Goal: Feedback & Contribution: Contribute content

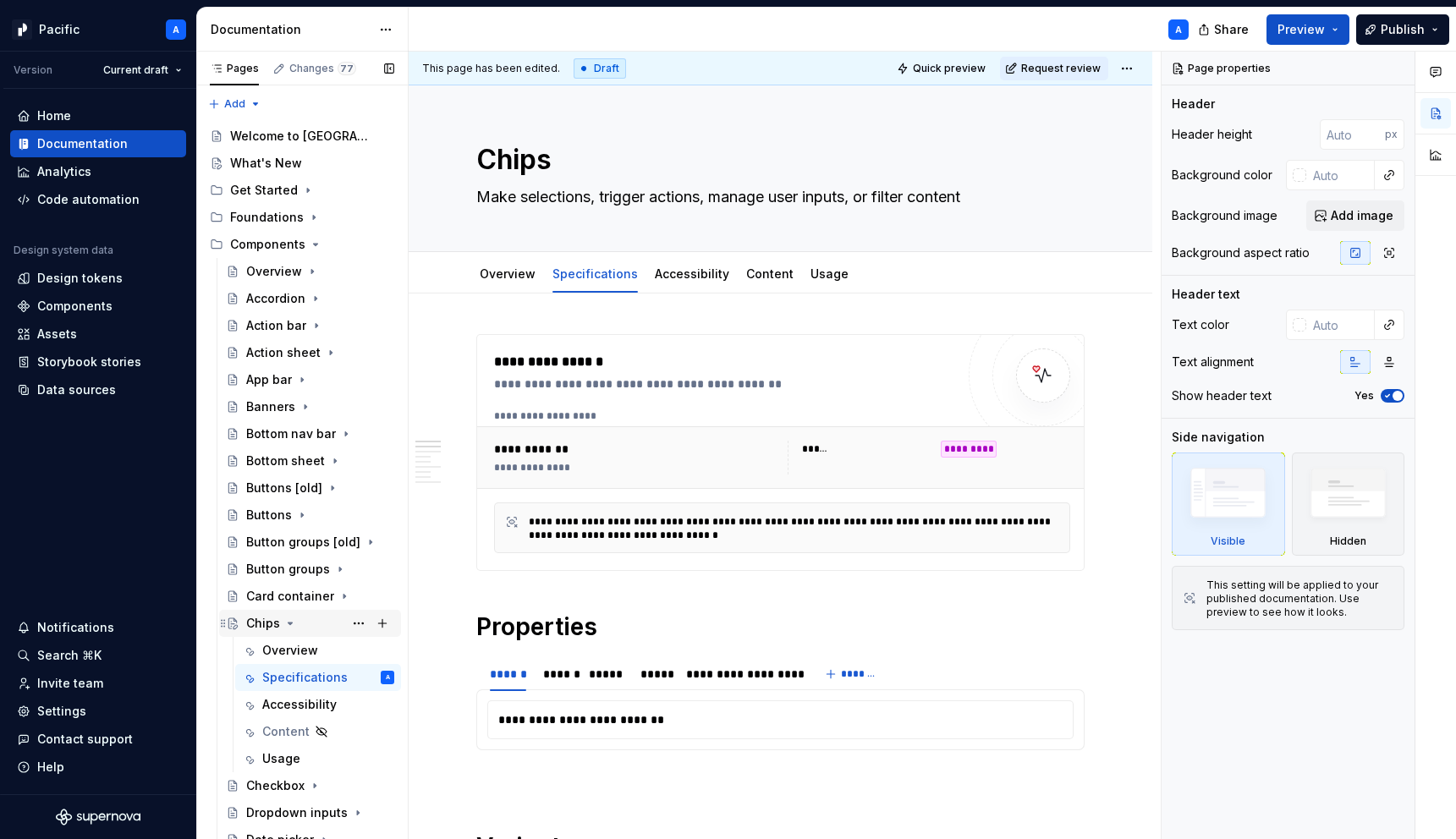
click at [293, 623] on icon "Page tree" at bounding box center [290, 623] width 13 height 13
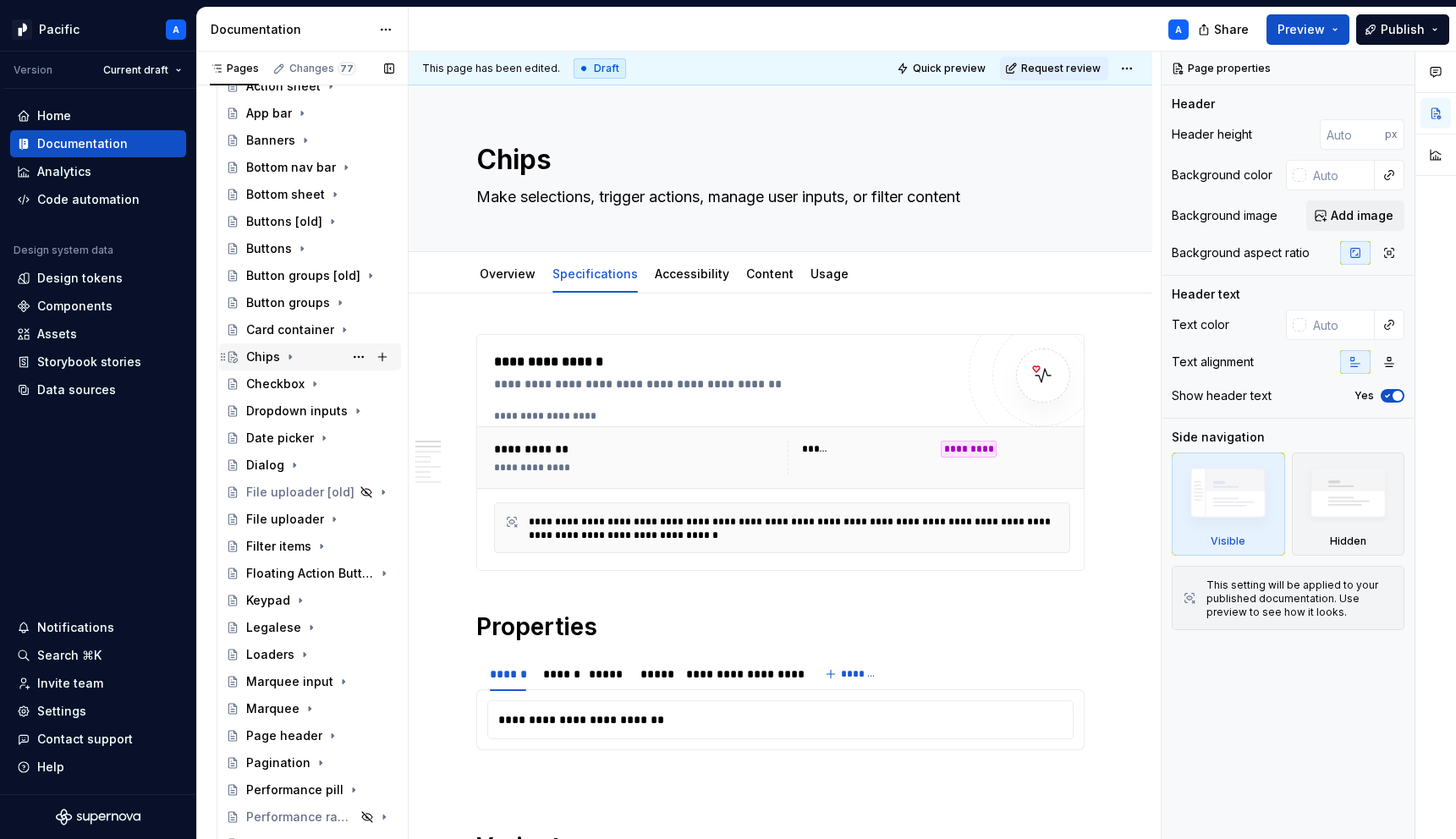
scroll to position [267, 0]
click at [297, 600] on icon "Page tree" at bounding box center [301, 599] width 13 height 13
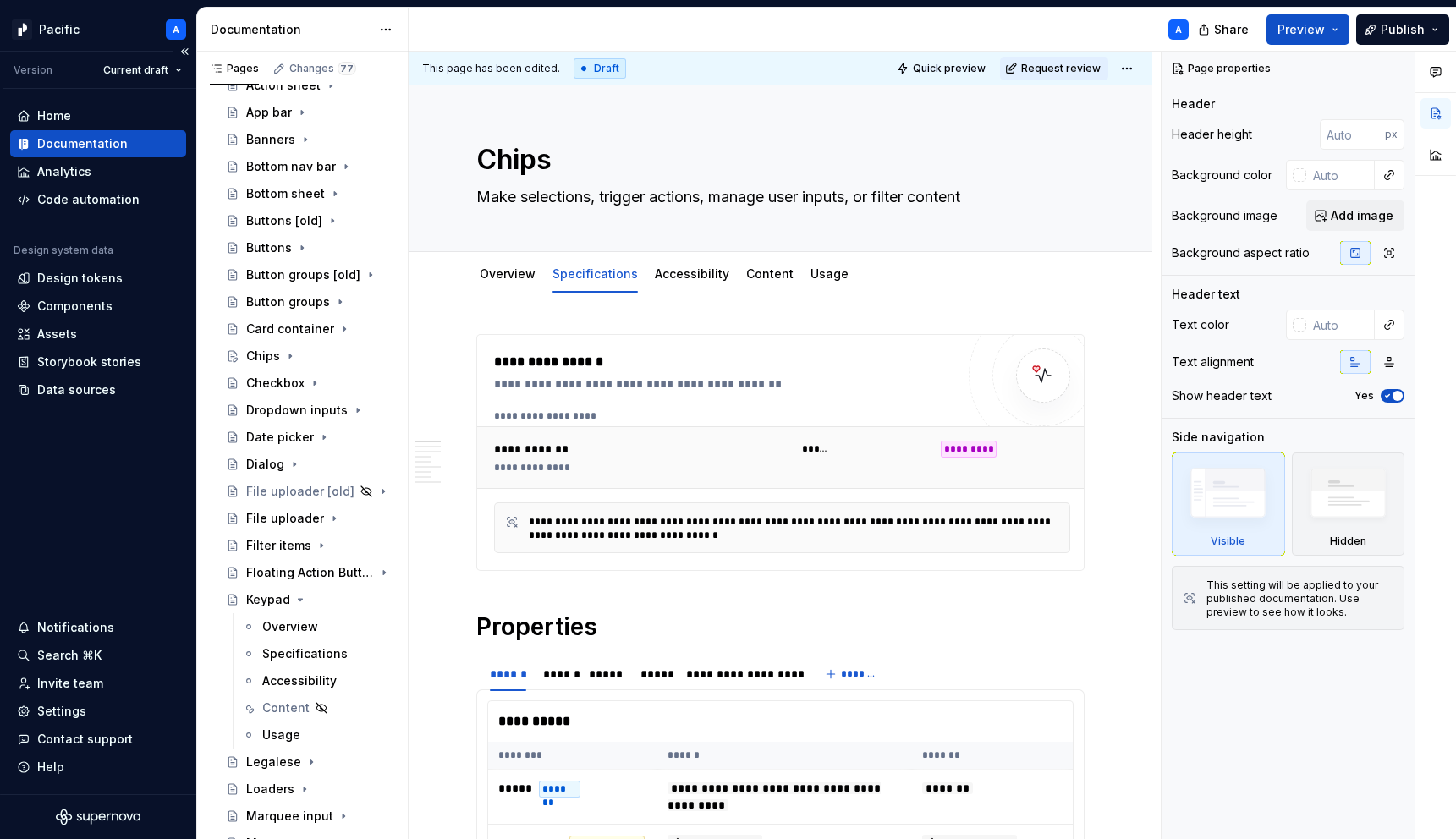
click at [92, 405] on div "Home Documentation Analytics Code automation Design system data Design tokens C…" at bounding box center [98, 441] width 197 height 705
click at [105, 384] on div "Data sources" at bounding box center [77, 390] width 79 height 17
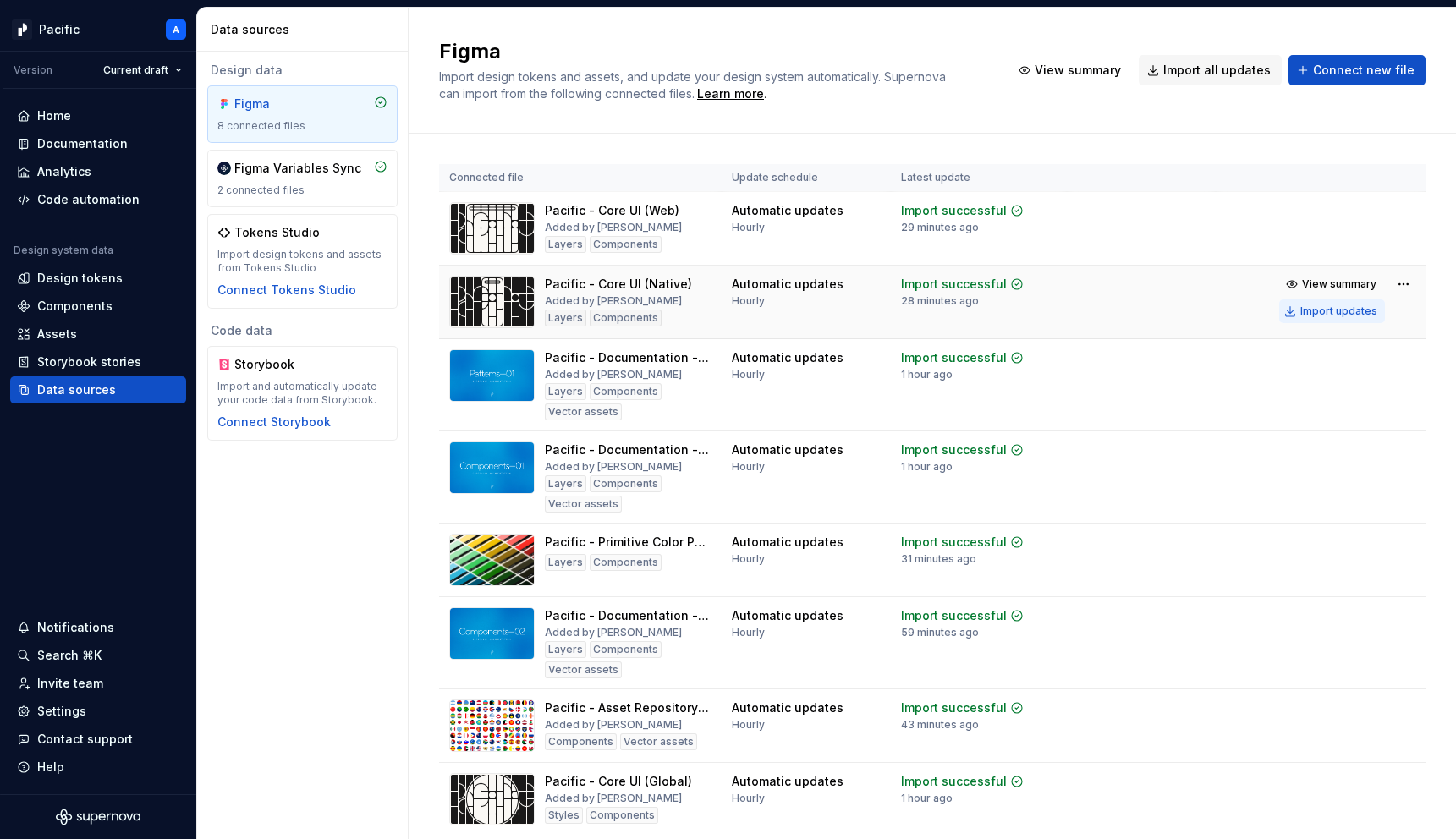
click at [1327, 303] on button "Import updates" at bounding box center [1332, 311] width 106 height 24
click at [66, 306] on div "Components" at bounding box center [75, 306] width 75 height 17
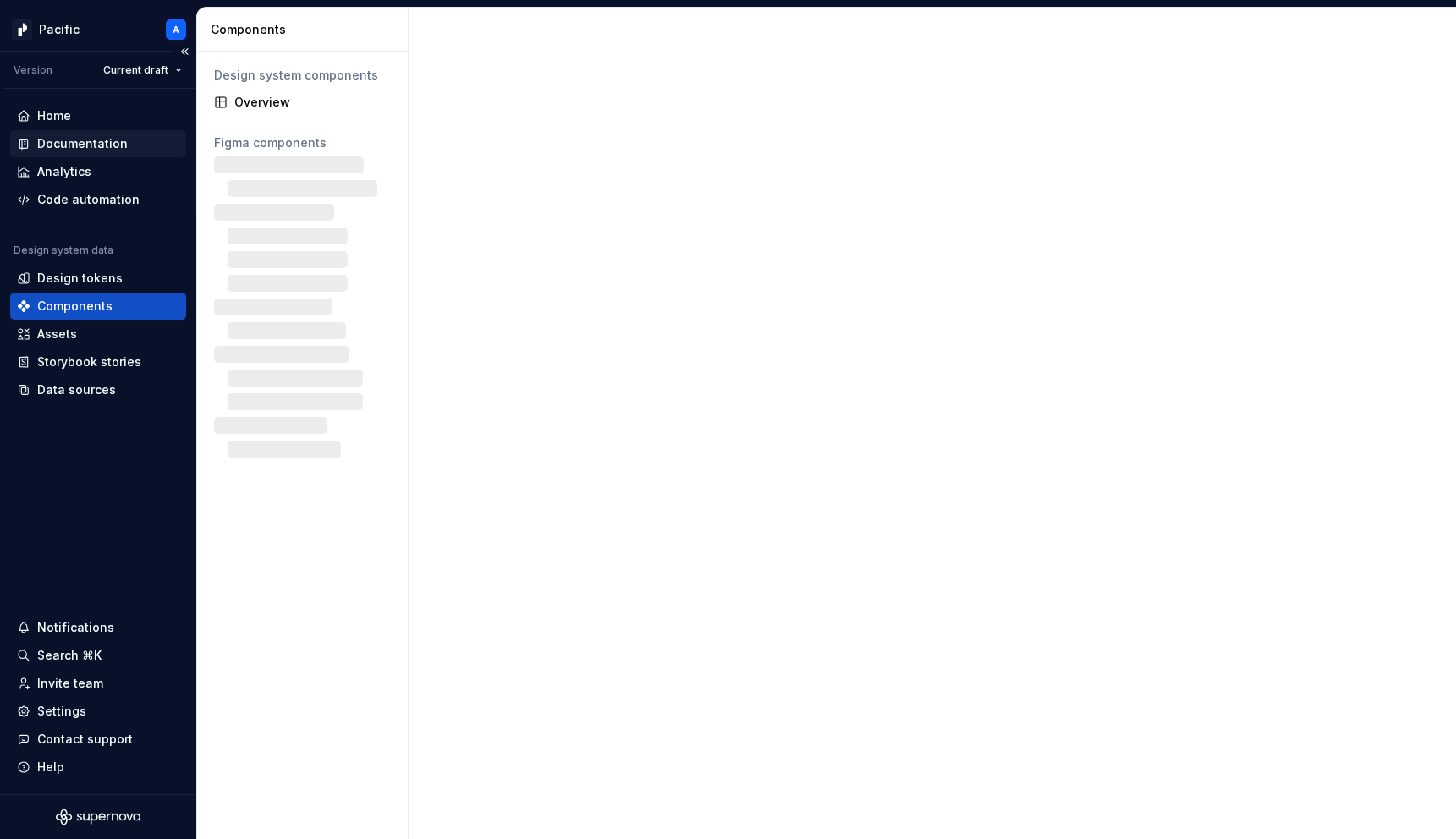
click at [105, 155] on div "Documentation" at bounding box center [98, 144] width 176 height 27
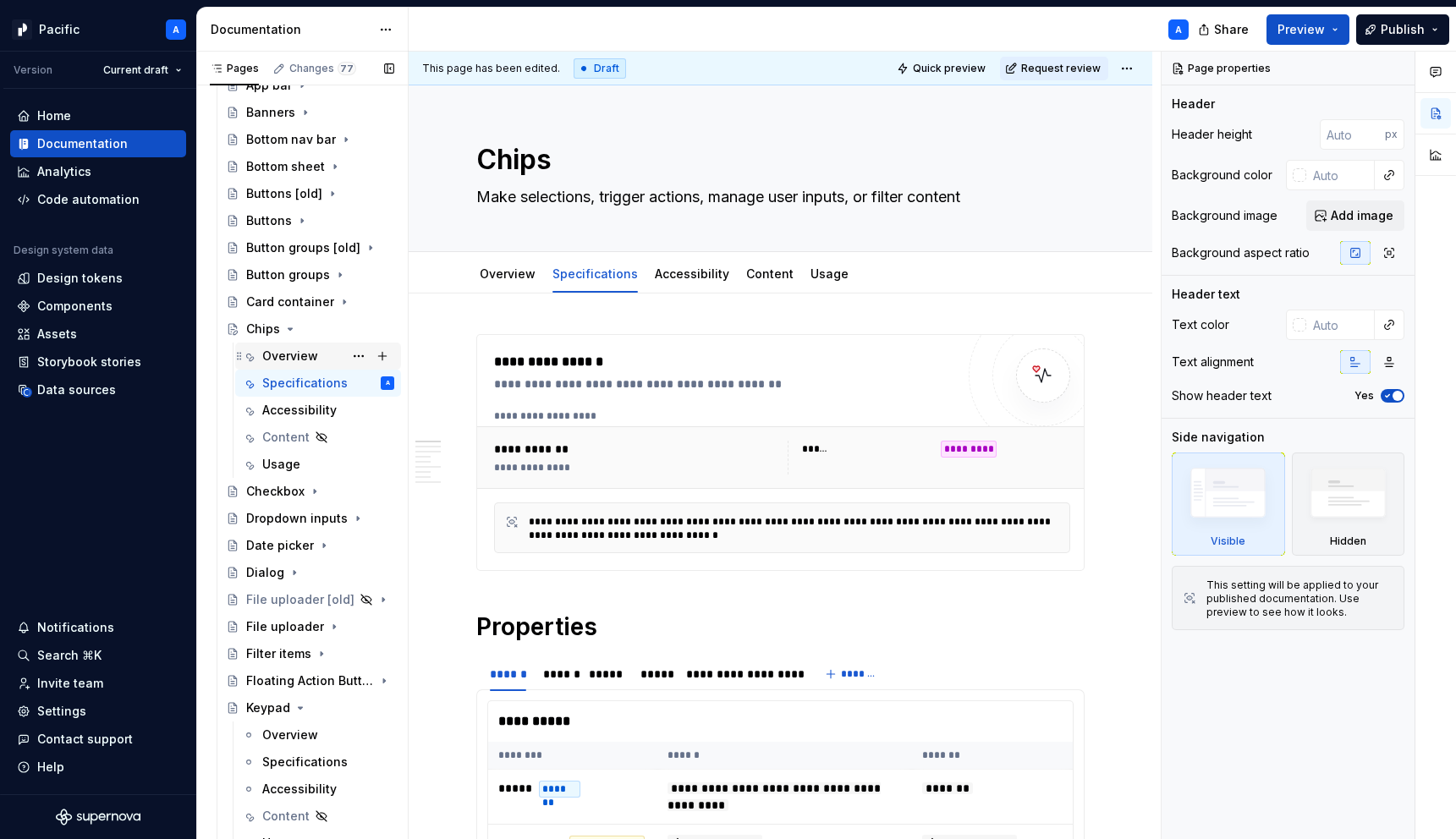
scroll to position [304, 0]
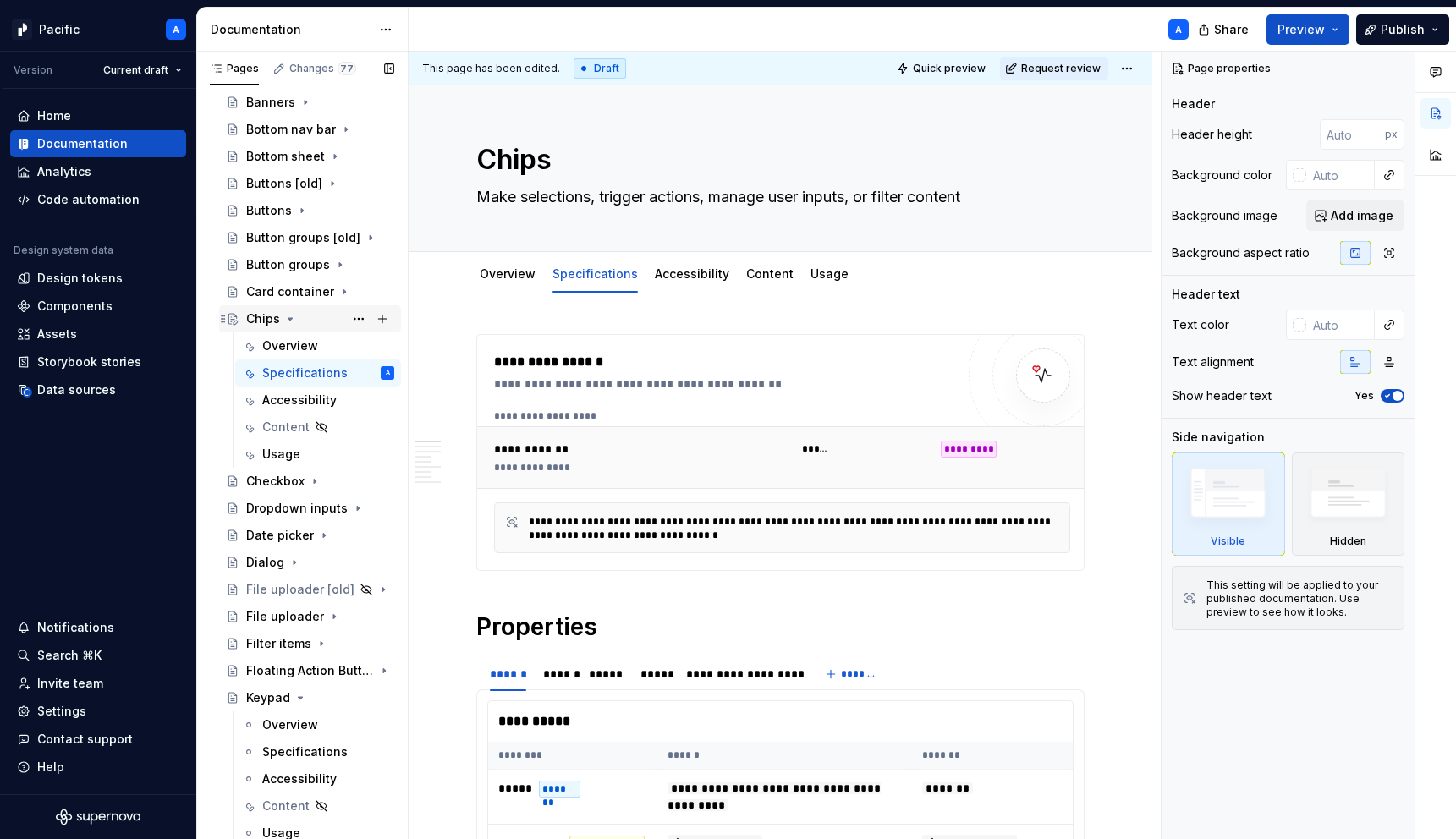
click at [288, 319] on icon "Page tree" at bounding box center [290, 319] width 4 height 2
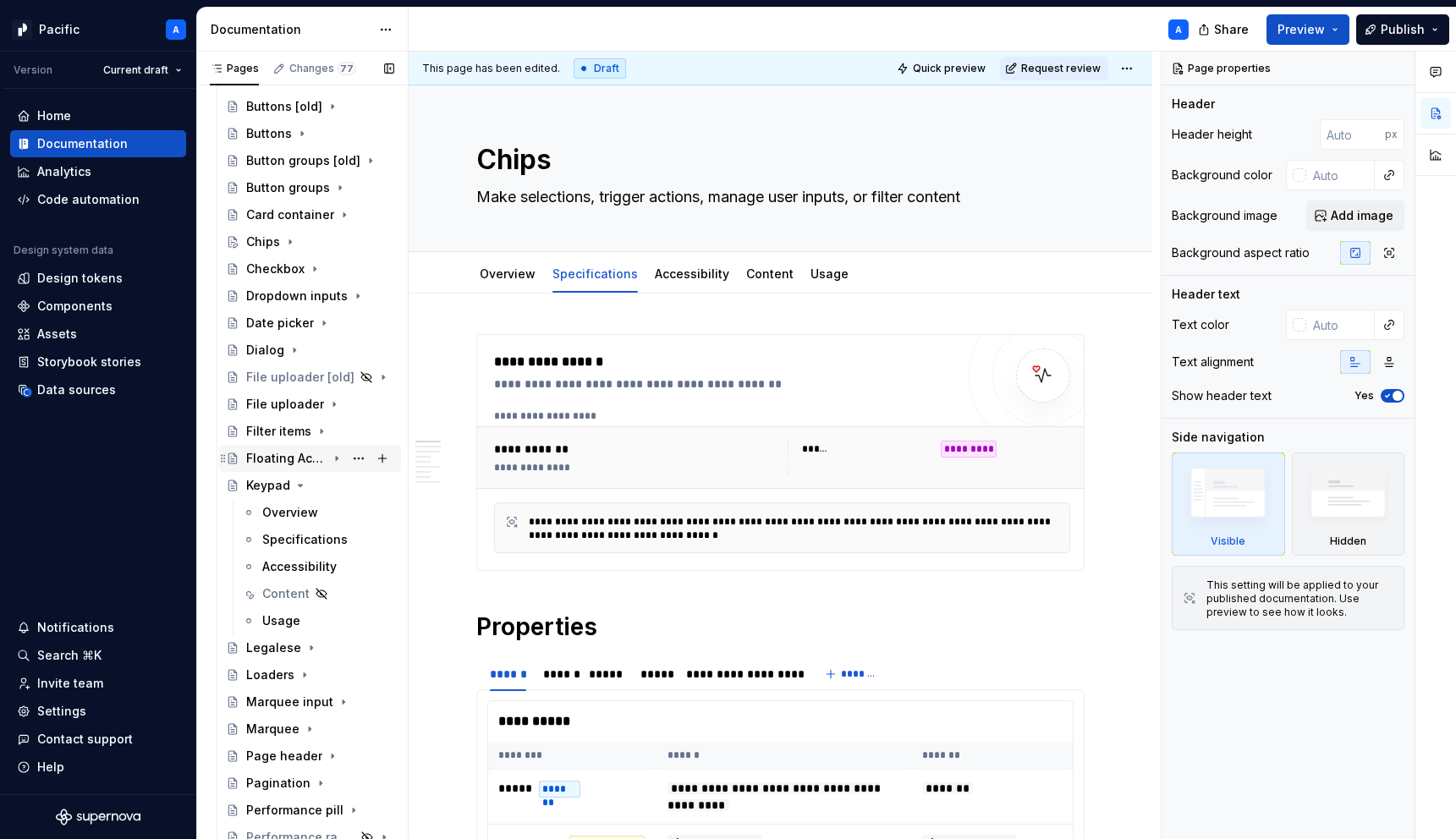
scroll to position [384, 0]
click at [318, 511] on div "Overview" at bounding box center [328, 509] width 132 height 24
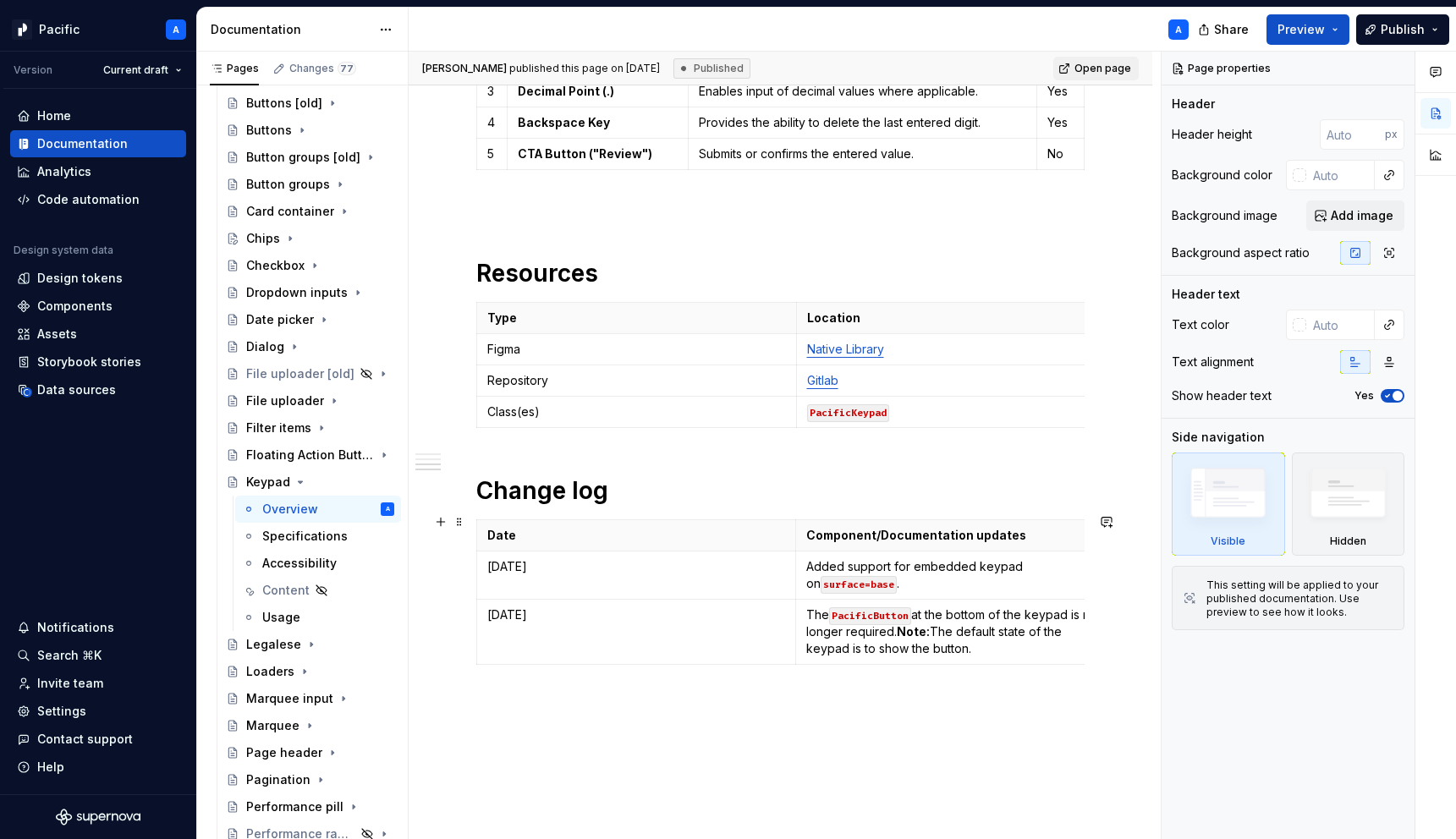
scroll to position [1899, 0]
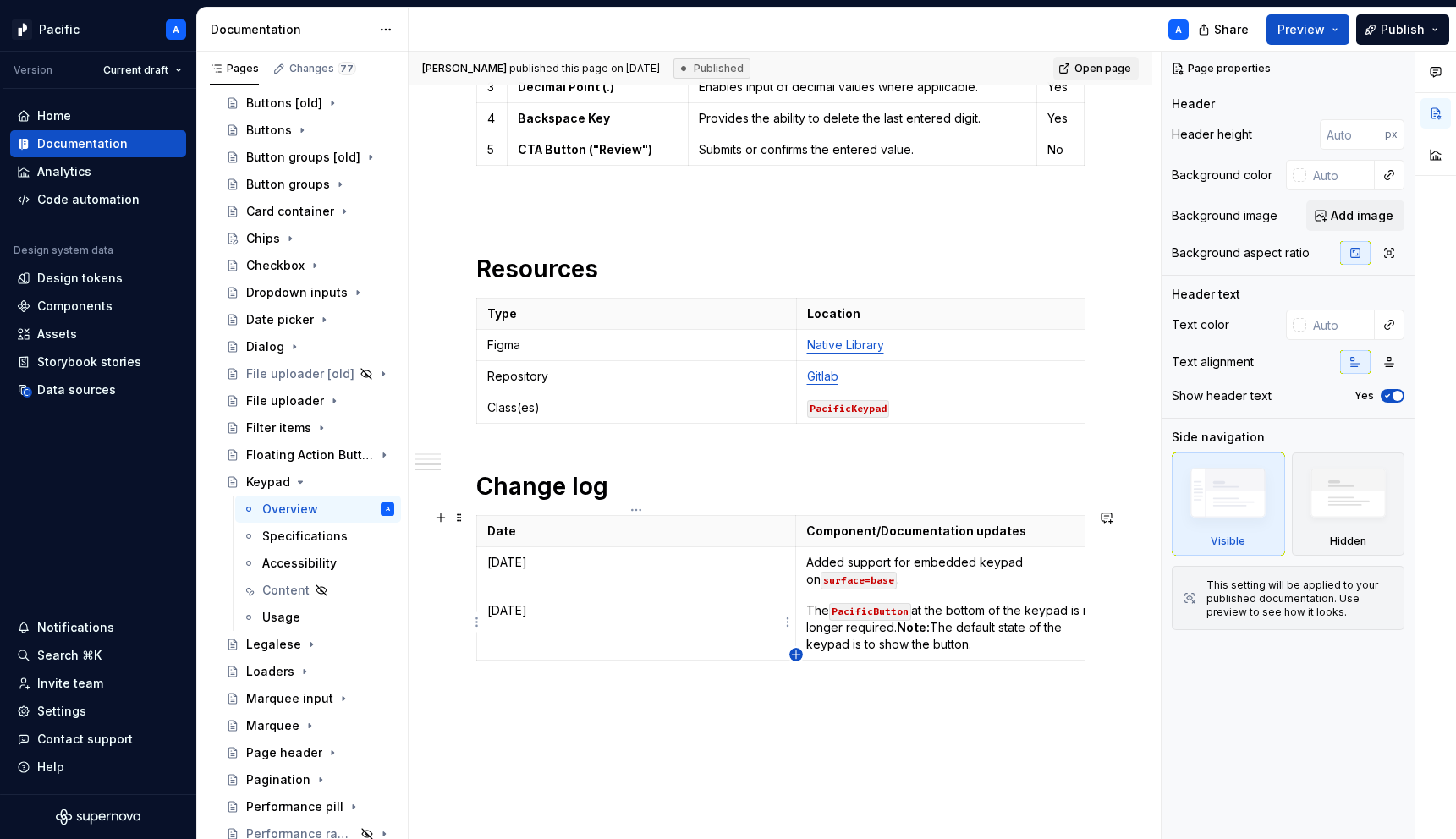
type textarea "*"
click at [794, 651] on icon "button" at bounding box center [796, 655] width 13 height 13
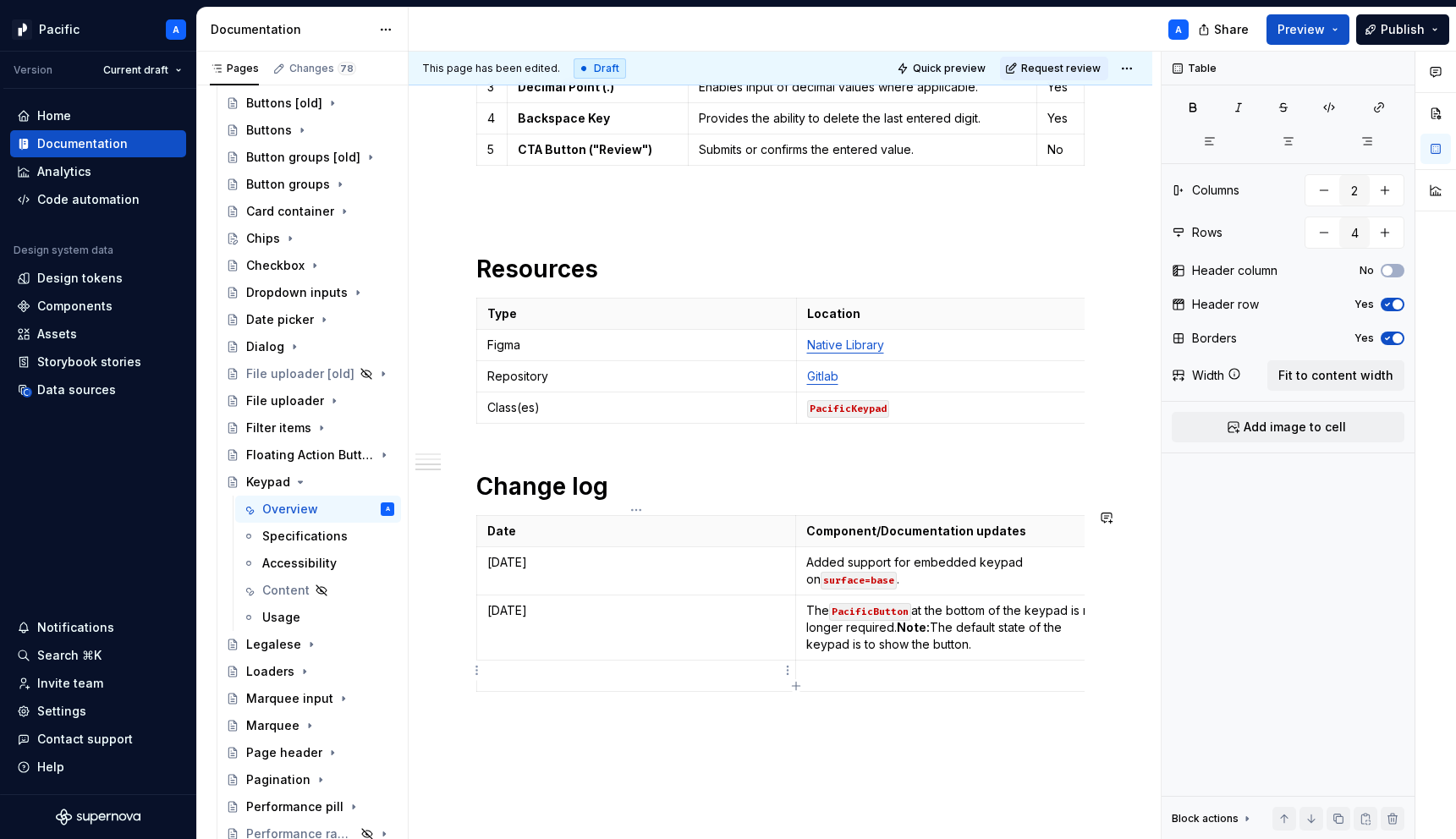
click at [655, 674] on p at bounding box center [636, 676] width 298 height 17
click at [900, 681] on td at bounding box center [956, 676] width 320 height 31
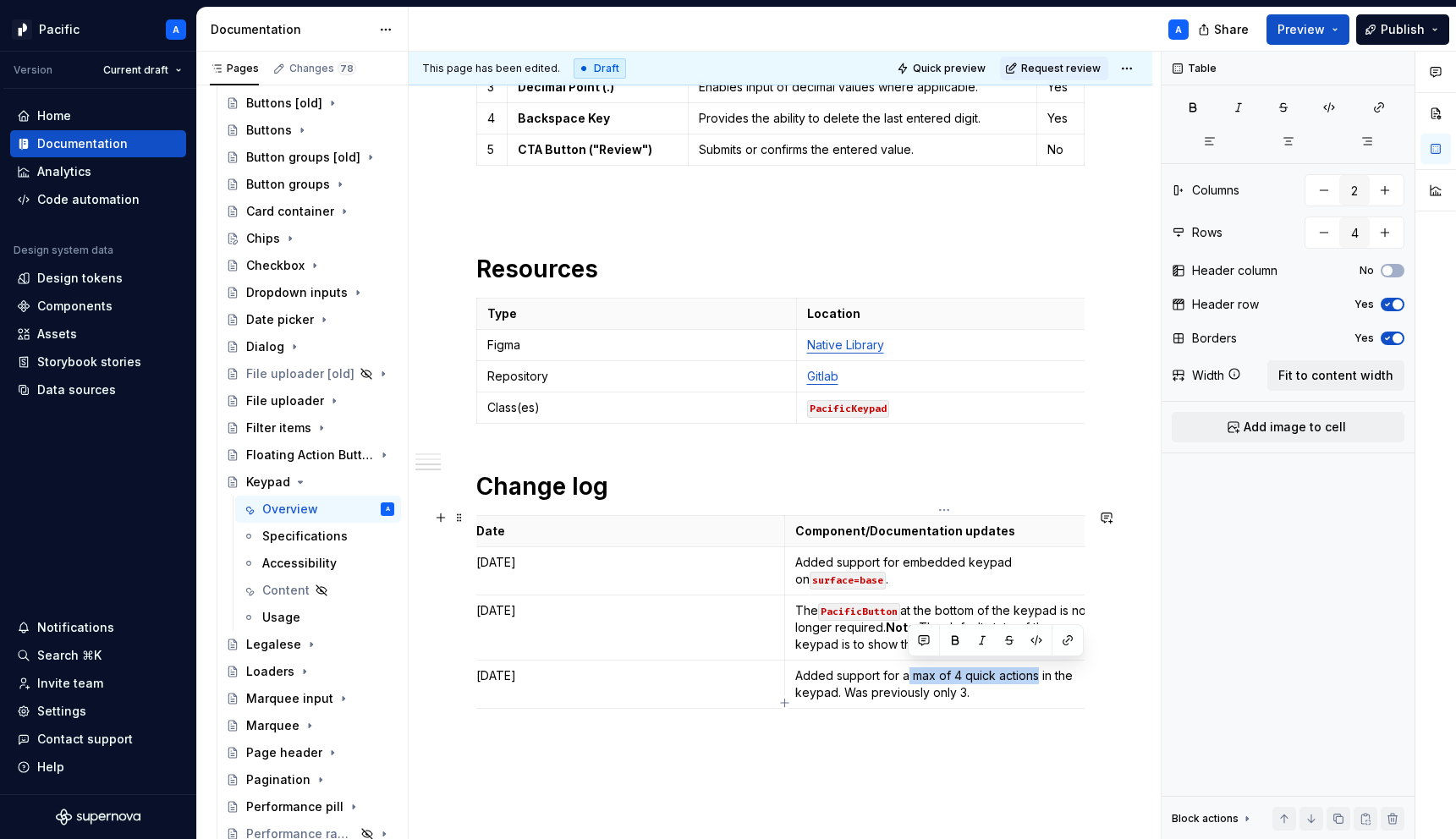
drag, startPoint x: 908, startPoint y: 666, endPoint x: 1037, endPoint y: 669, distance: 129.0
click at [1037, 669] on p "Added support for a max of 4 quick actions in the keypad. Was previously only 3." at bounding box center [944, 684] width 299 height 34
click at [1050, 686] on p "Added support for a max of 4 quick actions in the keypad. Was previously only 3." at bounding box center [944, 684] width 299 height 34
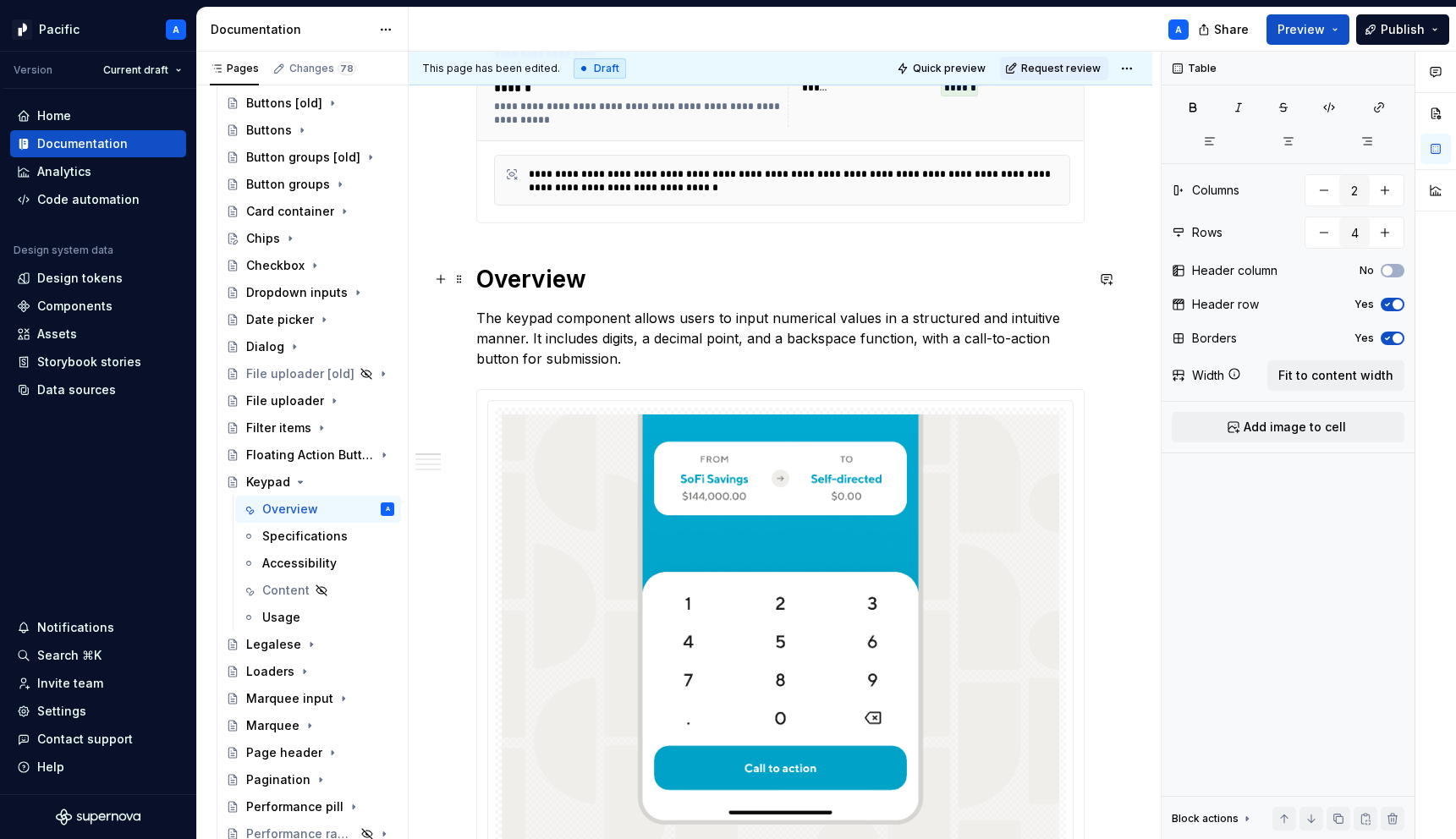
scroll to position [0, 0]
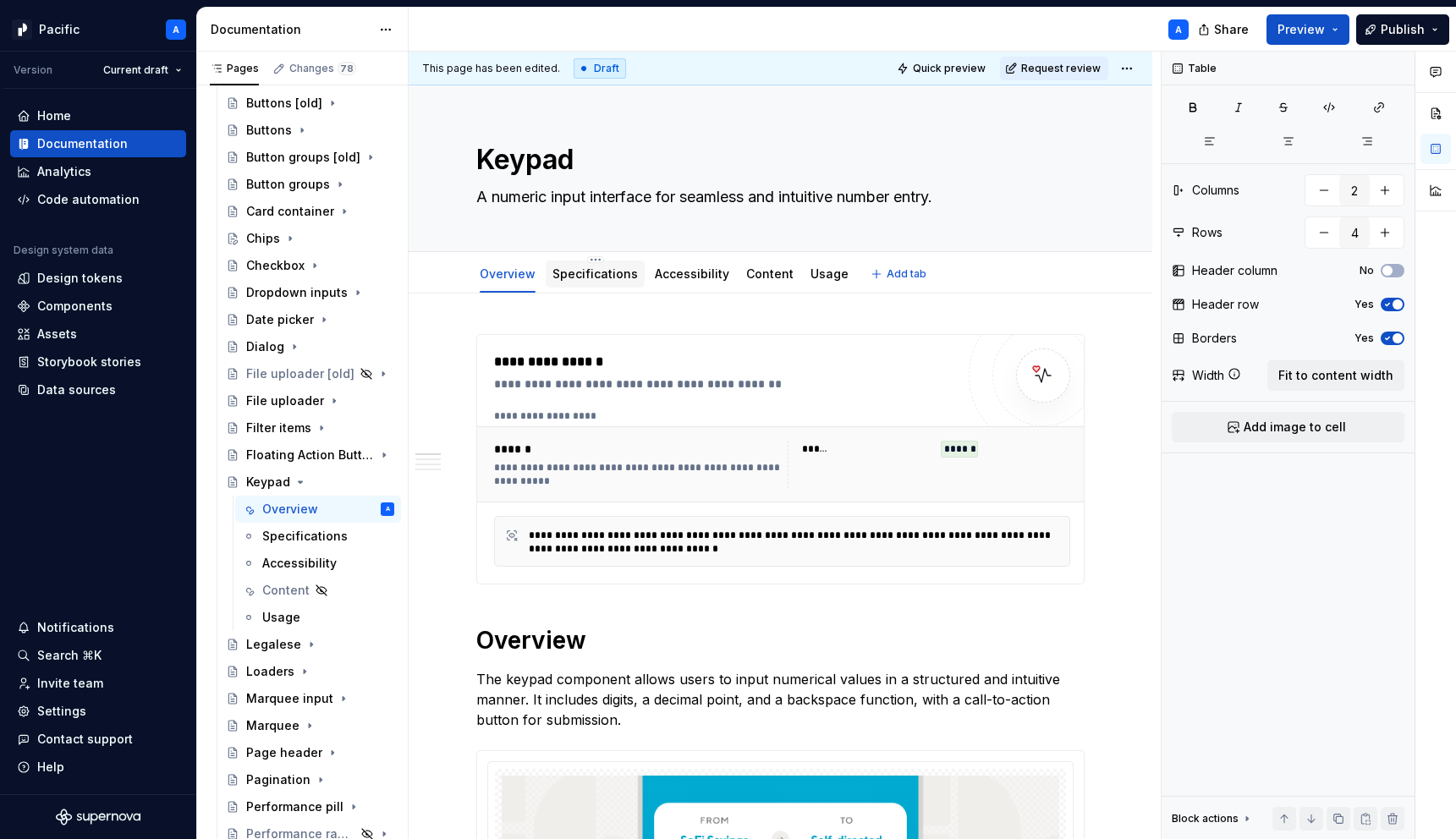
click at [594, 275] on link "Specifications" at bounding box center [595, 274] width 86 height 14
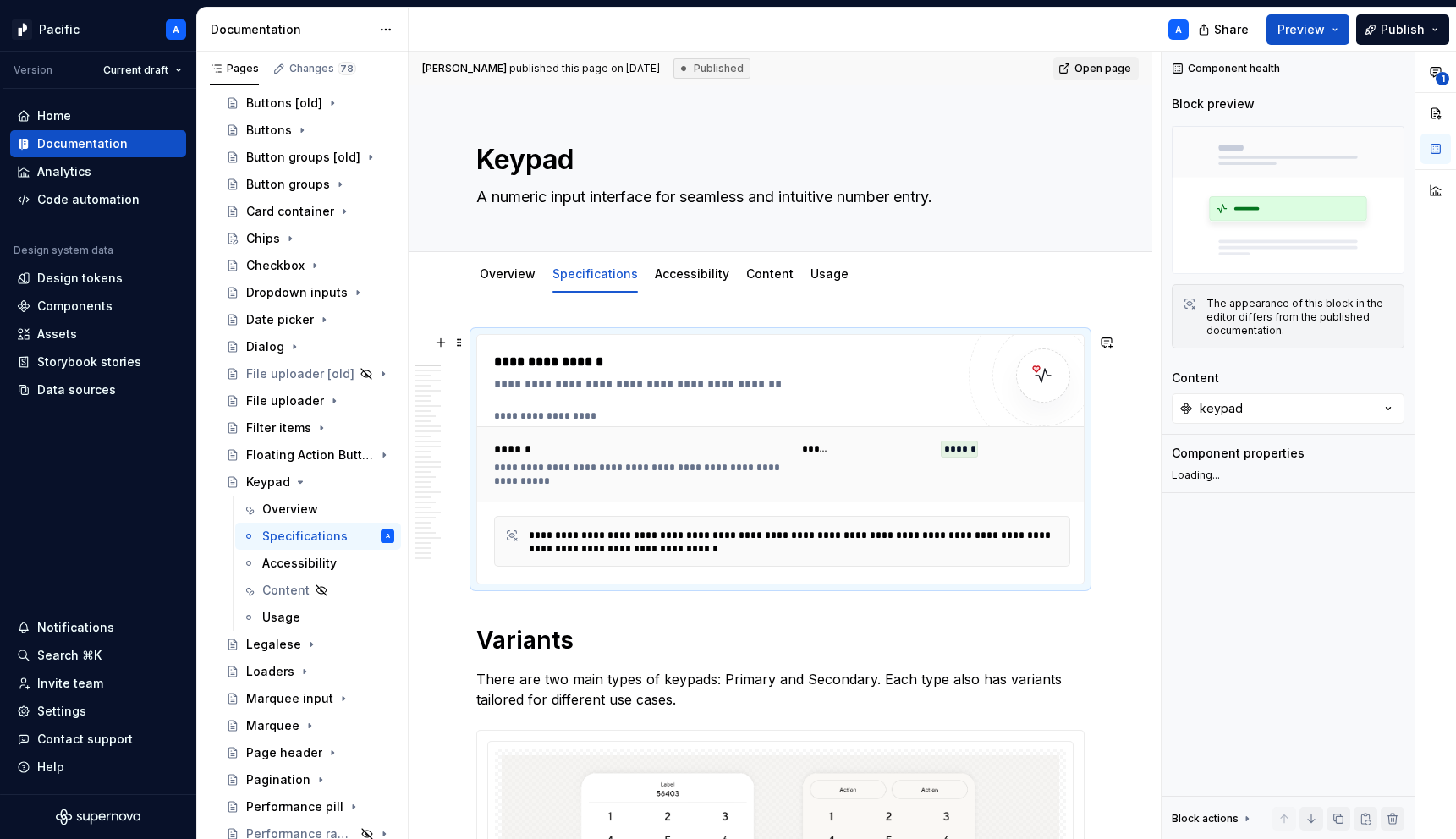
click at [648, 414] on div "**********" at bounding box center [786, 416] width 585 height 13
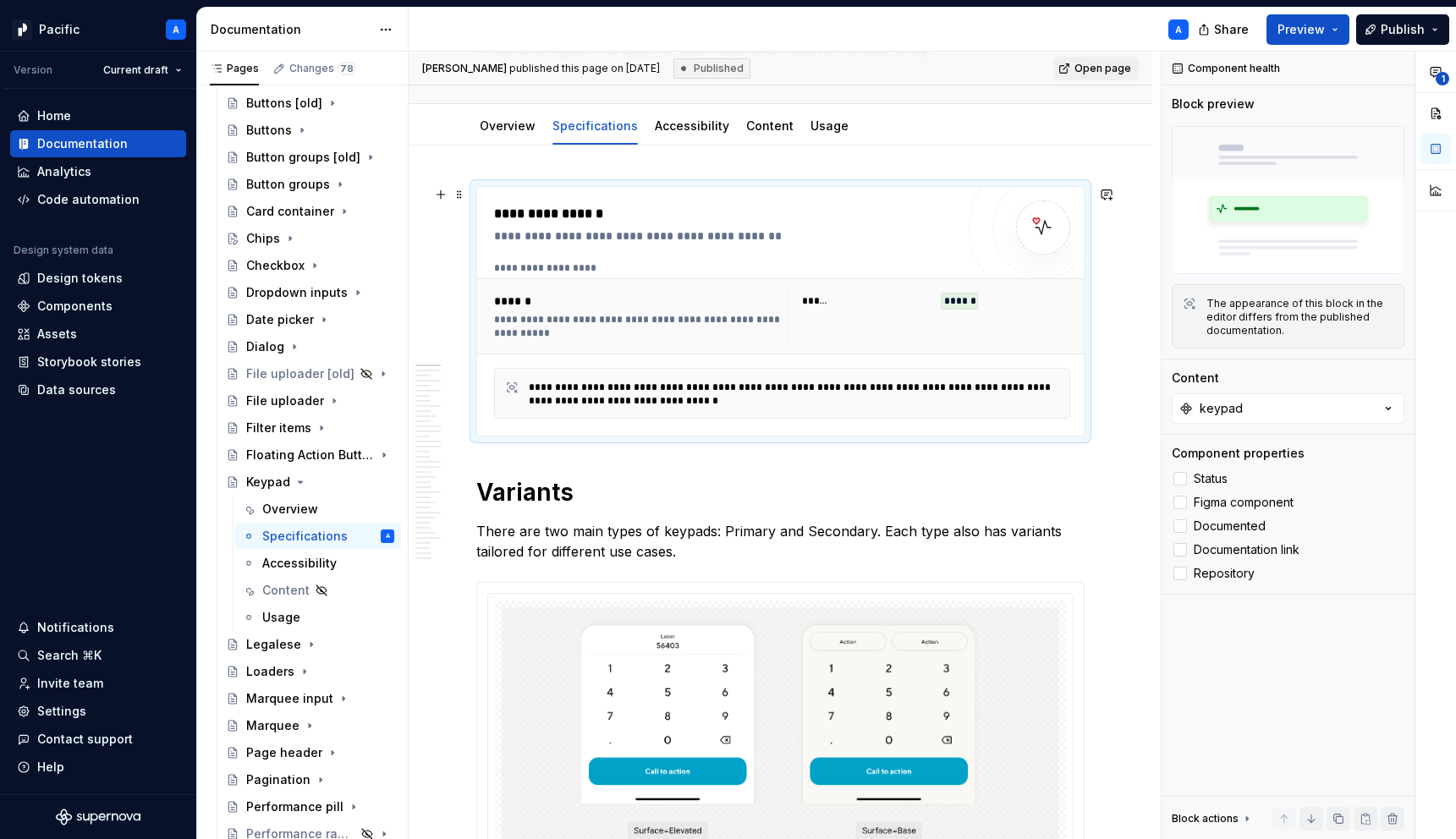
scroll to position [191, 0]
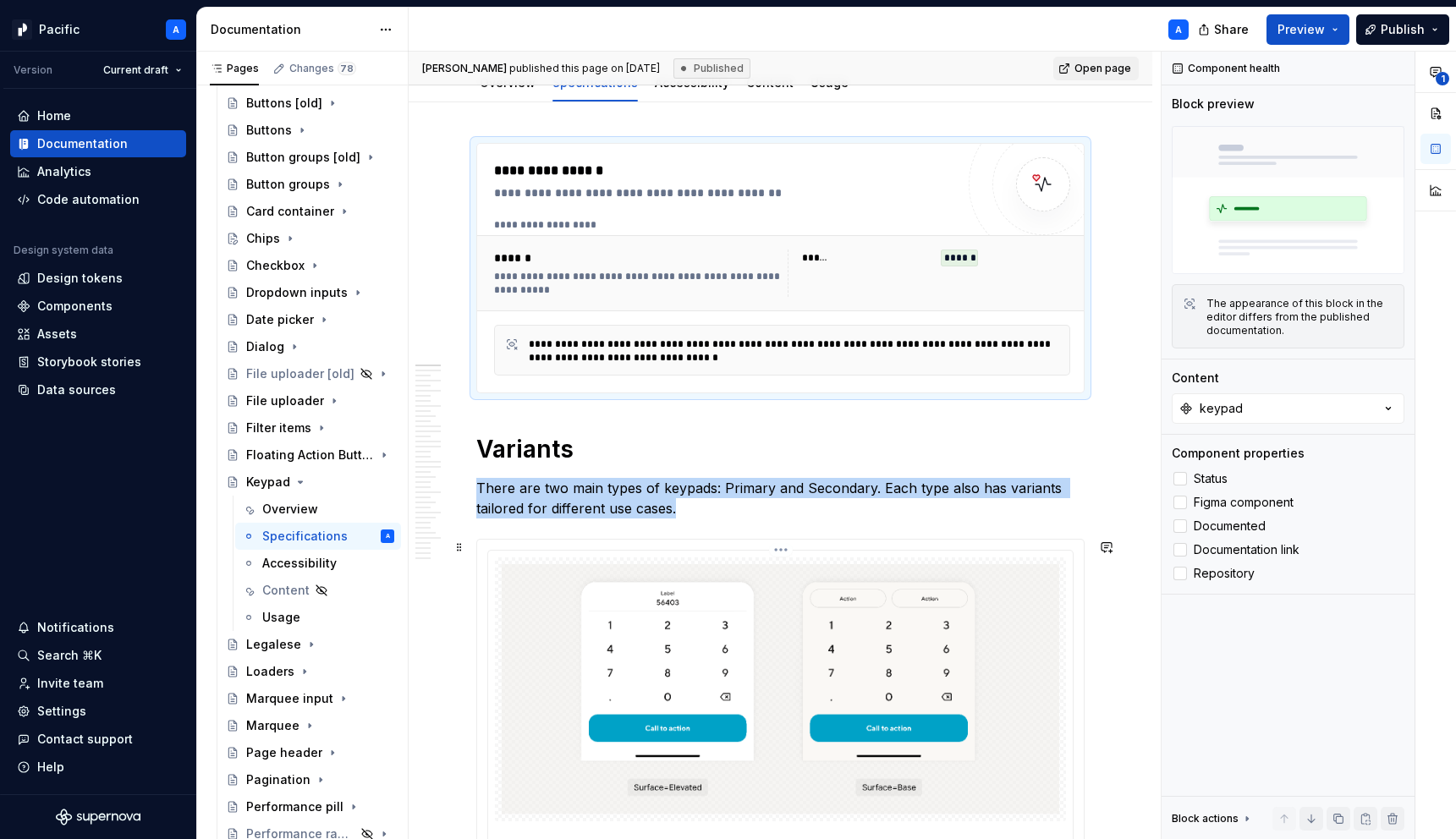
click at [689, 611] on img at bounding box center [781, 690] width 558 height 250
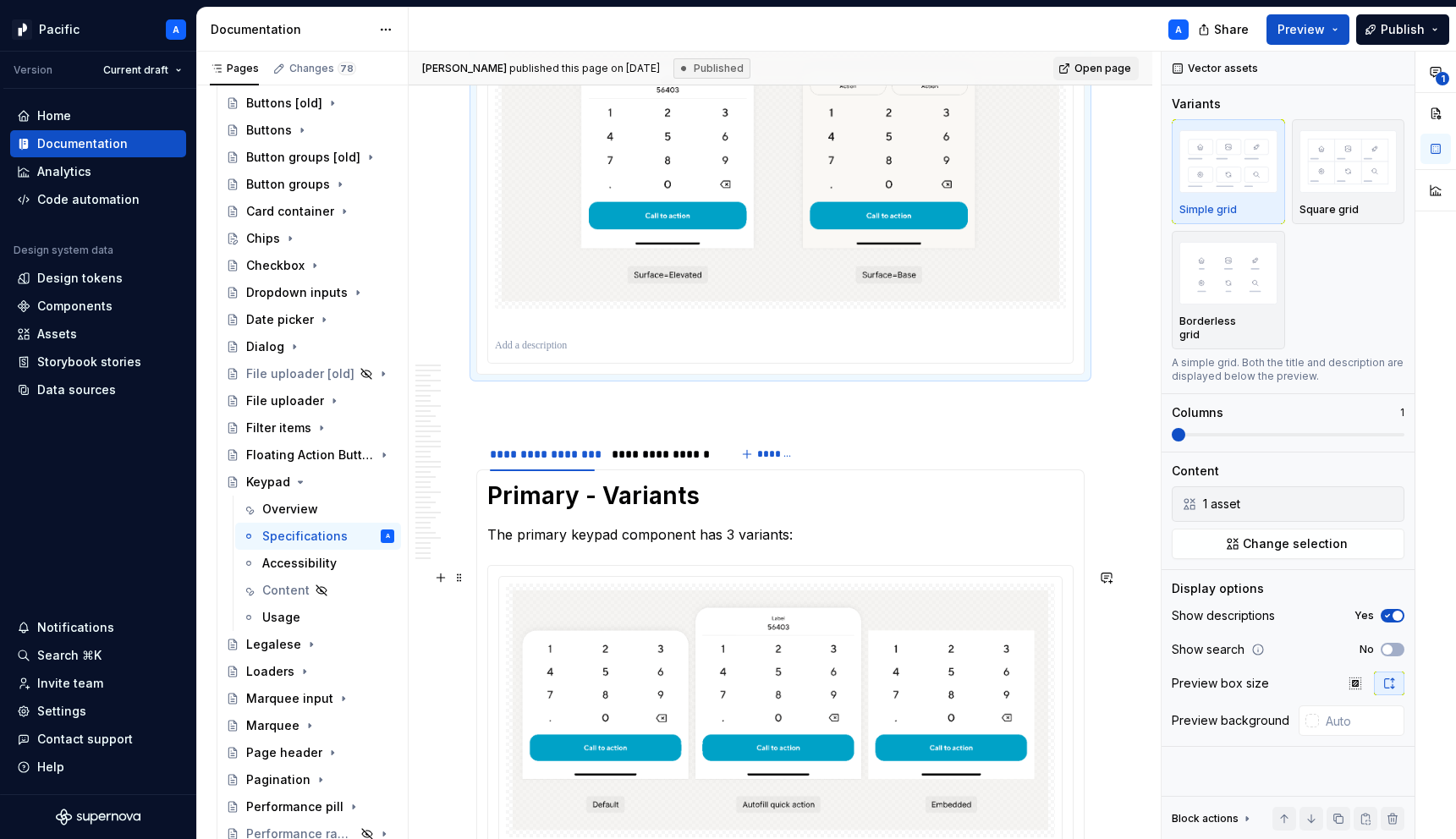
scroll to position [759, 0]
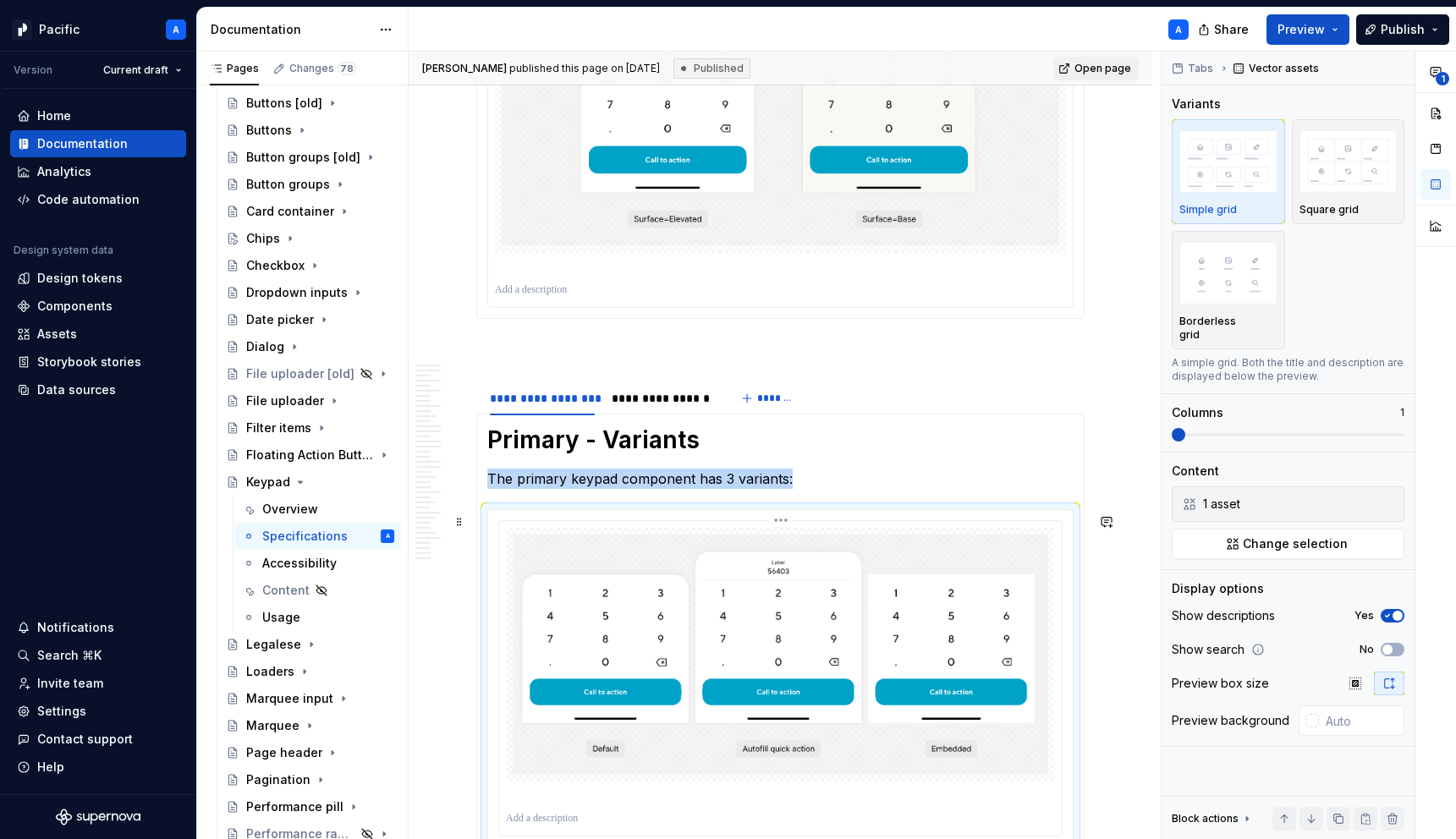
click at [688, 612] on img at bounding box center [781, 654] width 536 height 240
click at [664, 406] on div "**********" at bounding box center [662, 399] width 100 height 17
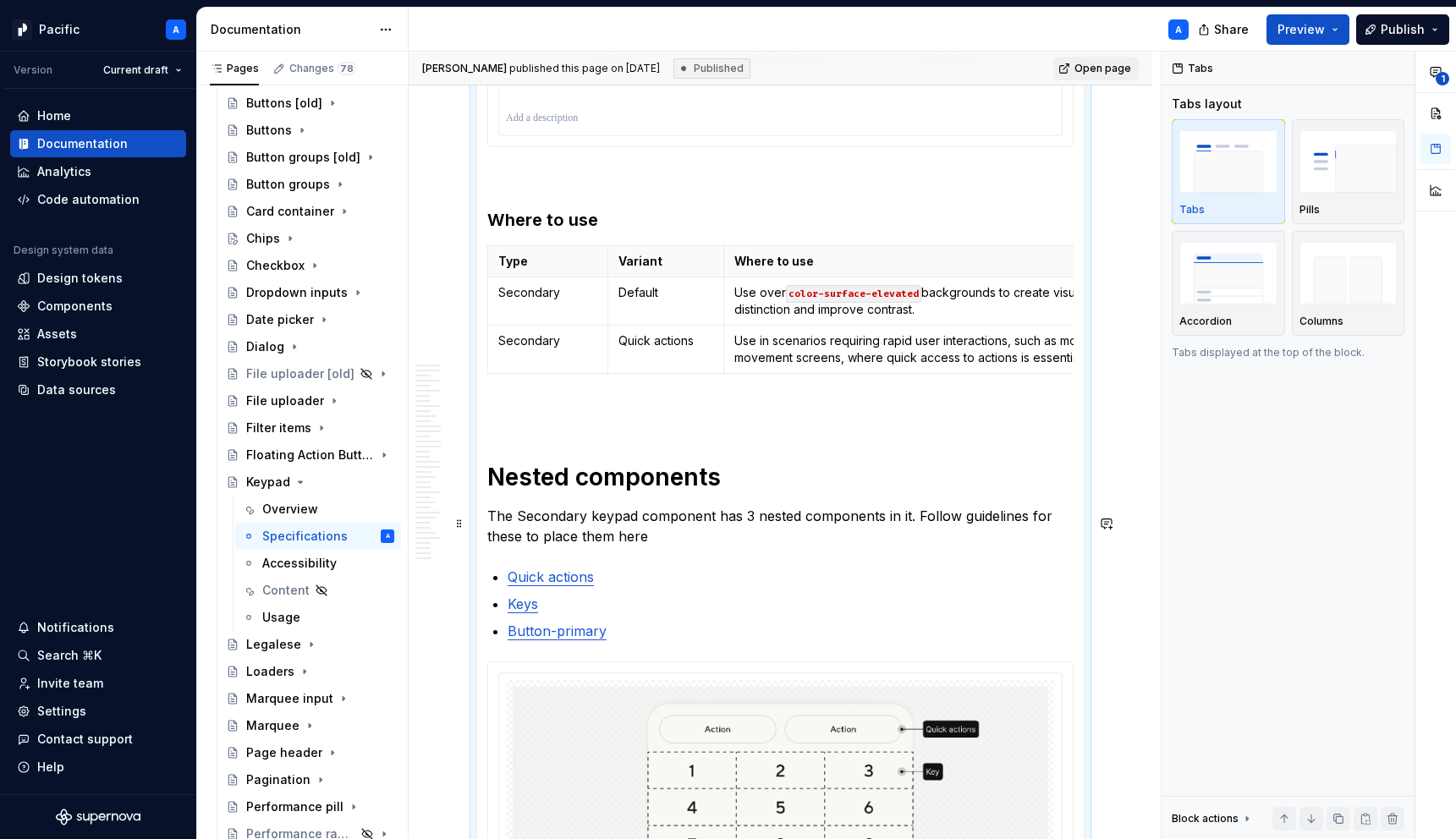
scroll to position [1561, 0]
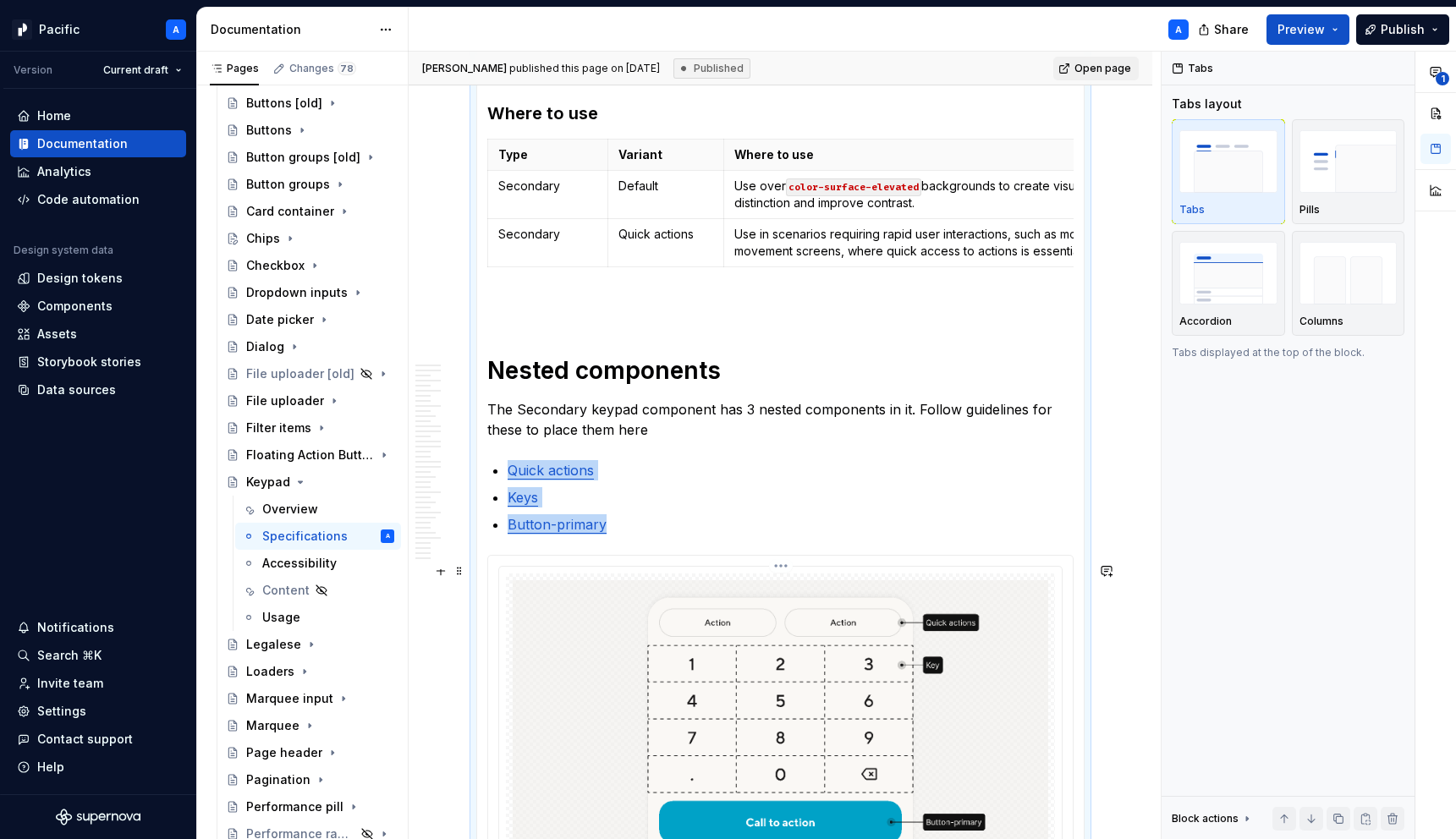
click at [718, 684] on img at bounding box center [781, 734] width 536 height 309
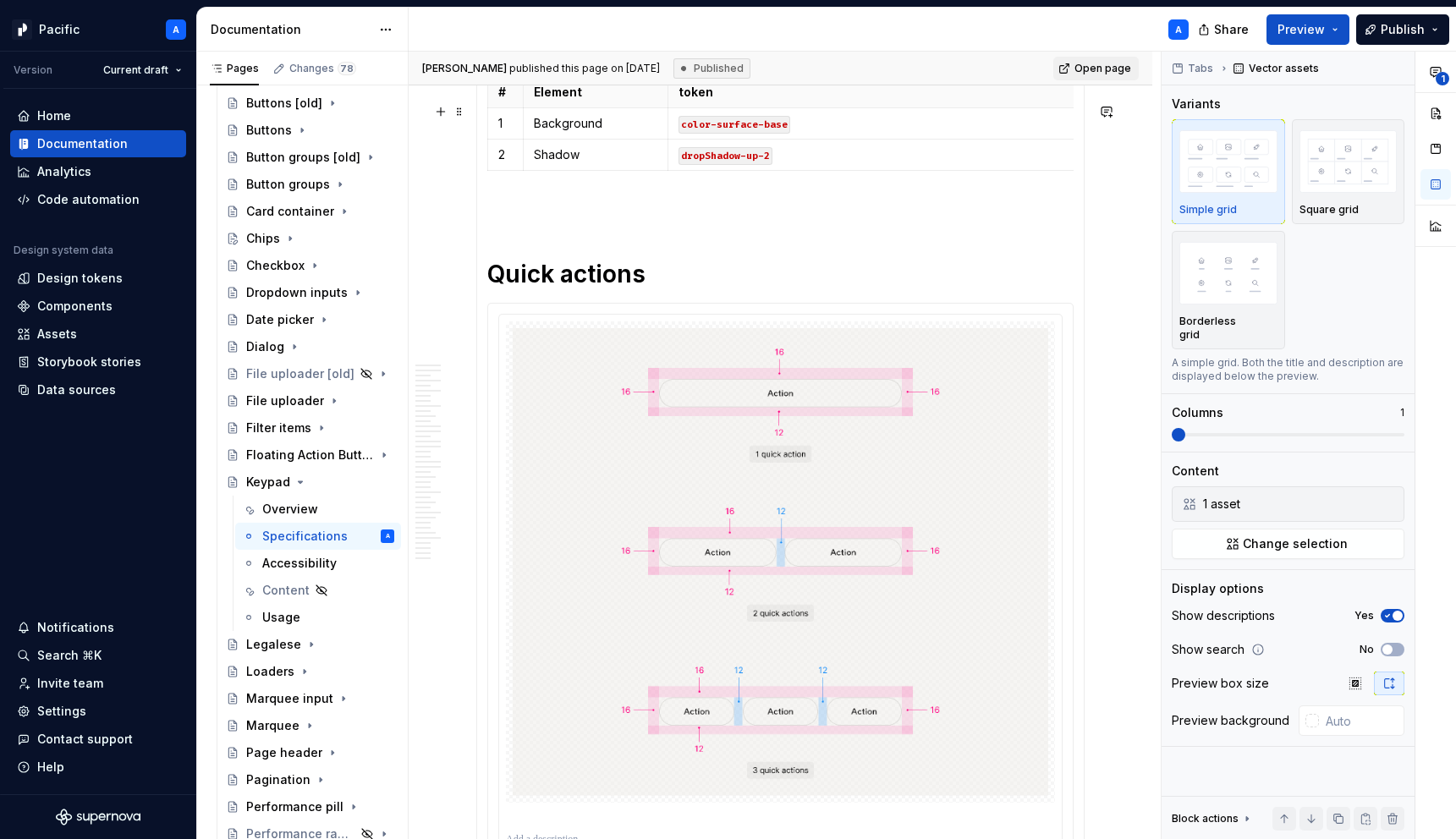
scroll to position [4244, 0]
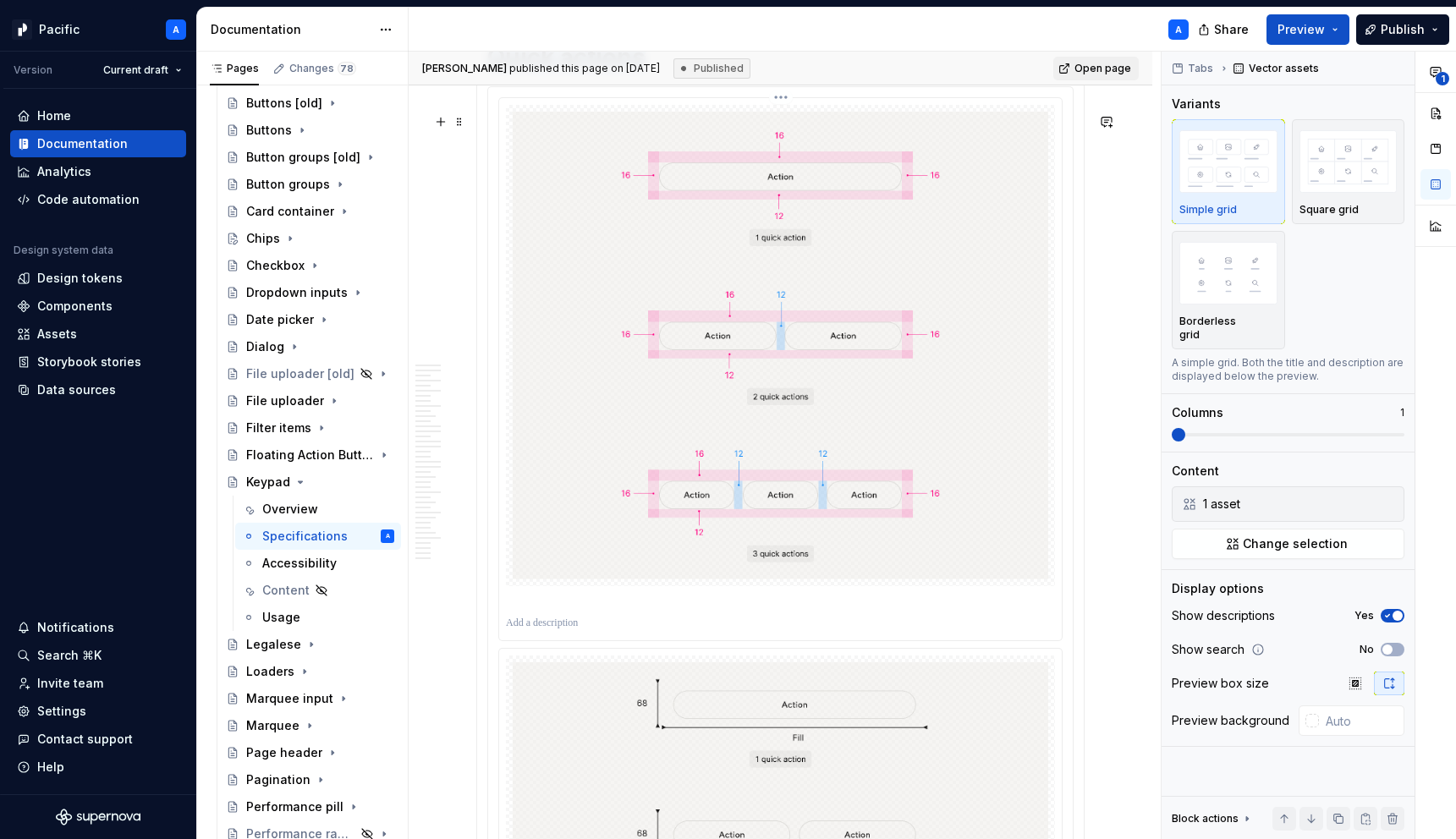
click at [765, 548] on img at bounding box center [781, 346] width 536 height 468
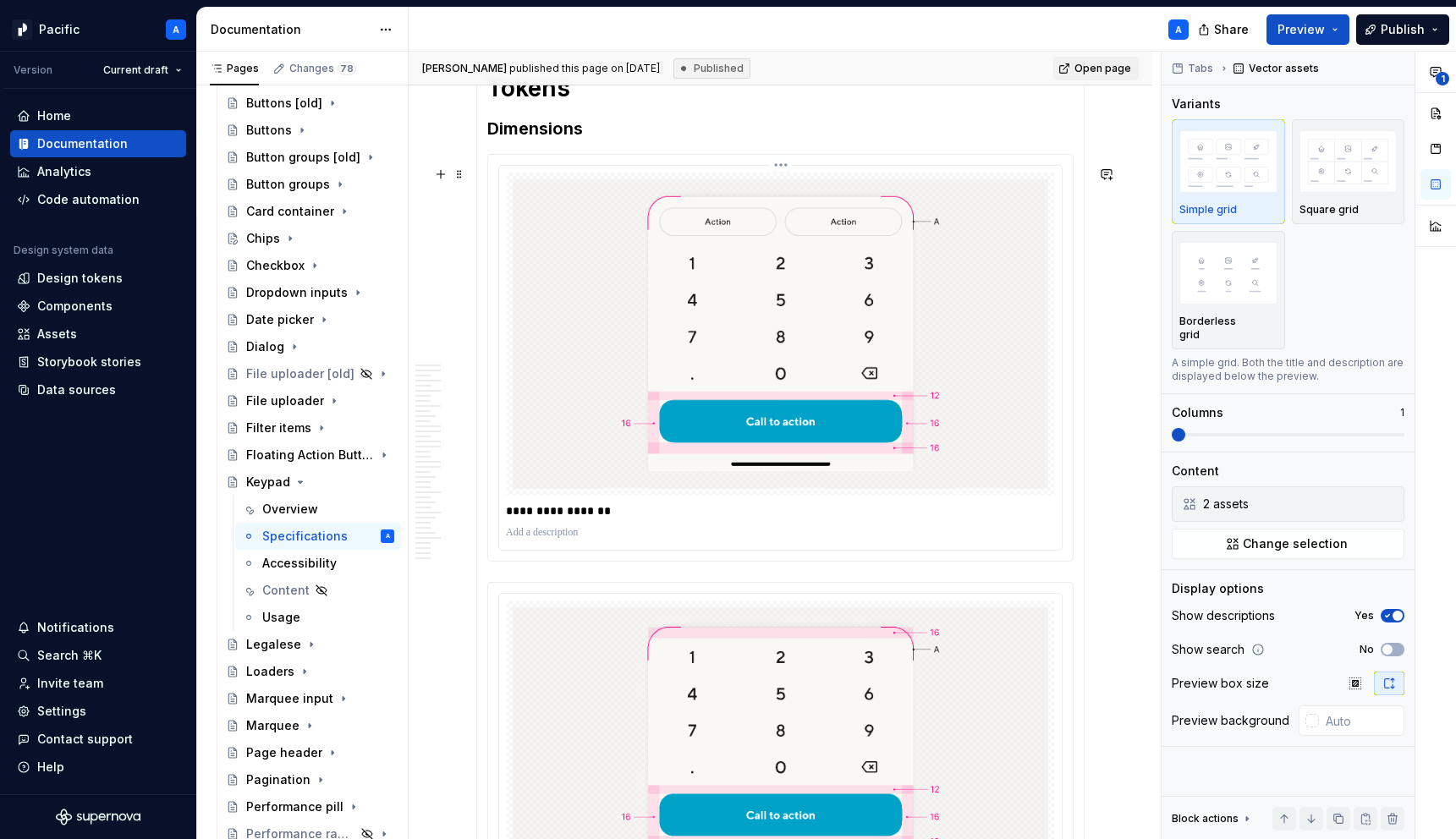
scroll to position [2530, 0]
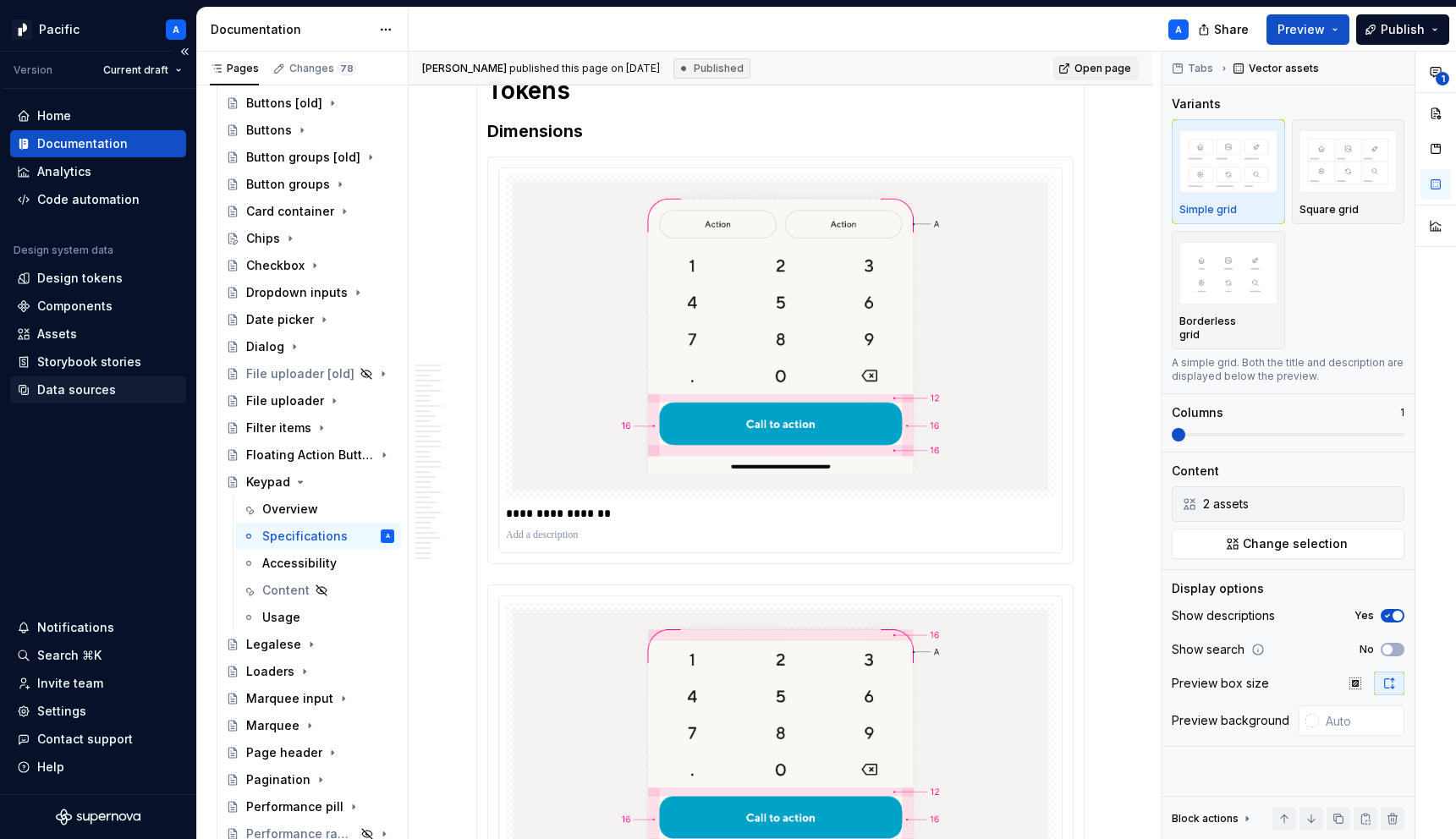
click at [71, 386] on div "Data sources" at bounding box center [77, 390] width 79 height 17
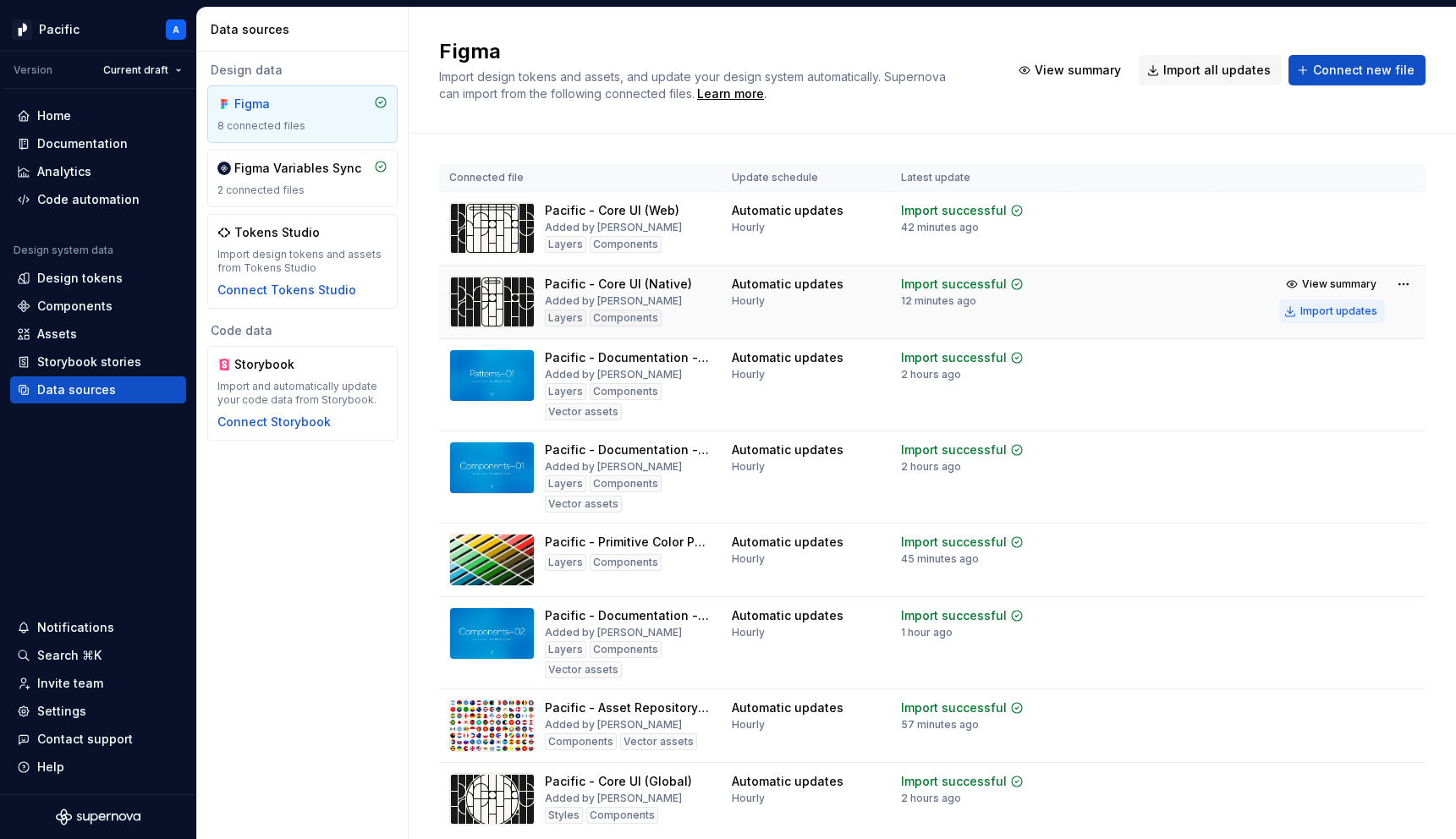
click at [1357, 309] on div "Import updates" at bounding box center [1338, 311] width 77 height 13
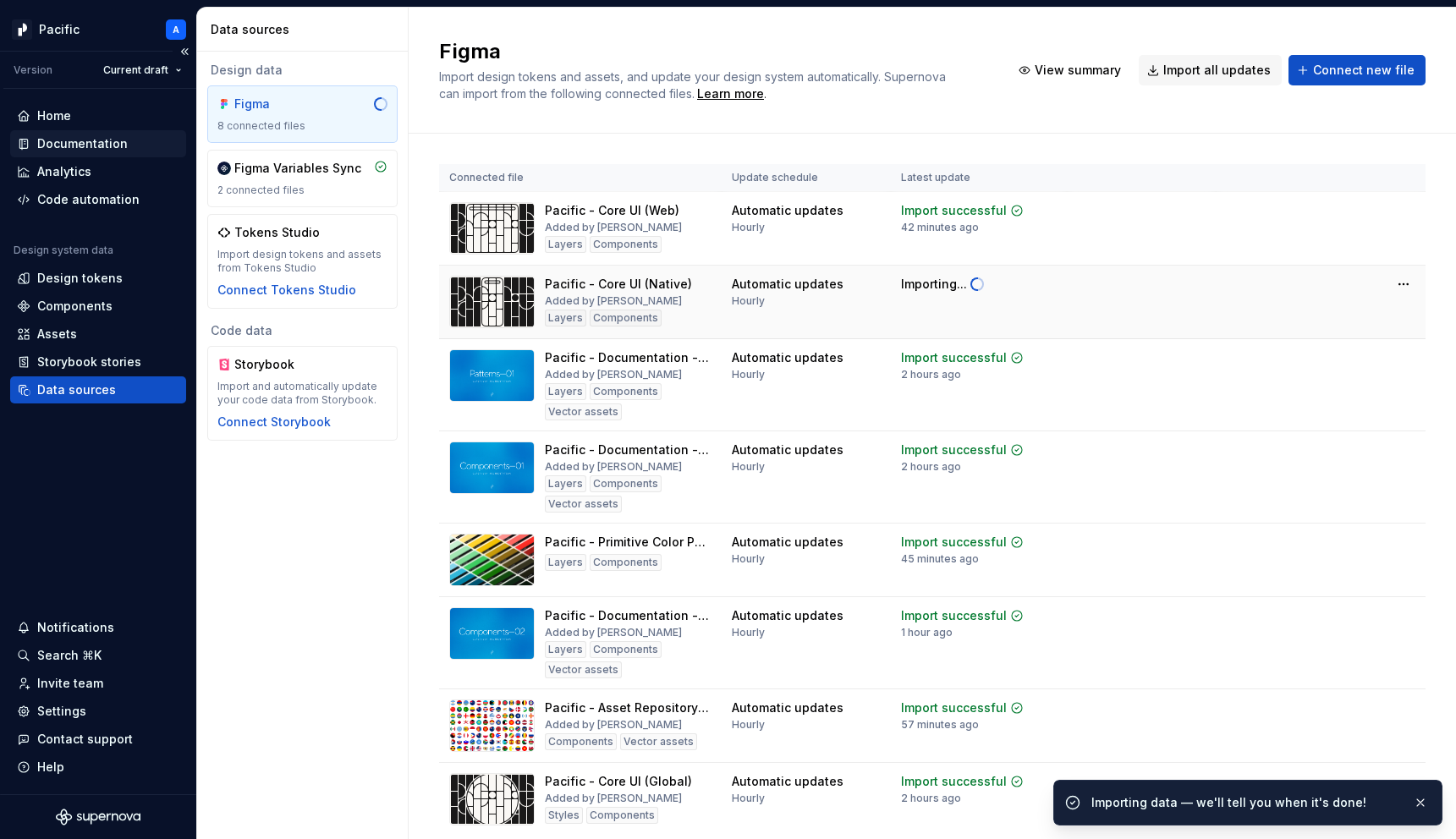
click at [93, 141] on div "Documentation" at bounding box center [83, 144] width 91 height 17
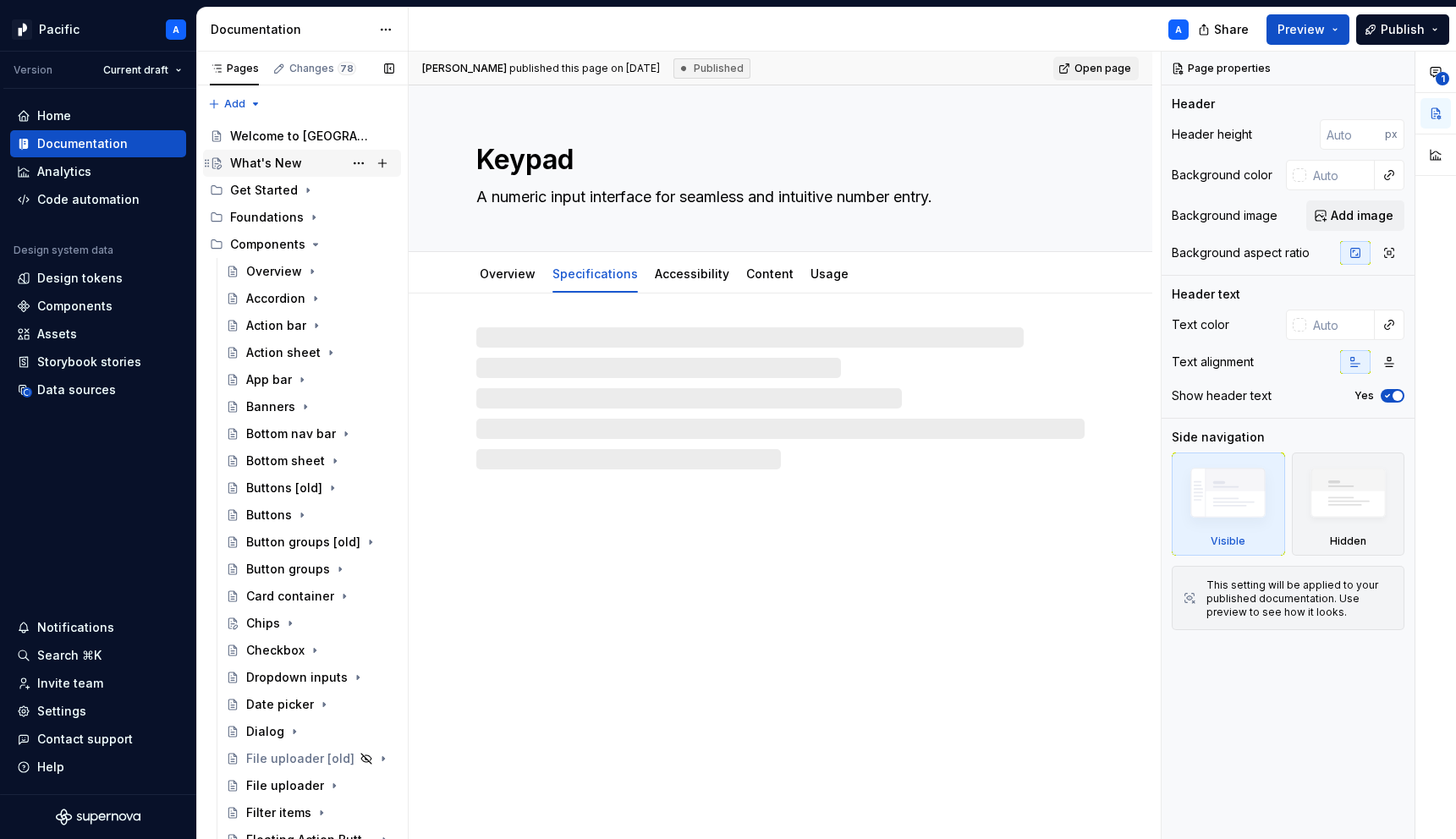
click at [288, 160] on div "What's New" at bounding box center [266, 164] width 72 height 17
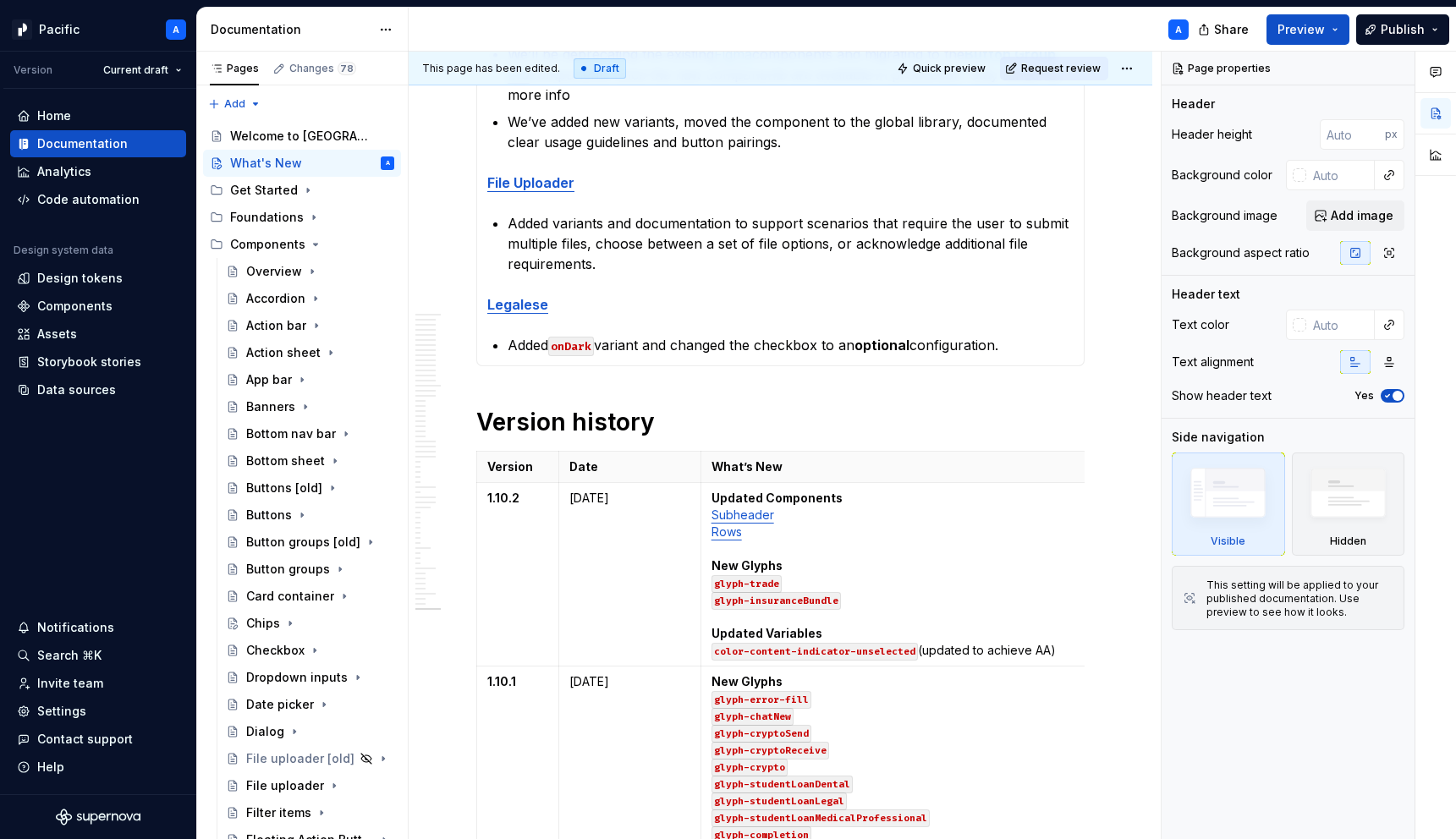
scroll to position [779, 0]
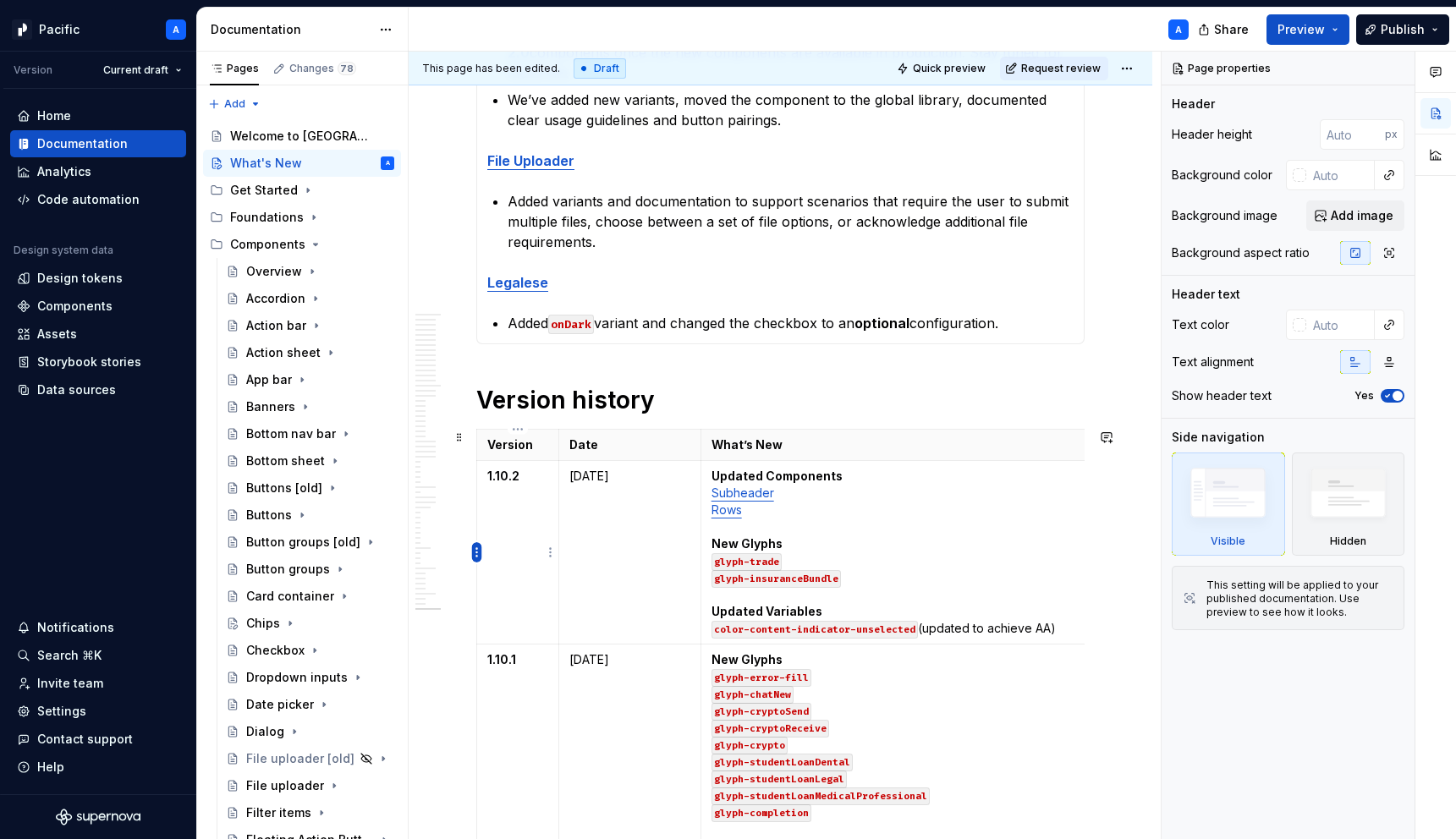
click at [478, 554] on html "Pacific A Version Current draft Home Documentation Analytics Code automation De…" at bounding box center [728, 419] width 1456 height 839
type textarea "*"
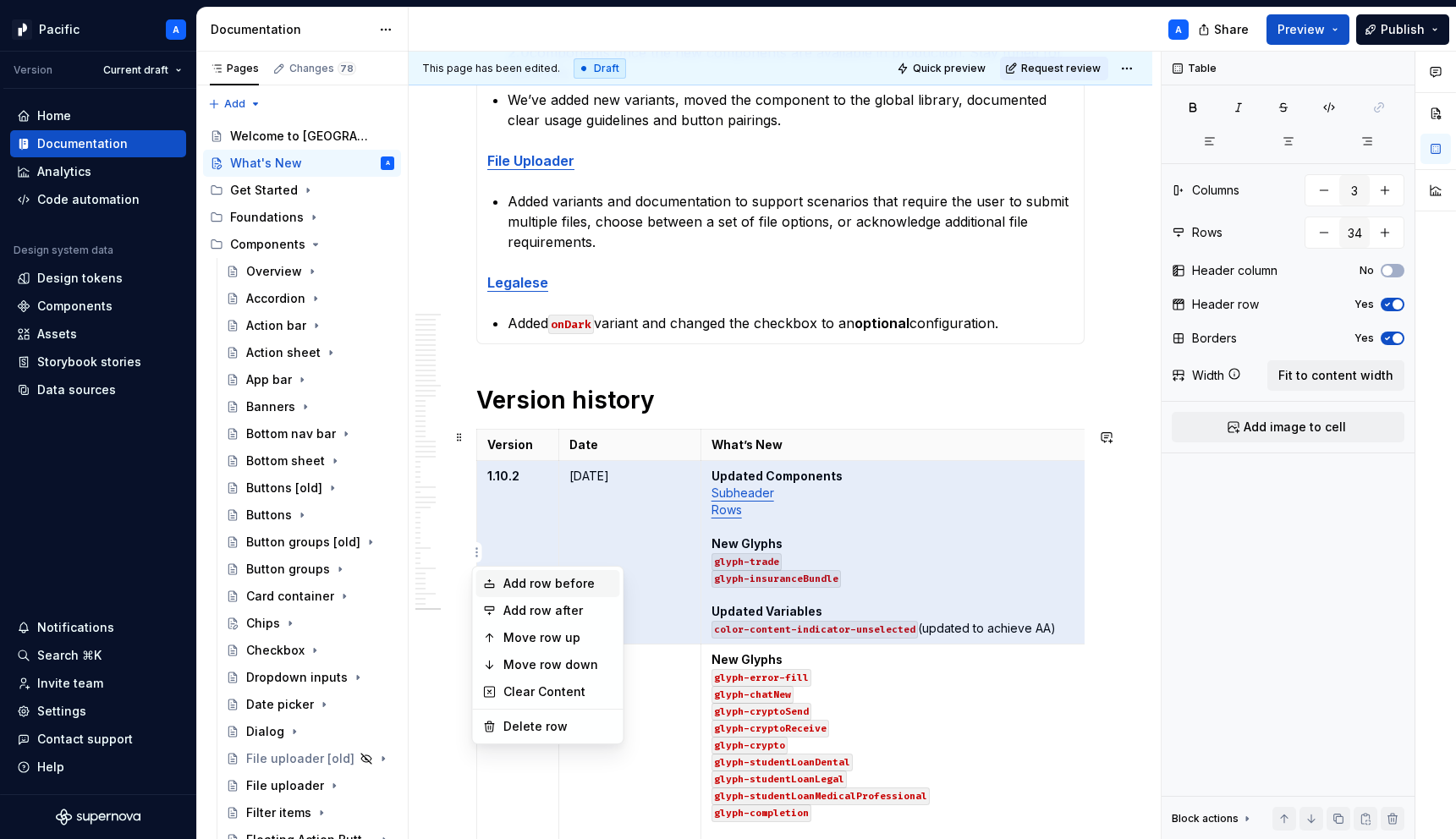
click at [591, 588] on div "Add row before" at bounding box center [558, 584] width 110 height 17
type input "35"
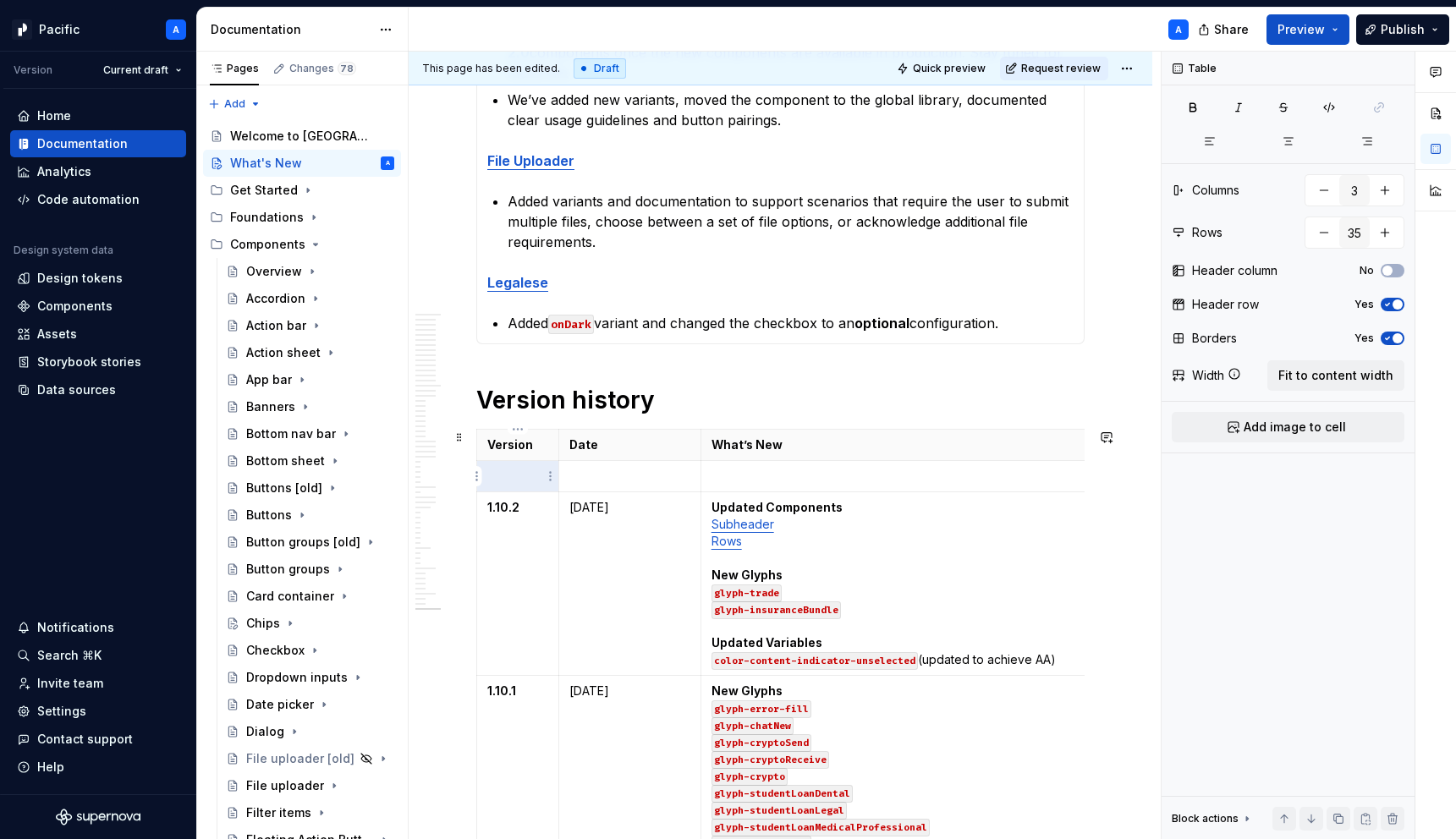
click at [544, 501] on td "1.10.2" at bounding box center [517, 584] width 82 height 184
click at [505, 599] on td "1.10.2" at bounding box center [517, 584] width 82 height 184
click at [510, 472] on p at bounding box center [517, 477] width 61 height 17
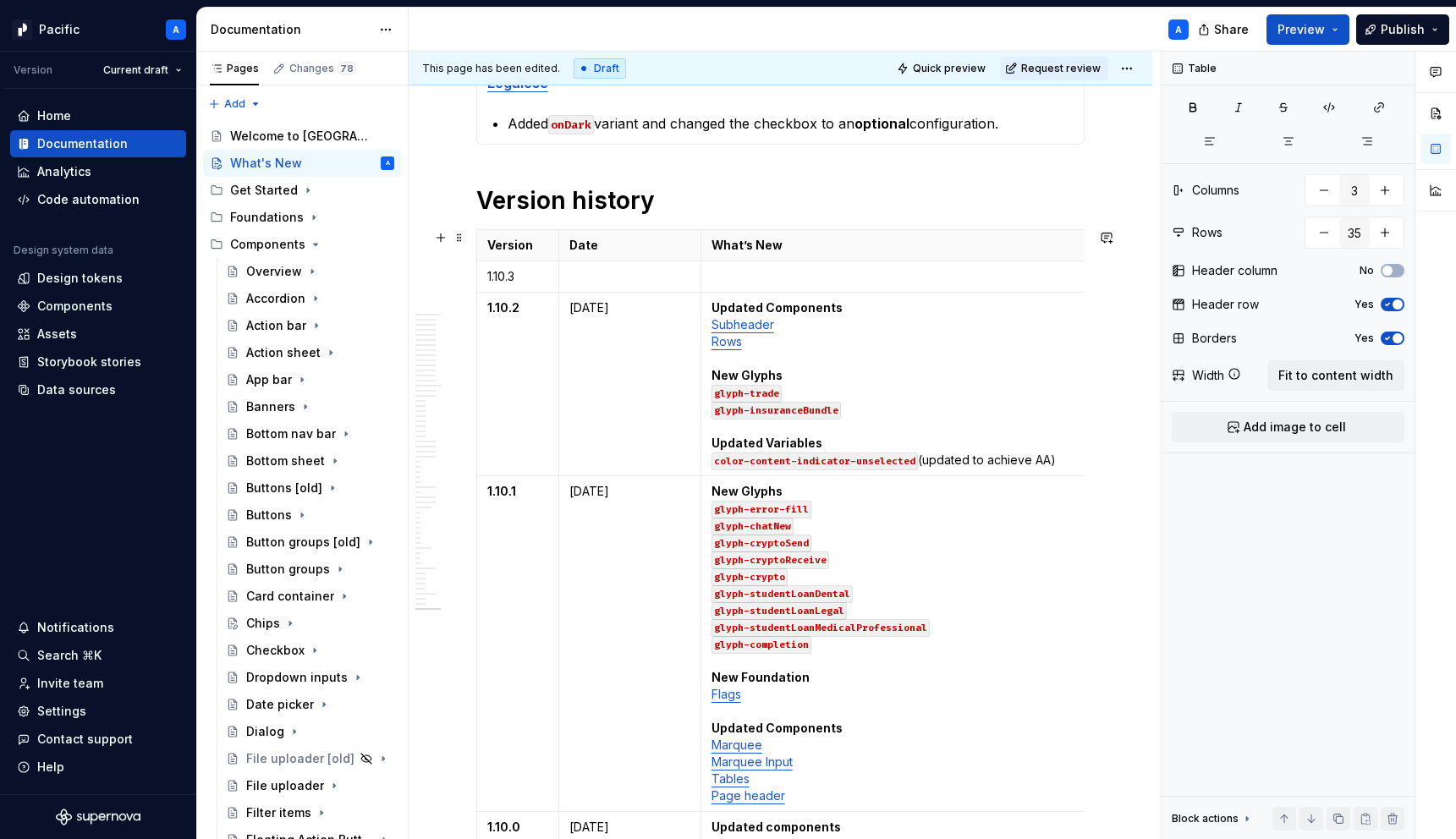
scroll to position [734, 0]
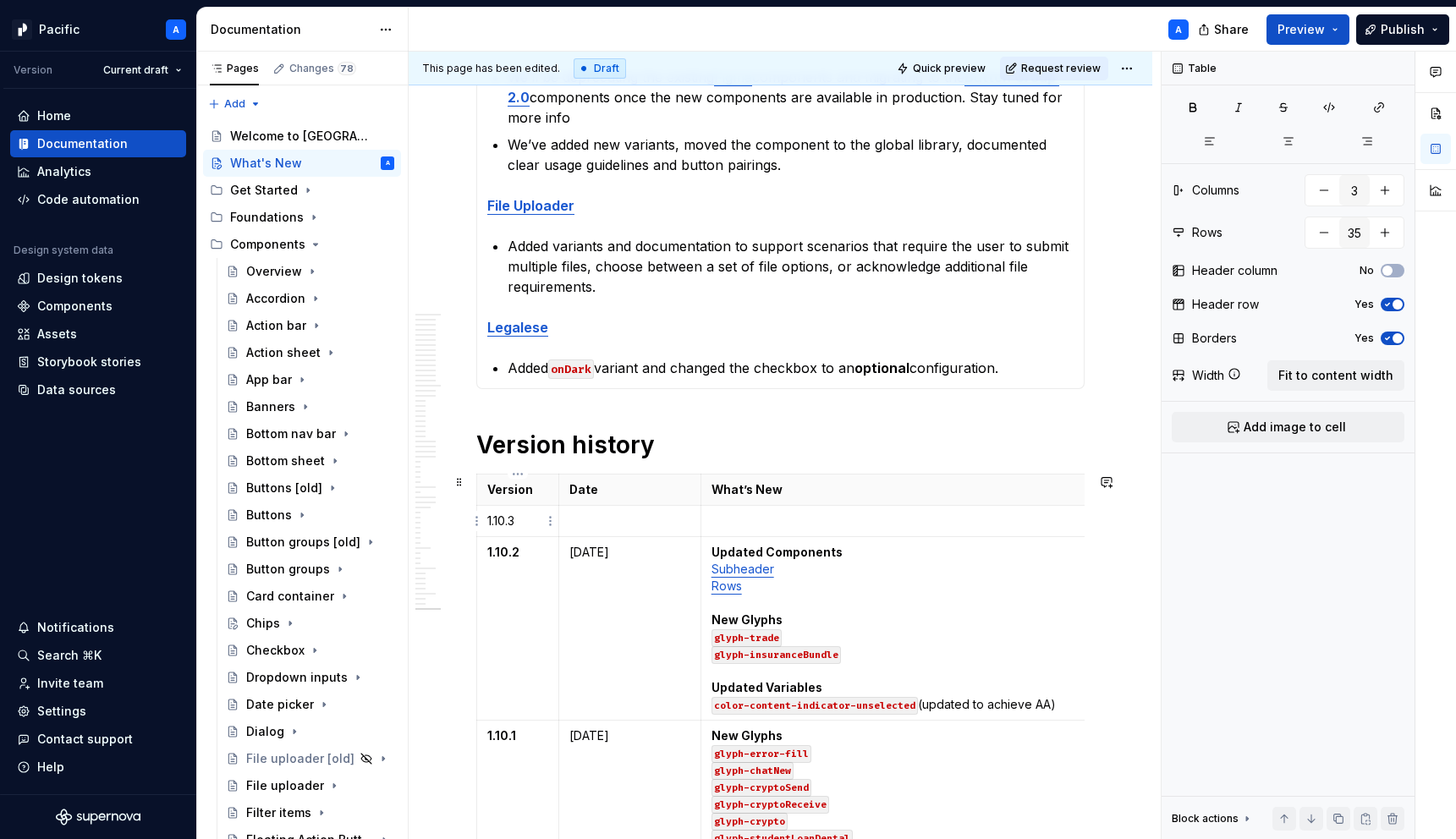
click at [499, 518] on p "1.10.3" at bounding box center [517, 521] width 61 height 17
click at [598, 527] on p at bounding box center [630, 521] width 121 height 17
click at [748, 513] on p at bounding box center [908, 521] width 393 height 17
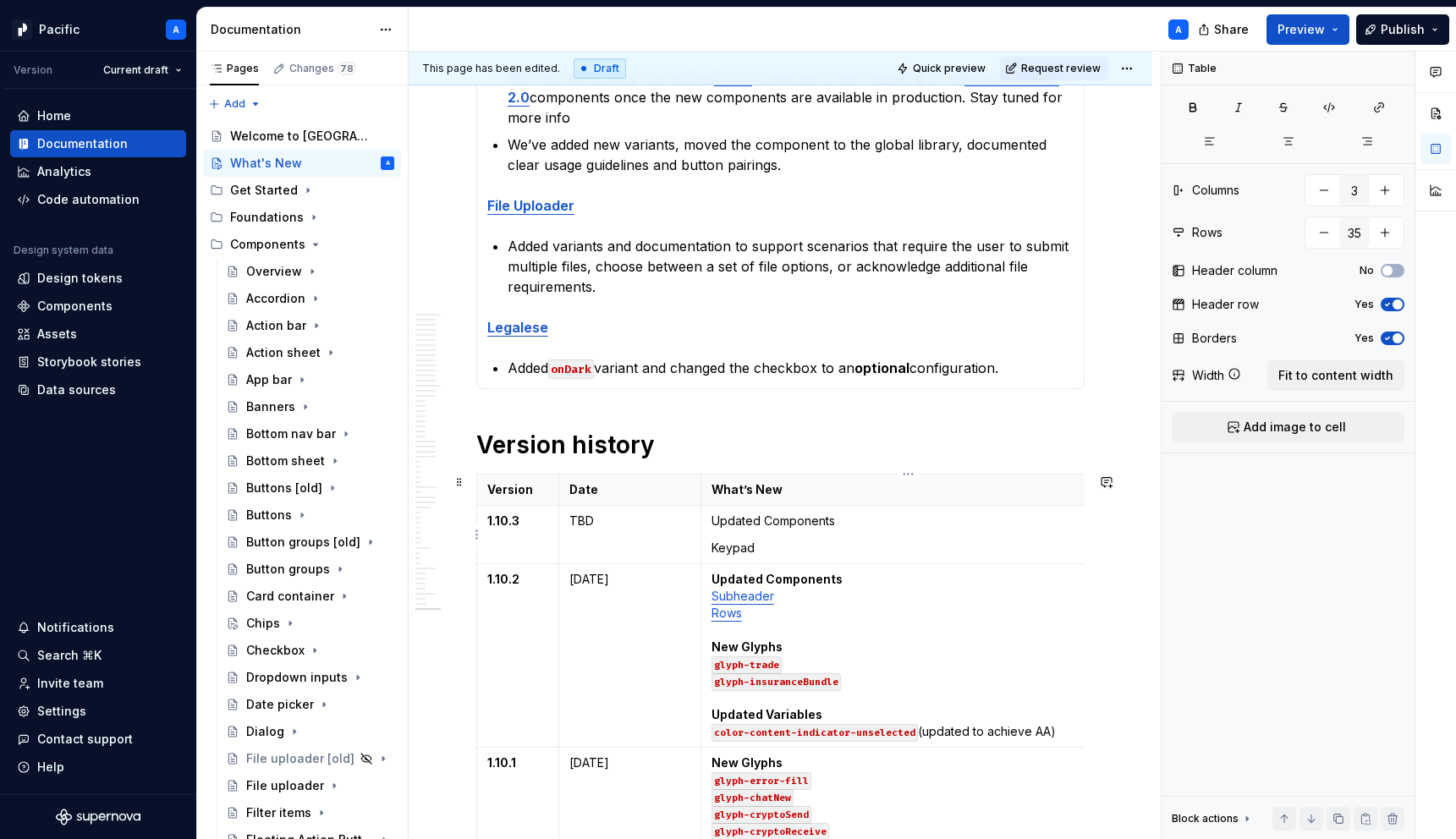
click at [733, 546] on p "Keypad" at bounding box center [908, 548] width 393 height 17
click at [872, 518] on button "button" at bounding box center [871, 518] width 24 height 24
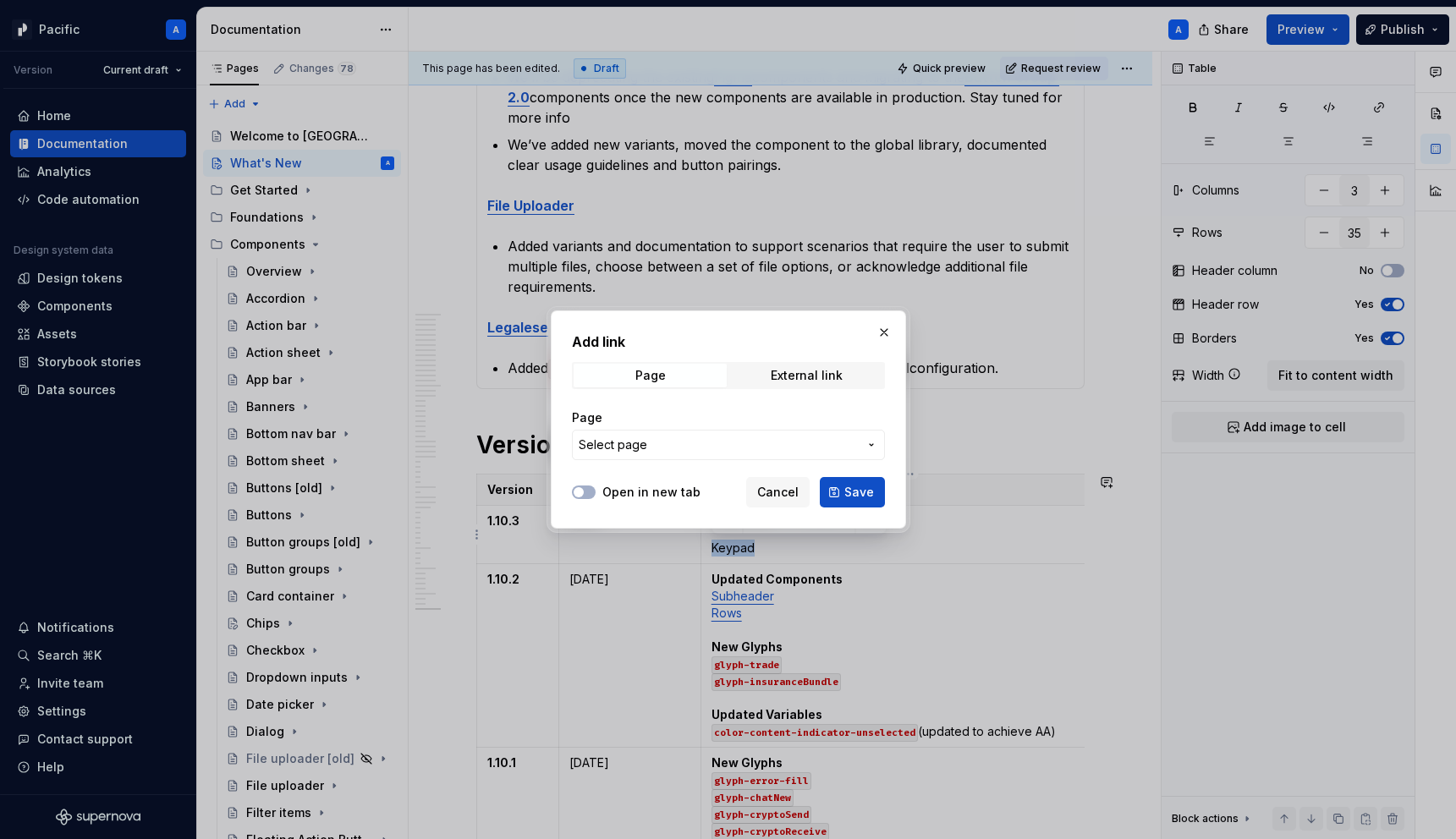
click at [823, 441] on span "Select page" at bounding box center [719, 445] width 279 height 17
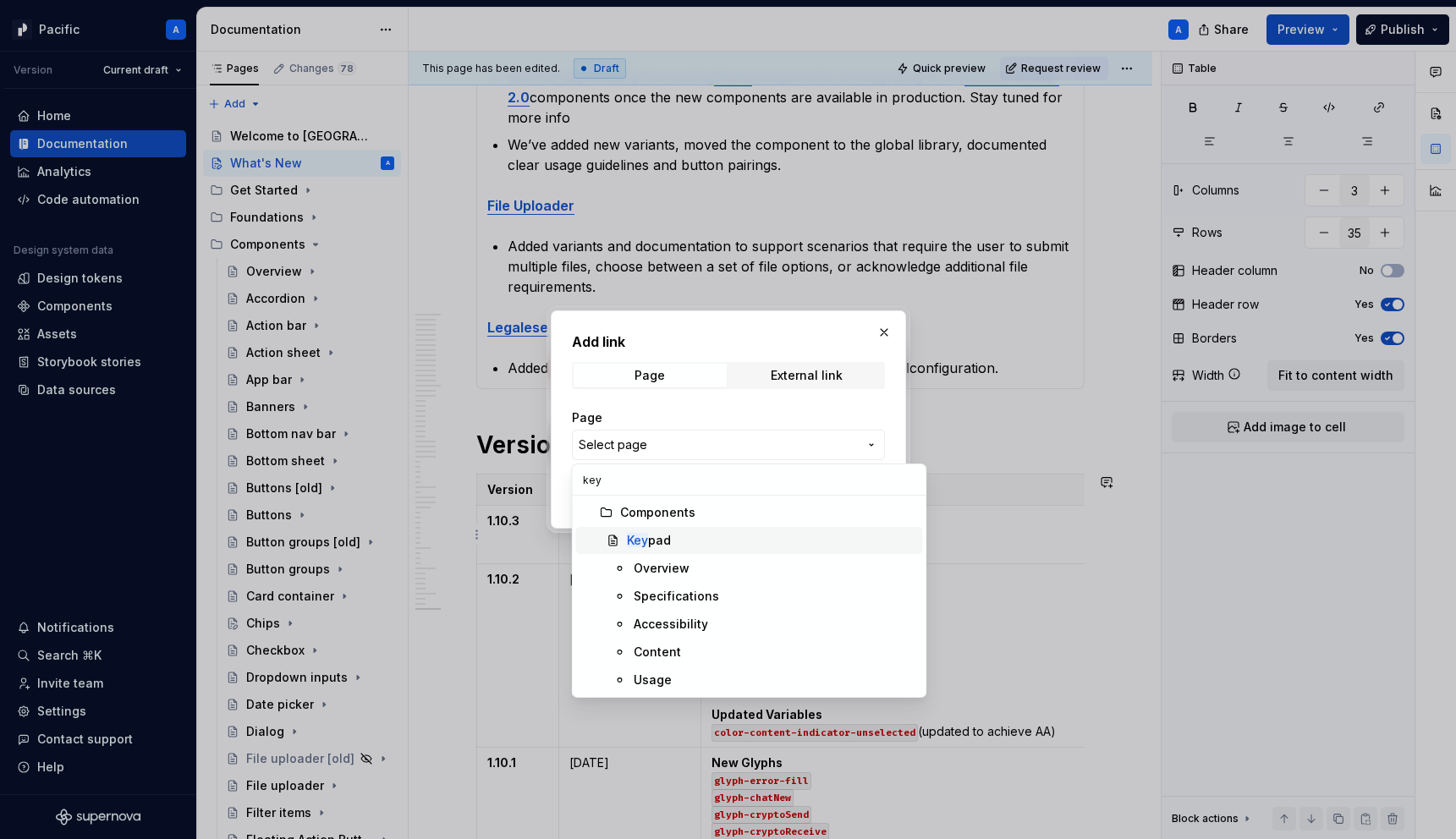
type input "key"
click at [708, 539] on div "Key pad" at bounding box center [772, 540] width 289 height 17
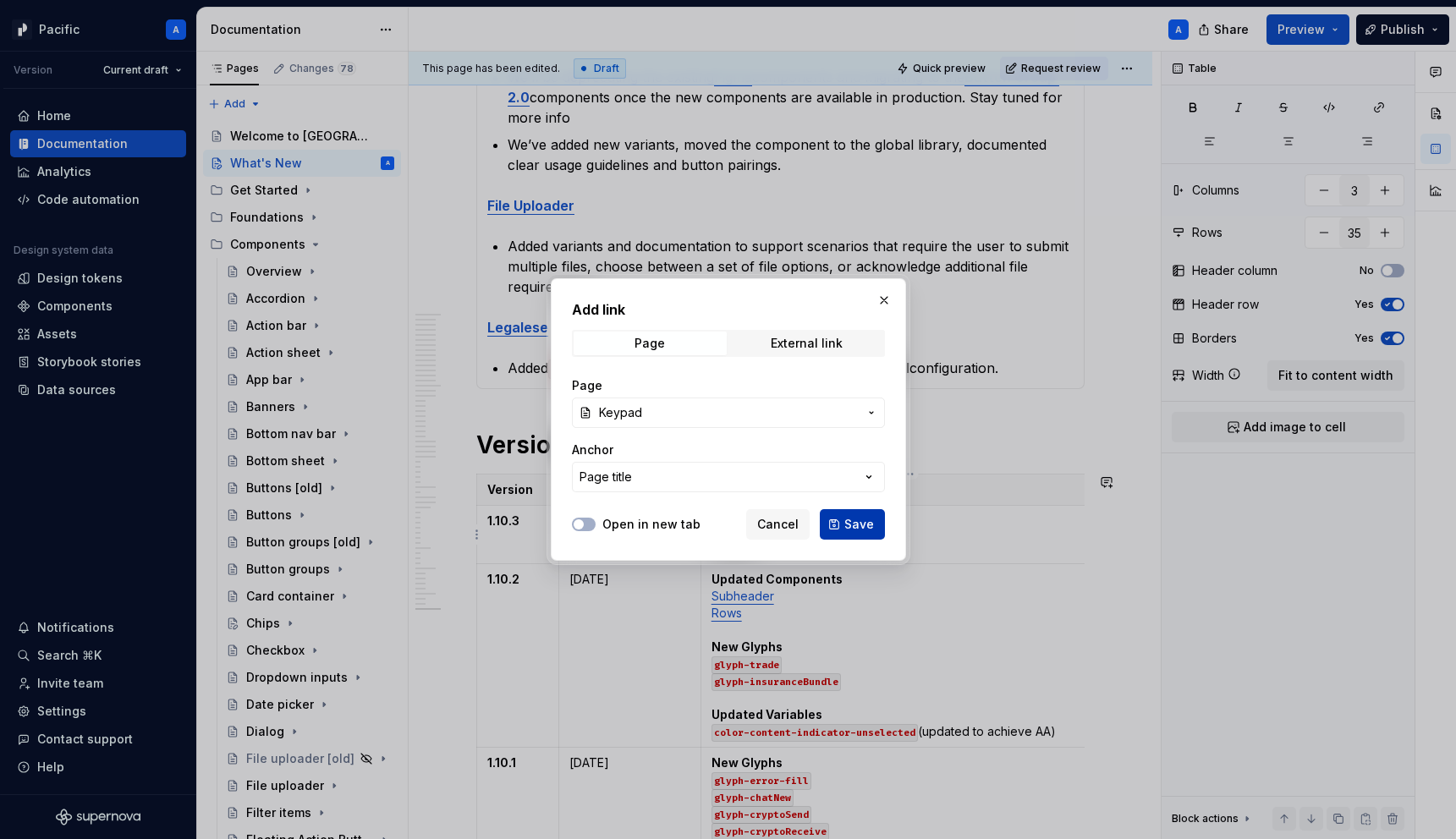
click at [850, 528] on span "Save" at bounding box center [859, 525] width 30 height 17
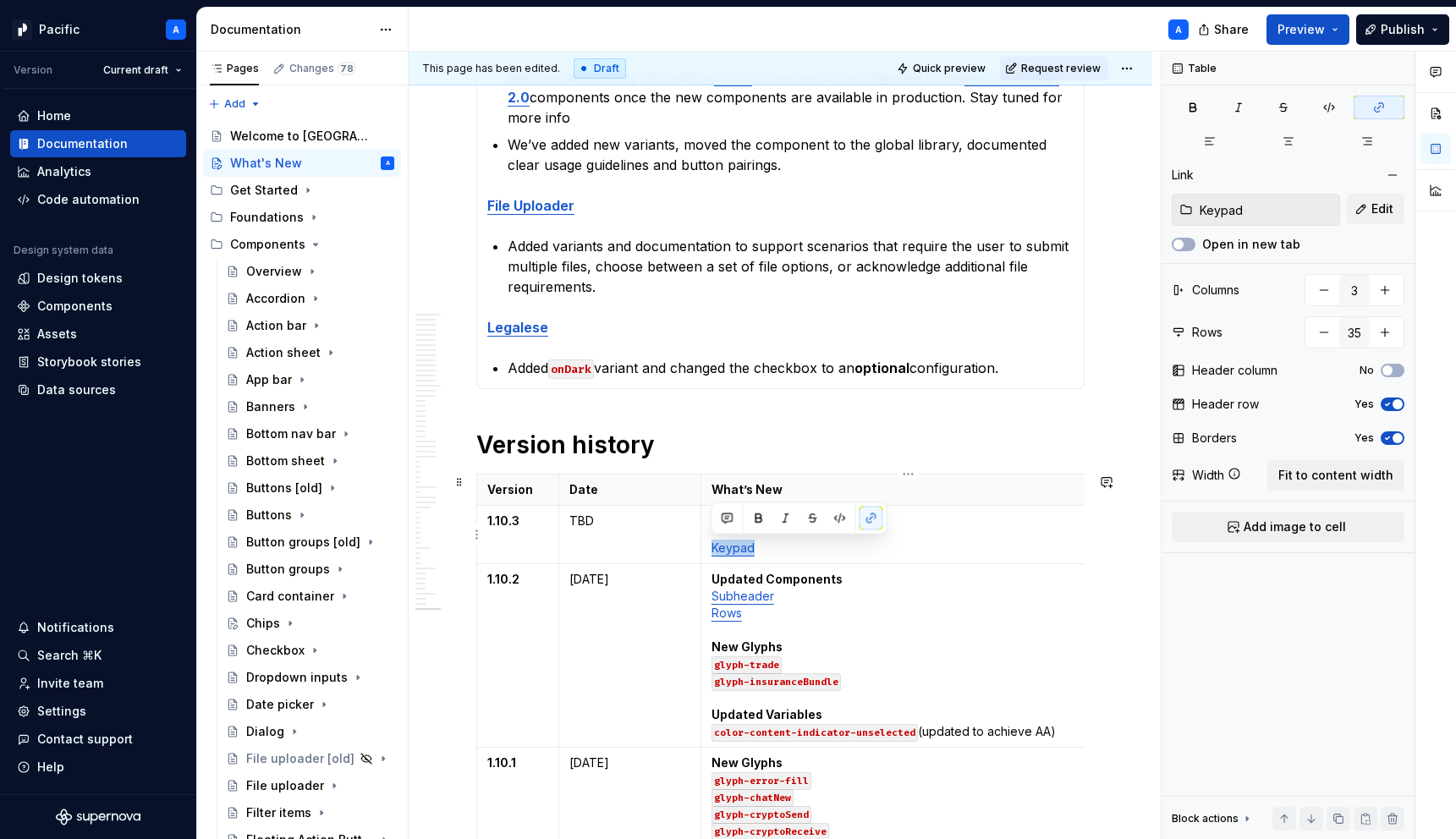
click at [776, 552] on p "Keypad" at bounding box center [908, 548] width 393 height 17
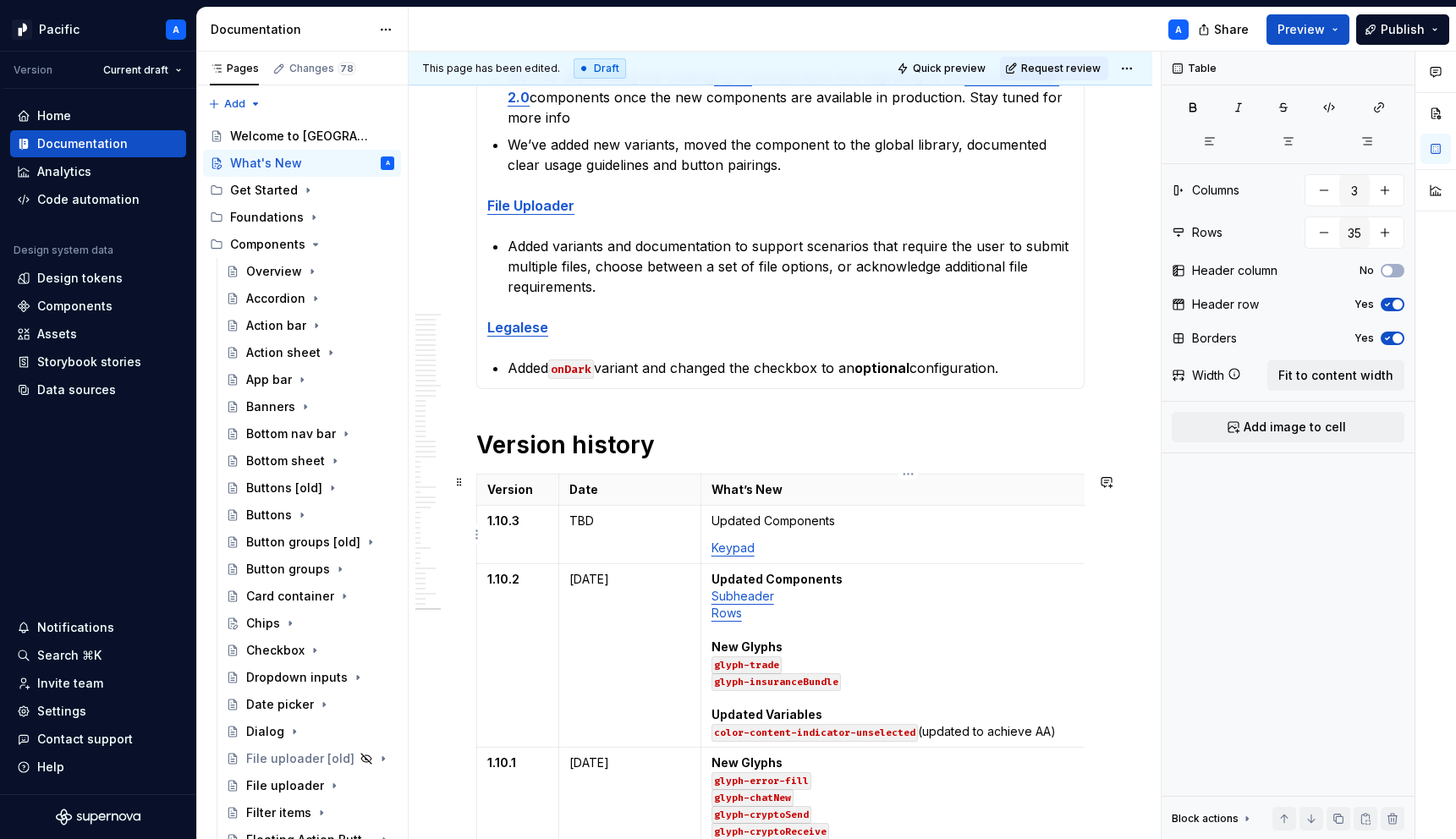
click at [784, 524] on p "Updated Components" at bounding box center [908, 521] width 393 height 17
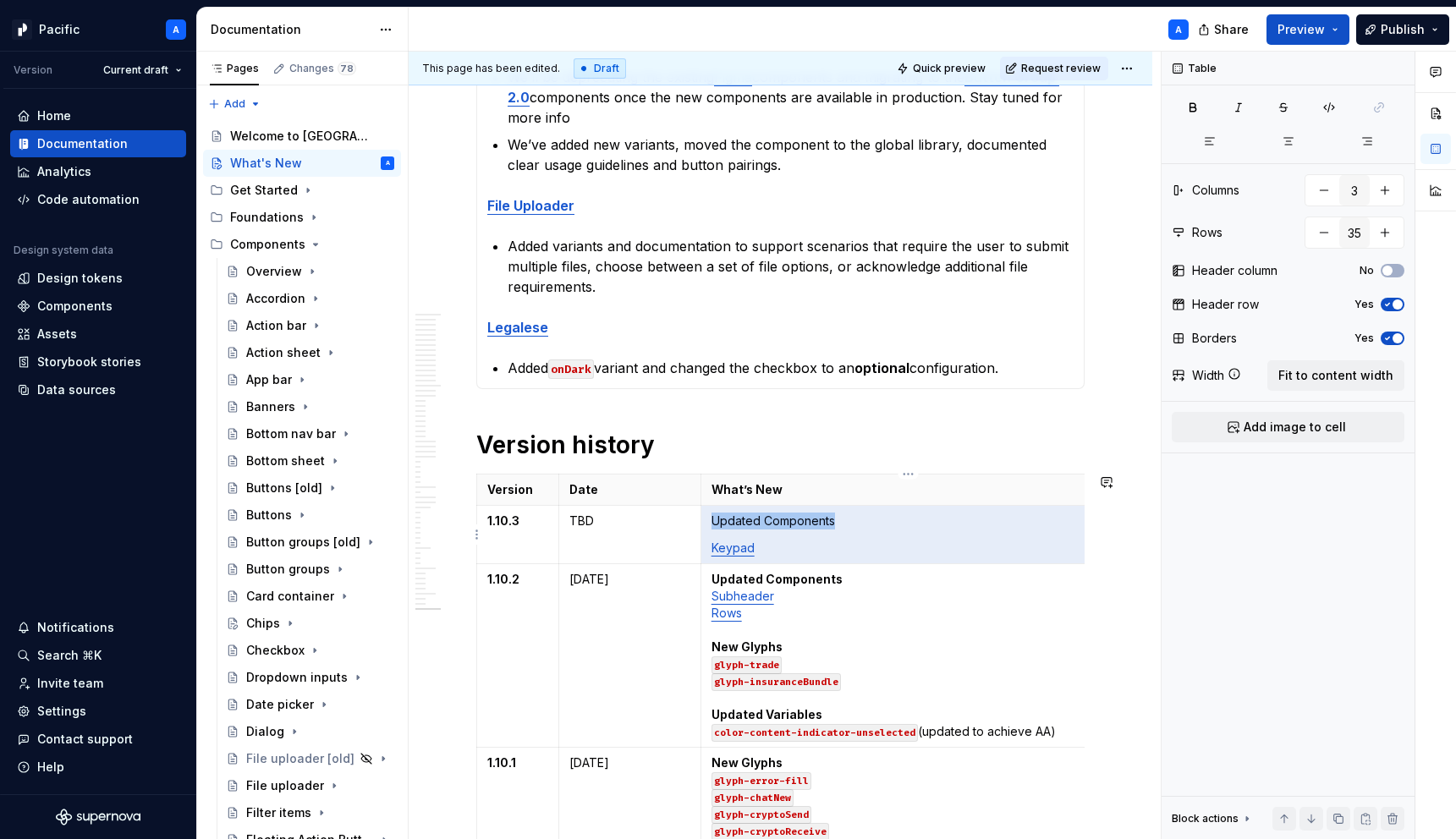
click at [784, 524] on p "Updated Components" at bounding box center [908, 521] width 393 height 17
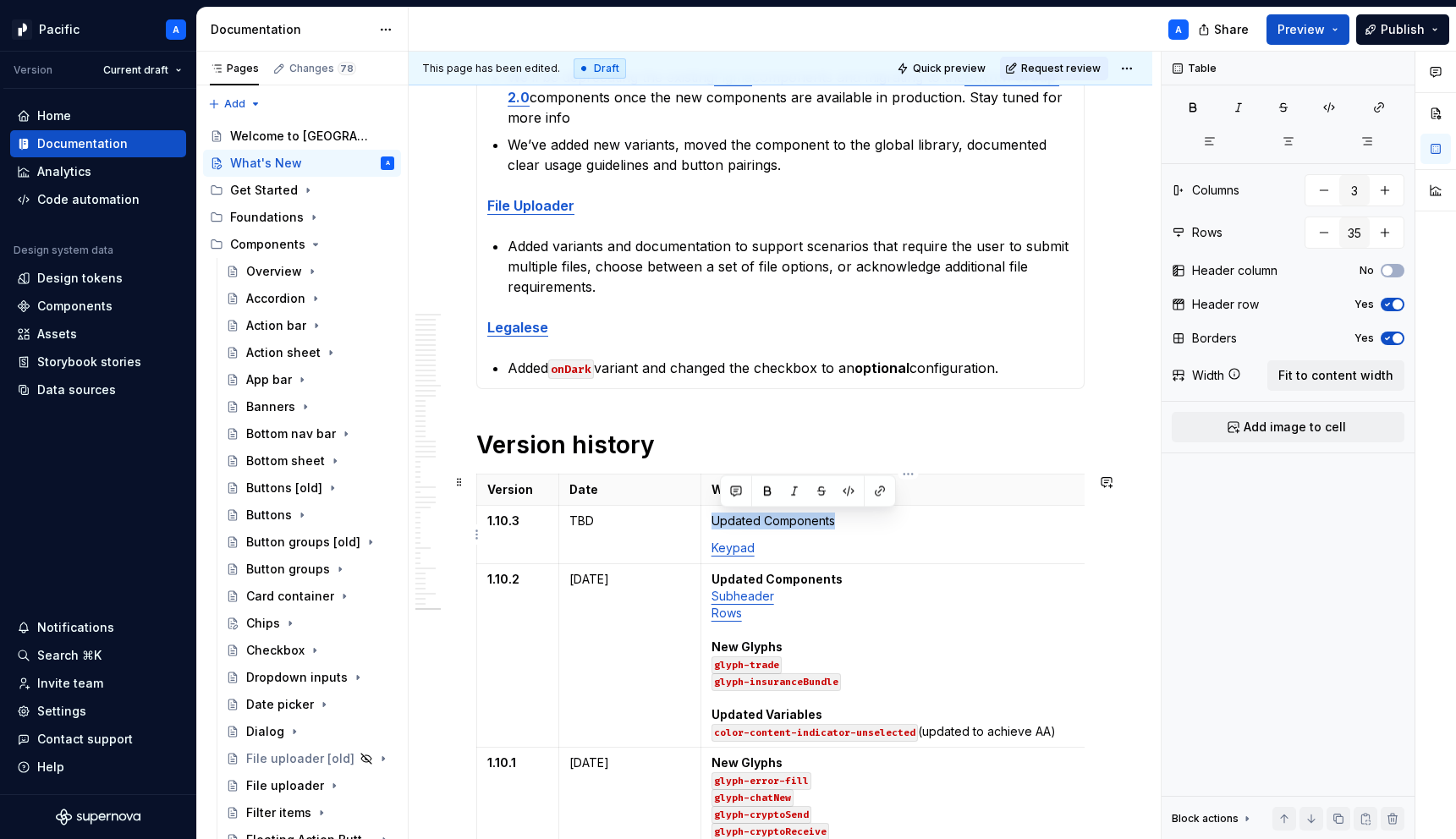
drag, startPoint x: 873, startPoint y: 523, endPoint x: 708, endPoint y: 523, distance: 165.0
click at [708, 523] on td "Updated Components Keypad" at bounding box center [908, 535] width 414 height 59
click at [803, 538] on td "Updated Components Keypad" at bounding box center [908, 535] width 414 height 59
click at [822, 546] on p "Keypad" at bounding box center [908, 548] width 393 height 17
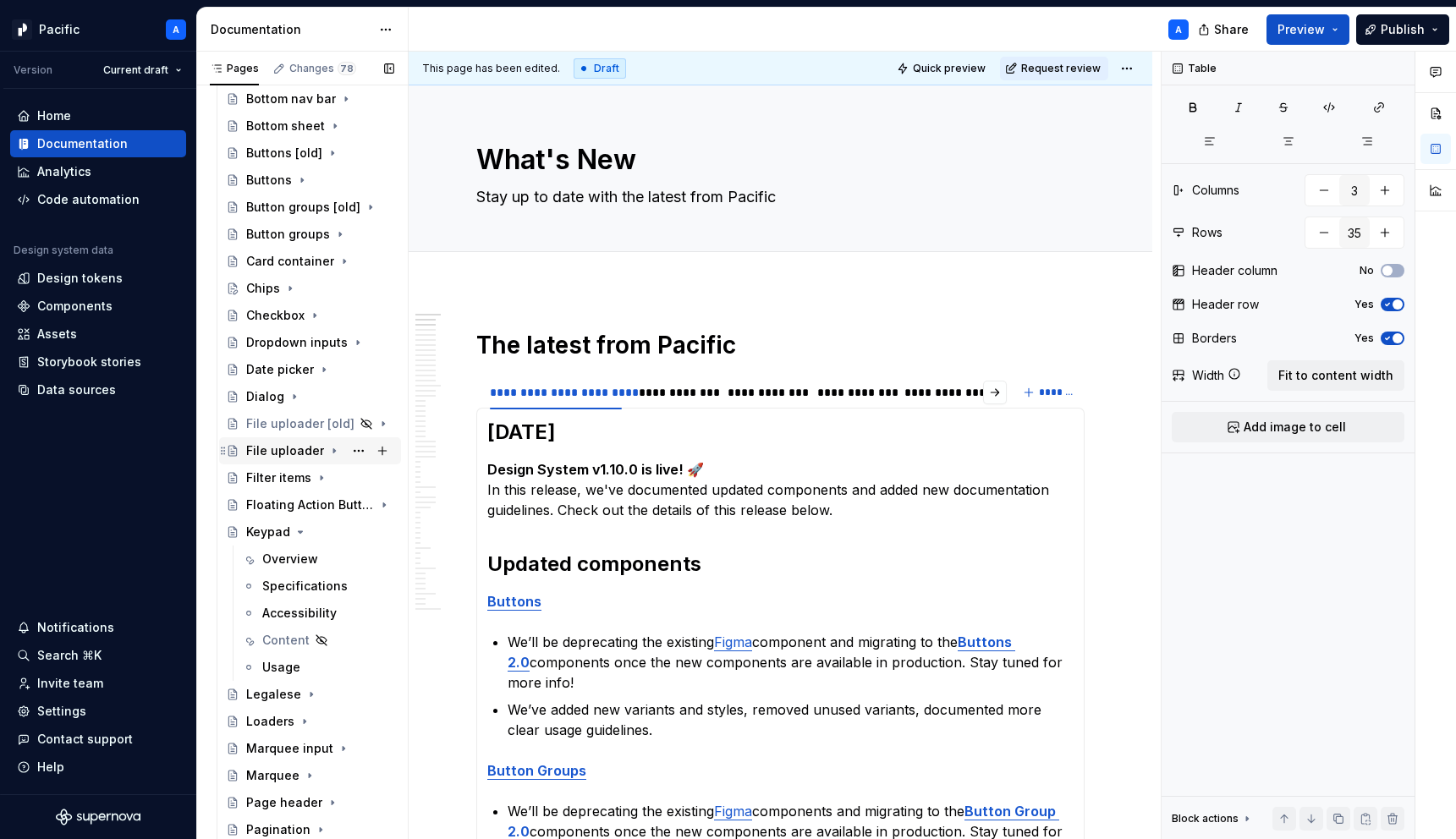
scroll to position [344, 0]
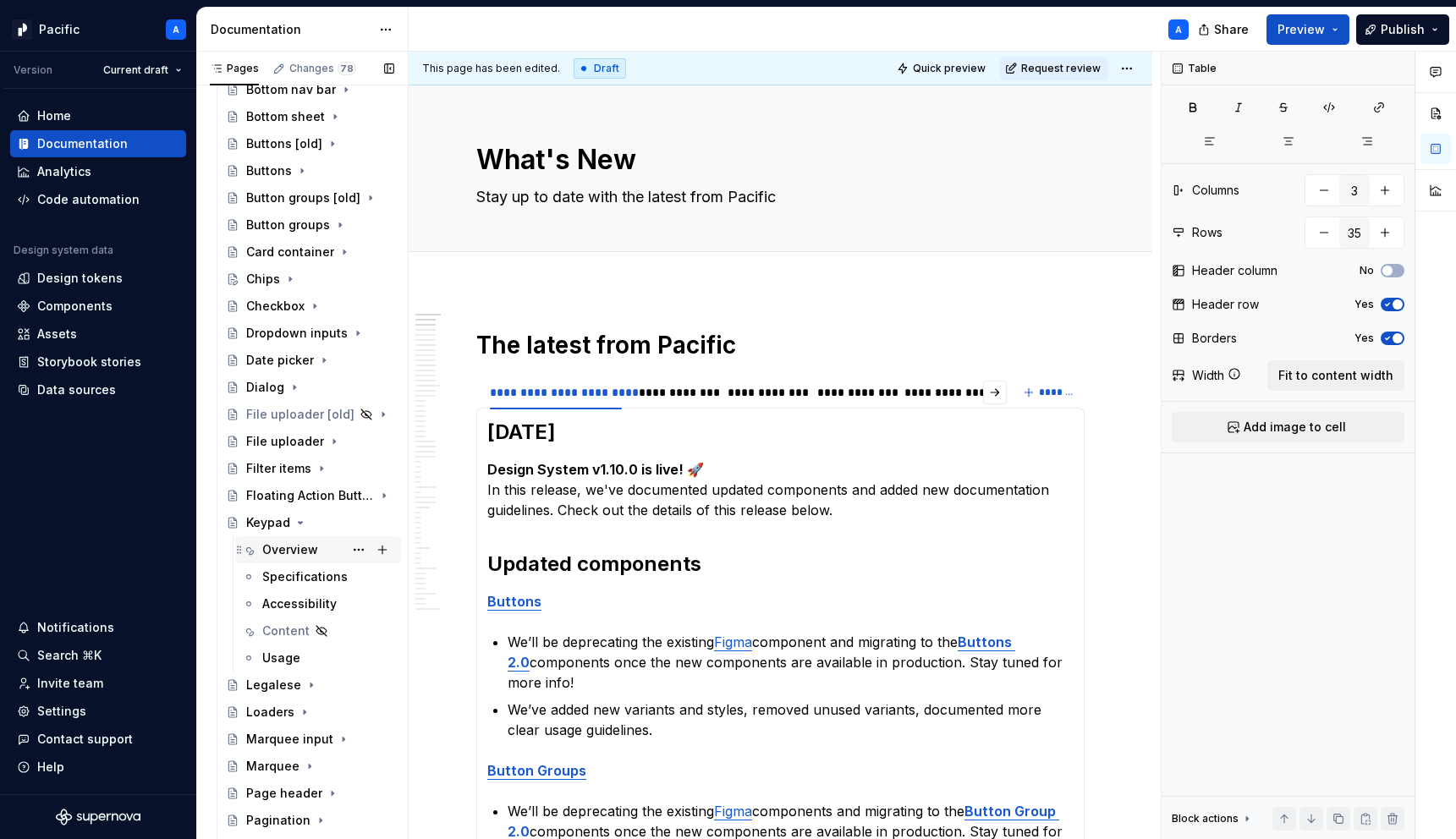
click at [289, 550] on div "Overview" at bounding box center [290, 550] width 56 height 17
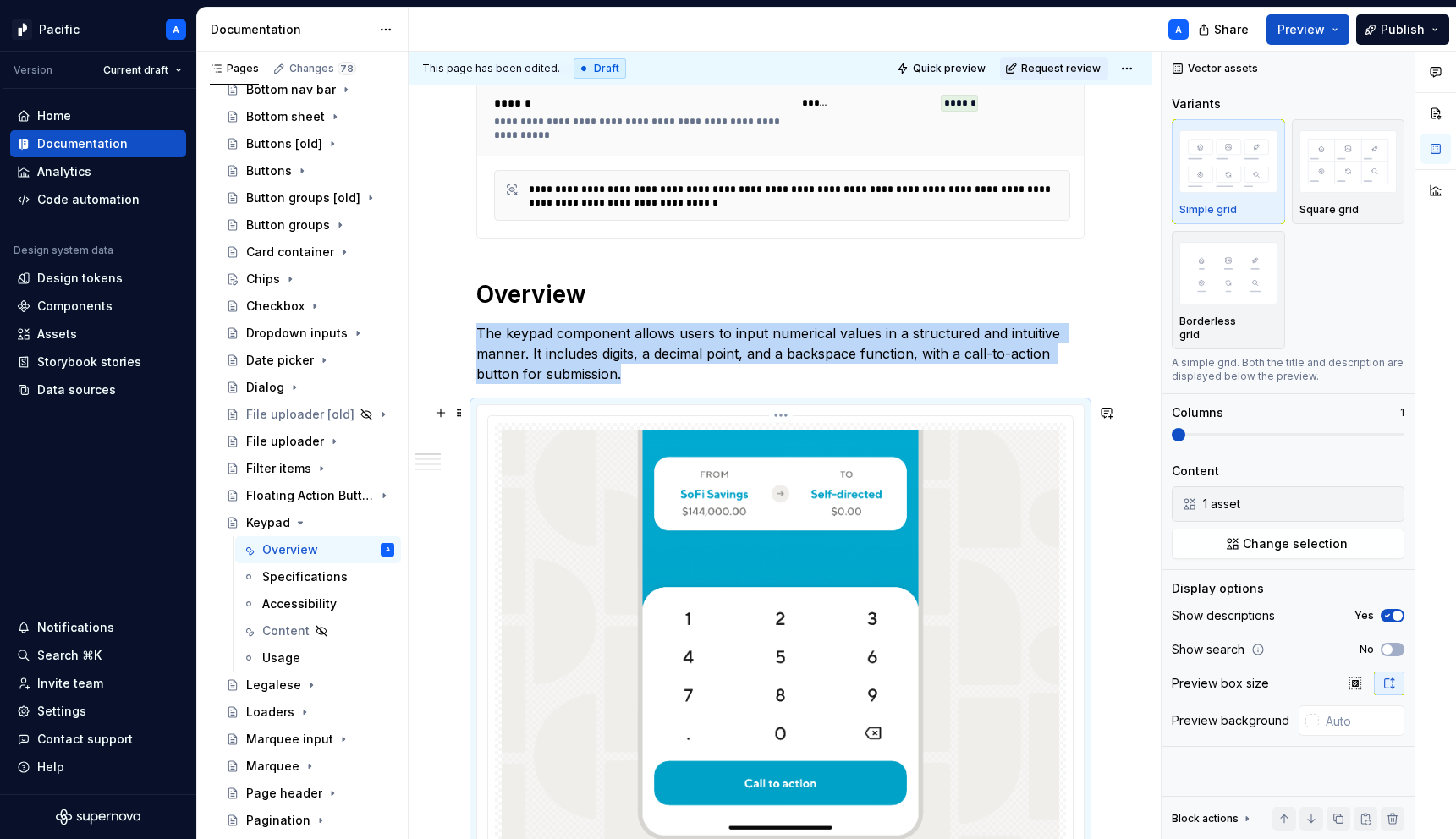
click at [655, 558] on img at bounding box center [781, 649] width 558 height 440
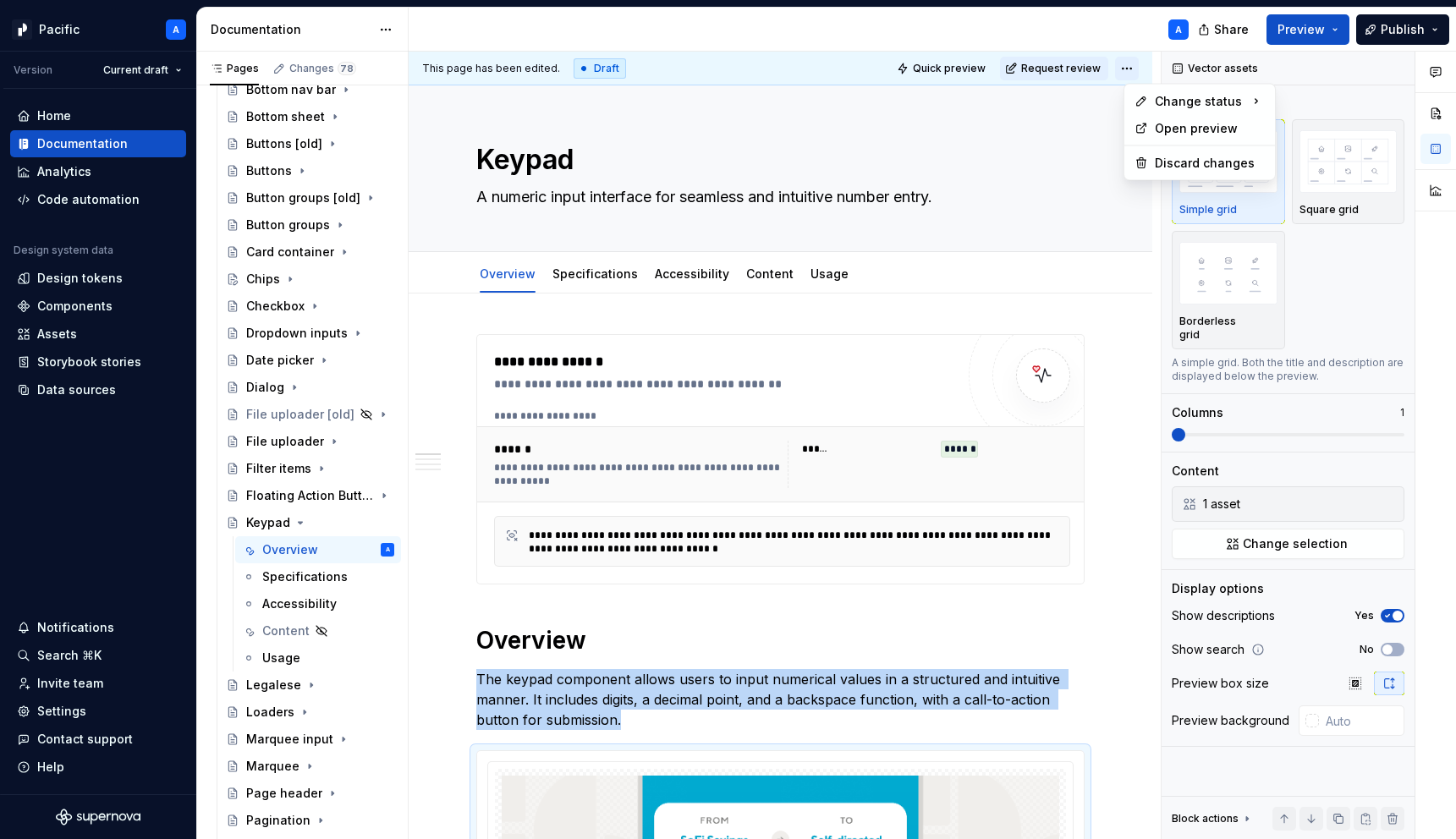
click at [1124, 71] on html "Pacific A Version Current draft Home Documentation Analytics Code automation De…" at bounding box center [728, 419] width 1456 height 839
click at [1377, 180] on div "Ready for publish" at bounding box center [1382, 187] width 118 height 17
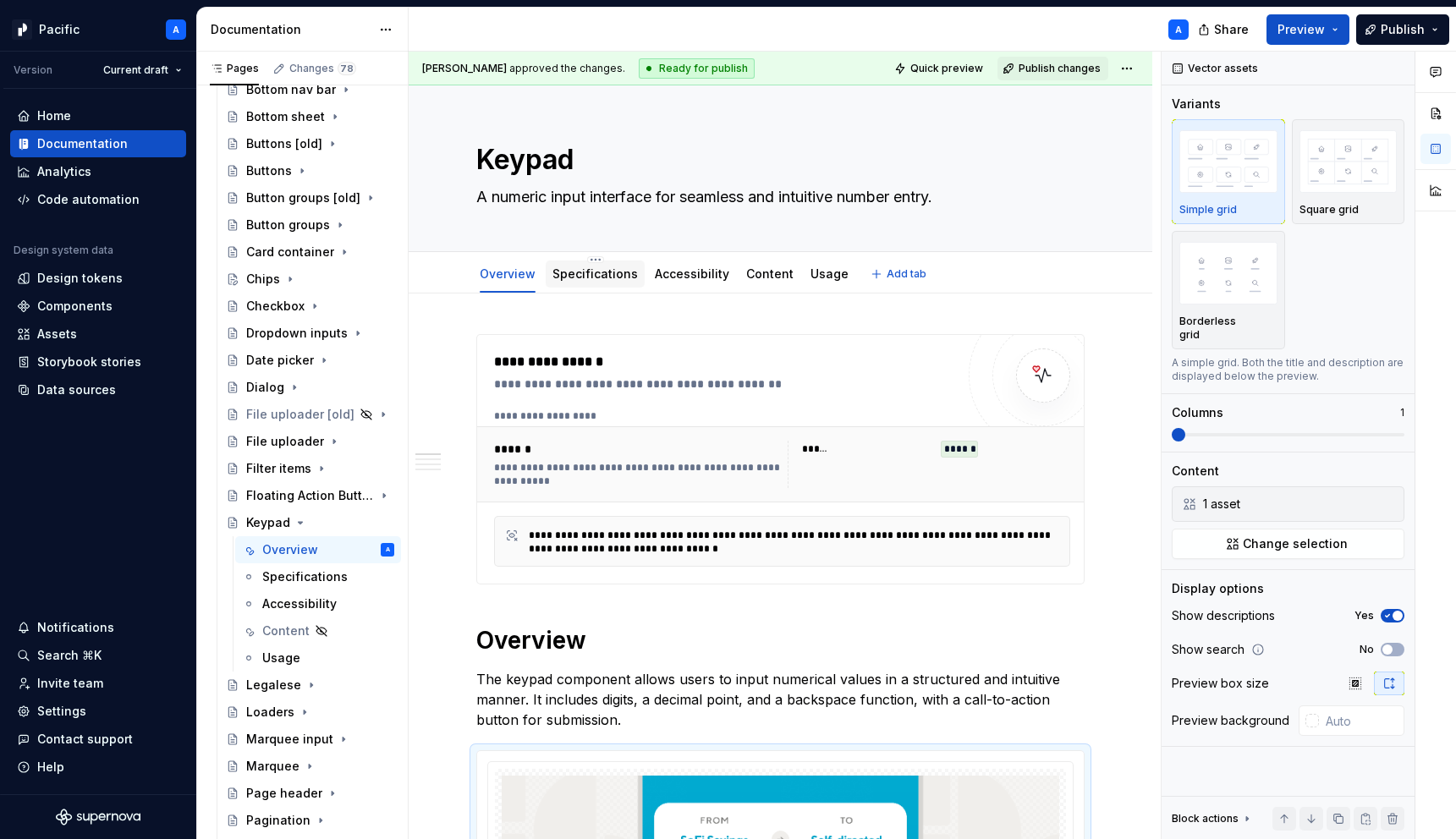
click at [616, 266] on div "Specifications" at bounding box center [595, 275] width 86 height 17
click at [605, 275] on link "Specifications" at bounding box center [595, 274] width 86 height 14
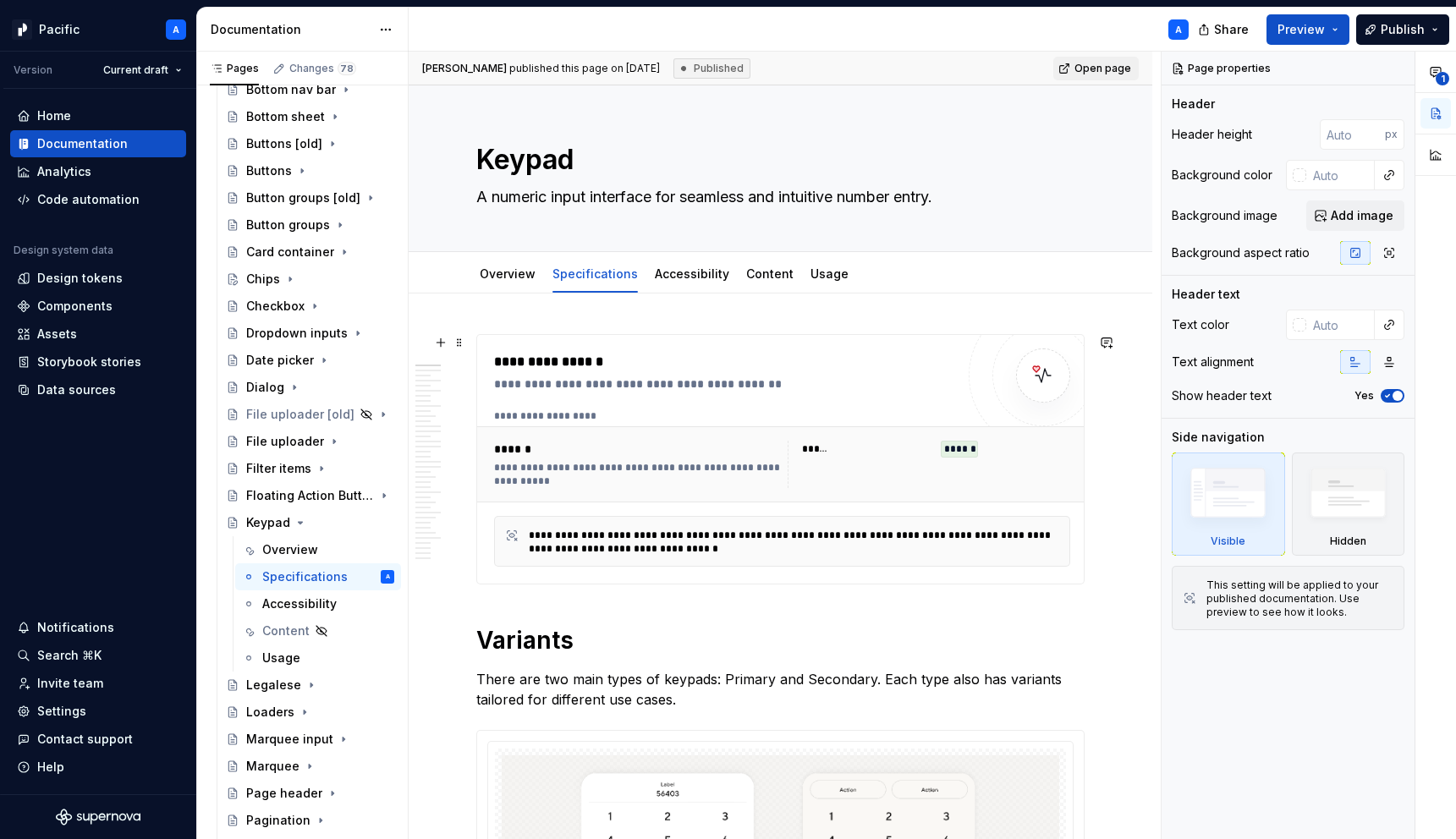
click at [918, 399] on div "**********" at bounding box center [725, 459] width 461 height 215
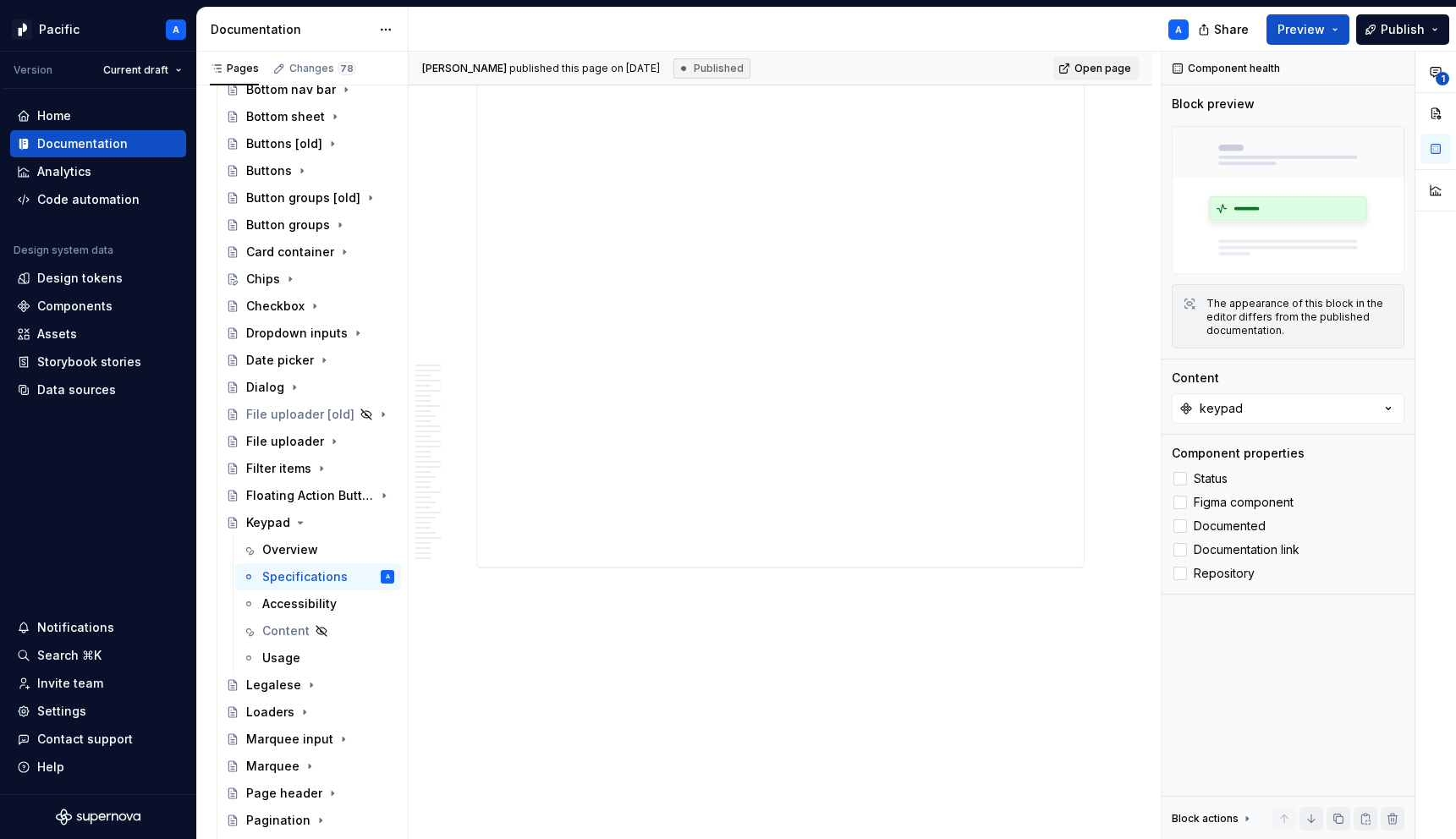
scroll to position [9752, 0]
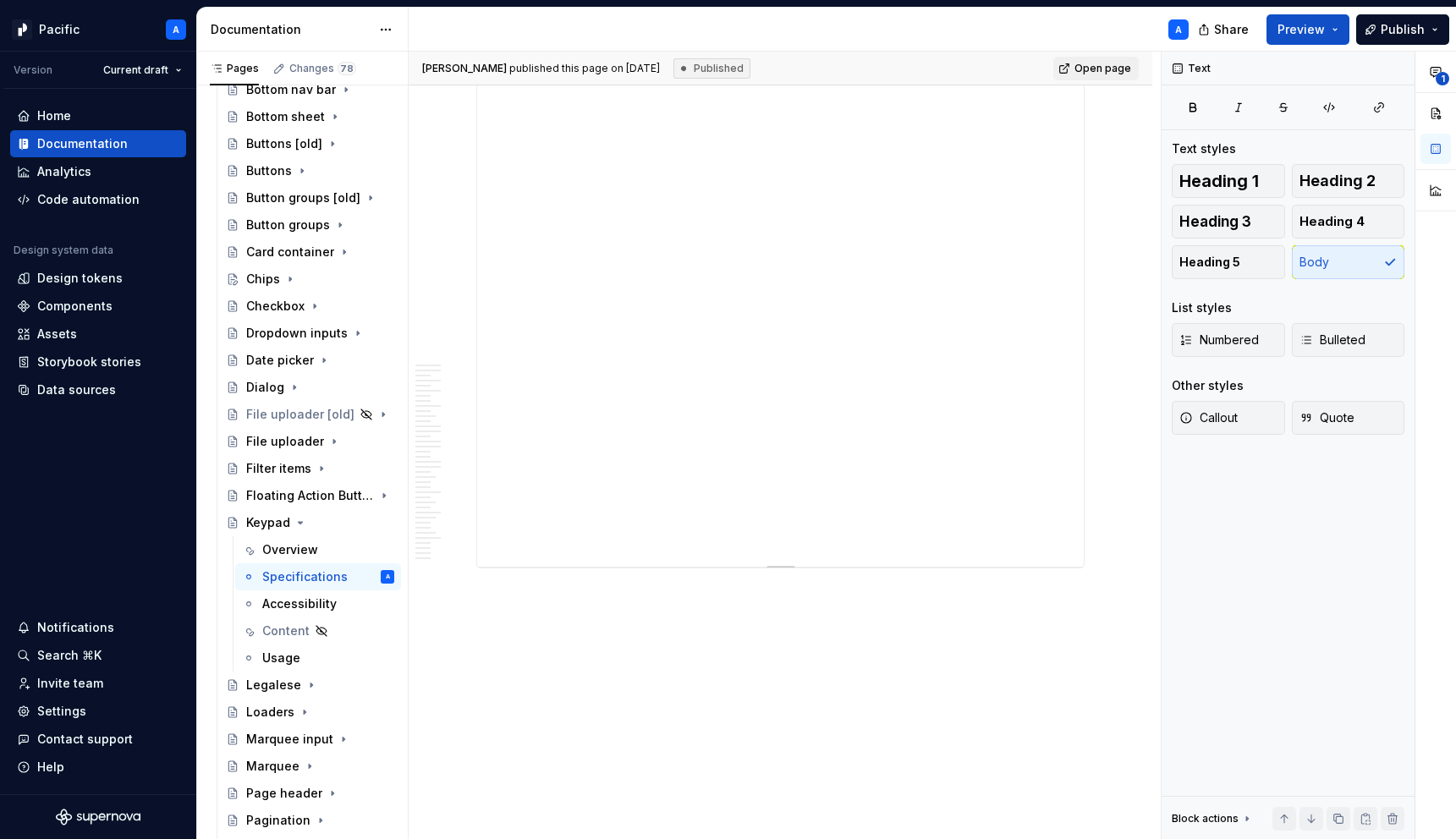
click at [808, 521] on div "**********" at bounding box center [780, 186] width 606 height 761
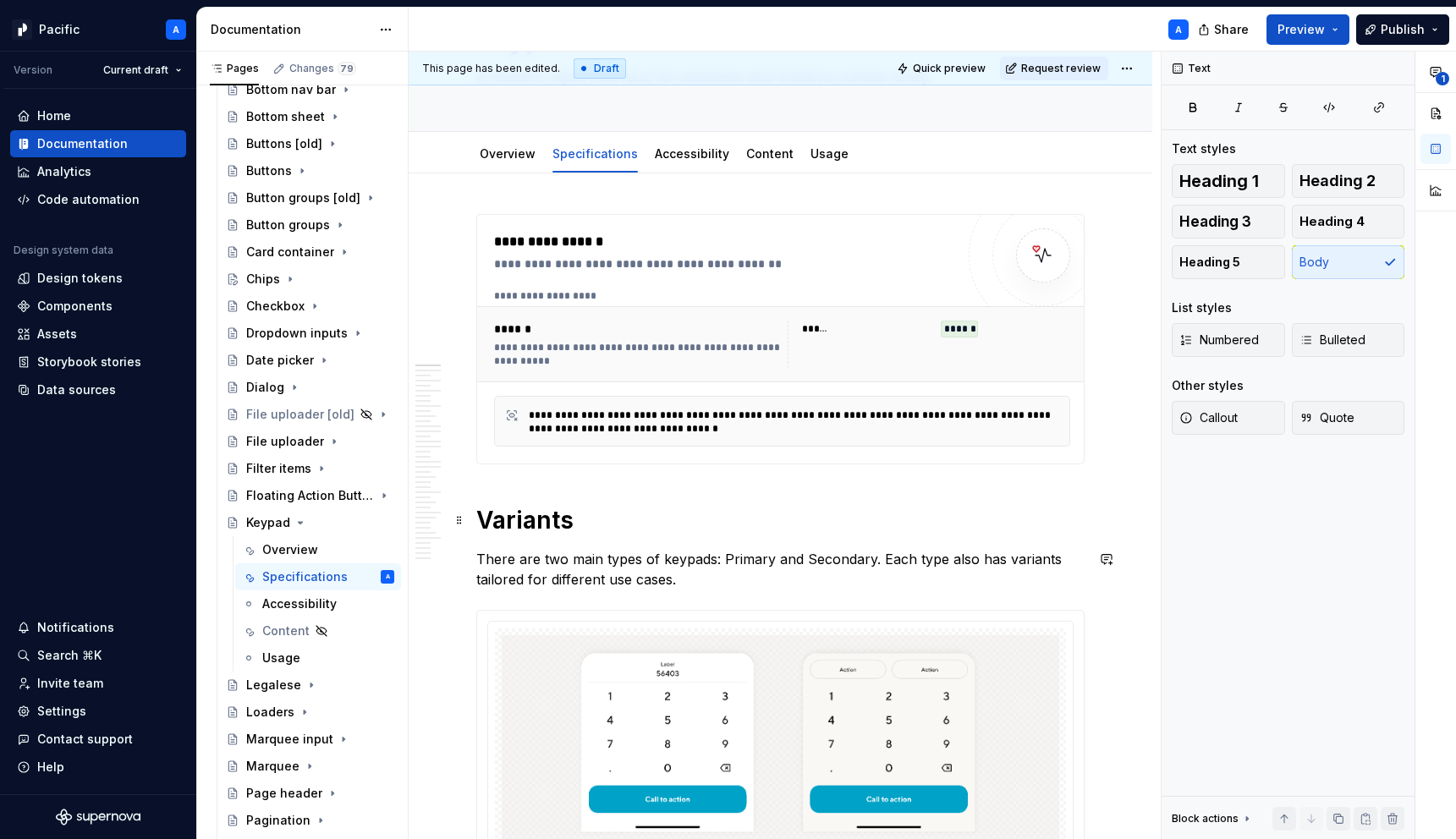
scroll to position [0, 0]
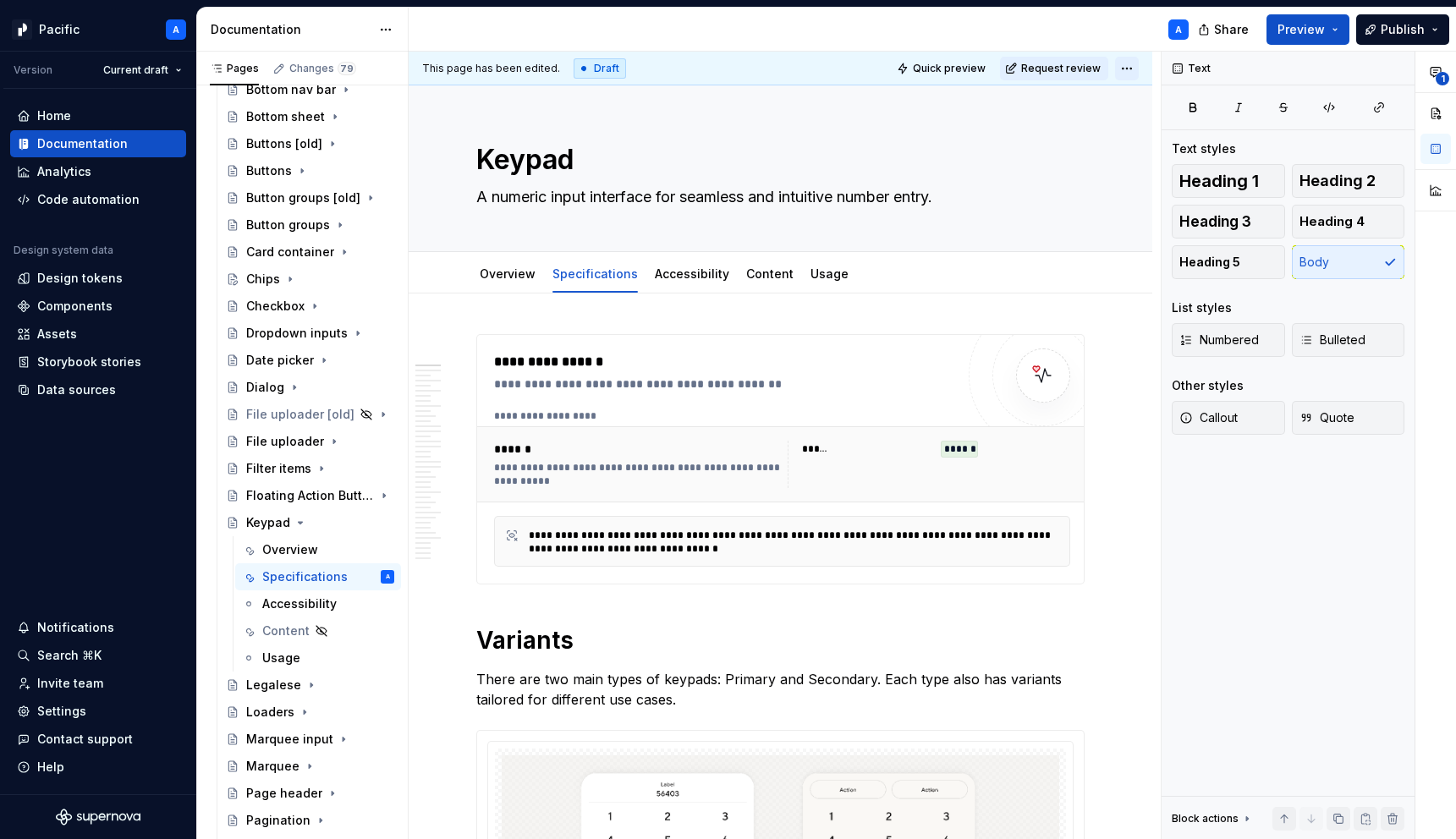
click at [1130, 66] on html "Pacific A Version Current draft Home Documentation Analytics Code automation De…" at bounding box center [728, 419] width 1456 height 839
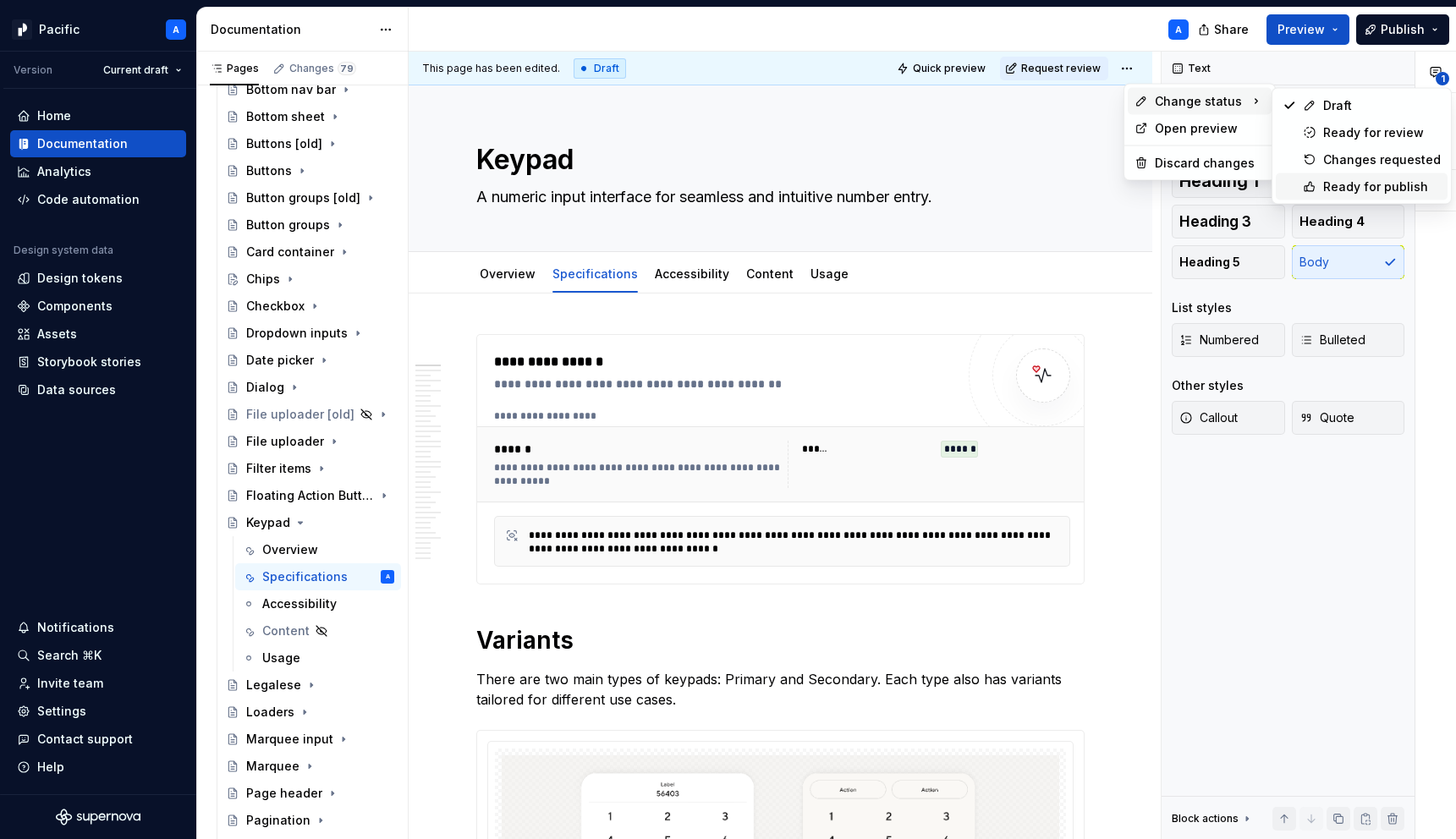
click at [1346, 176] on div "Ready for publish" at bounding box center [1362, 187] width 172 height 27
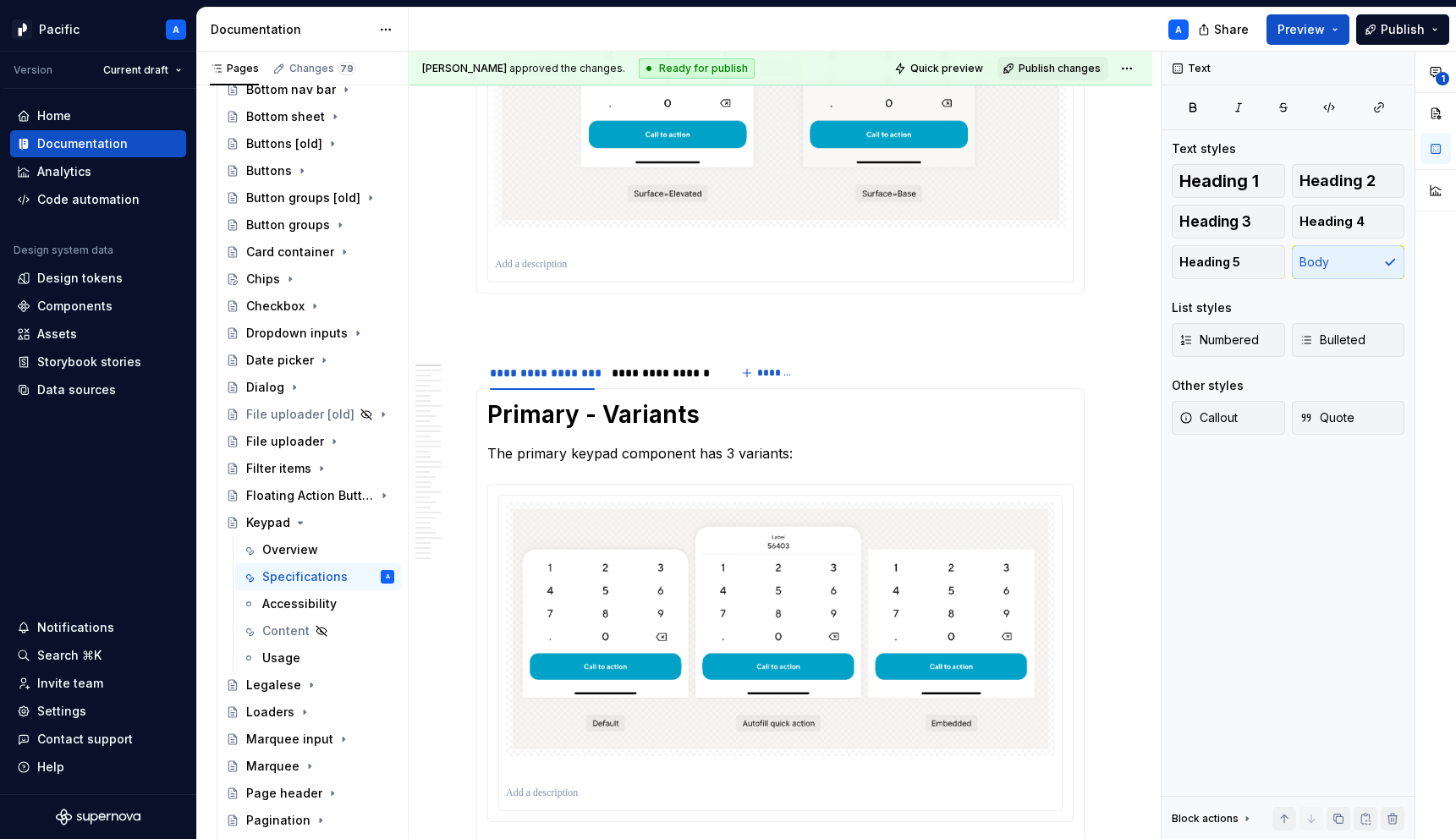
scroll to position [1171, 0]
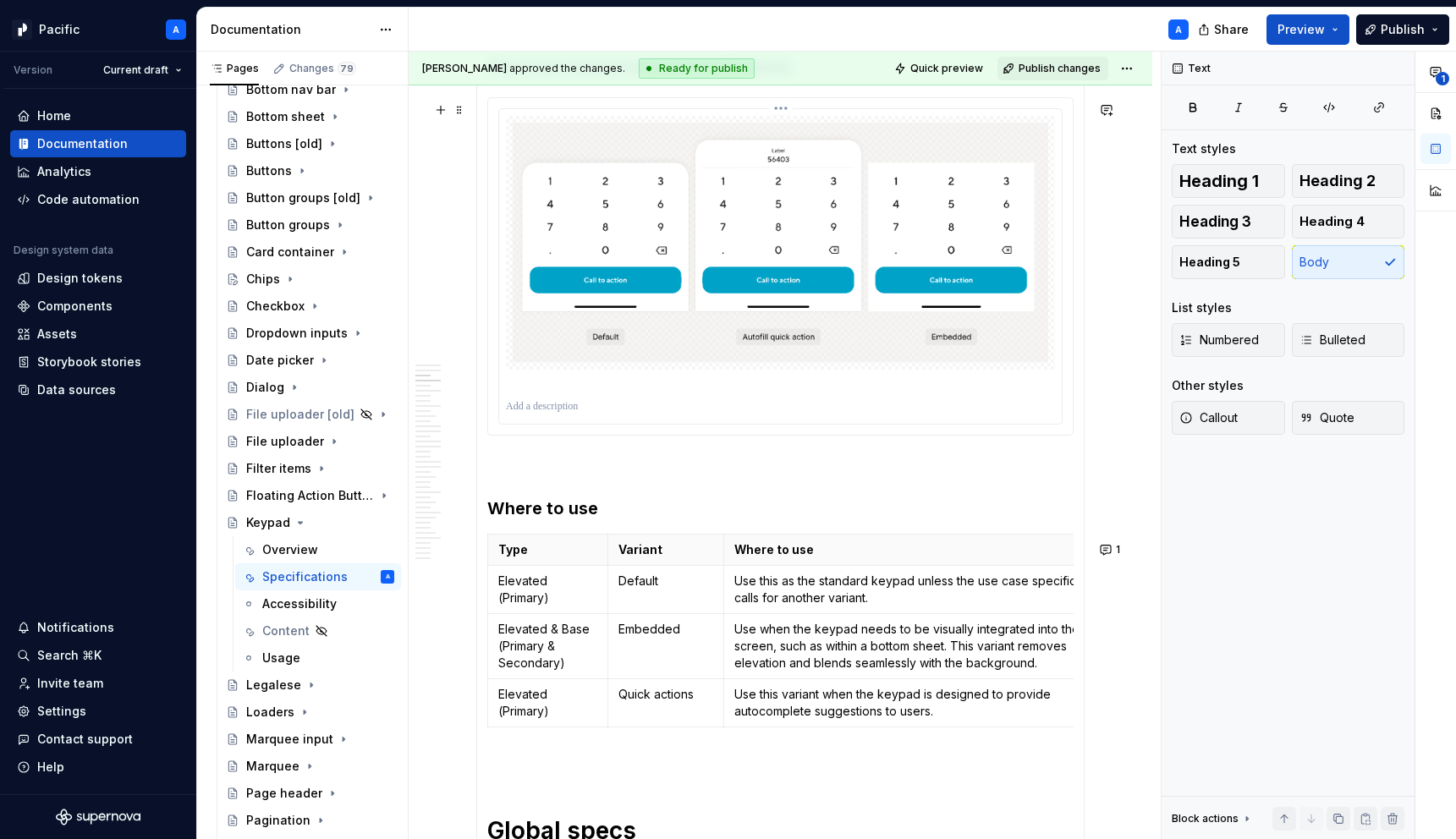
click at [973, 290] on img at bounding box center [781, 242] width 536 height 240
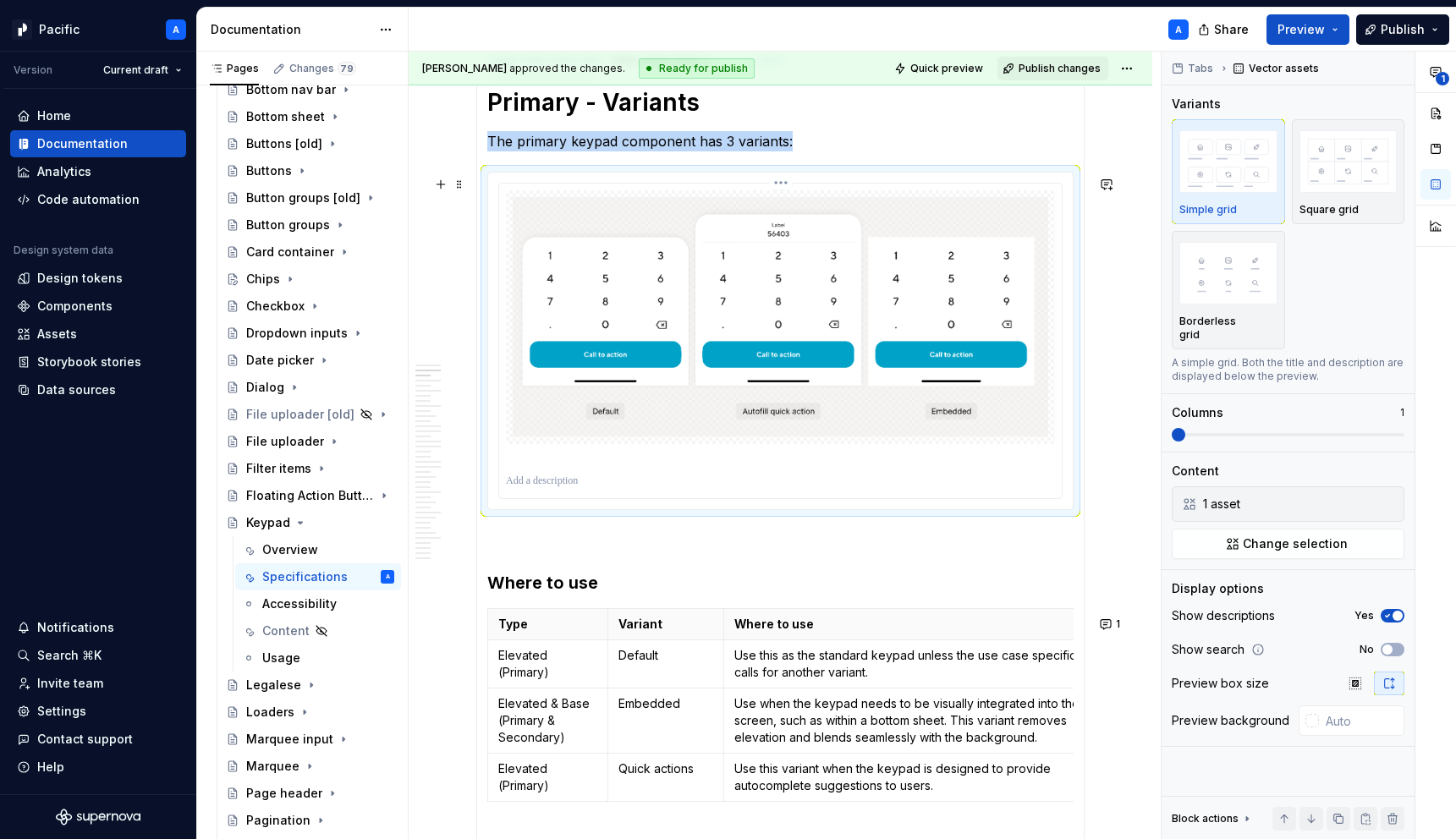
scroll to position [0, 0]
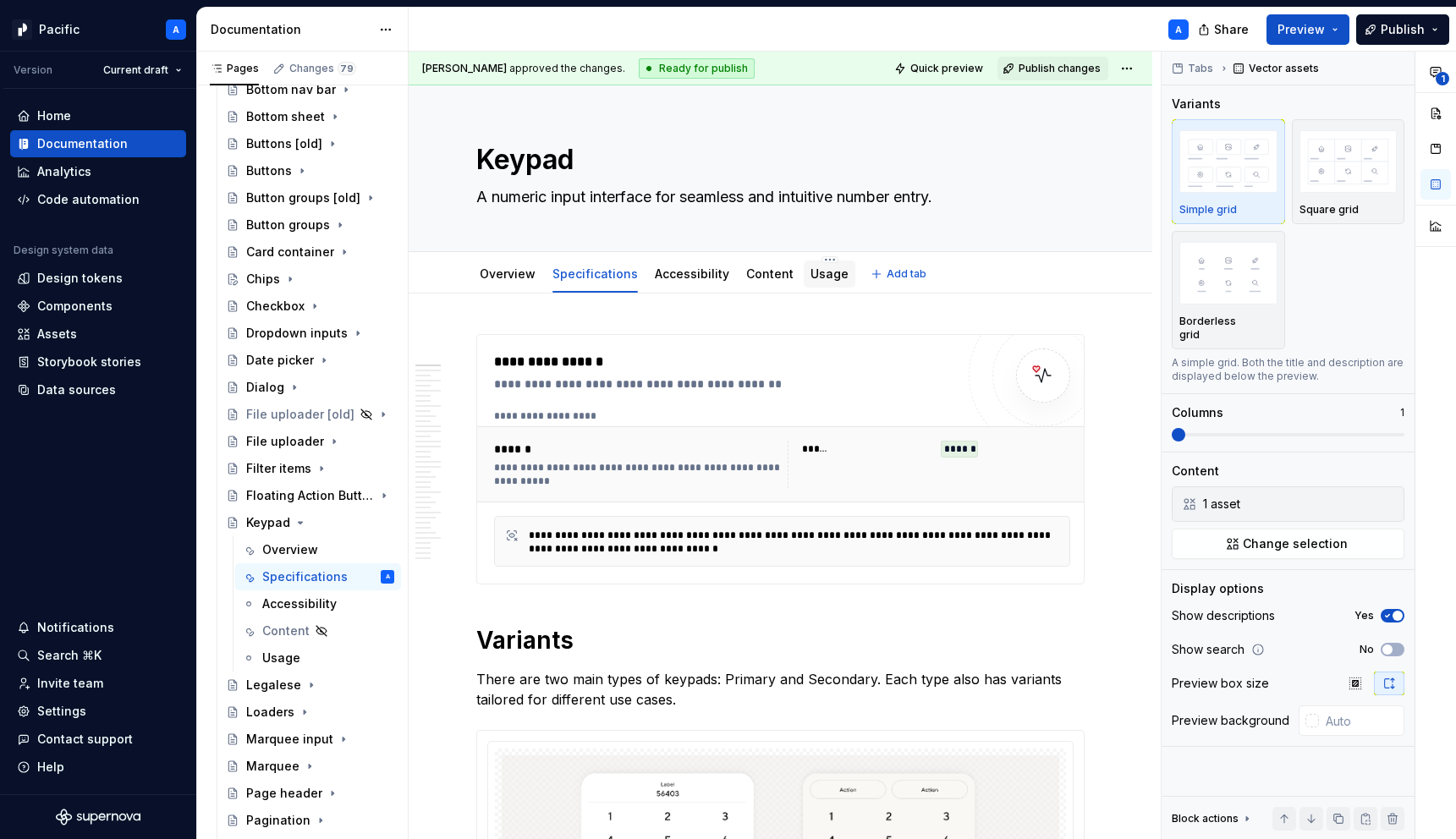
click at [822, 274] on link "Usage" at bounding box center [830, 274] width 39 height 14
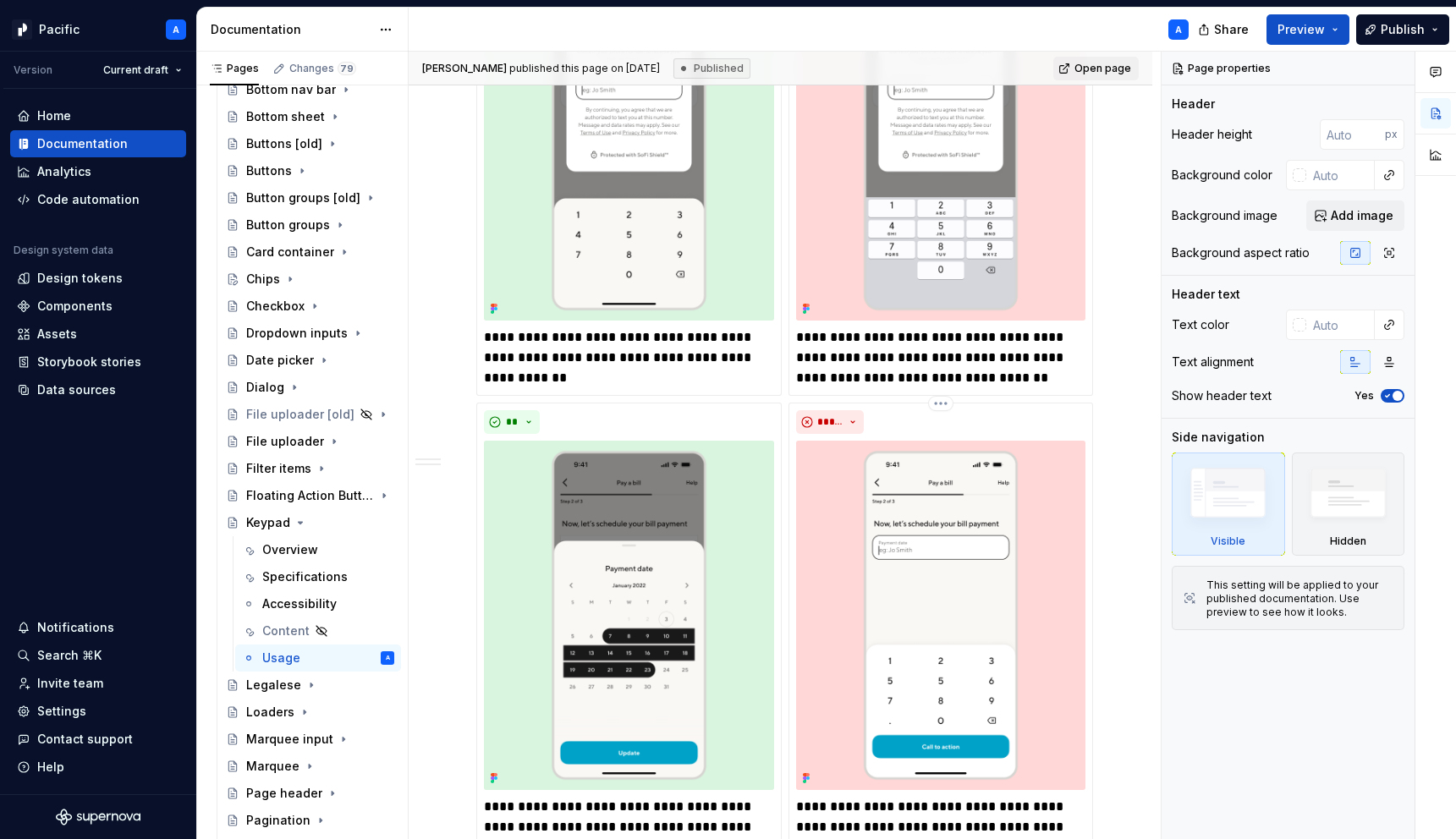
scroll to position [1201, 0]
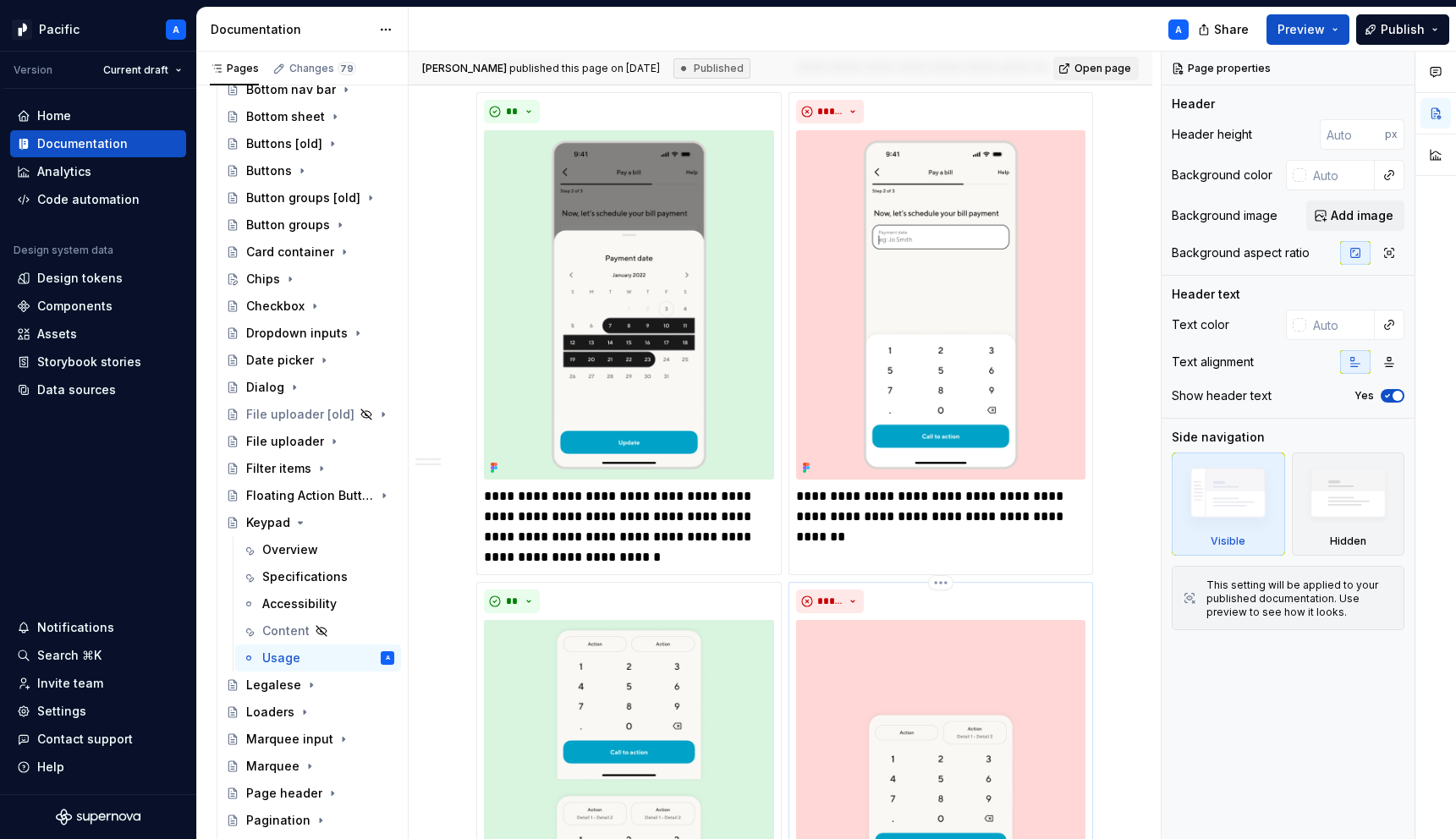
type textarea "*"
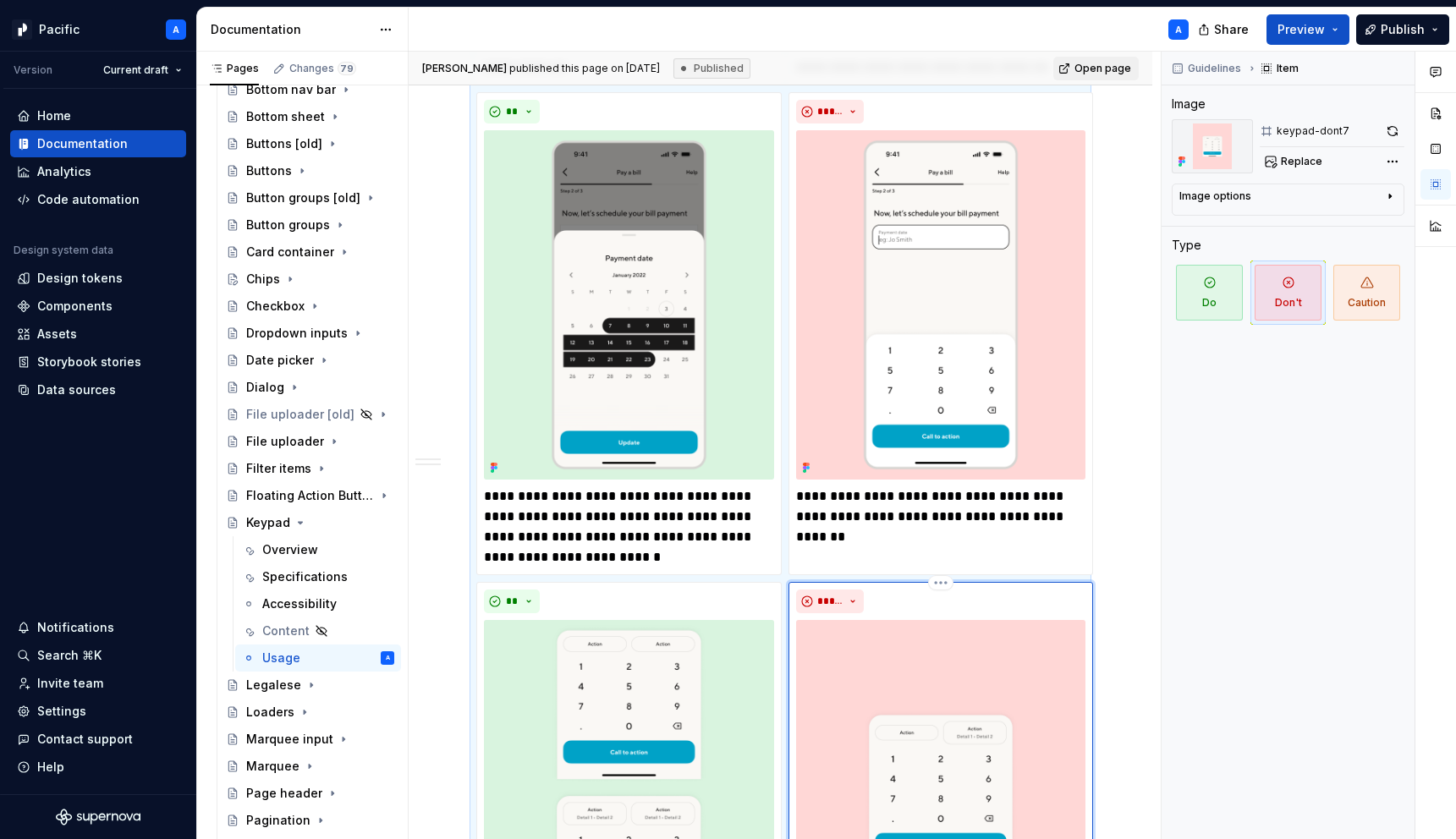
click at [813, 582] on div "**********" at bounding box center [940, 852] width 305 height 541
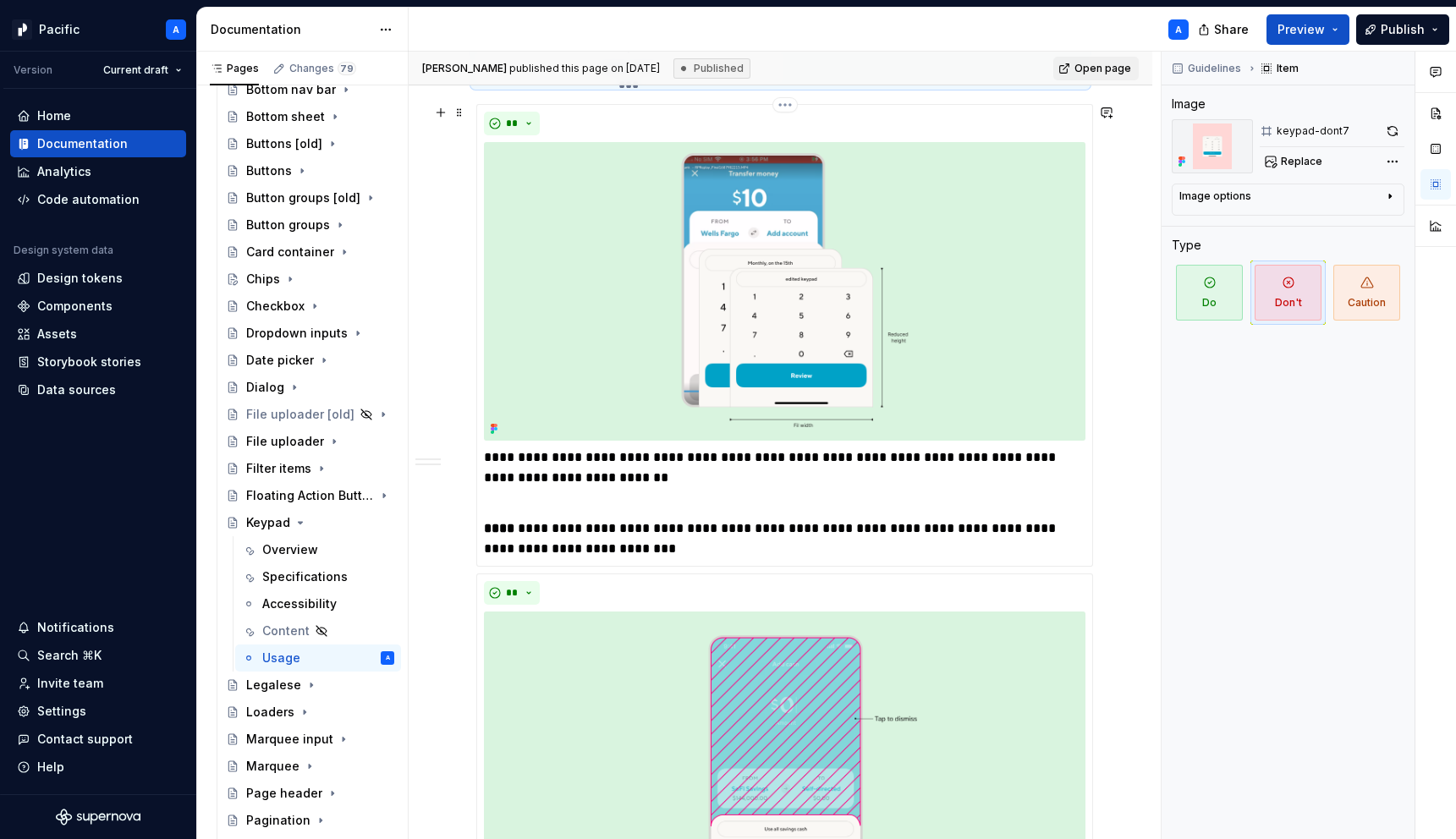
scroll to position [3121, 0]
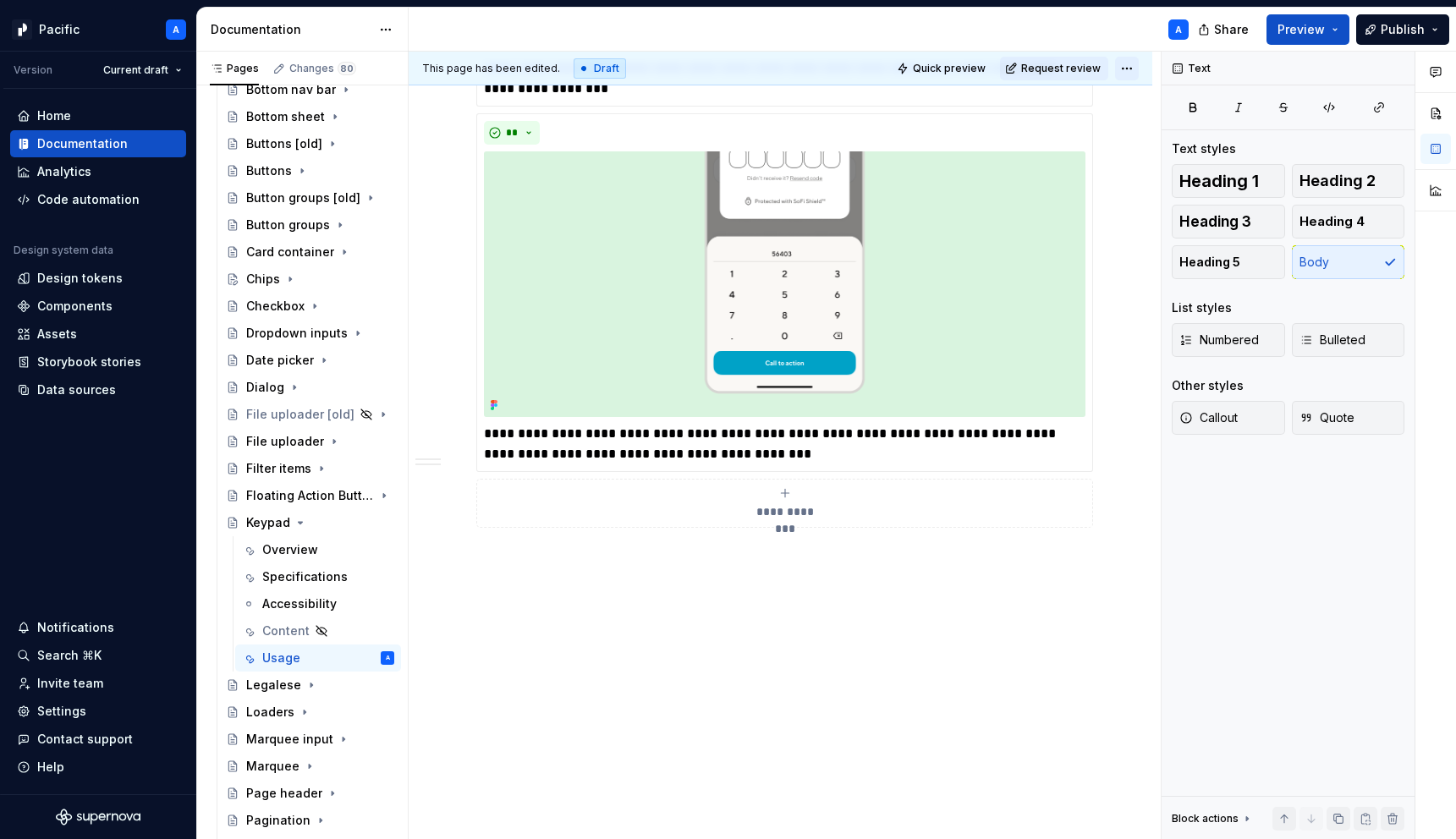
click at [1136, 67] on html "Pacific A Version Current draft Home Documentation Analytics Code automation De…" at bounding box center [728, 419] width 1456 height 839
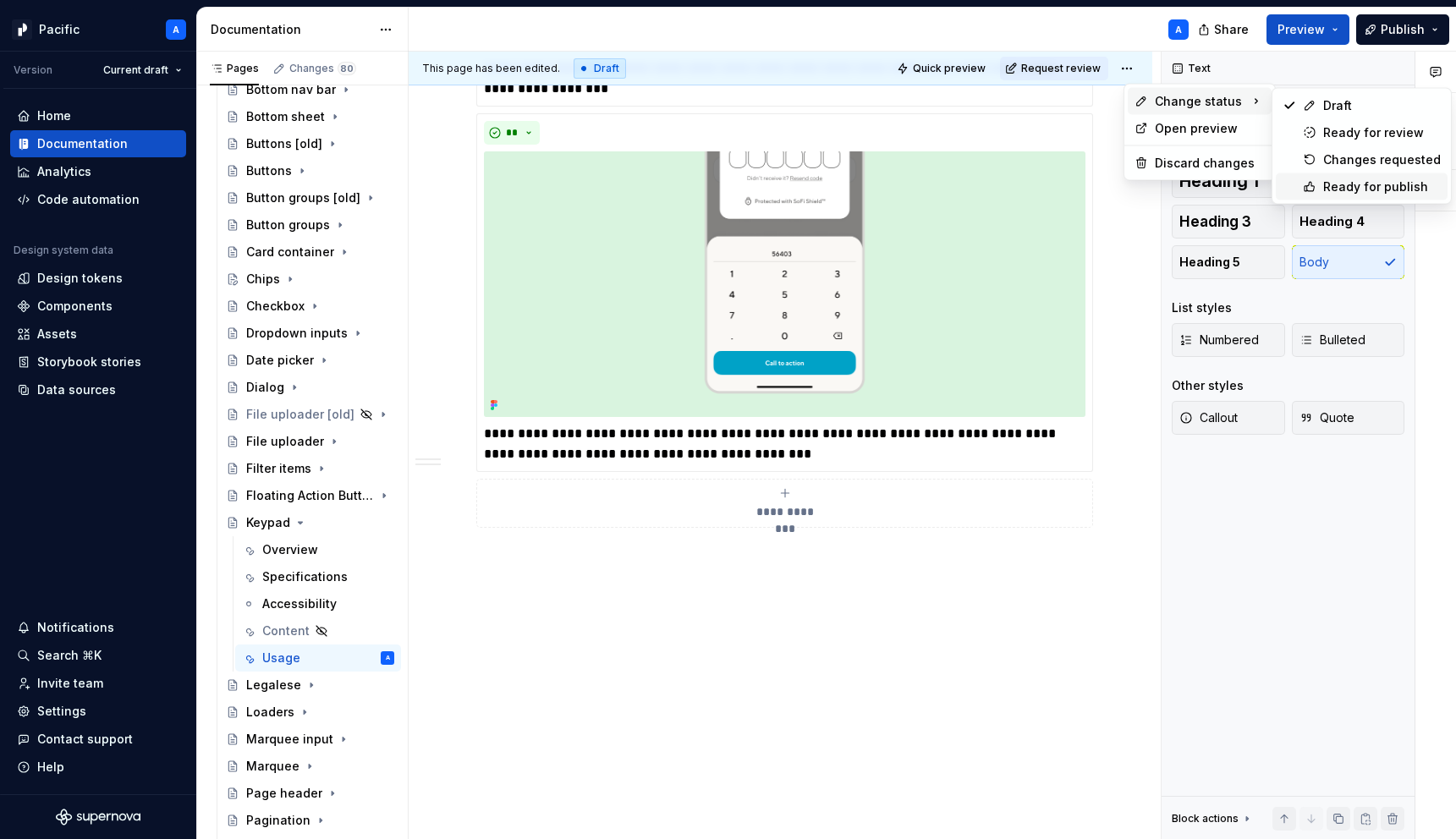
click at [1348, 179] on div "Ready for publish" at bounding box center [1382, 187] width 118 height 17
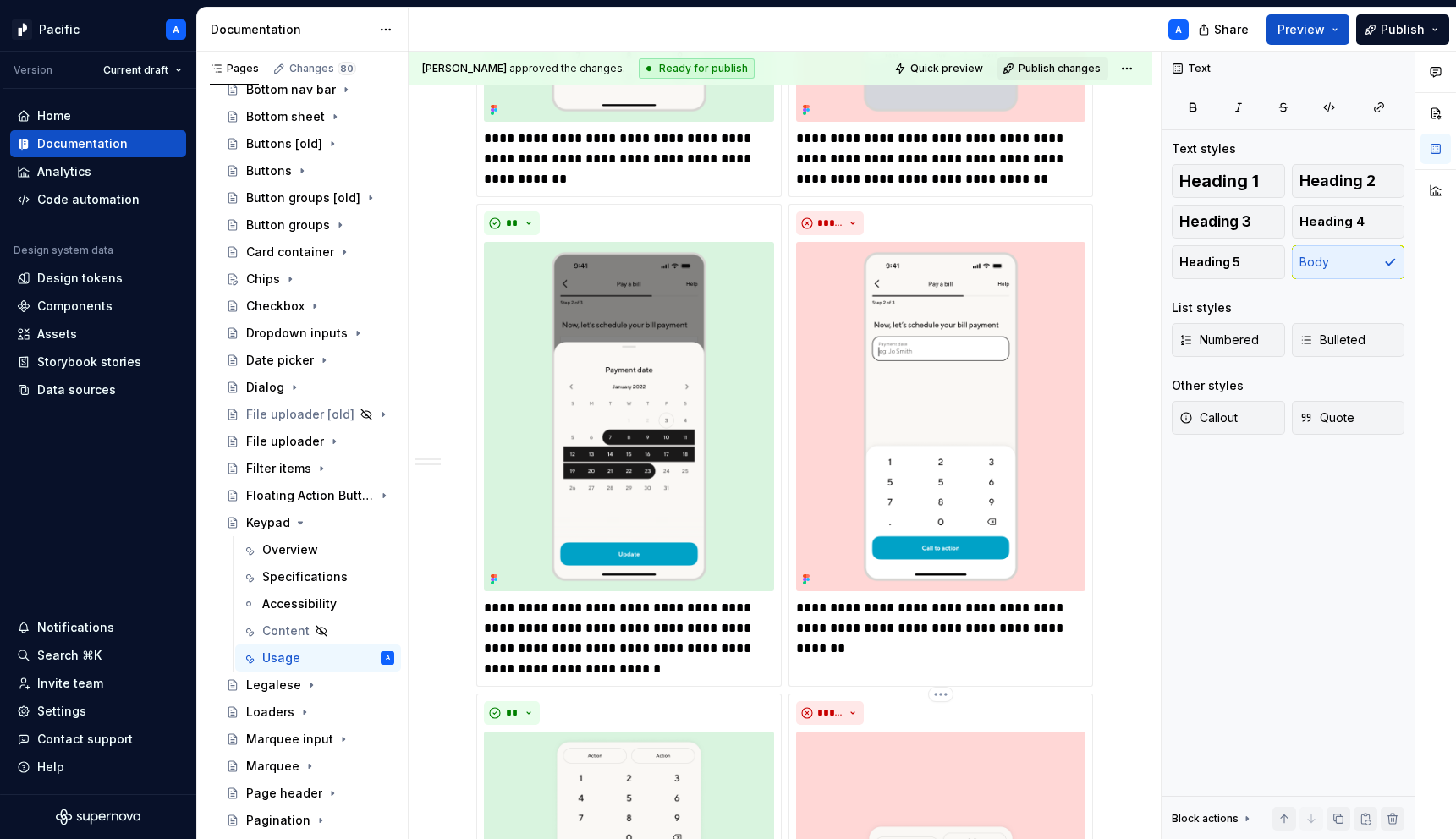
scroll to position [0, 0]
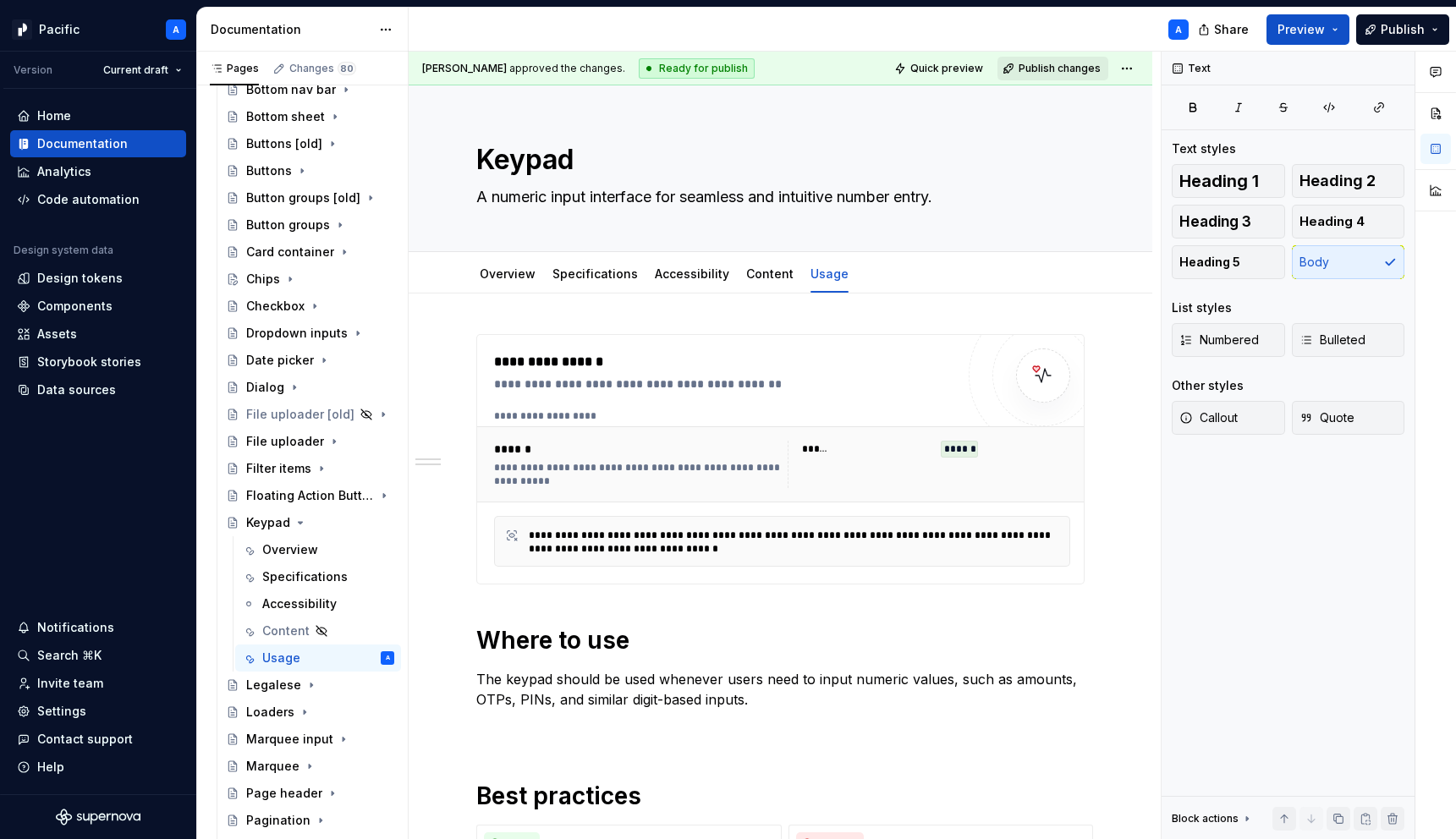
click at [1031, 65] on span "Publish changes" at bounding box center [1059, 68] width 82 height 13
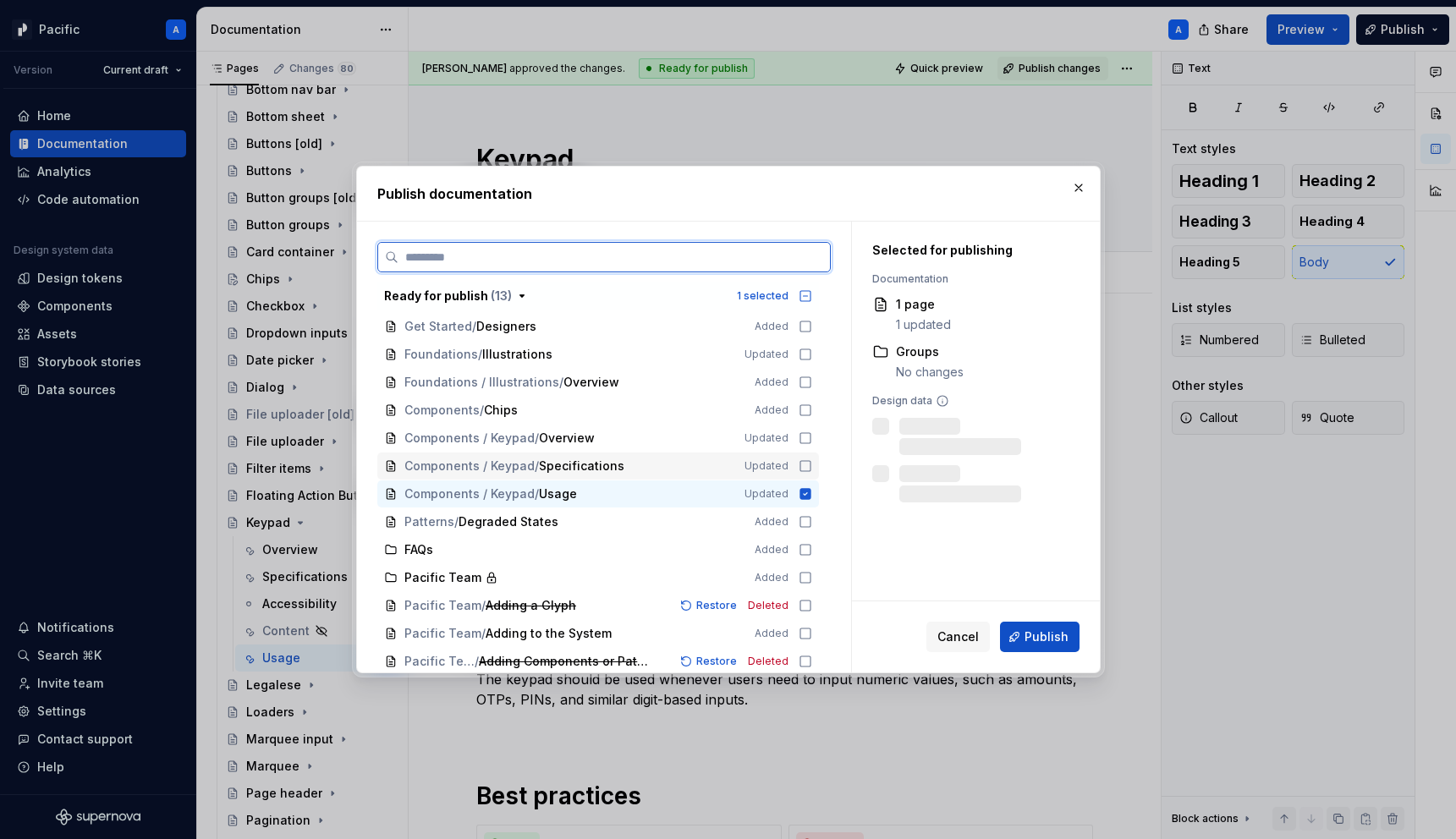
click at [799, 471] on div "Components / Keypad / Specifications Updated" at bounding box center [598, 466] width 441 height 27
click at [810, 437] on icon at bounding box center [806, 438] width 13 height 13
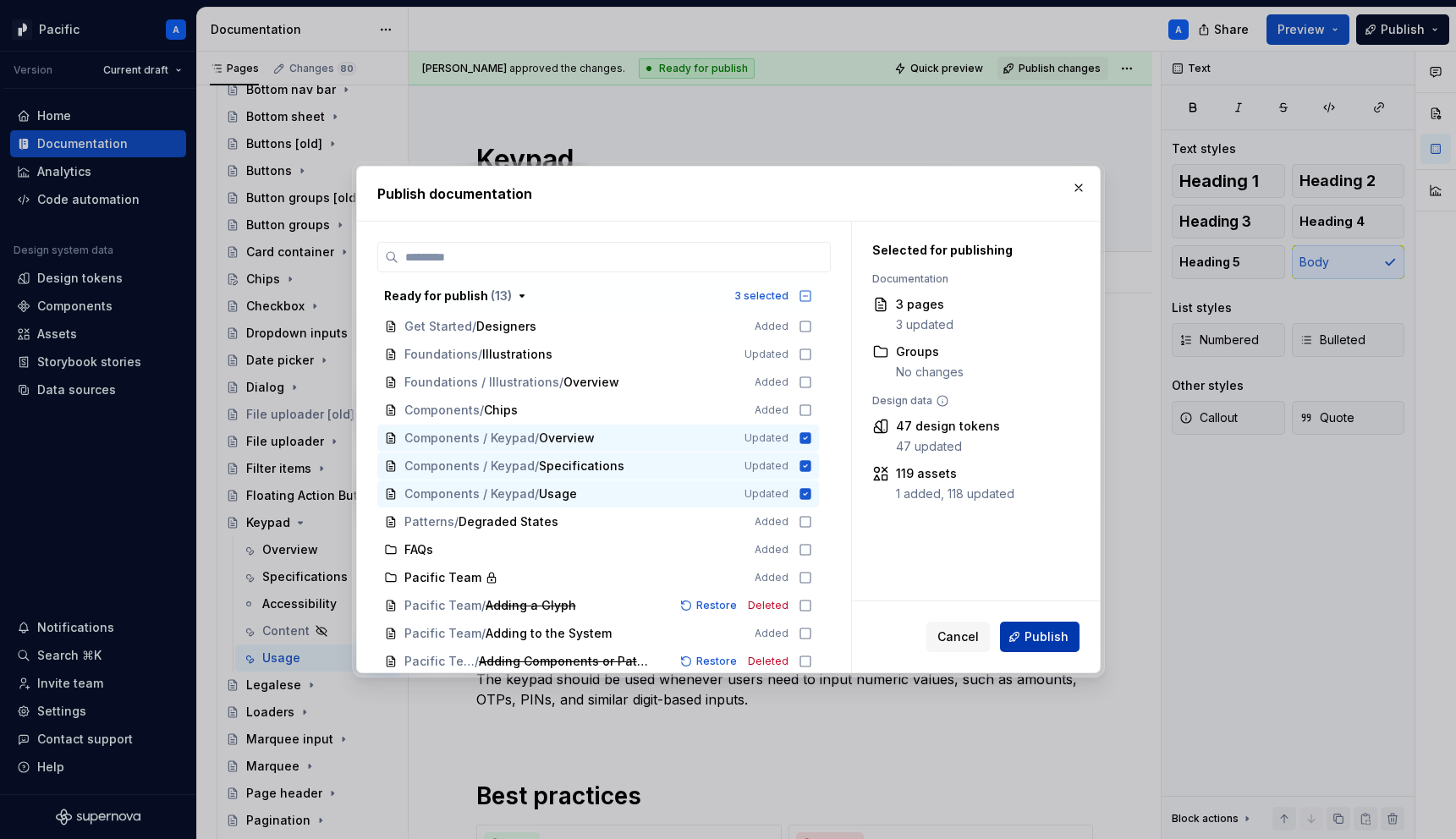
click at [1034, 648] on button "Publish" at bounding box center [1040, 637] width 80 height 31
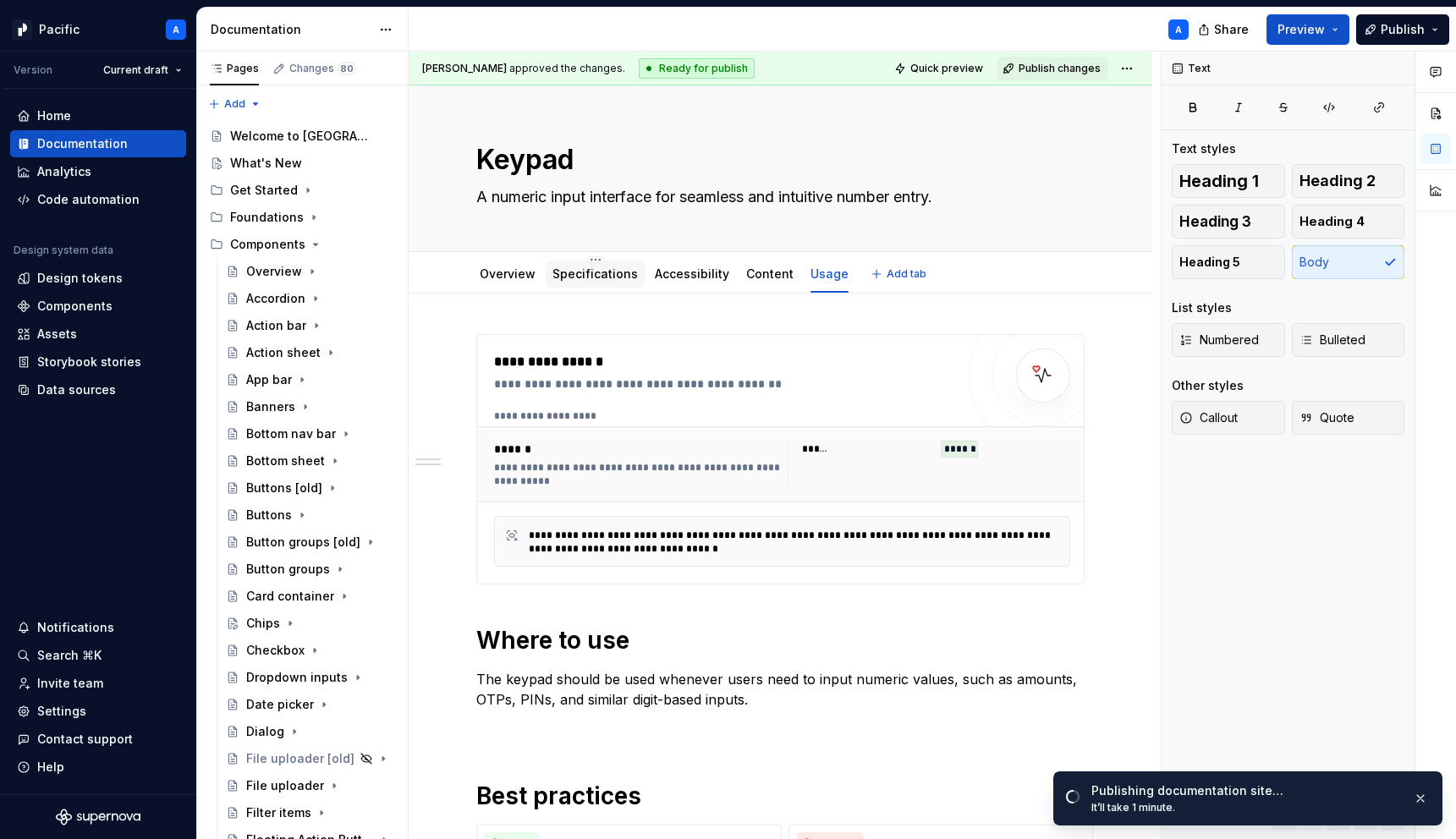
click at [584, 284] on div "Specifications" at bounding box center [595, 274] width 99 height 27
click at [583, 277] on link "Specifications" at bounding box center [595, 274] width 86 height 14
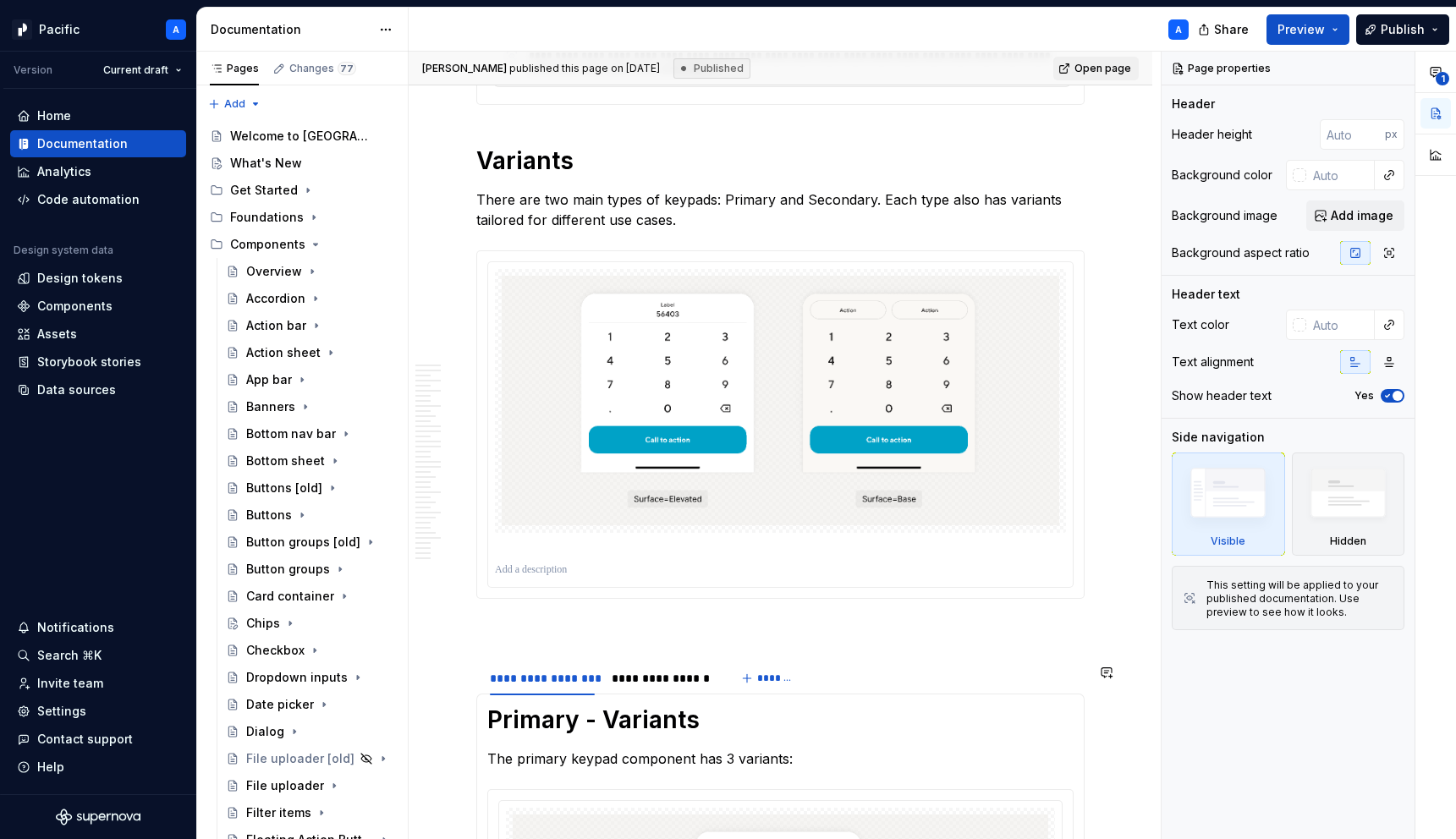
scroll to position [256, 0]
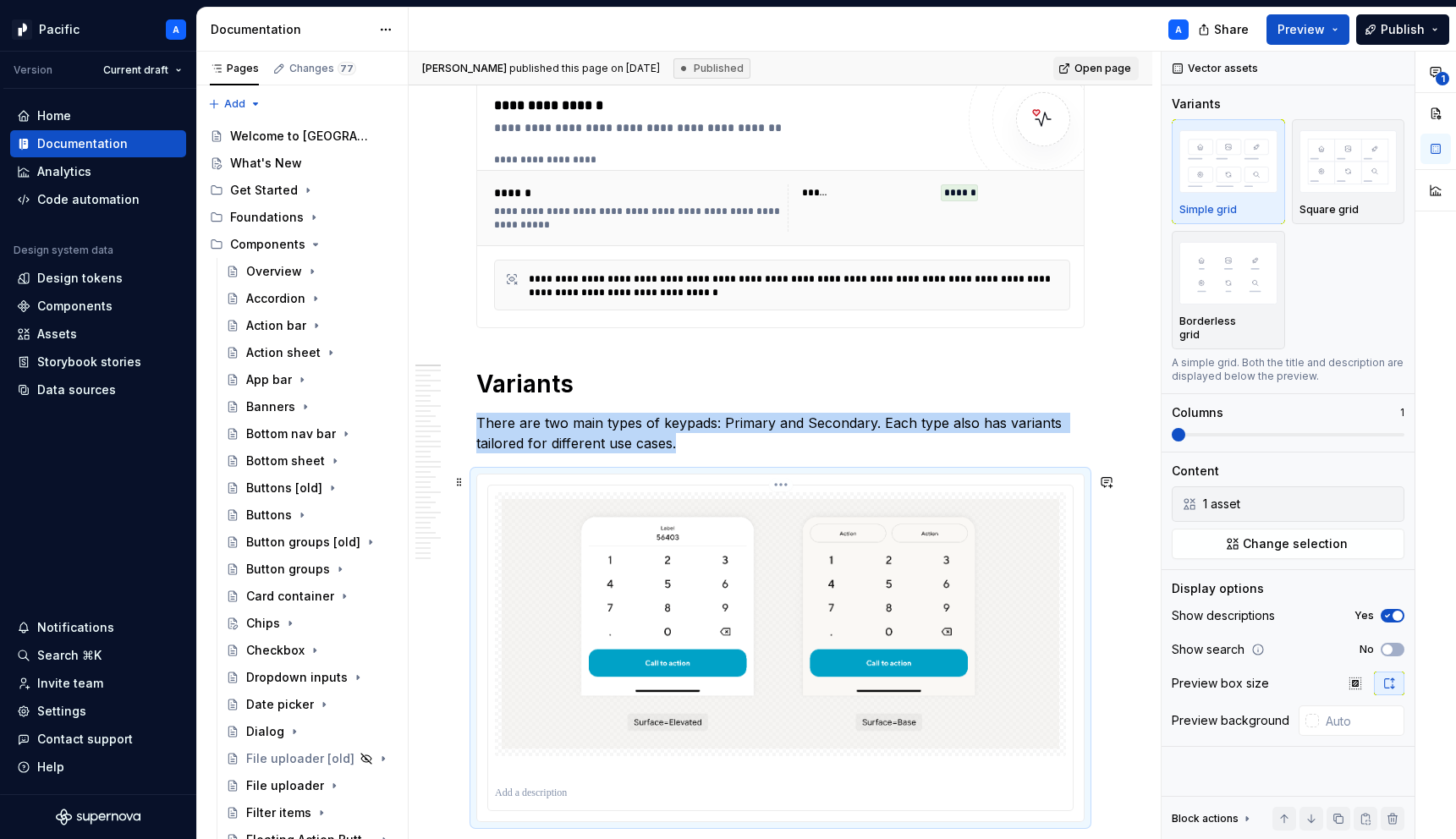
click at [641, 559] on img at bounding box center [781, 624] width 558 height 250
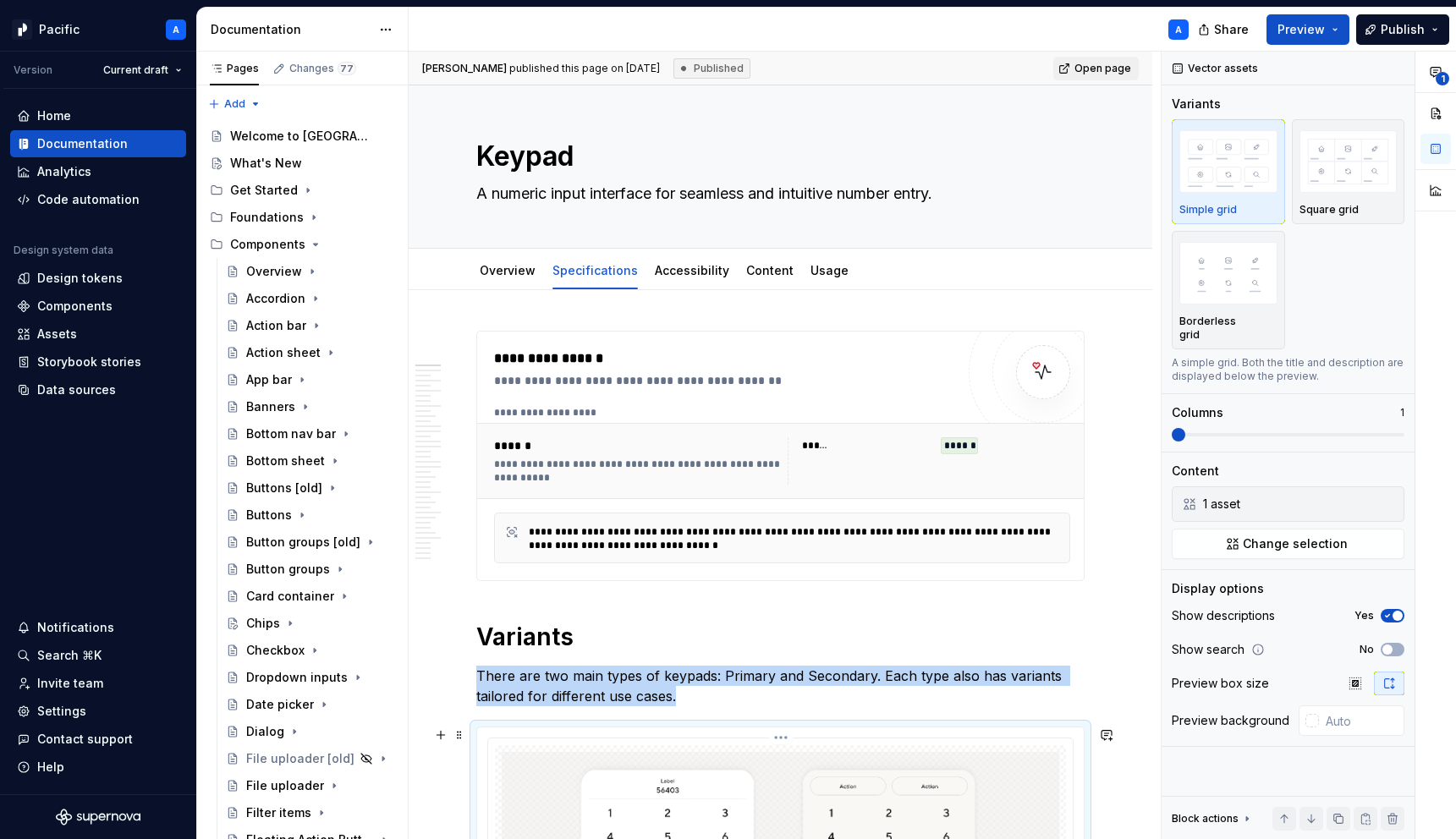
scroll to position [0, 0]
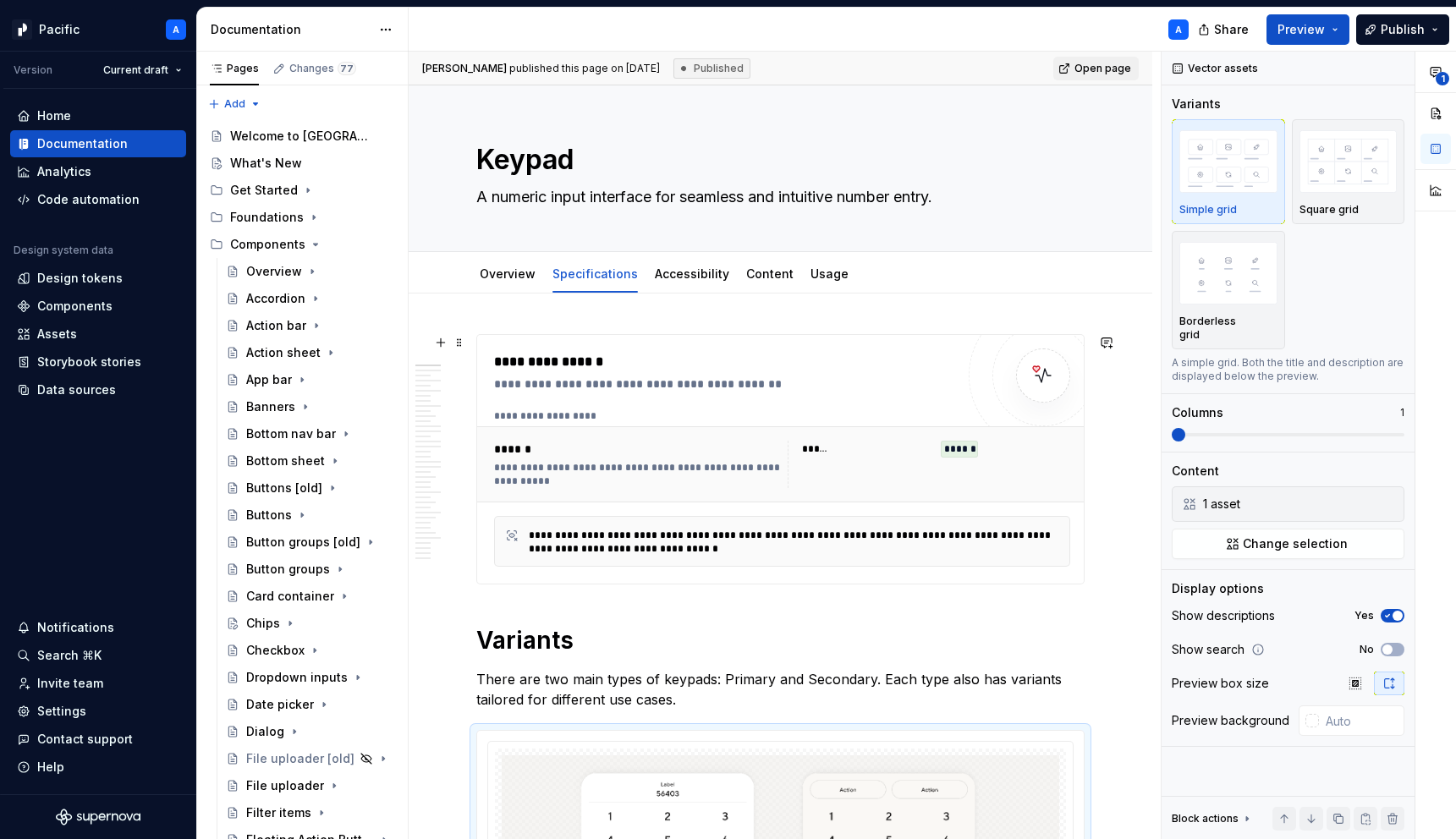
click at [641, 447] on div "******" at bounding box center [638, 449] width 288 height 17
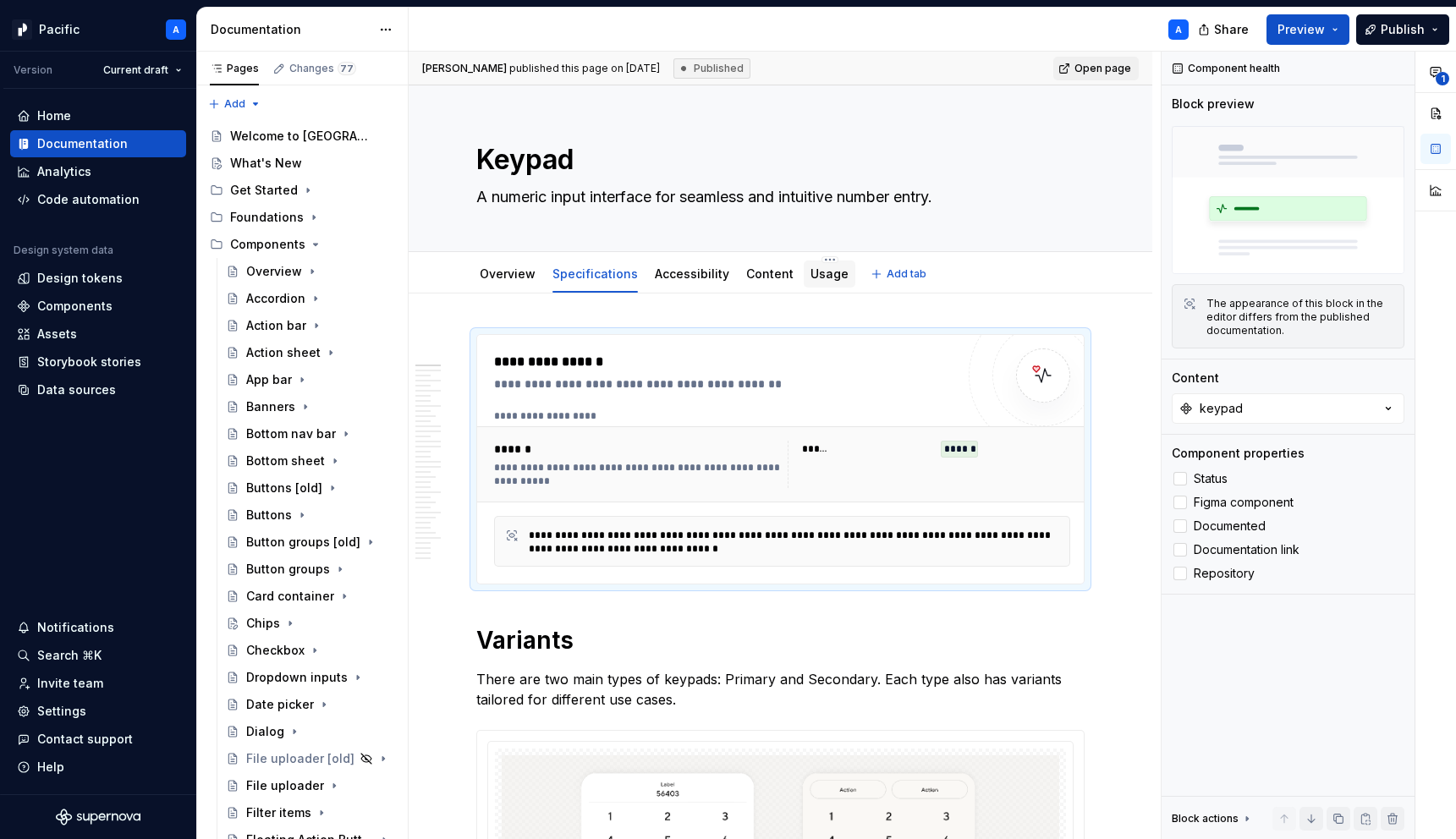
click at [810, 272] on link "Usage" at bounding box center [830, 274] width 39 height 14
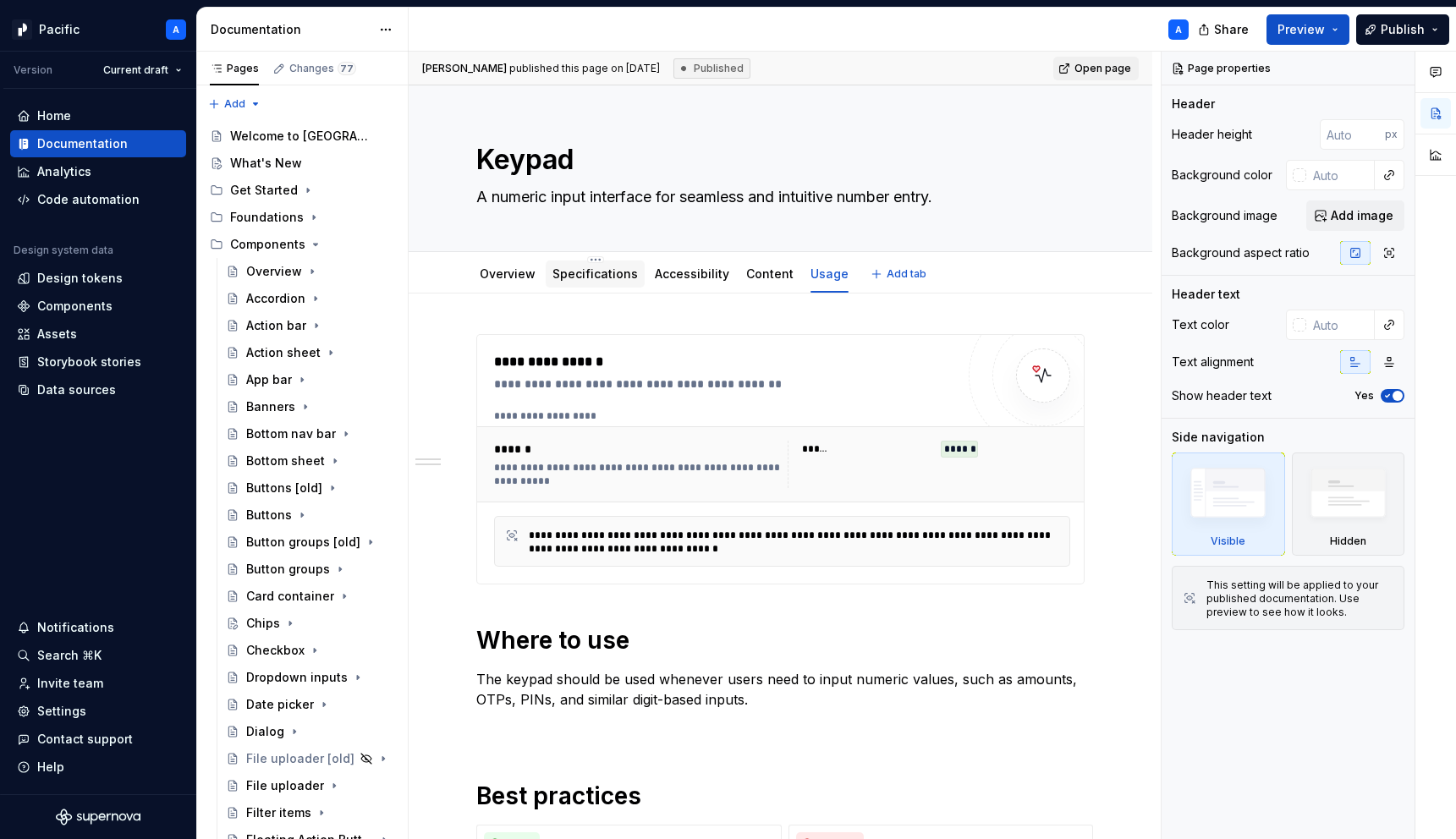
click at [597, 275] on link "Specifications" at bounding box center [595, 274] width 86 height 14
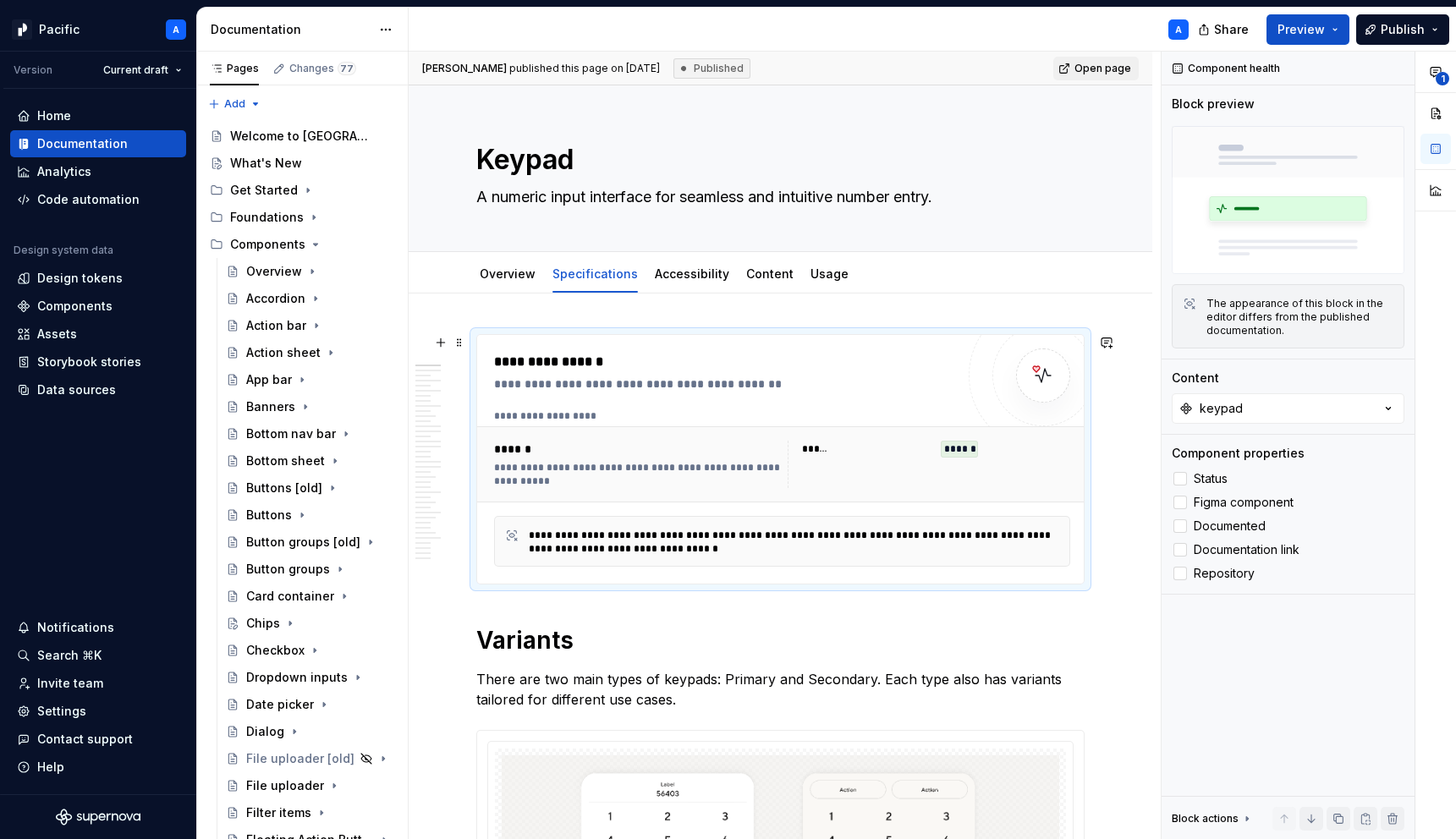
click at [607, 373] on div "**********" at bounding box center [725, 372] width 461 height 40
click at [516, 284] on div "Overview" at bounding box center [508, 274] width 69 height 27
click at [518, 280] on link "Overview" at bounding box center [508, 274] width 56 height 14
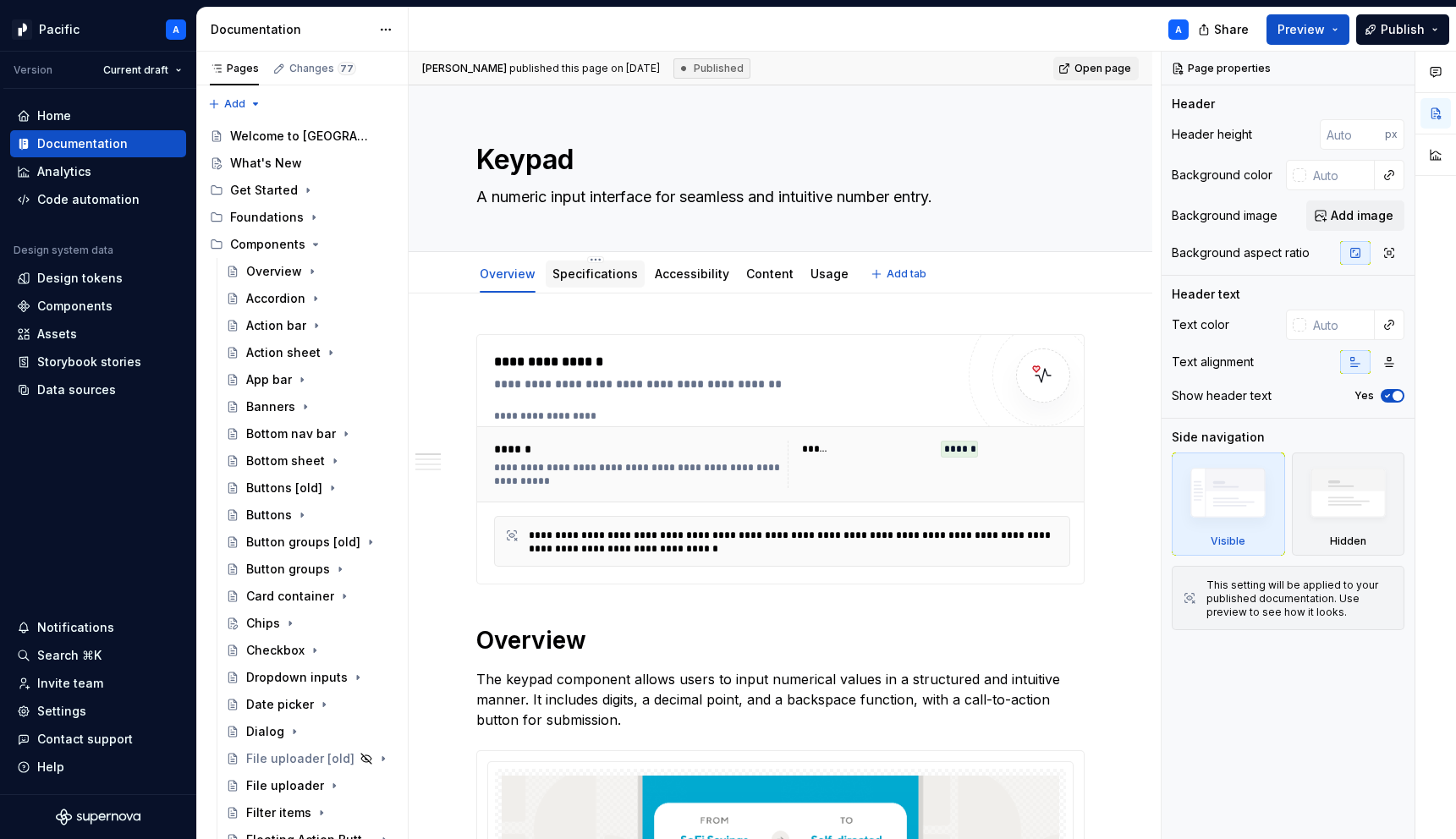
click at [572, 282] on div "Specifications" at bounding box center [595, 274] width 86 height 20
click at [586, 281] on div "Specifications" at bounding box center [595, 275] width 86 height 17
click at [593, 278] on link "Specifications" at bounding box center [595, 274] width 86 height 14
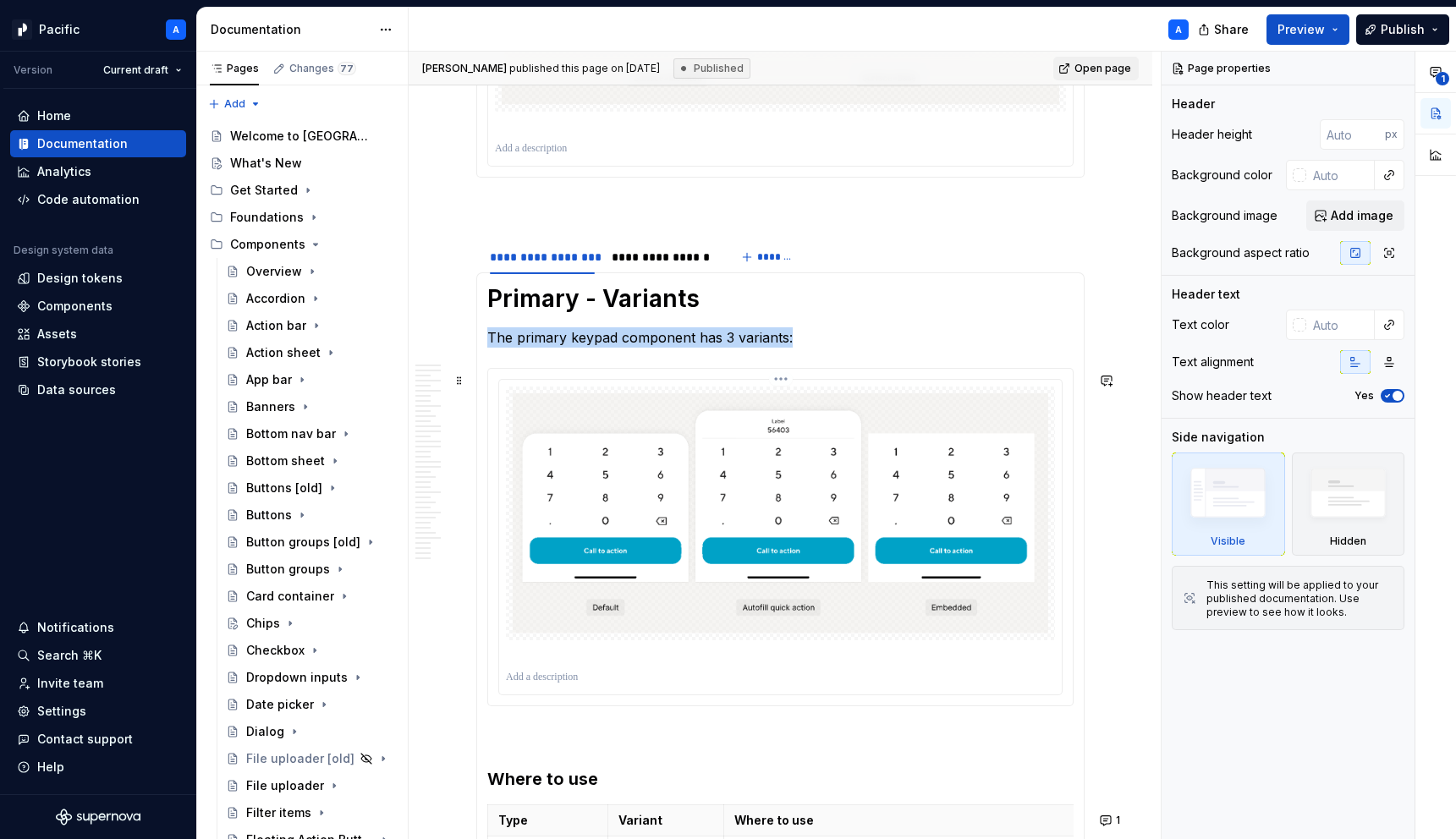
click at [649, 417] on img at bounding box center [781, 512] width 536 height 240
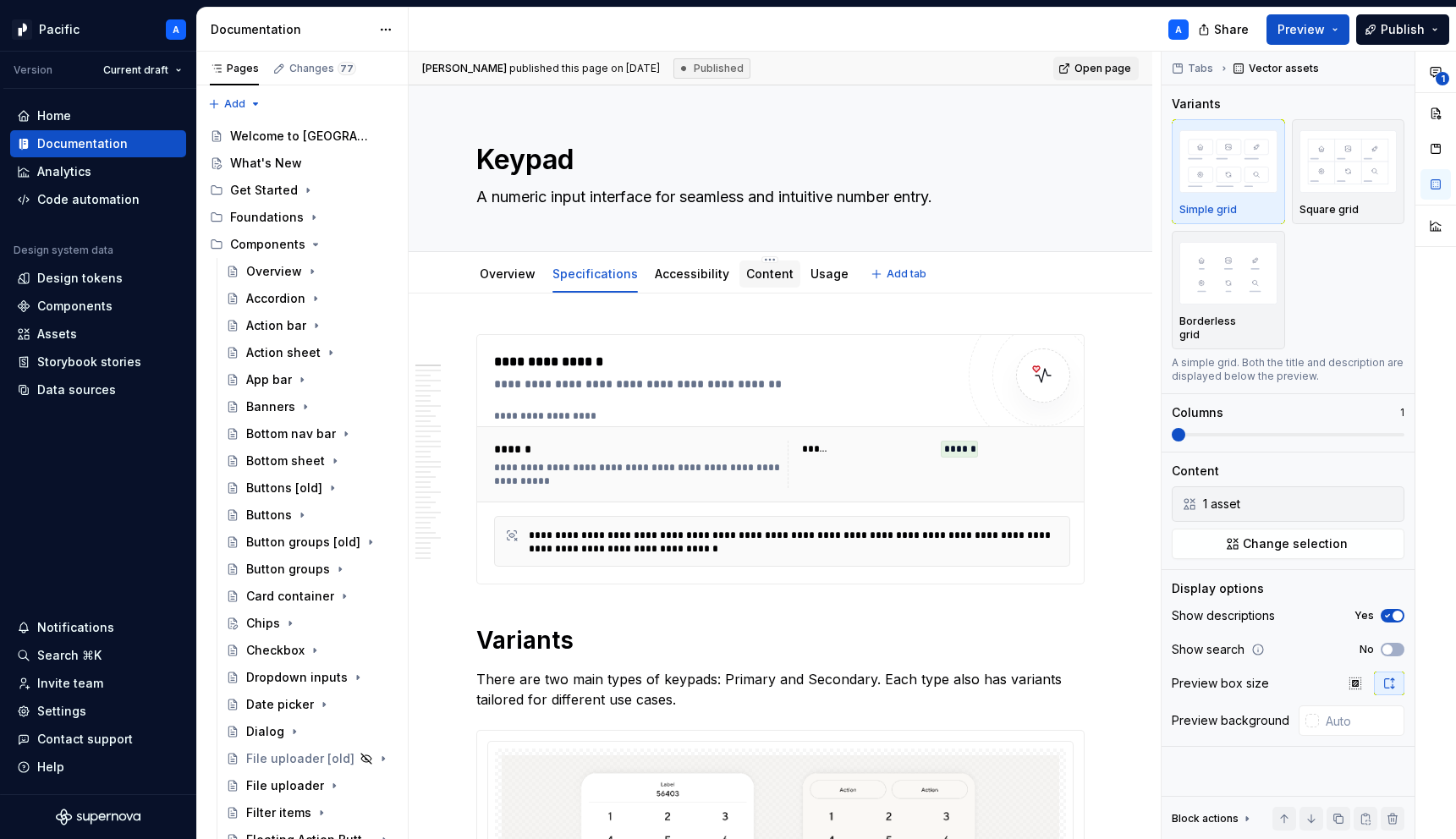
click at [751, 277] on link "Content" at bounding box center [769, 274] width 47 height 14
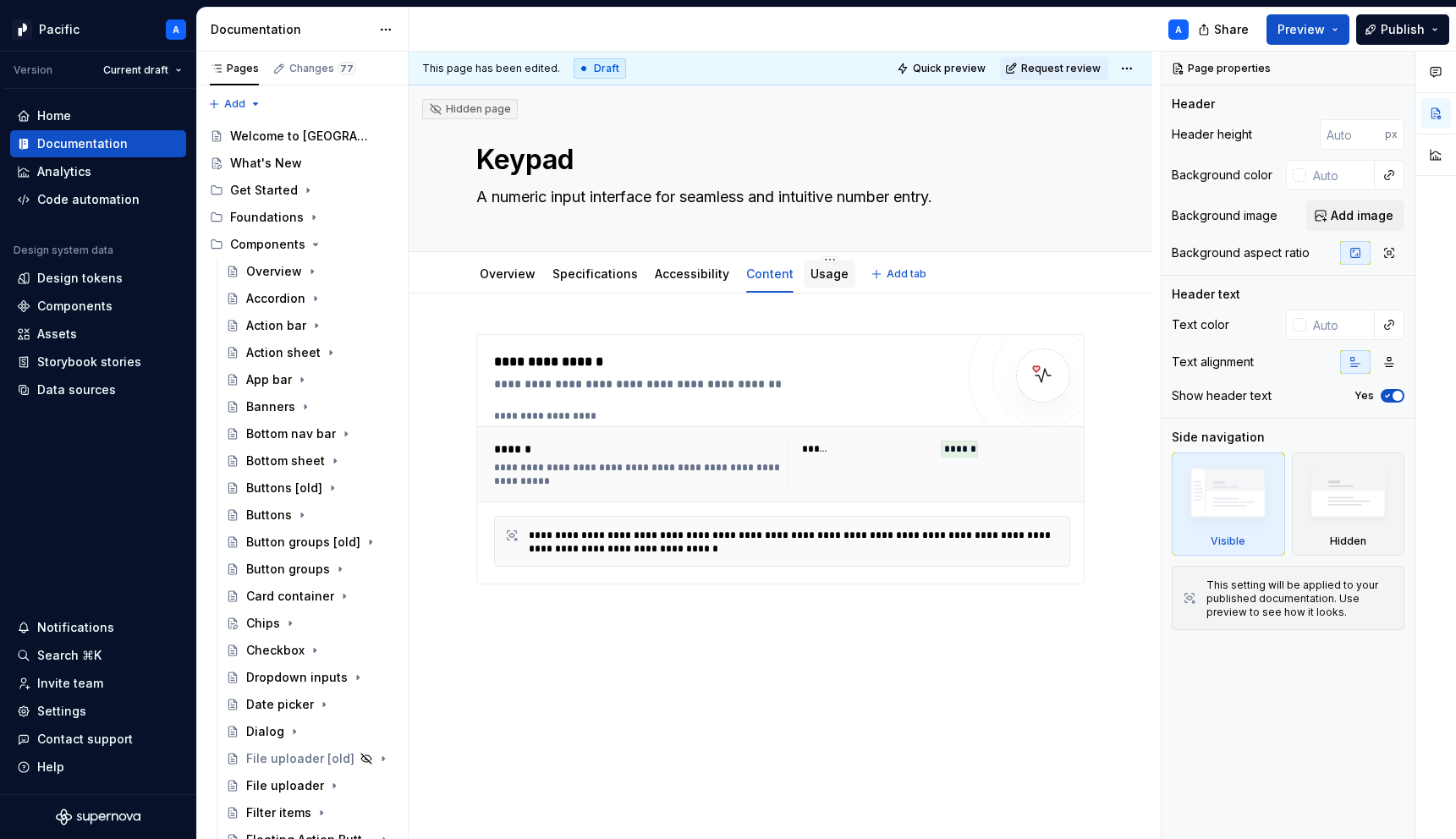
click at [810, 279] on link "Usage" at bounding box center [830, 274] width 39 height 14
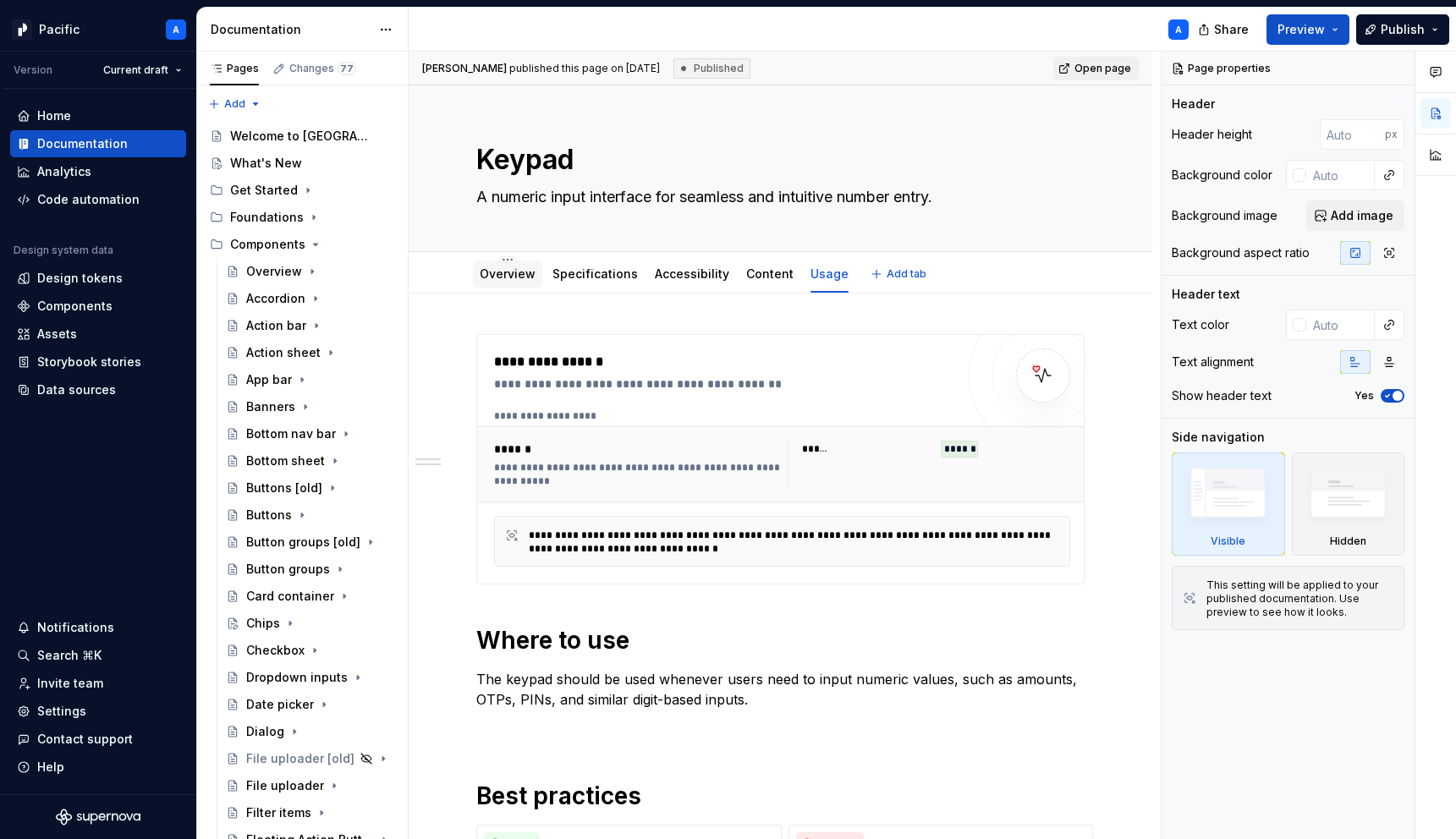
click at [516, 277] on link "Overview" at bounding box center [508, 274] width 56 height 14
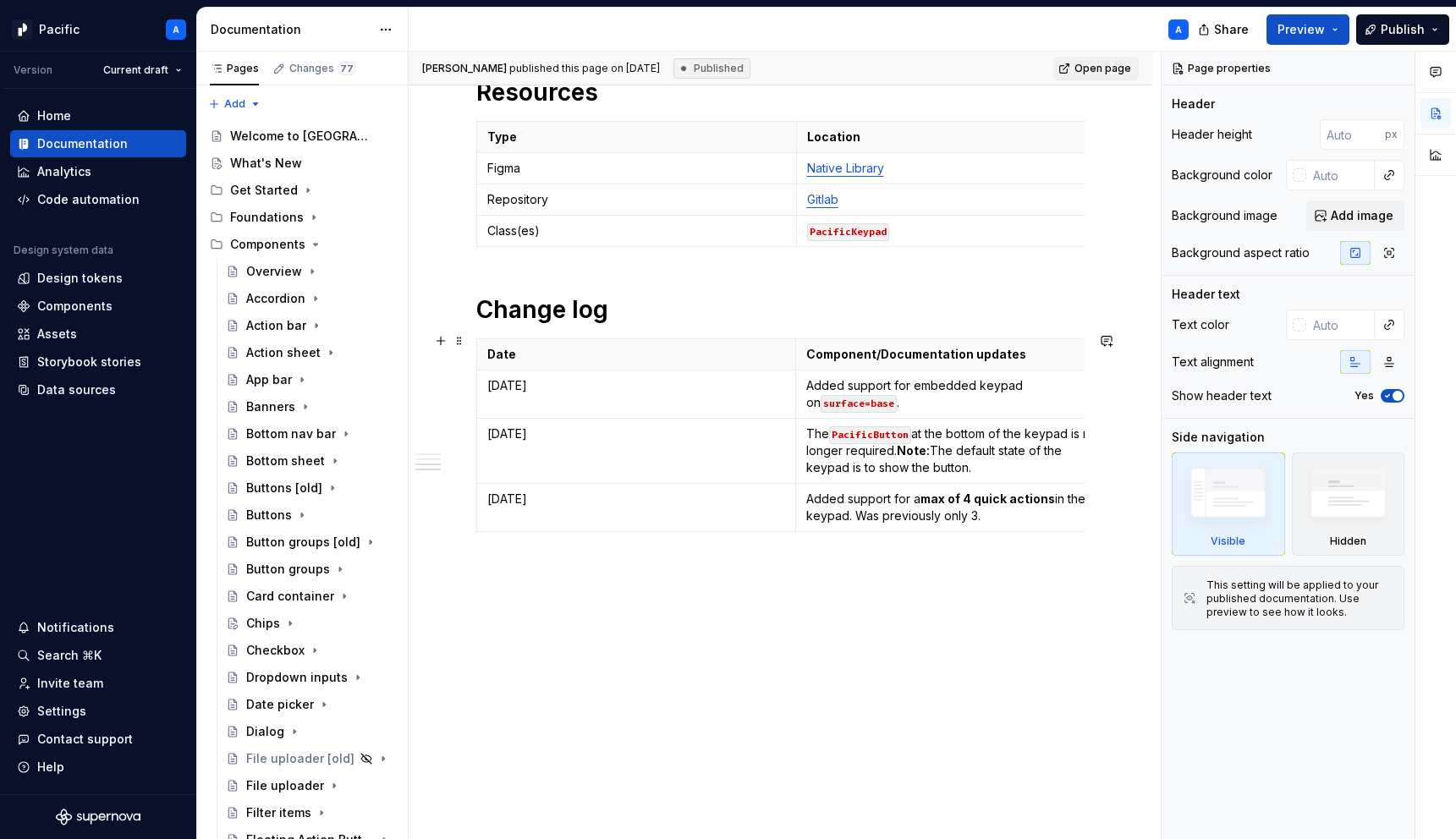
scroll to position [2082, 0]
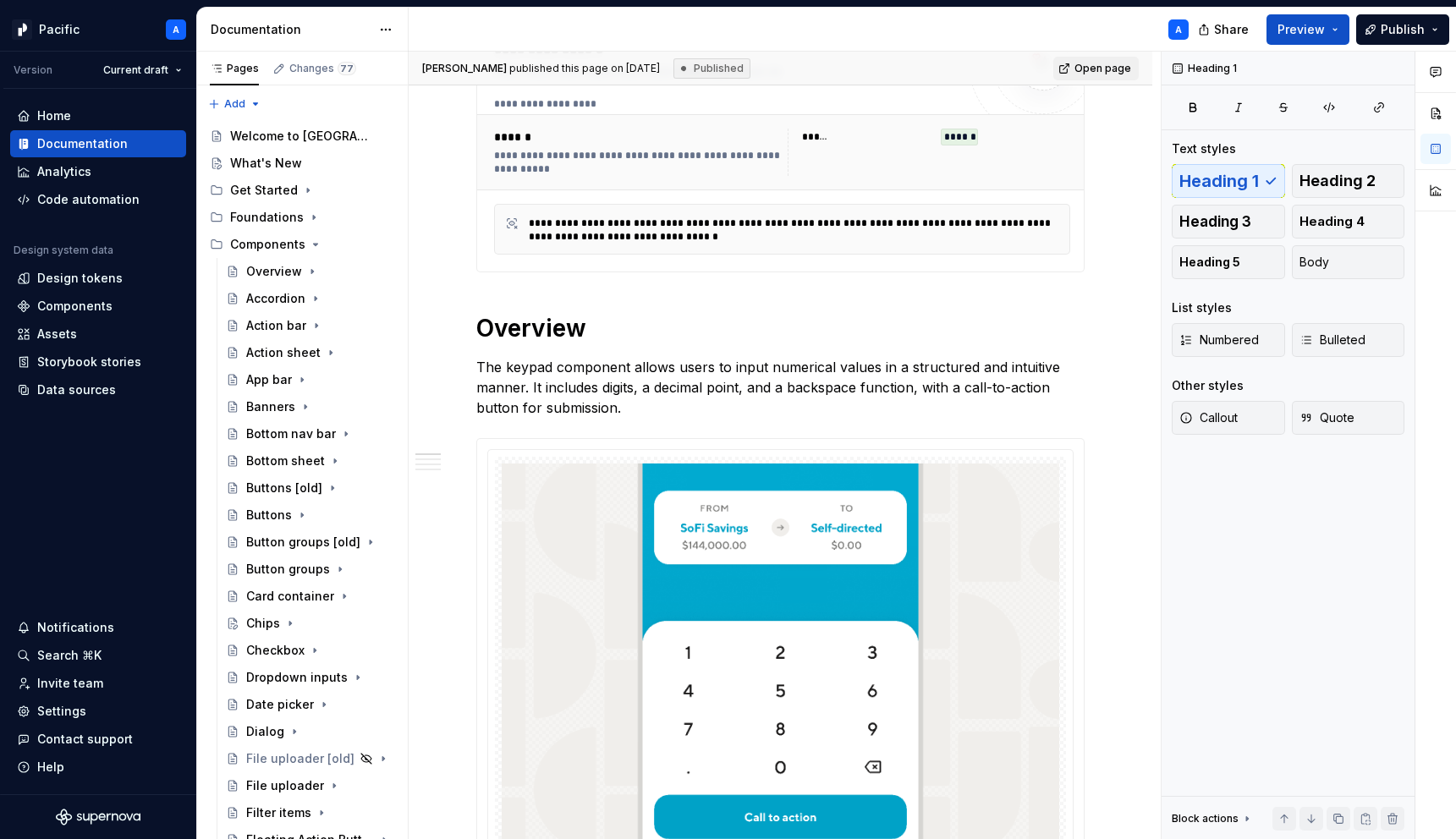
scroll to position [0, 0]
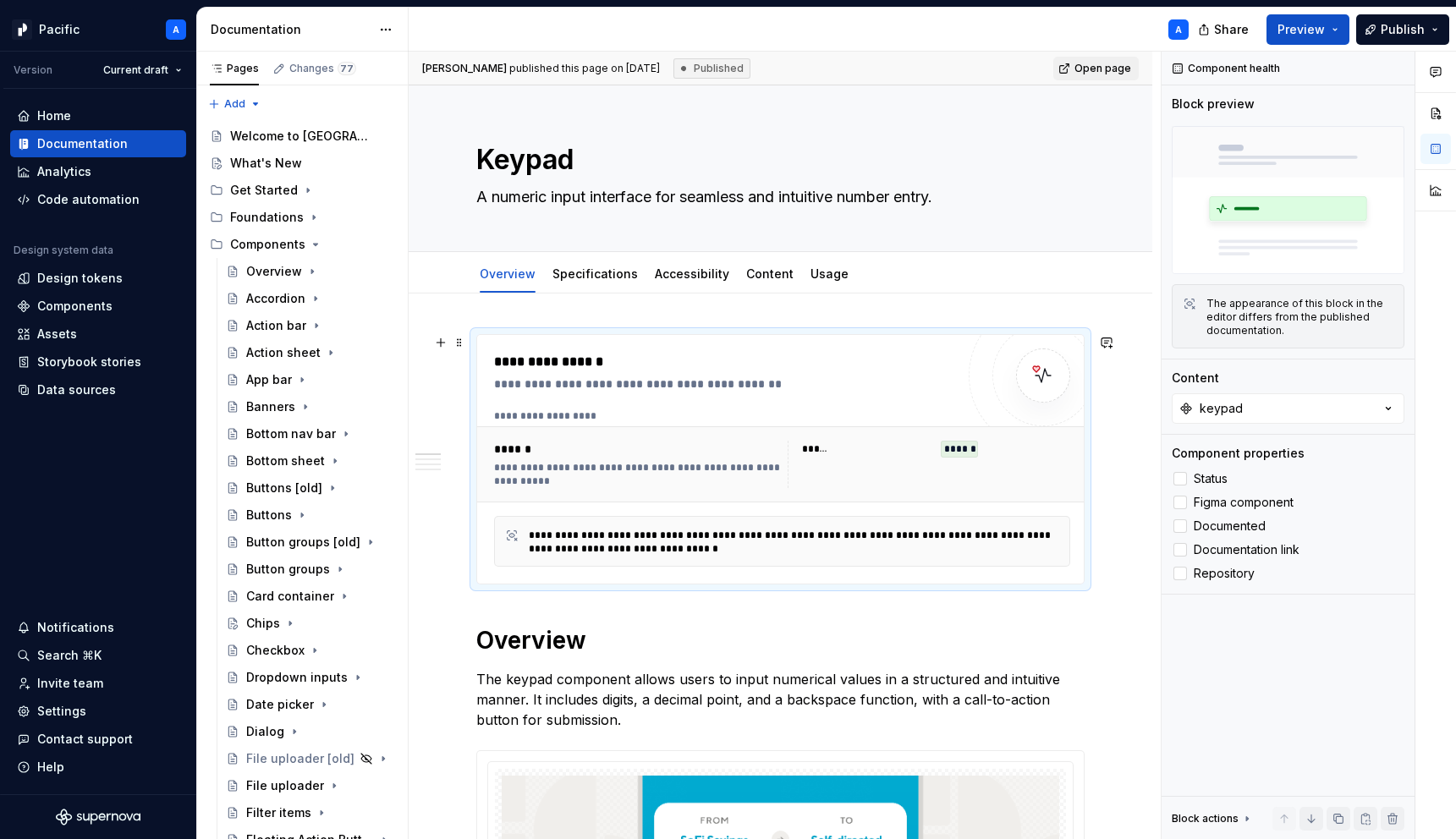
click at [626, 540] on div "**********" at bounding box center [798, 542] width 539 height 27
click at [569, 263] on div "Specifications" at bounding box center [595, 274] width 99 height 27
click at [575, 280] on link "Specifications" at bounding box center [595, 274] width 86 height 14
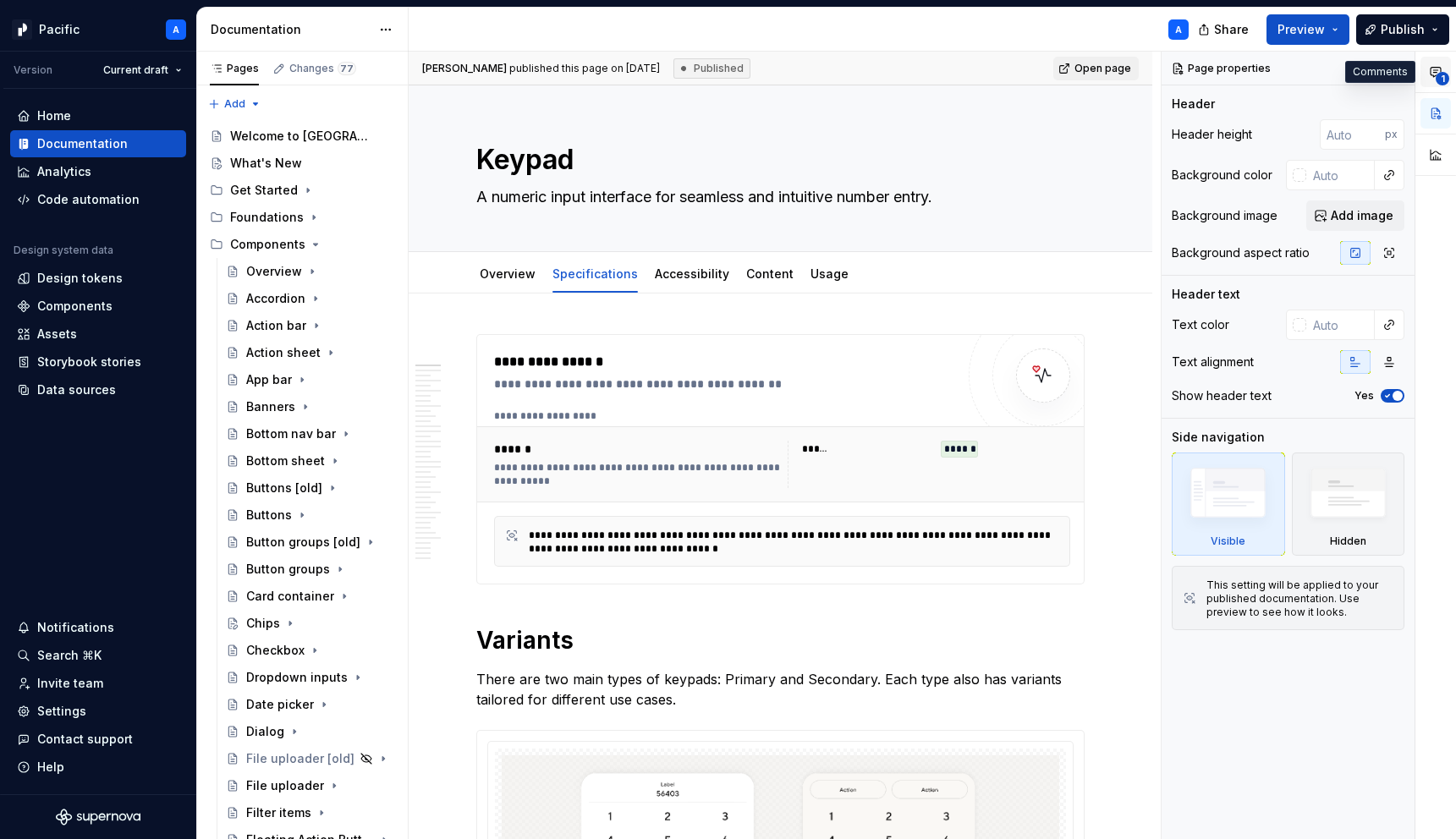
click at [1433, 74] on icon "button" at bounding box center [1436, 72] width 13 height 13
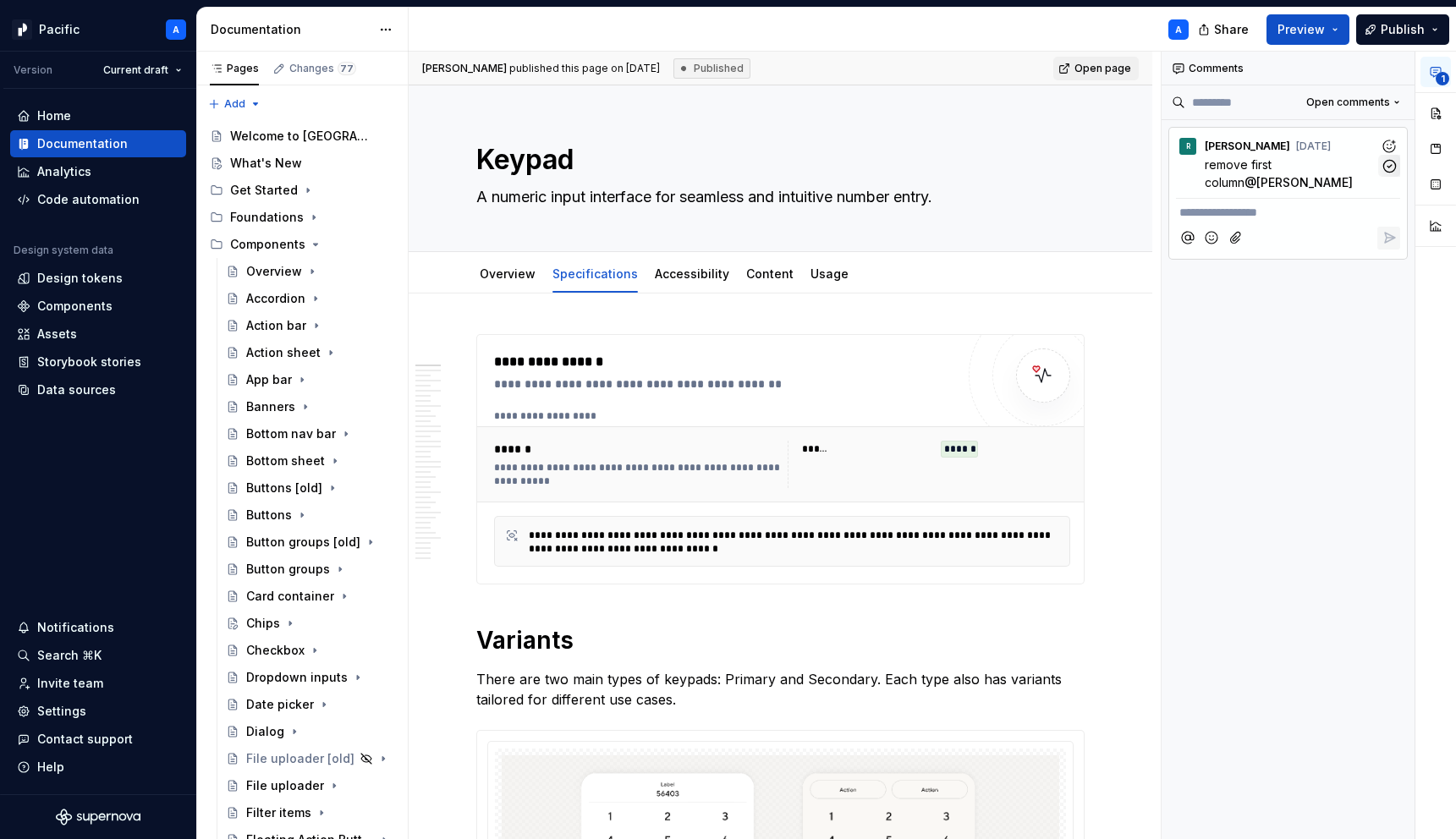
click at [1390, 162] on icon "button" at bounding box center [1390, 166] width 16 height 16
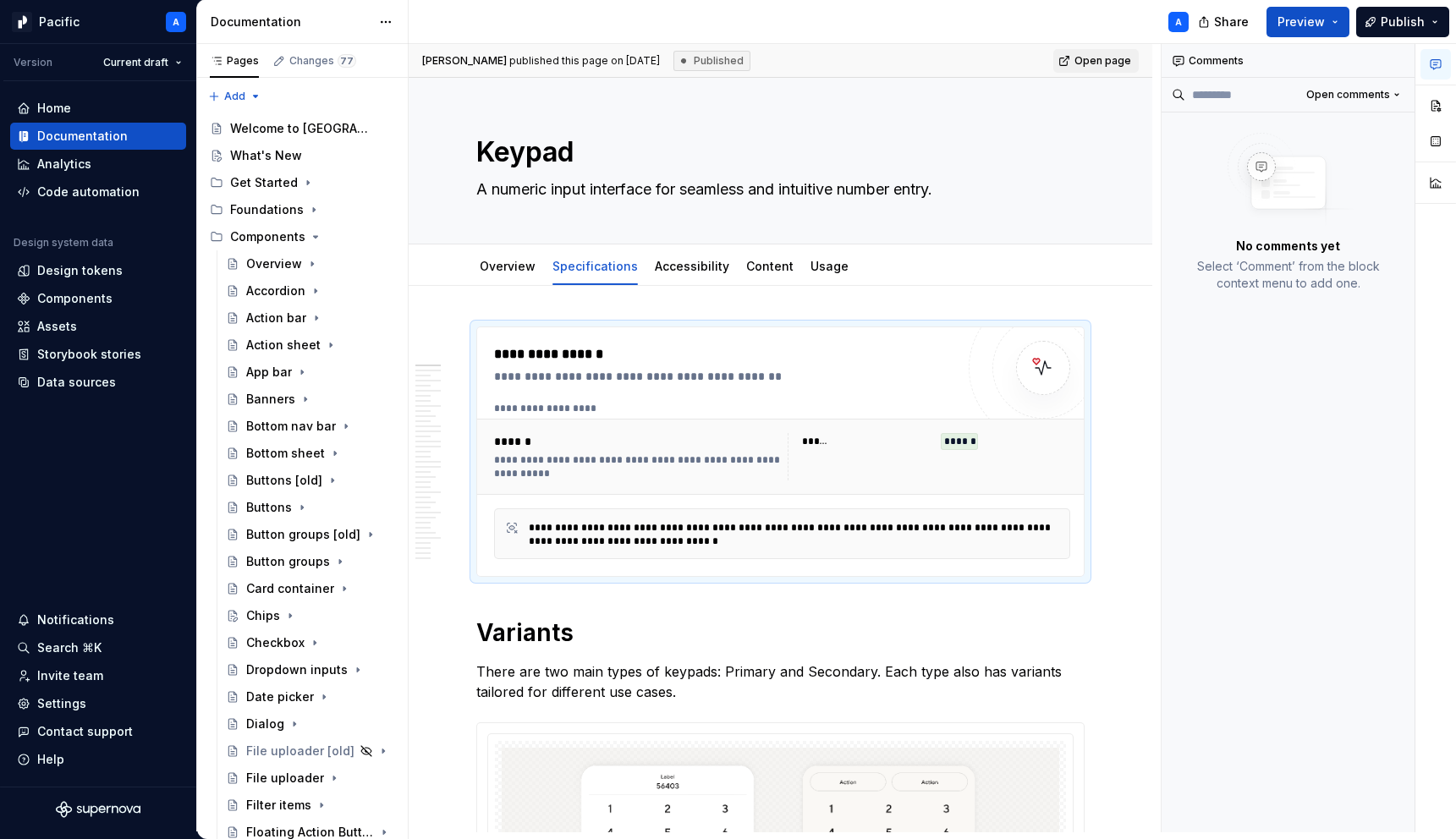
click at [725, 394] on div "**********" at bounding box center [725, 451] width 461 height 215
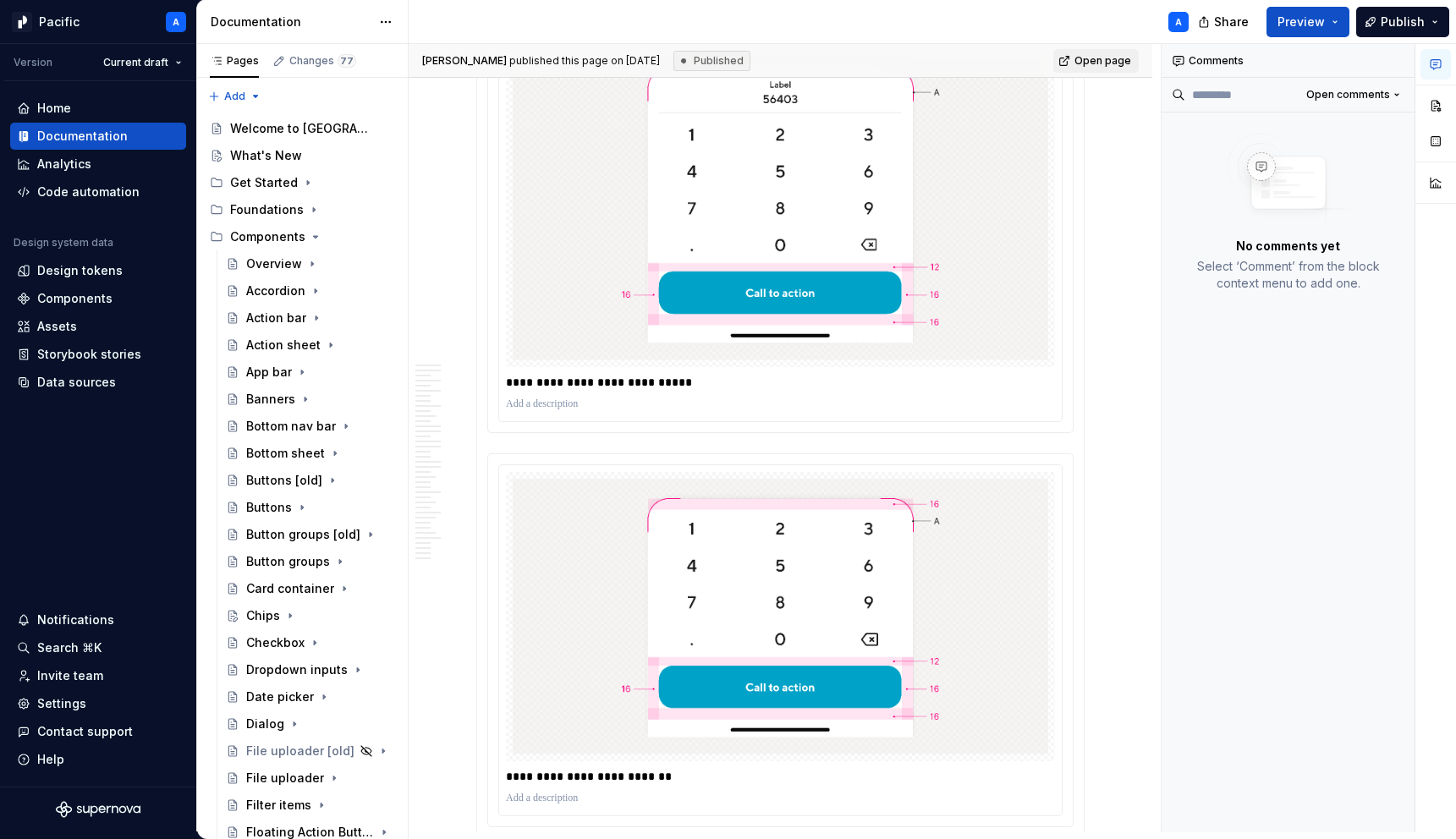
scroll to position [2575, 0]
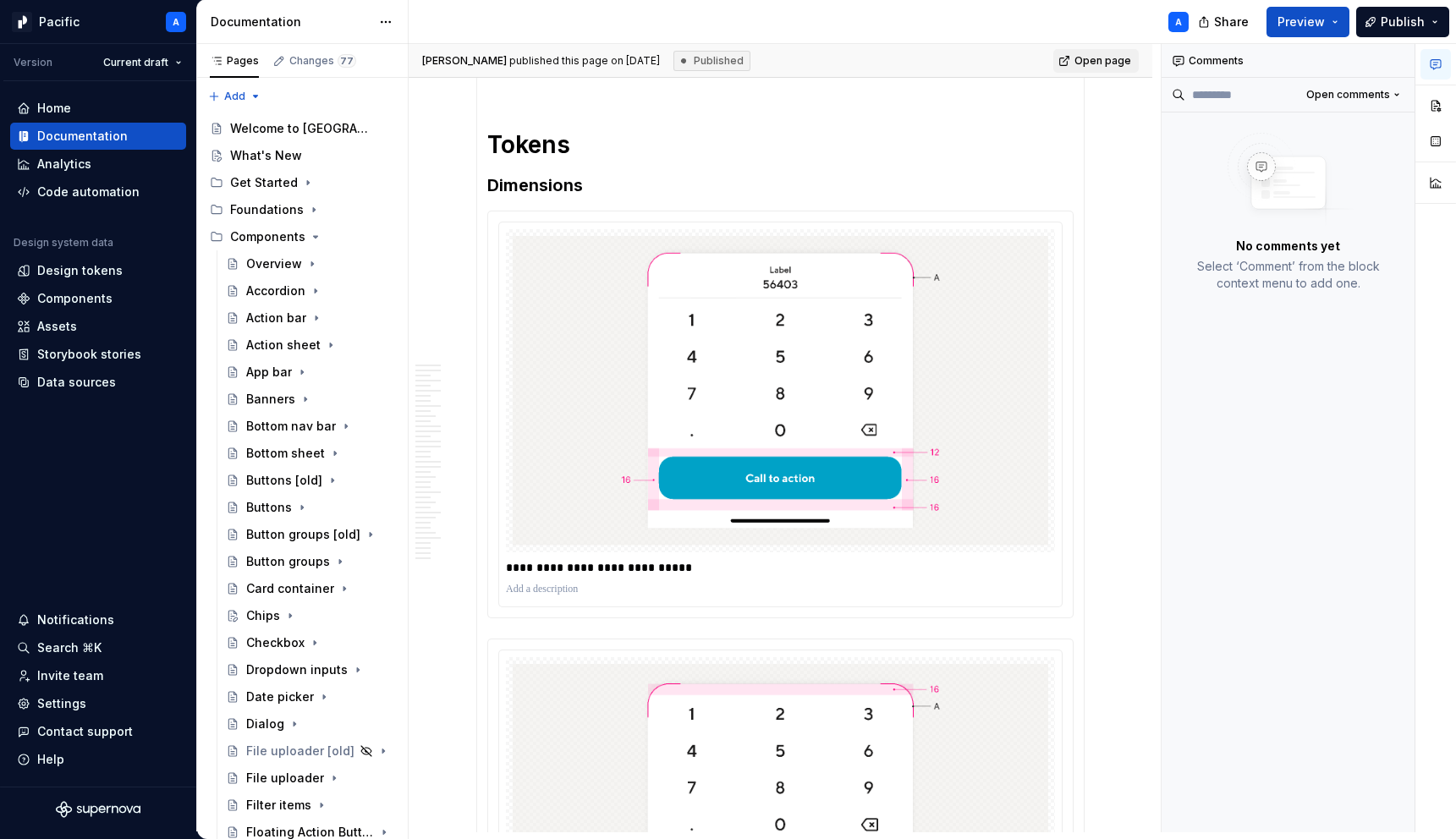
click at [649, 197] on h3 "Dimensions" at bounding box center [781, 185] width 586 height 24
click at [606, 197] on h3 "Dimensions" at bounding box center [781, 185] width 586 height 24
click at [662, 308] on img at bounding box center [781, 390] width 536 height 309
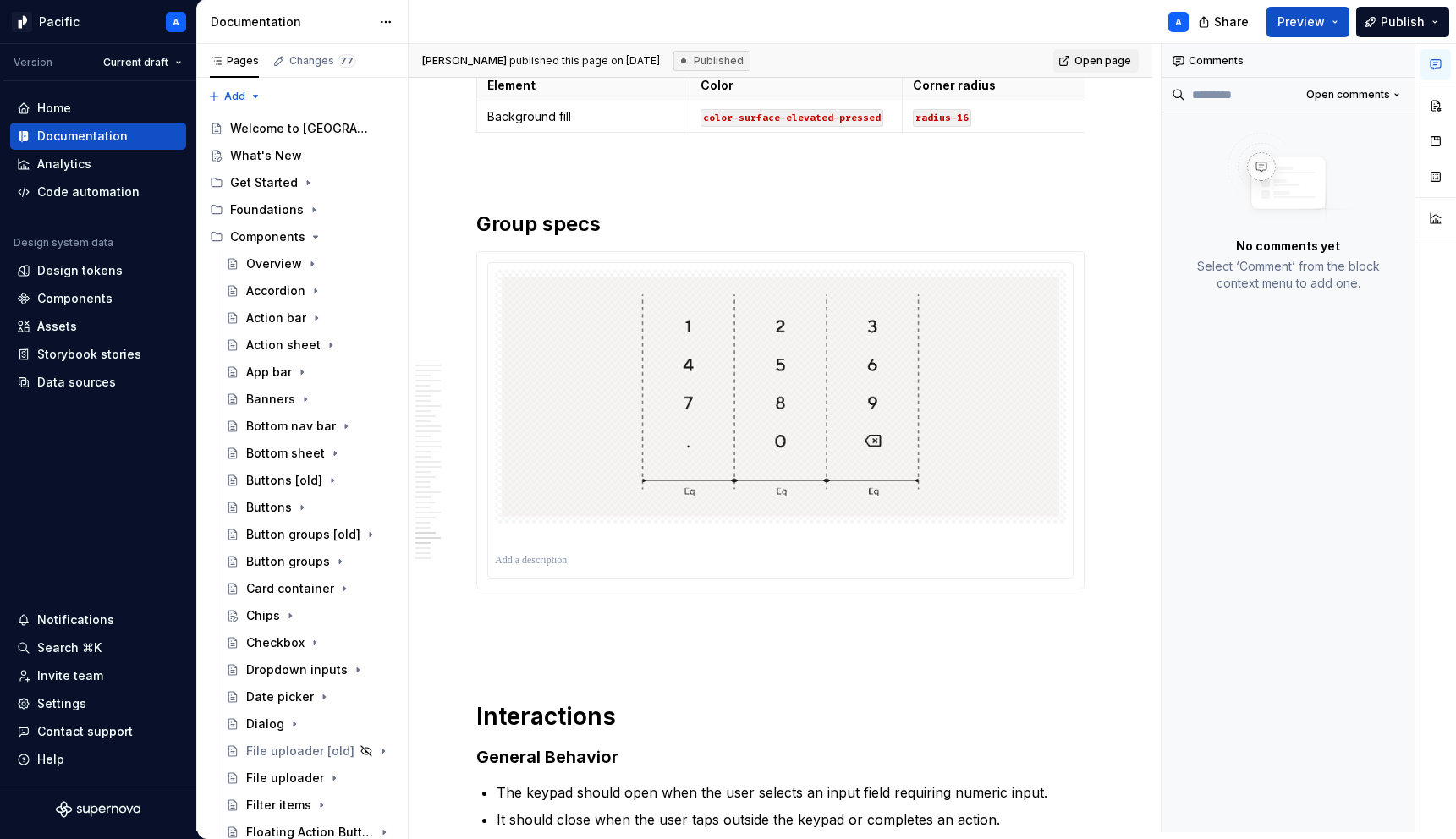
scroll to position [7724, 0]
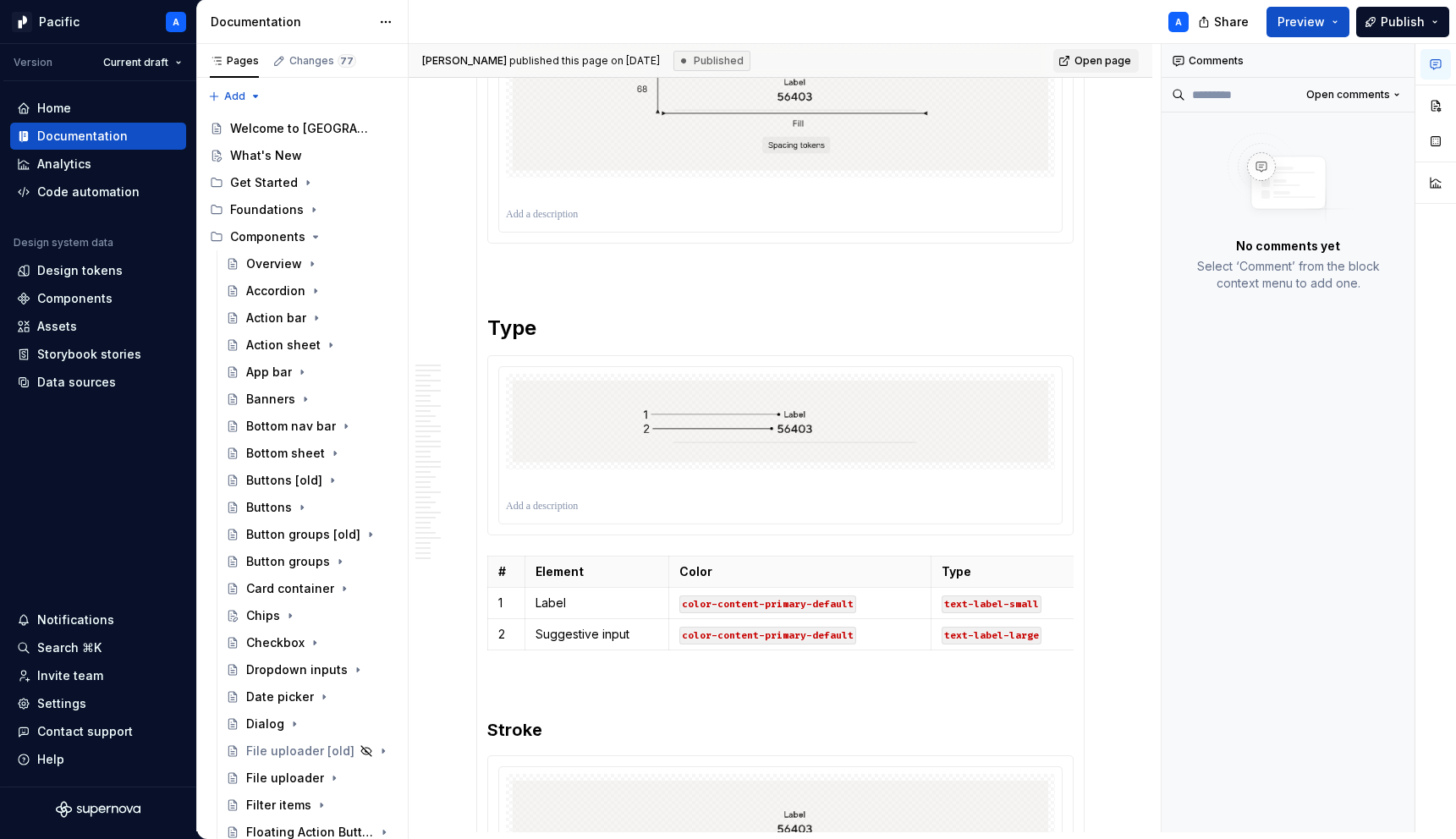
scroll to position [4704, 0]
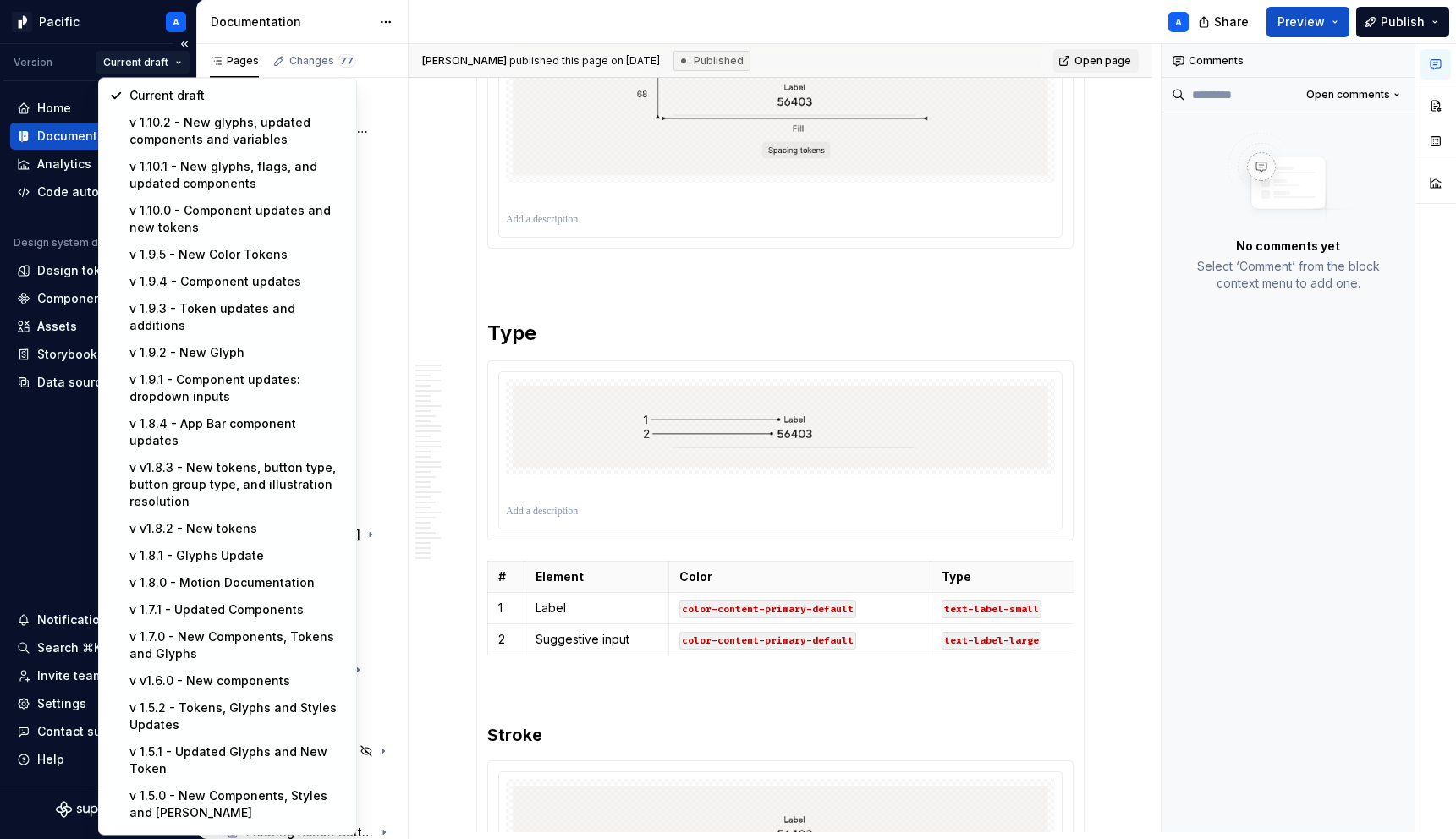
click at [165, 61] on html "Pacific A Version Current draft Home Documentation Analytics Code automation De…" at bounding box center [728, 419] width 1456 height 839
click at [206, 138] on div "v 1.10.2 - New glyphs, updated components and variables" at bounding box center [237, 131] width 217 height 34
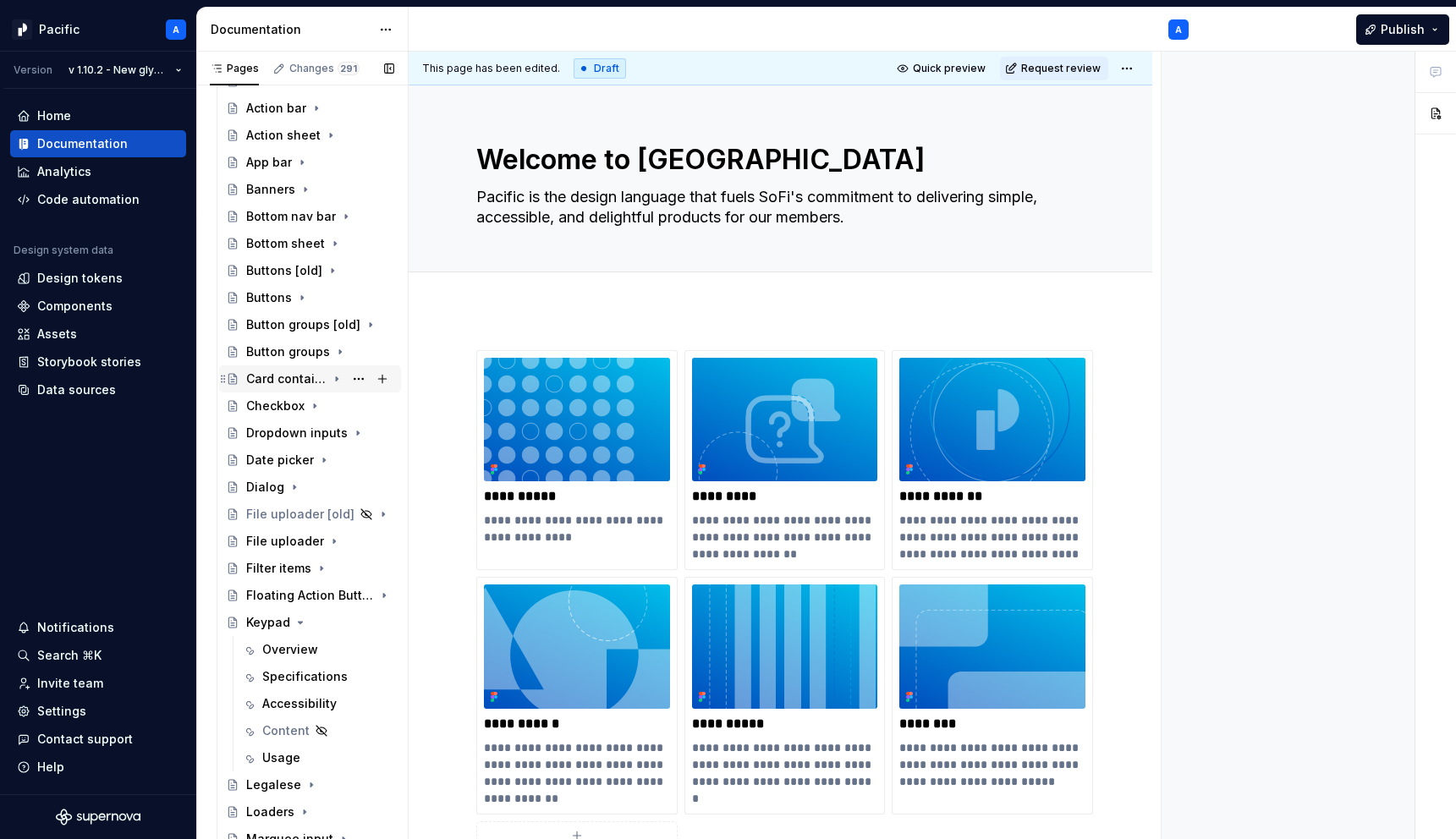
scroll to position [223, 0]
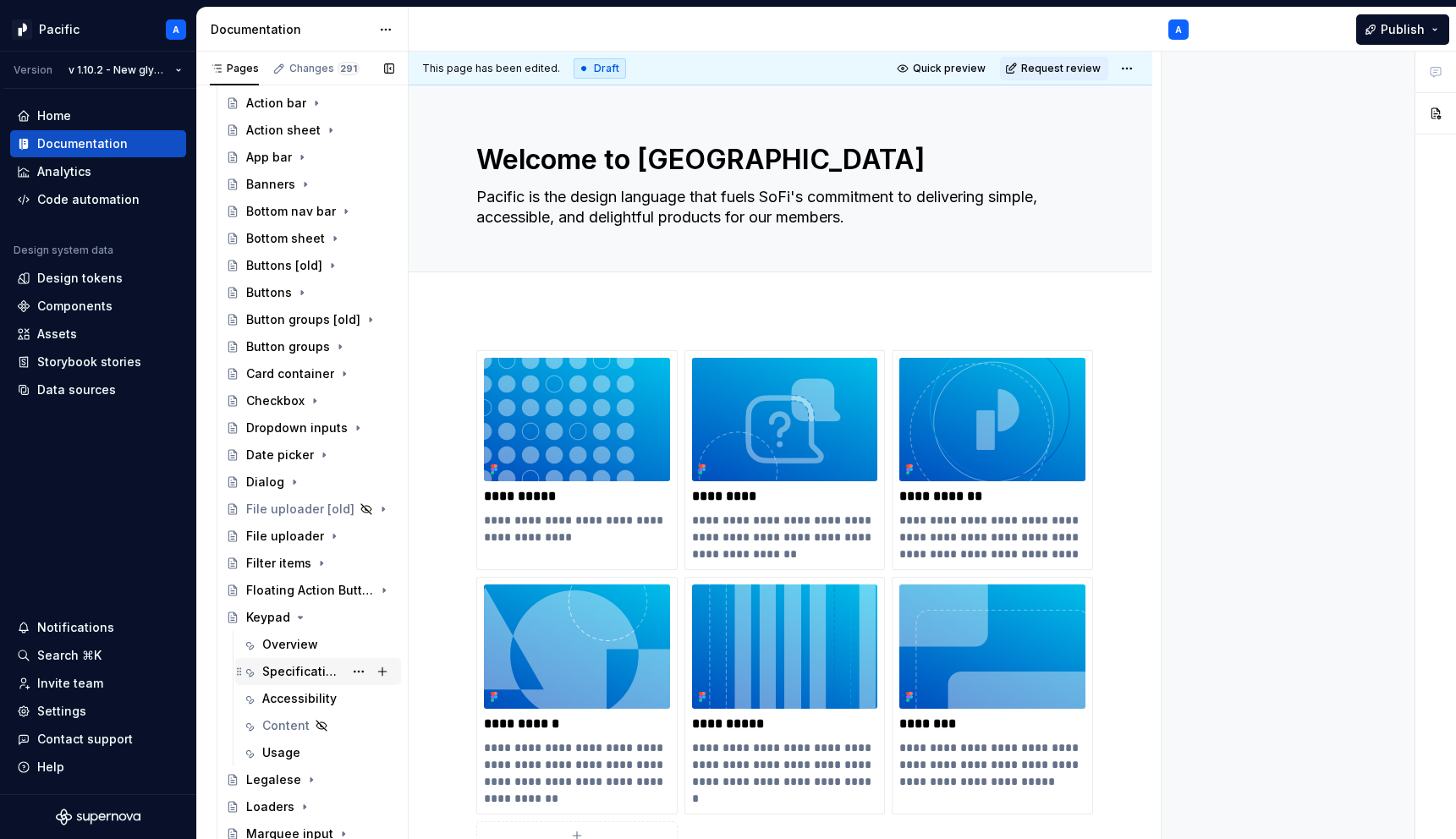
click at [297, 665] on div "Specifications" at bounding box center [303, 671] width 81 height 17
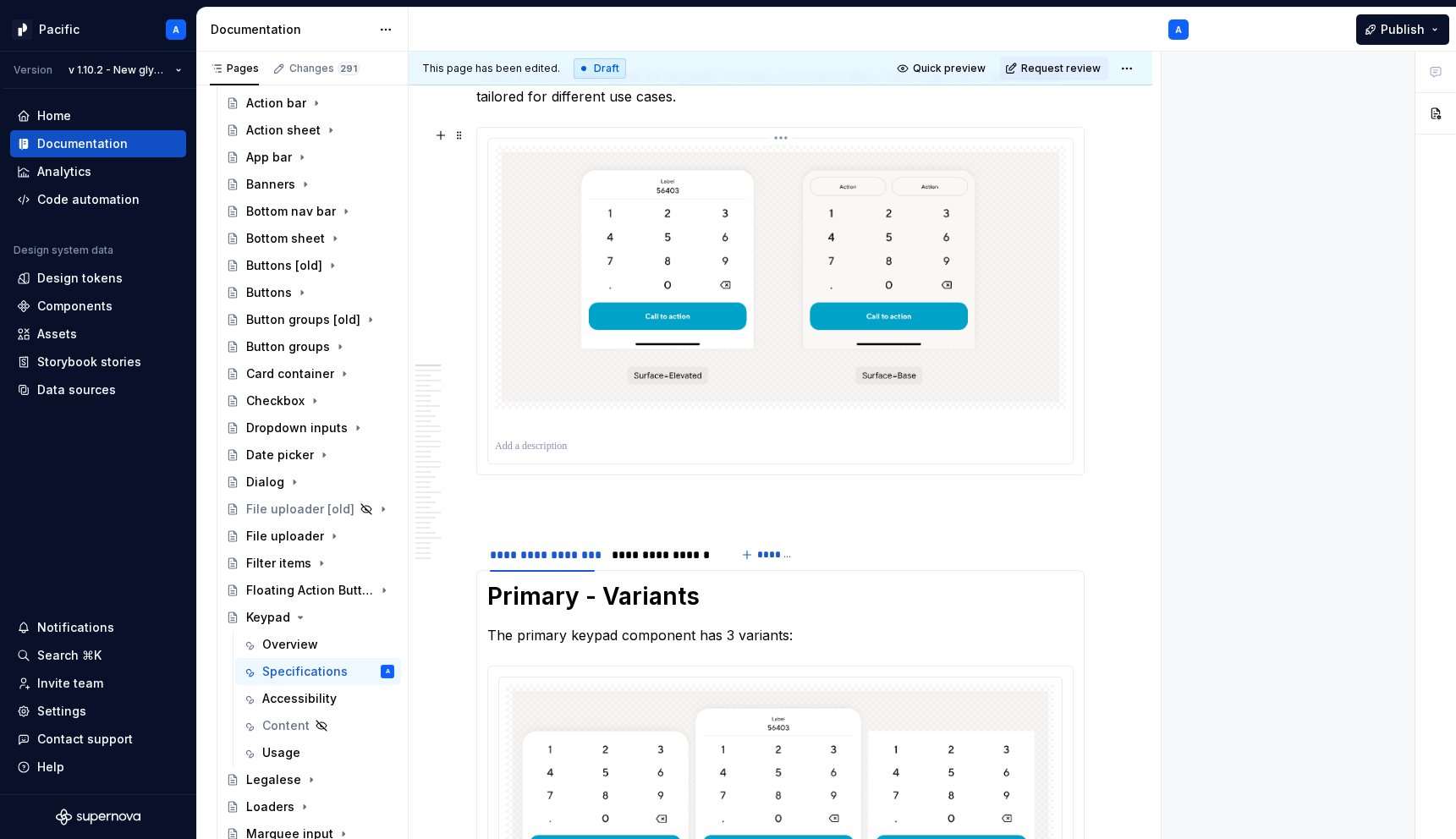
scroll to position [451, 0]
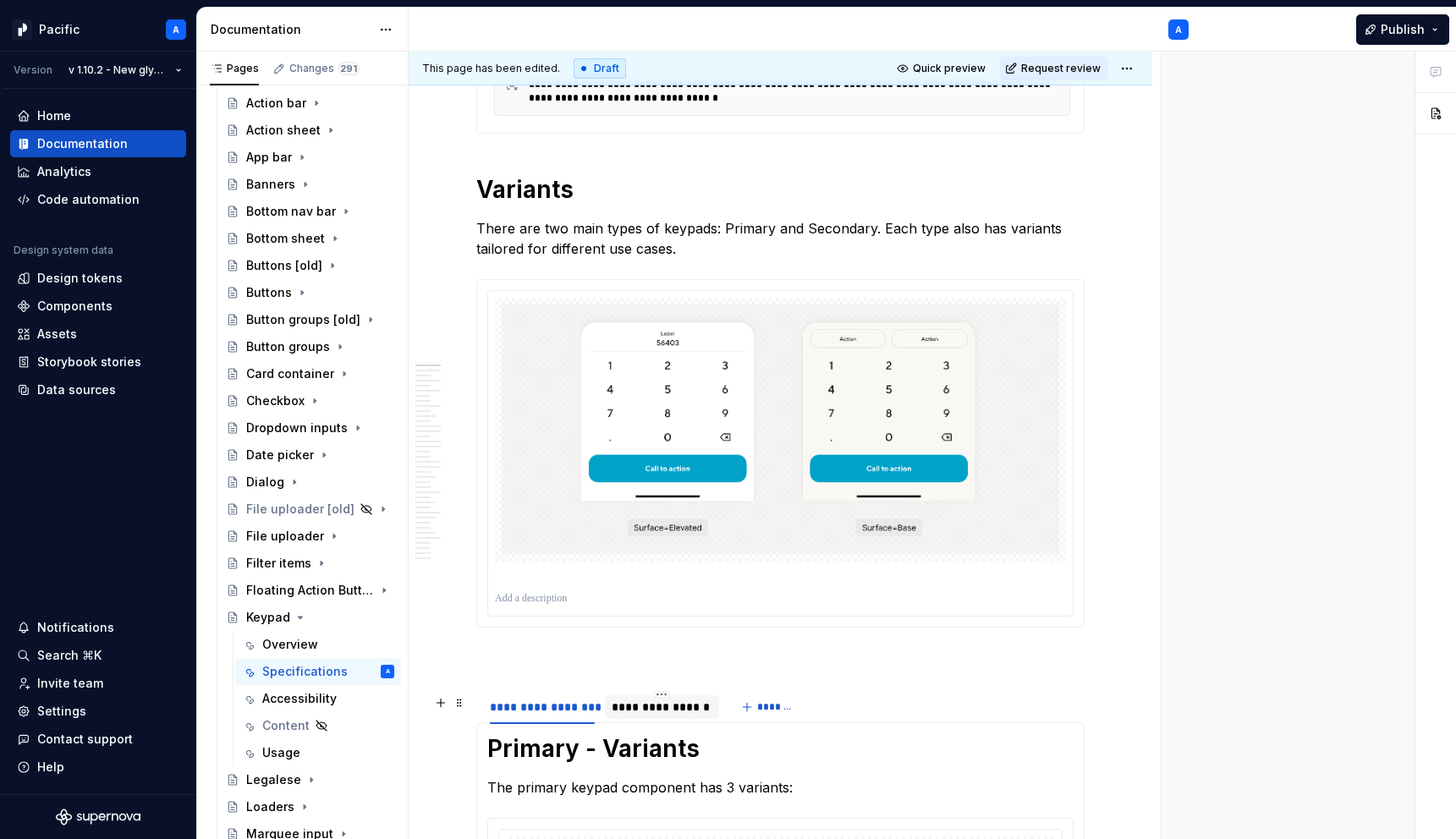
click at [665, 716] on div "**********" at bounding box center [662, 707] width 100 height 17
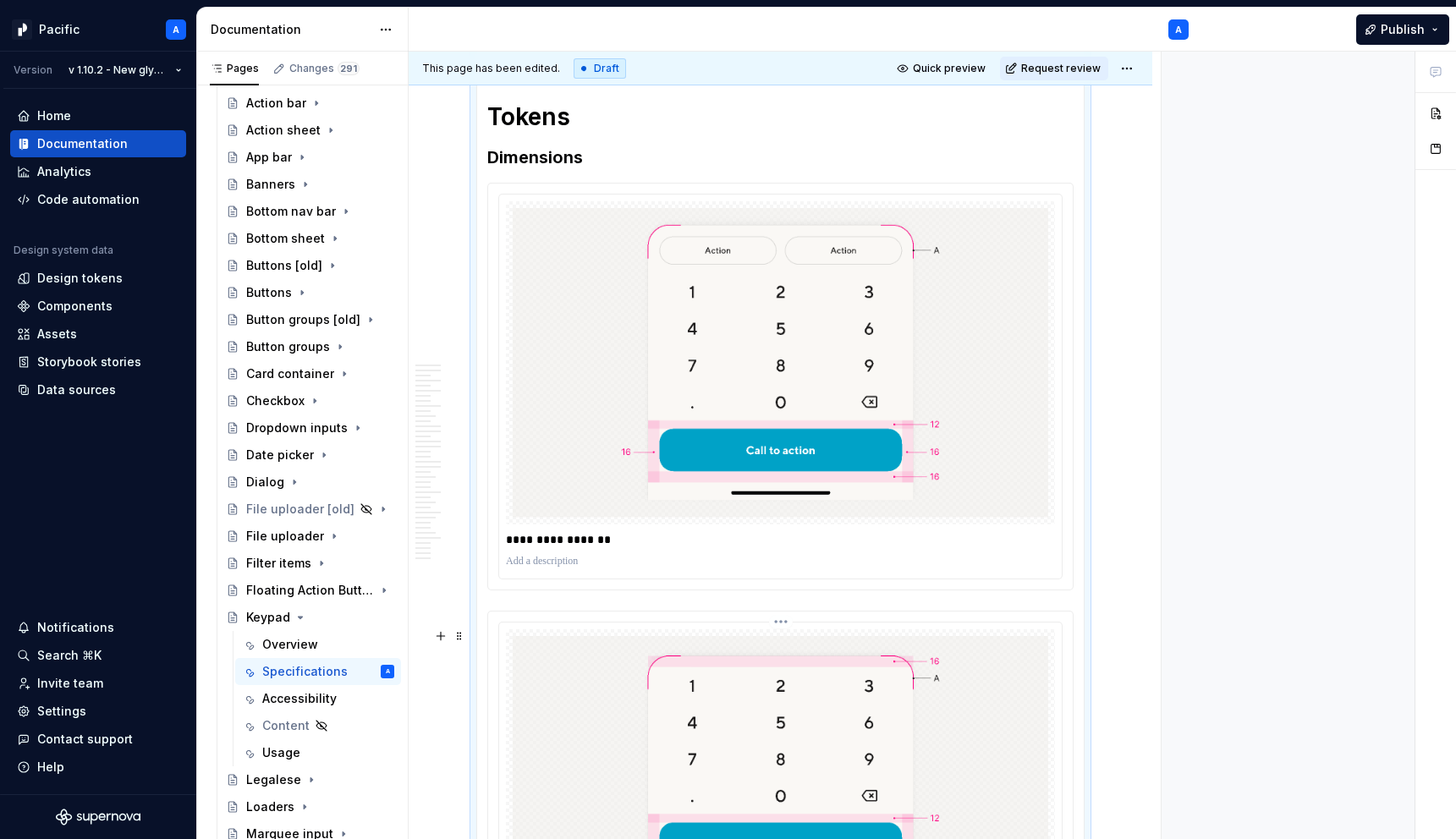
scroll to position [2506, 0]
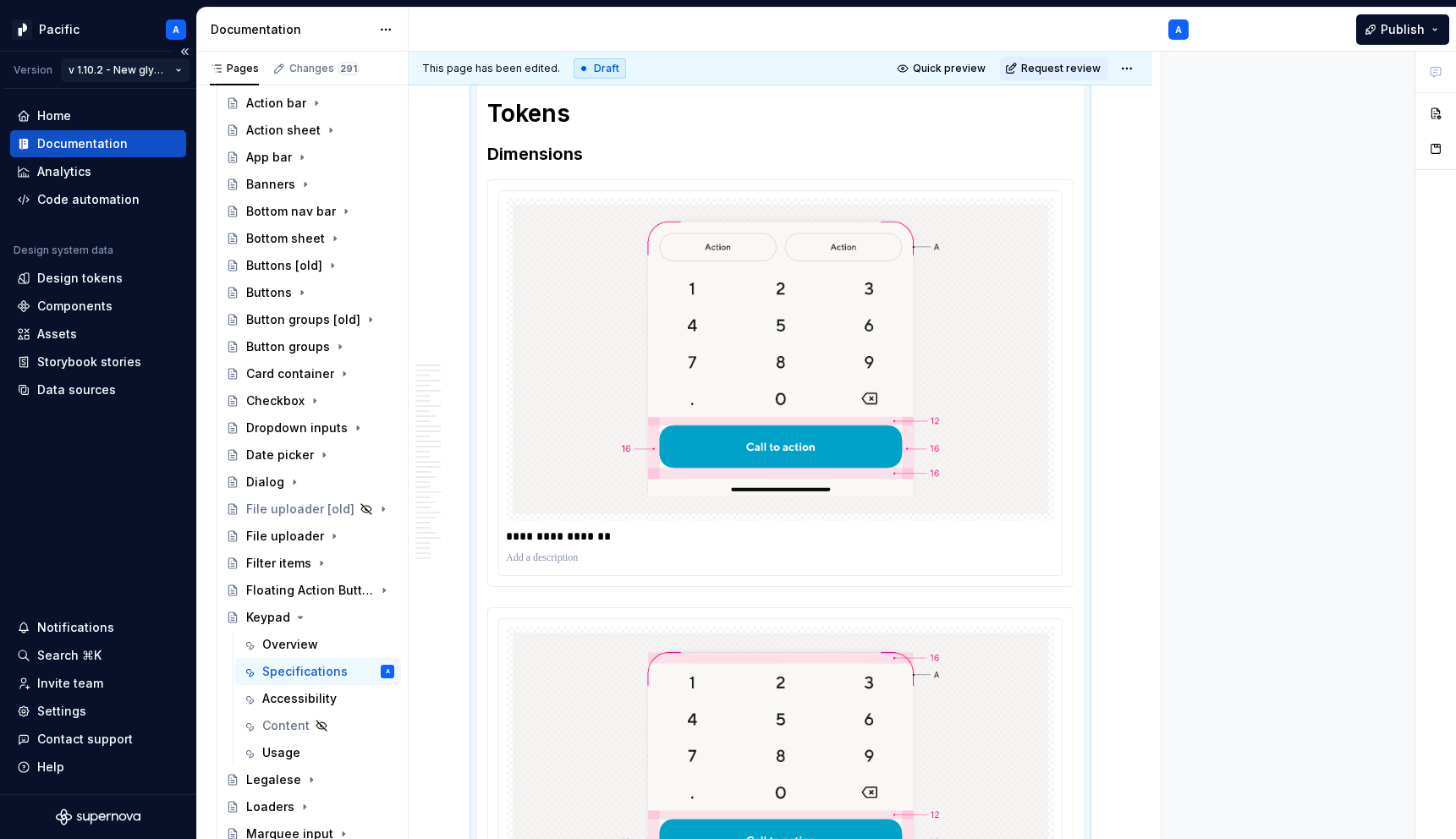
click at [176, 73] on html "Pacific A Version v 1.10.2 - New glyphs, updated components and variables Home …" at bounding box center [728, 419] width 1456 height 839
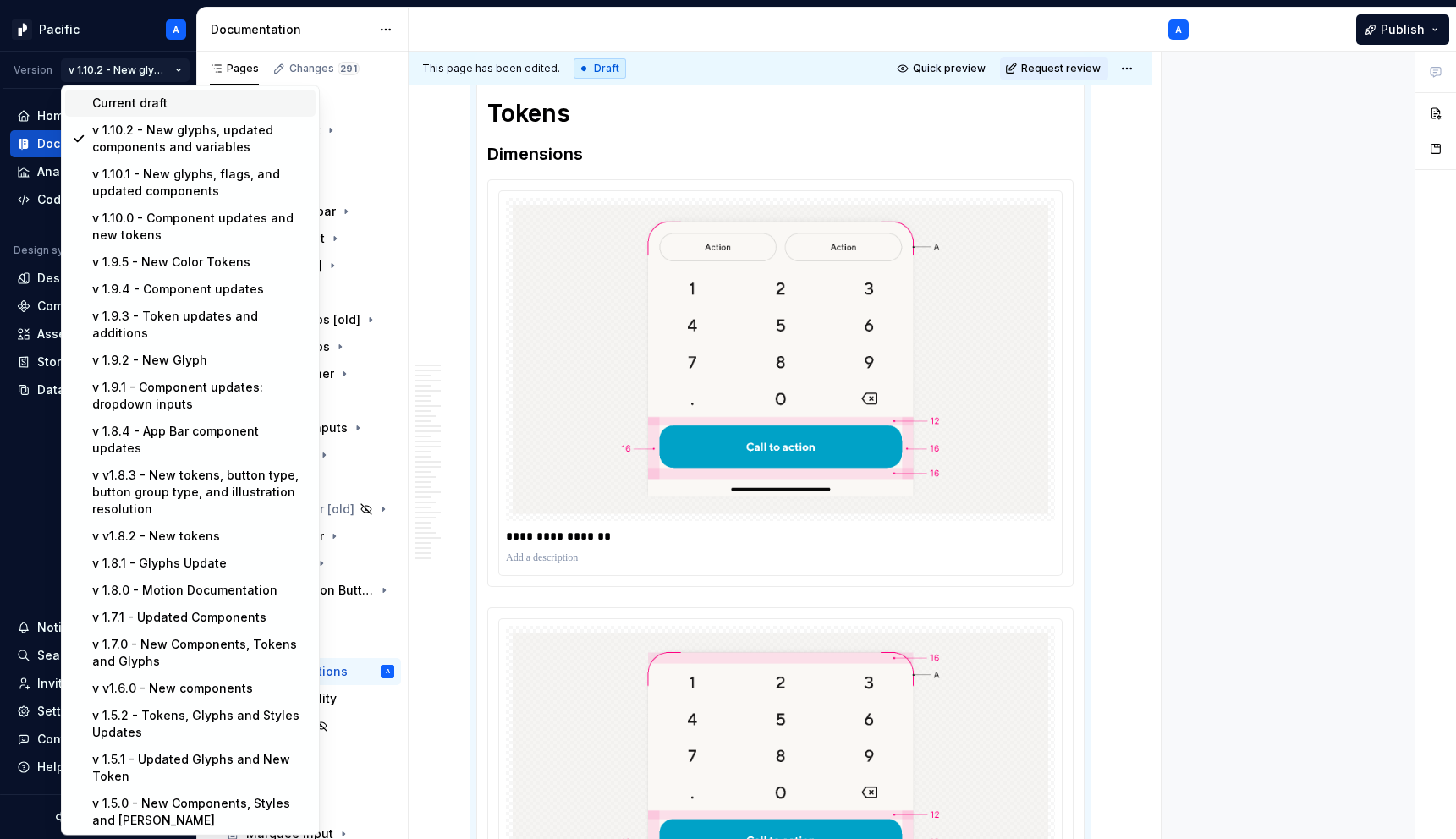
click at [191, 106] on div "Current draft" at bounding box center [200, 103] width 217 height 17
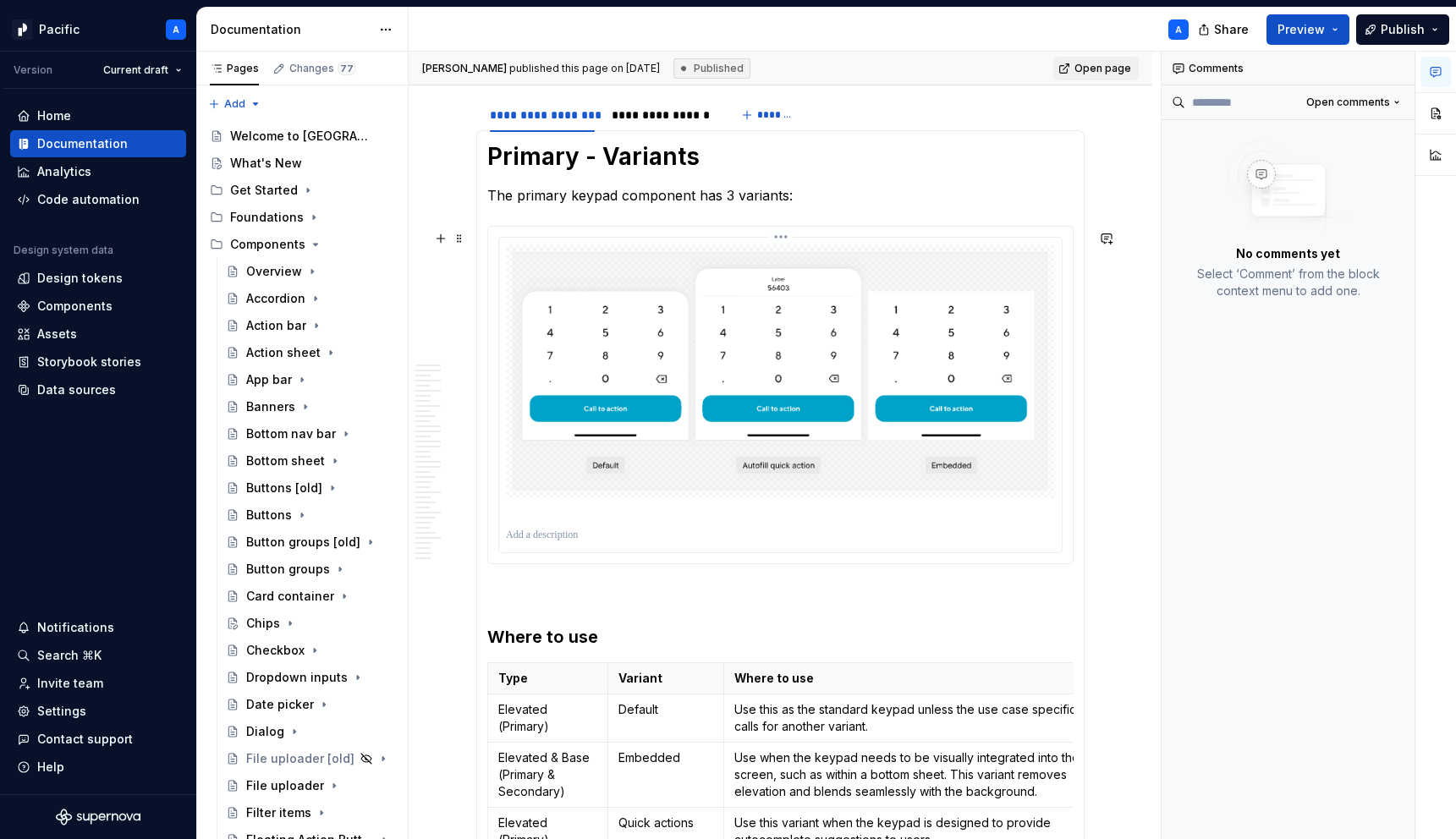
scroll to position [1040, 0]
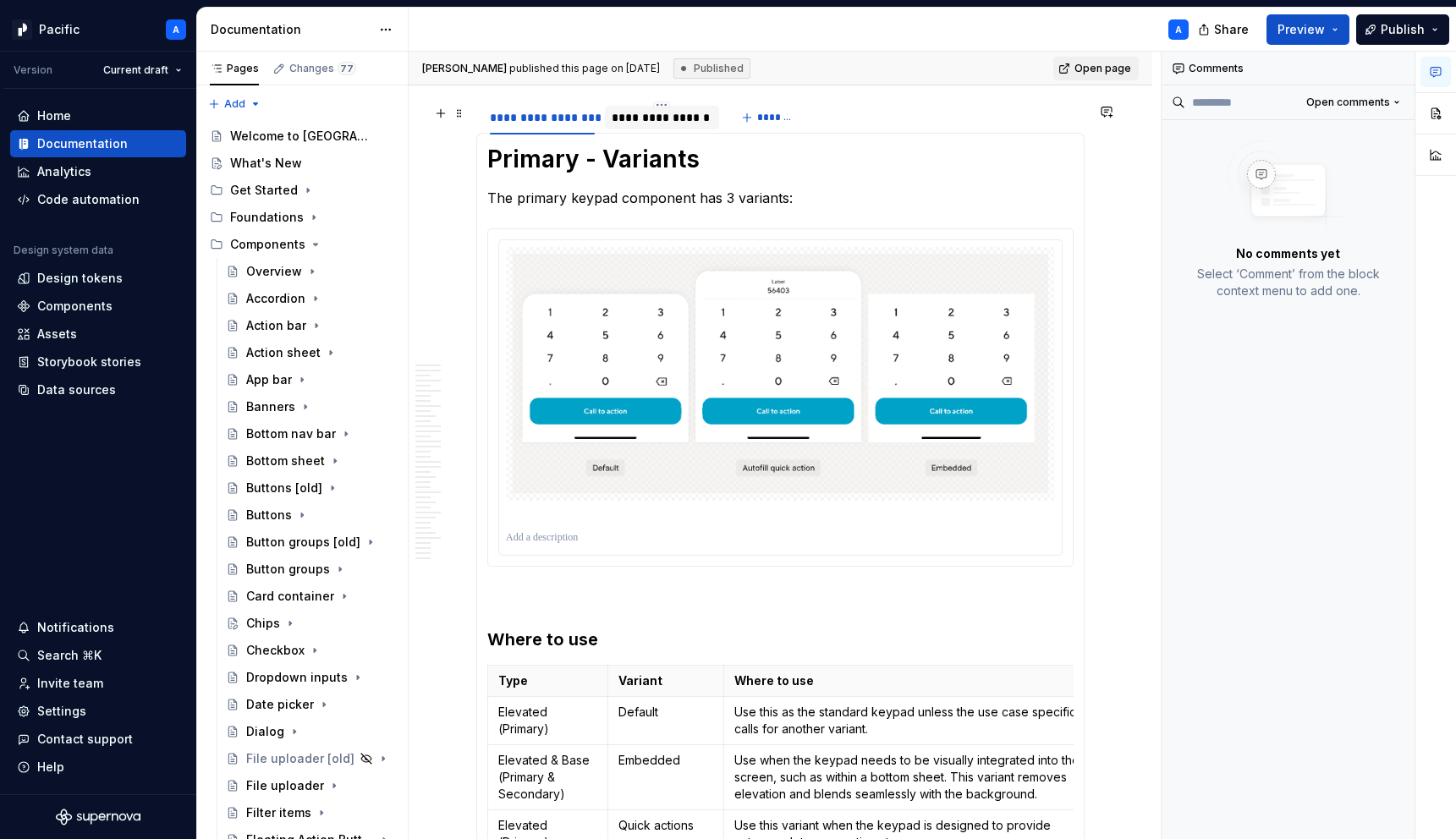
click at [648, 123] on div "**********" at bounding box center [662, 118] width 100 height 17
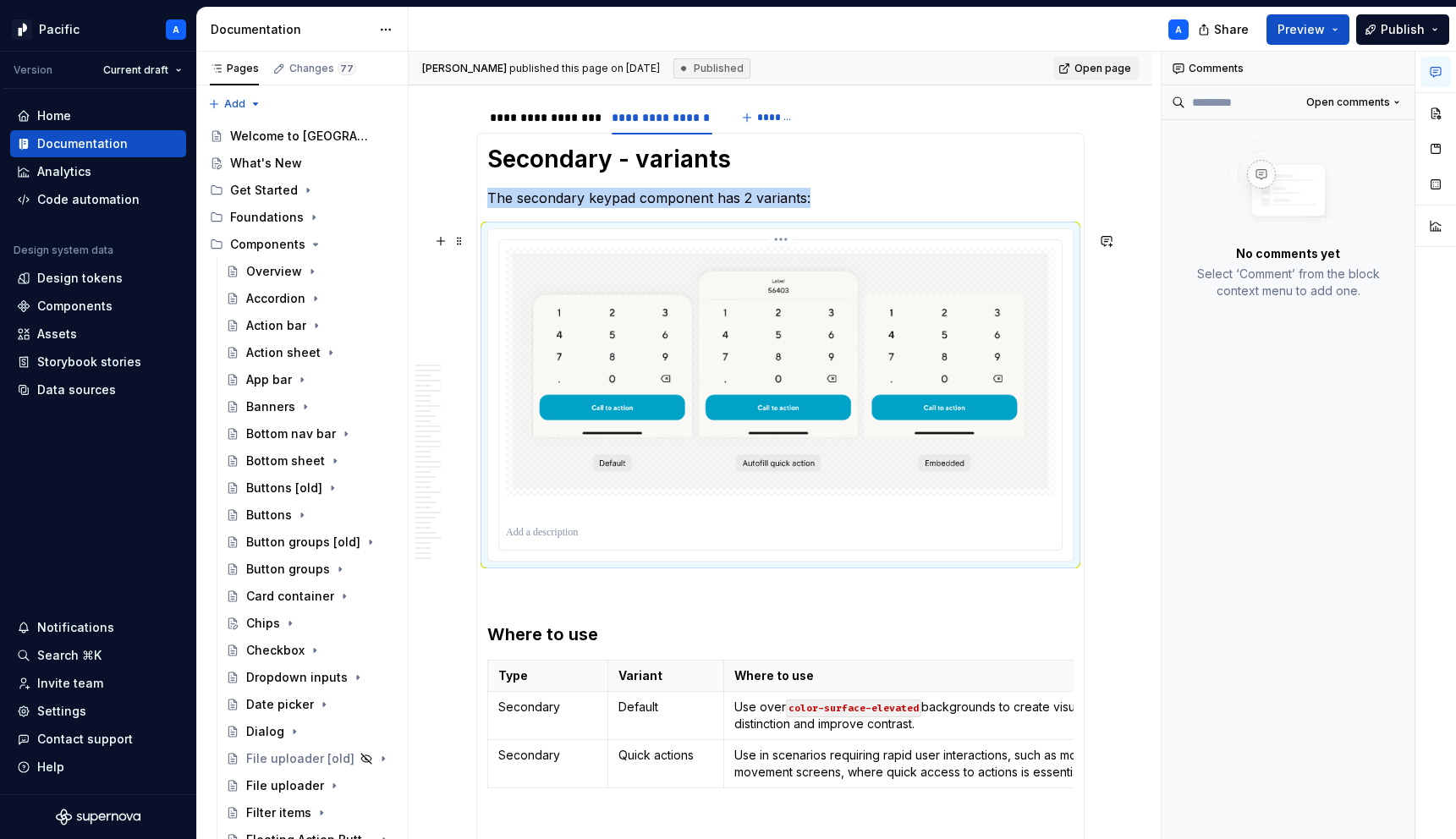
click at [688, 380] on img at bounding box center [781, 371] width 536 height 235
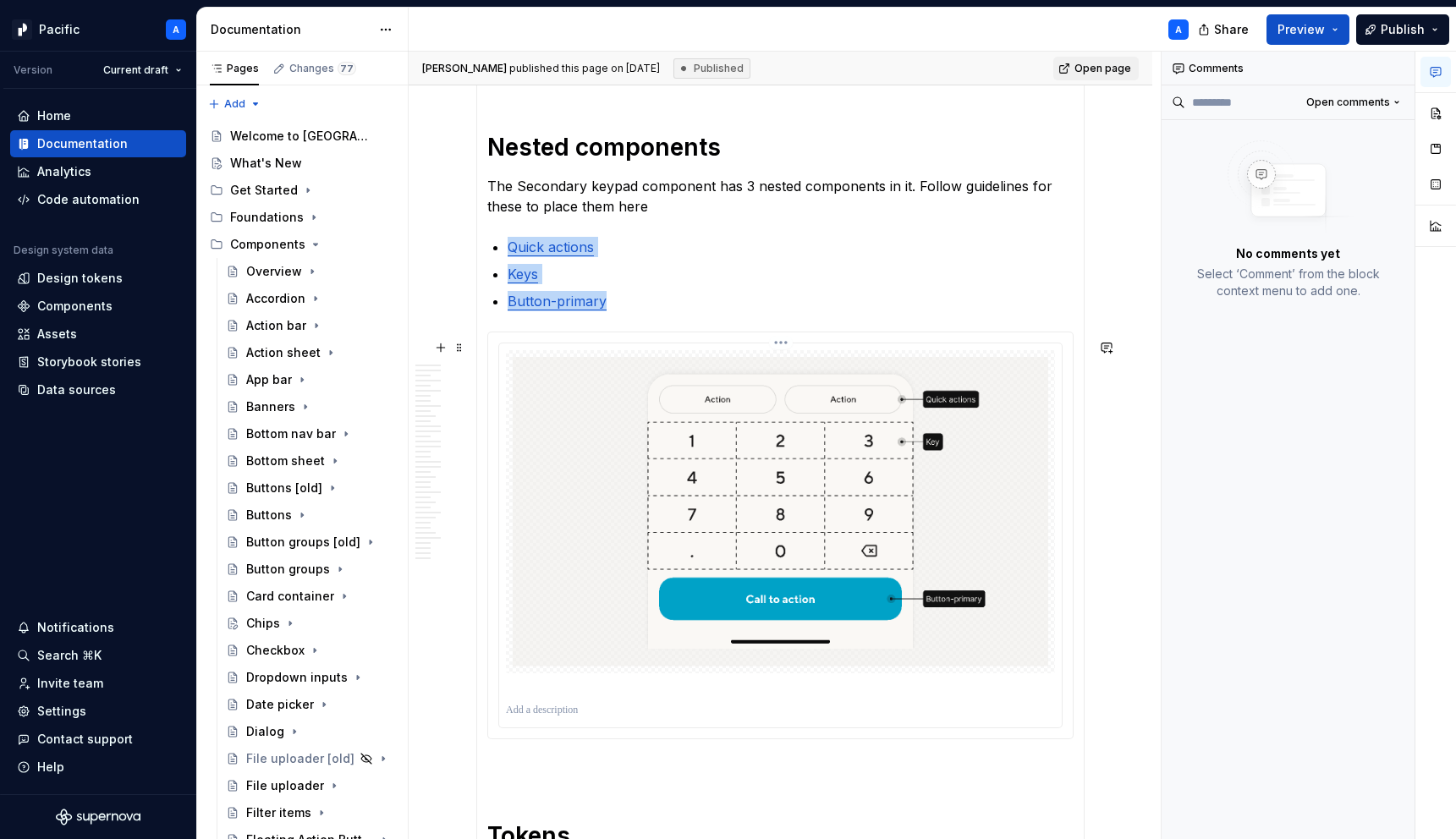
click at [711, 472] on img at bounding box center [781, 511] width 536 height 309
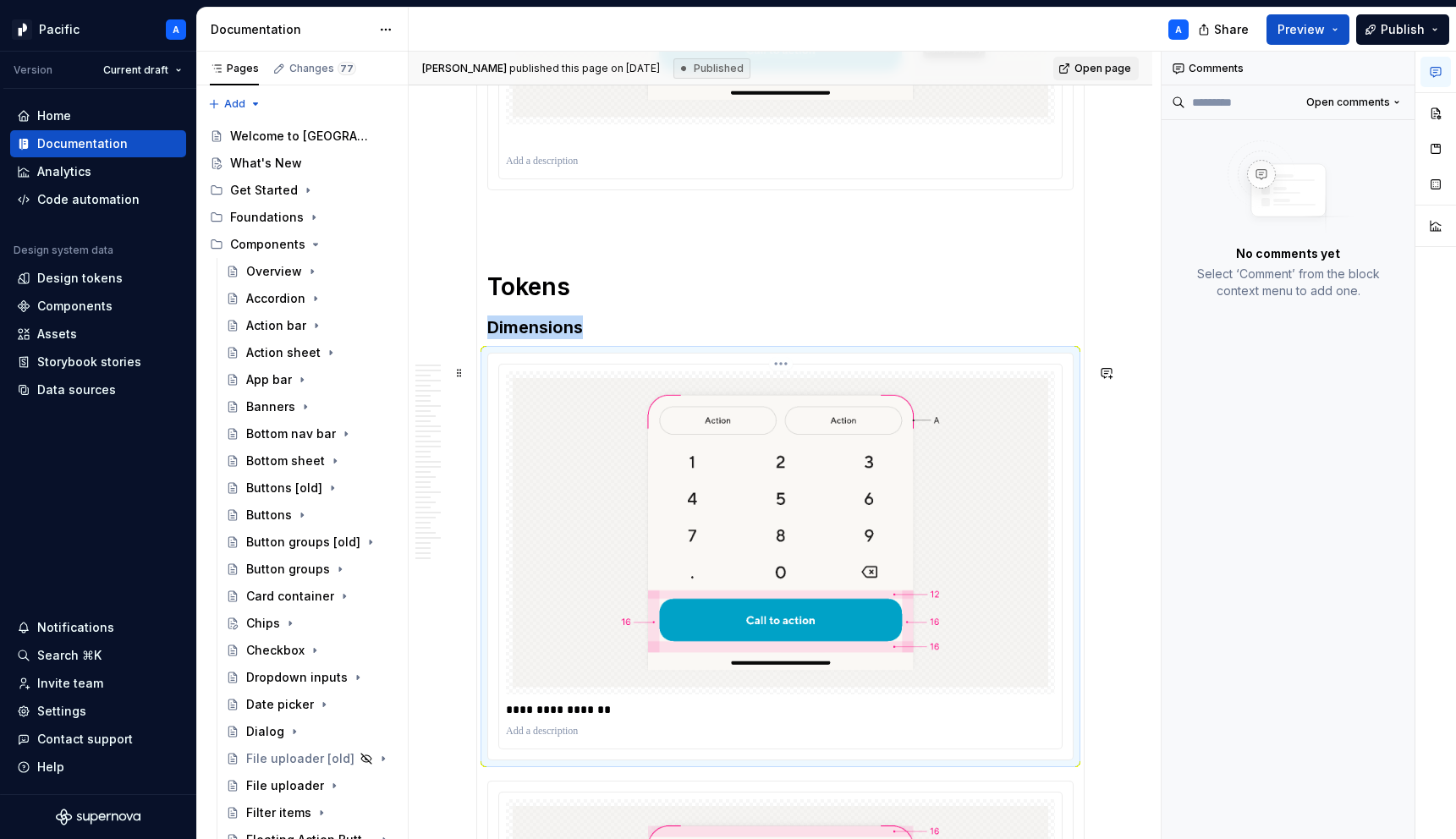
click at [710, 472] on img at bounding box center [781, 532] width 536 height 309
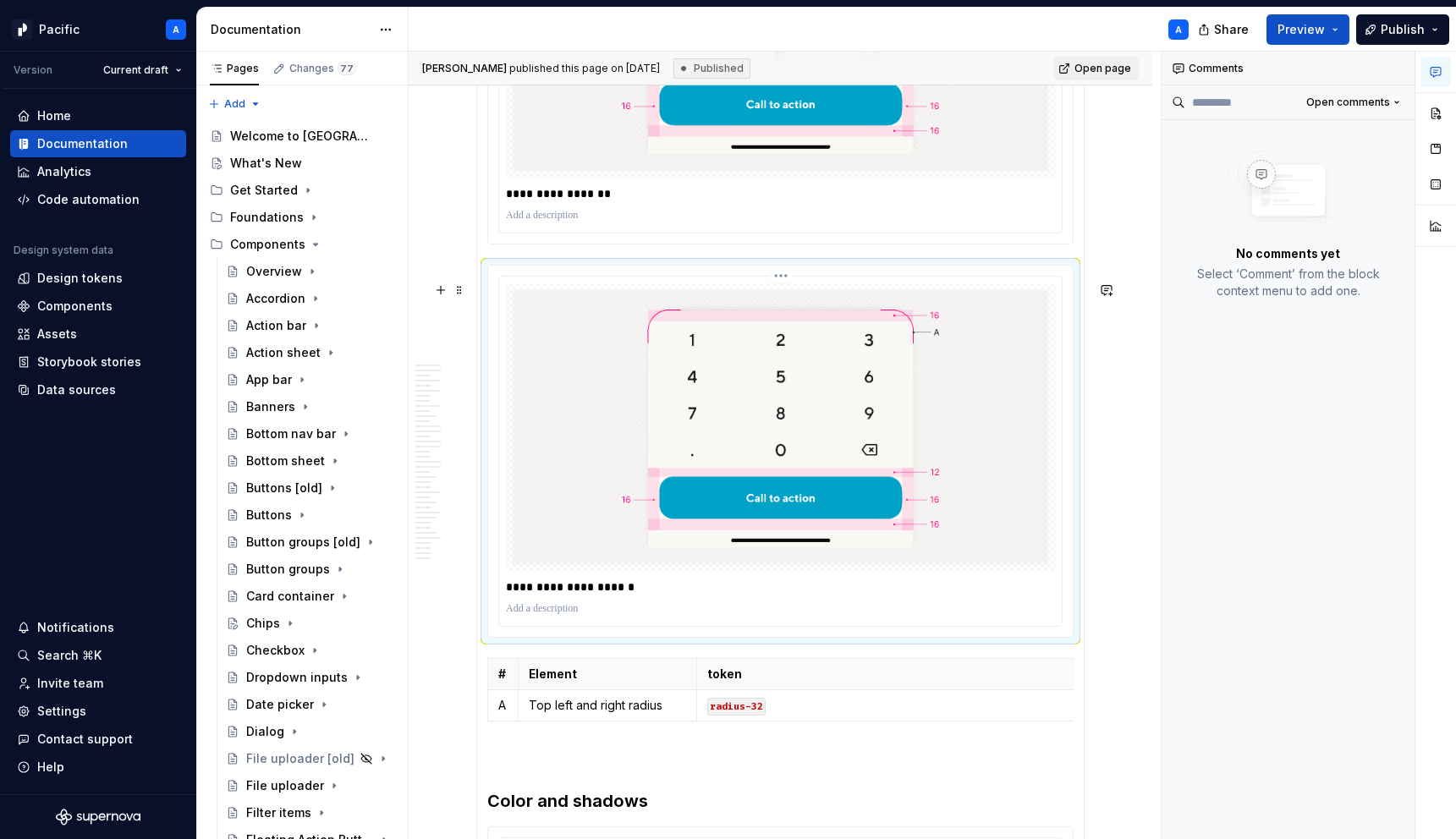
click at [710, 472] on img at bounding box center [781, 428] width 536 height 275
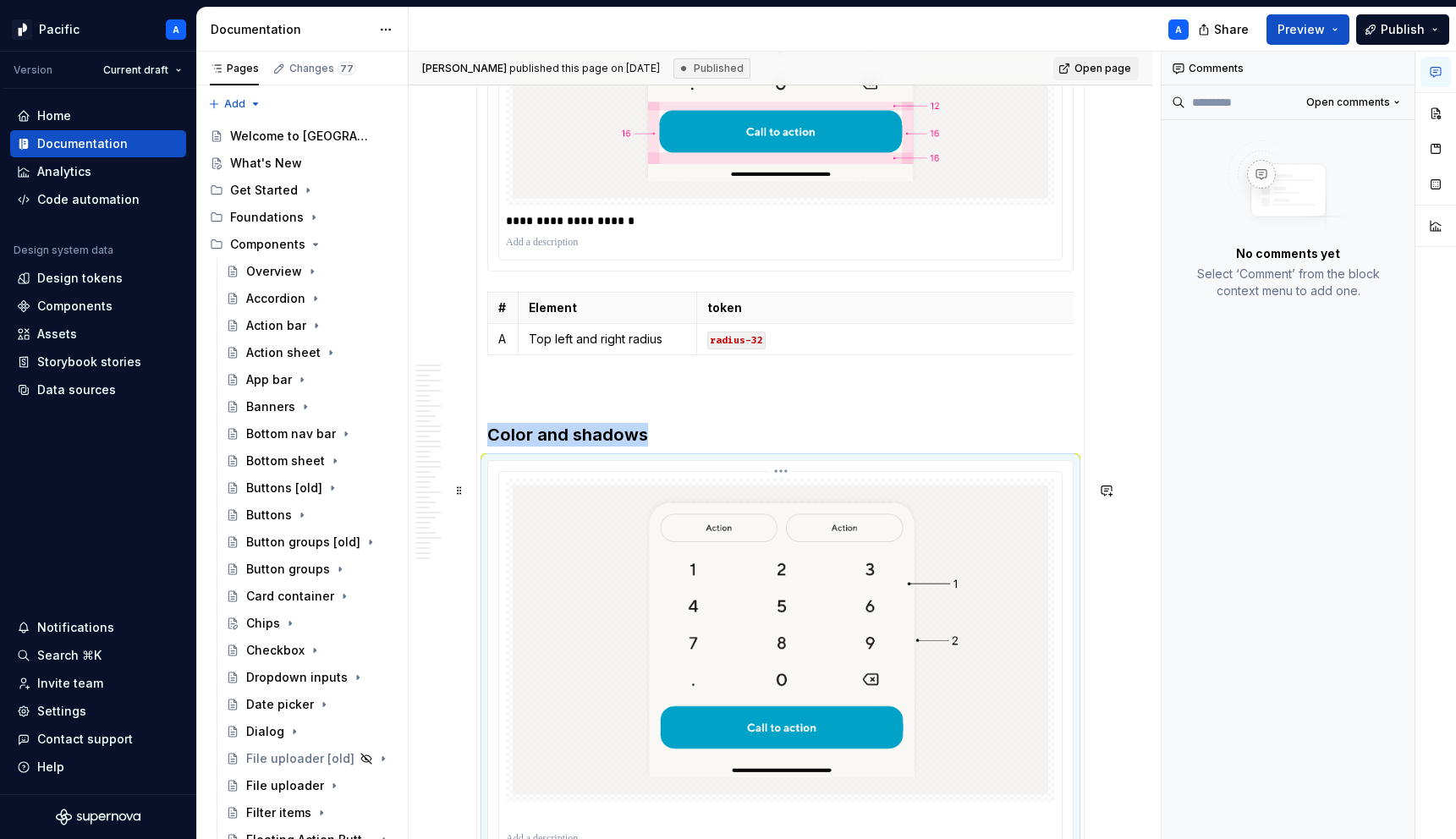
click at [726, 584] on img at bounding box center [781, 640] width 536 height 309
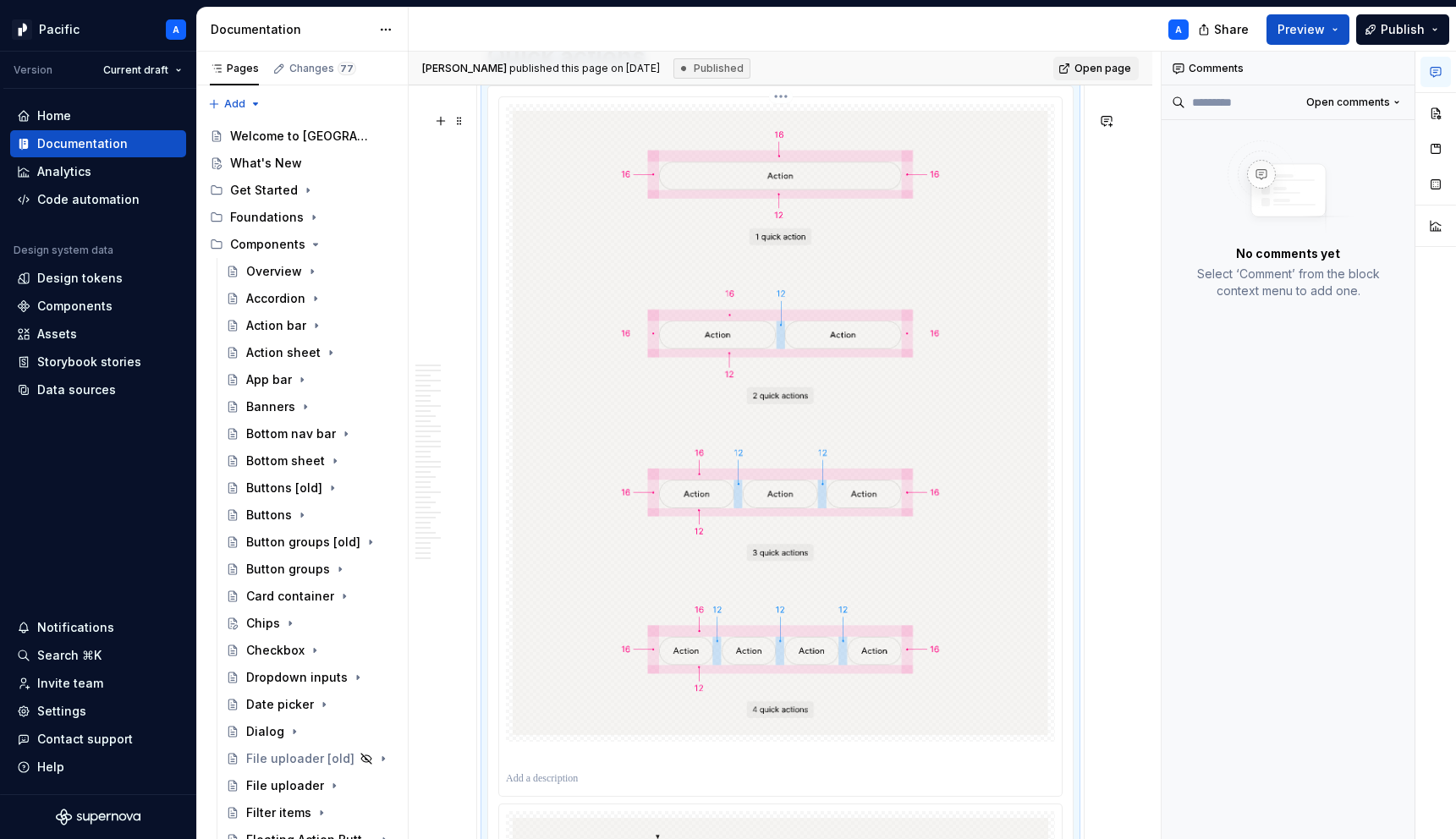
click at [726, 584] on img at bounding box center [781, 423] width 536 height 624
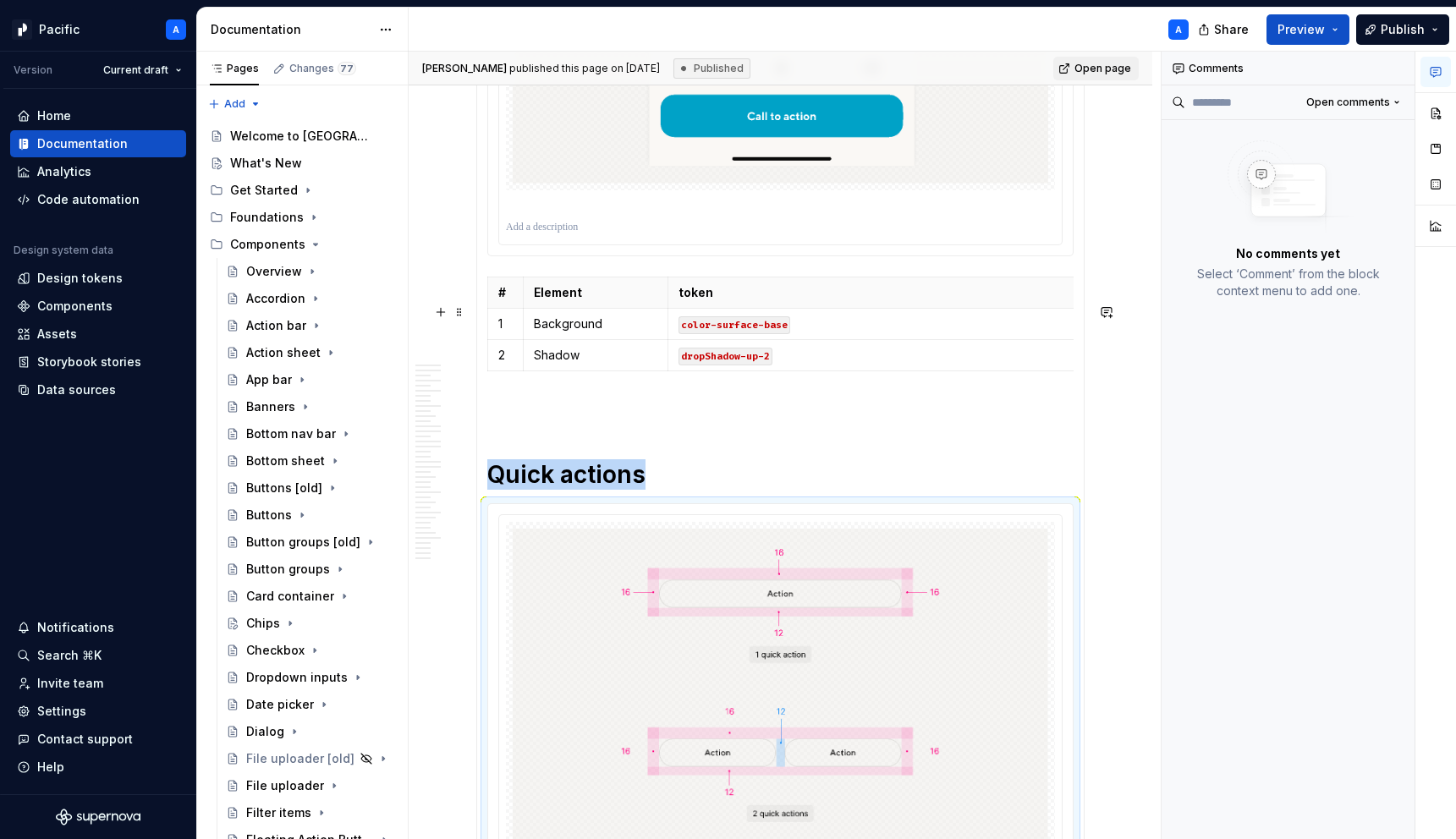
scroll to position [3618, 0]
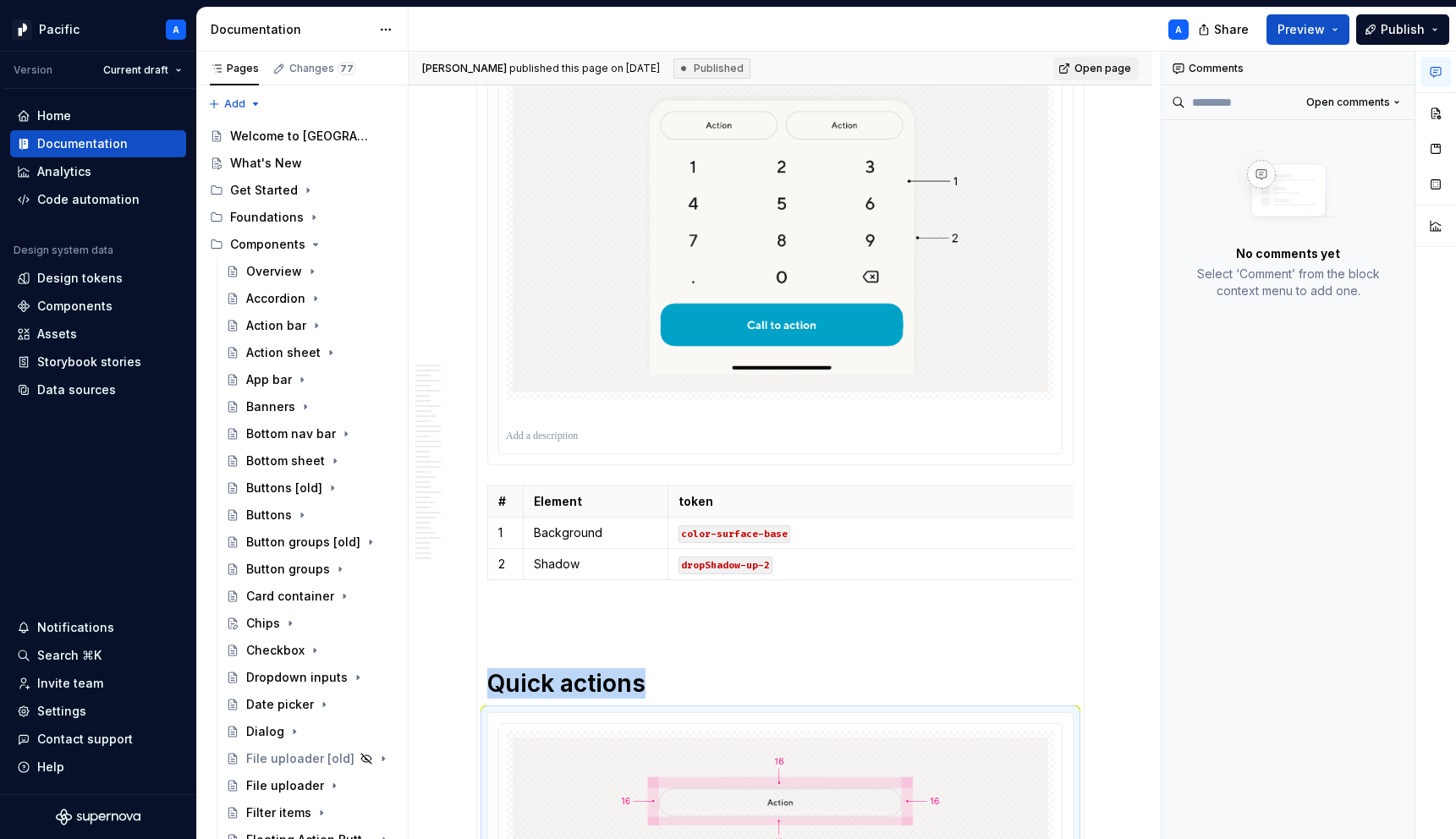
type textarea "*"
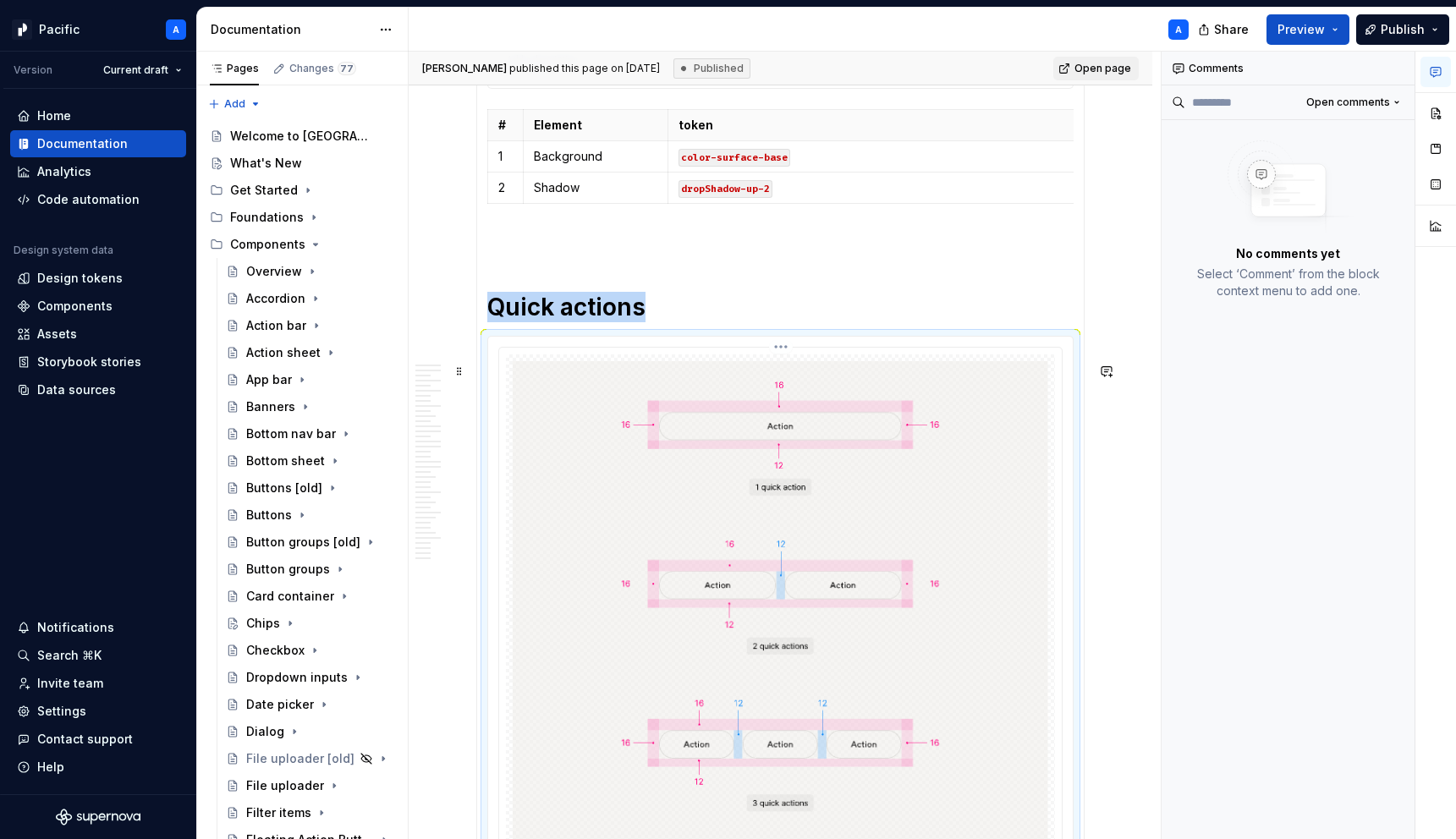
scroll to position [3992, 0]
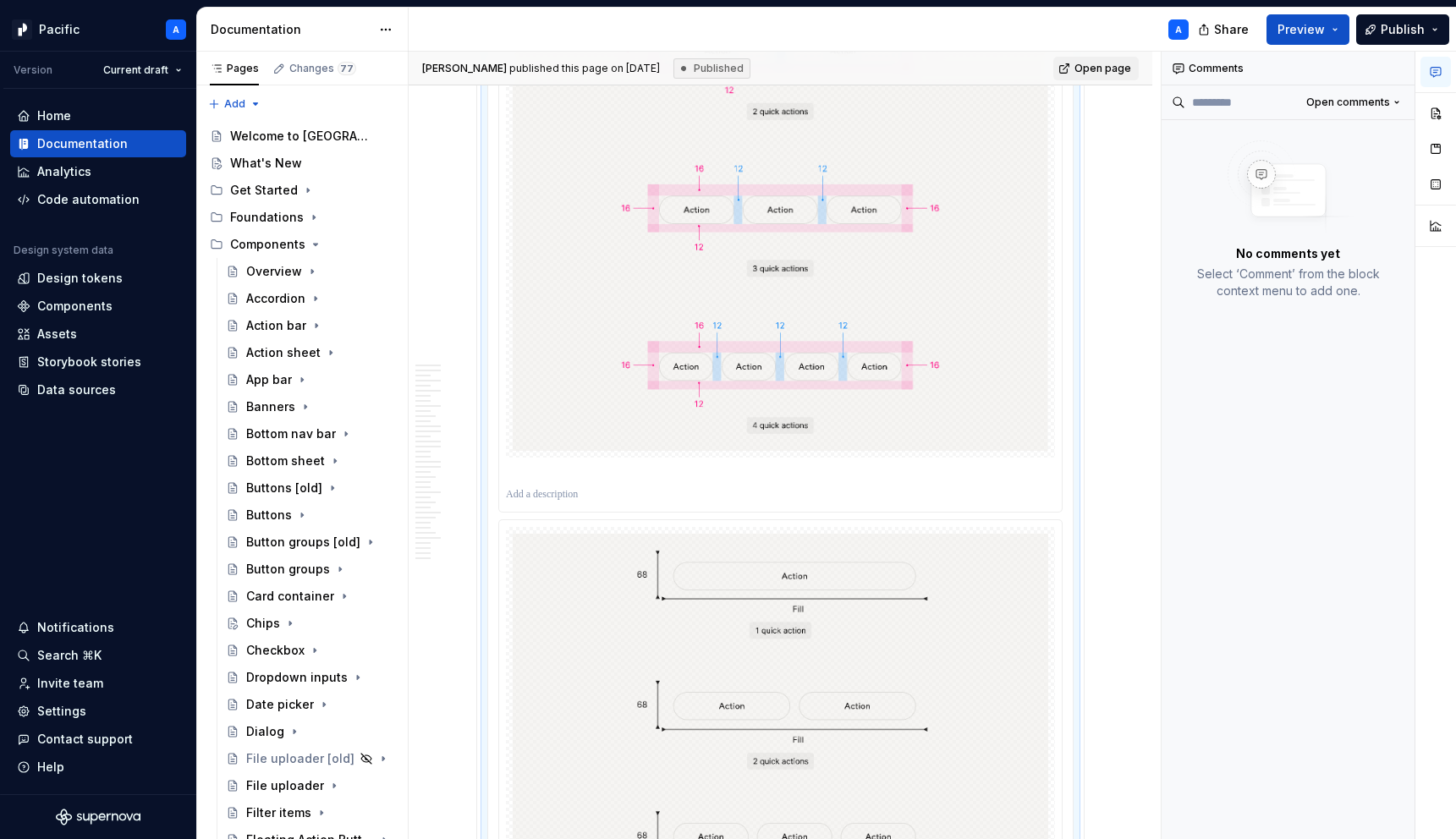
click at [705, 502] on p at bounding box center [781, 495] width 549 height 13
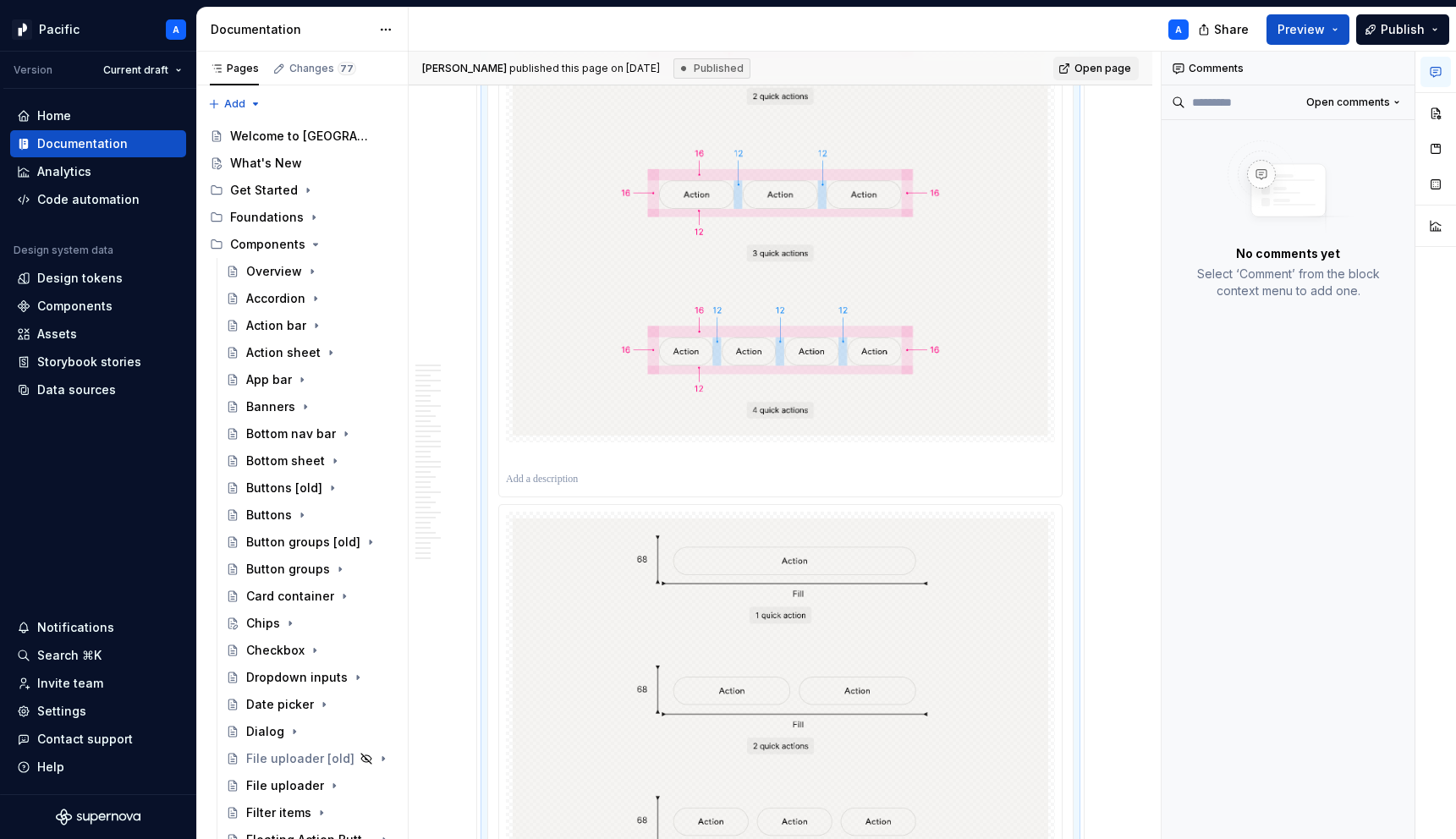
click at [673, 466] on p at bounding box center [781, 458] width 549 height 17
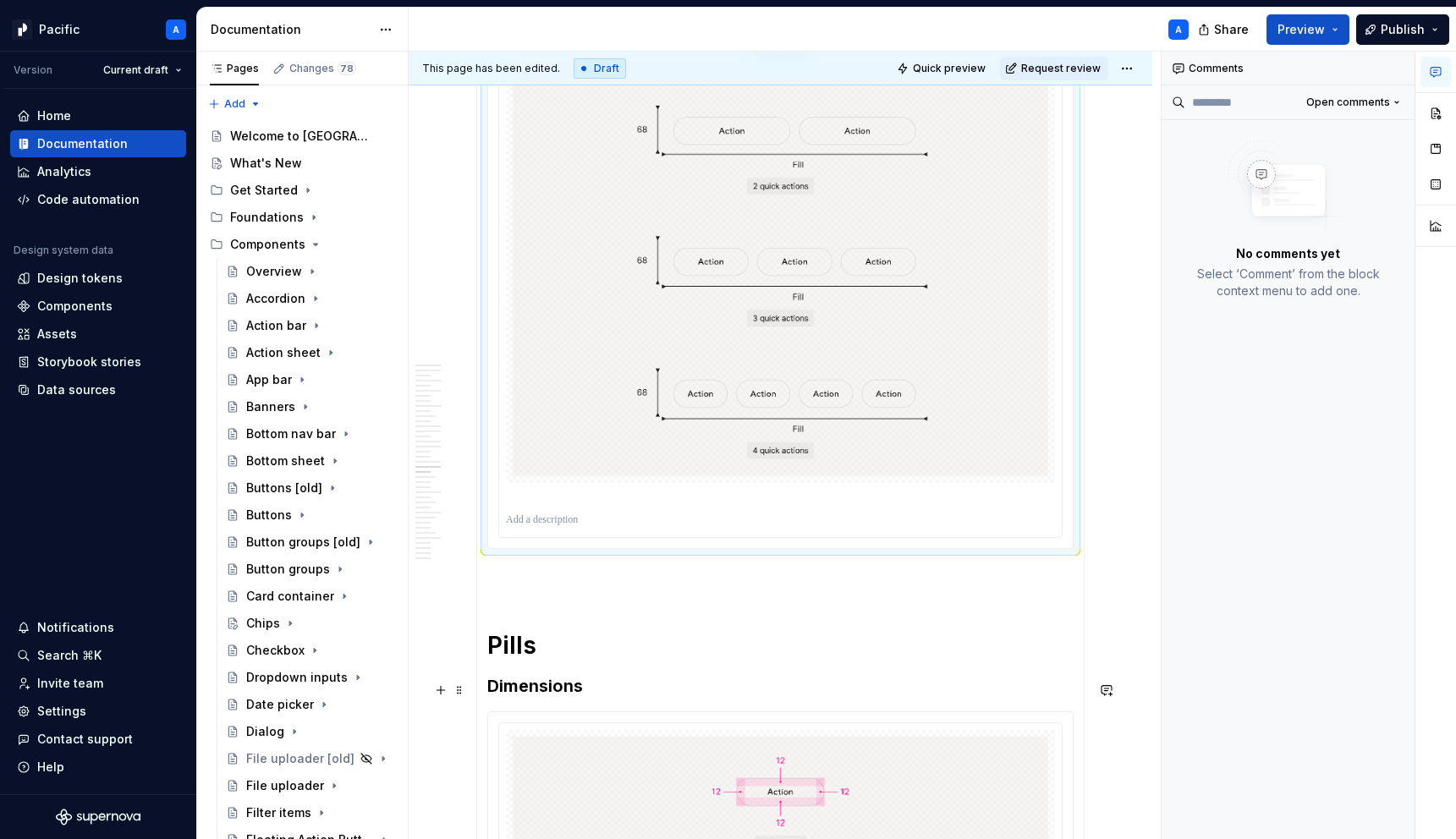
scroll to position [5132, 0]
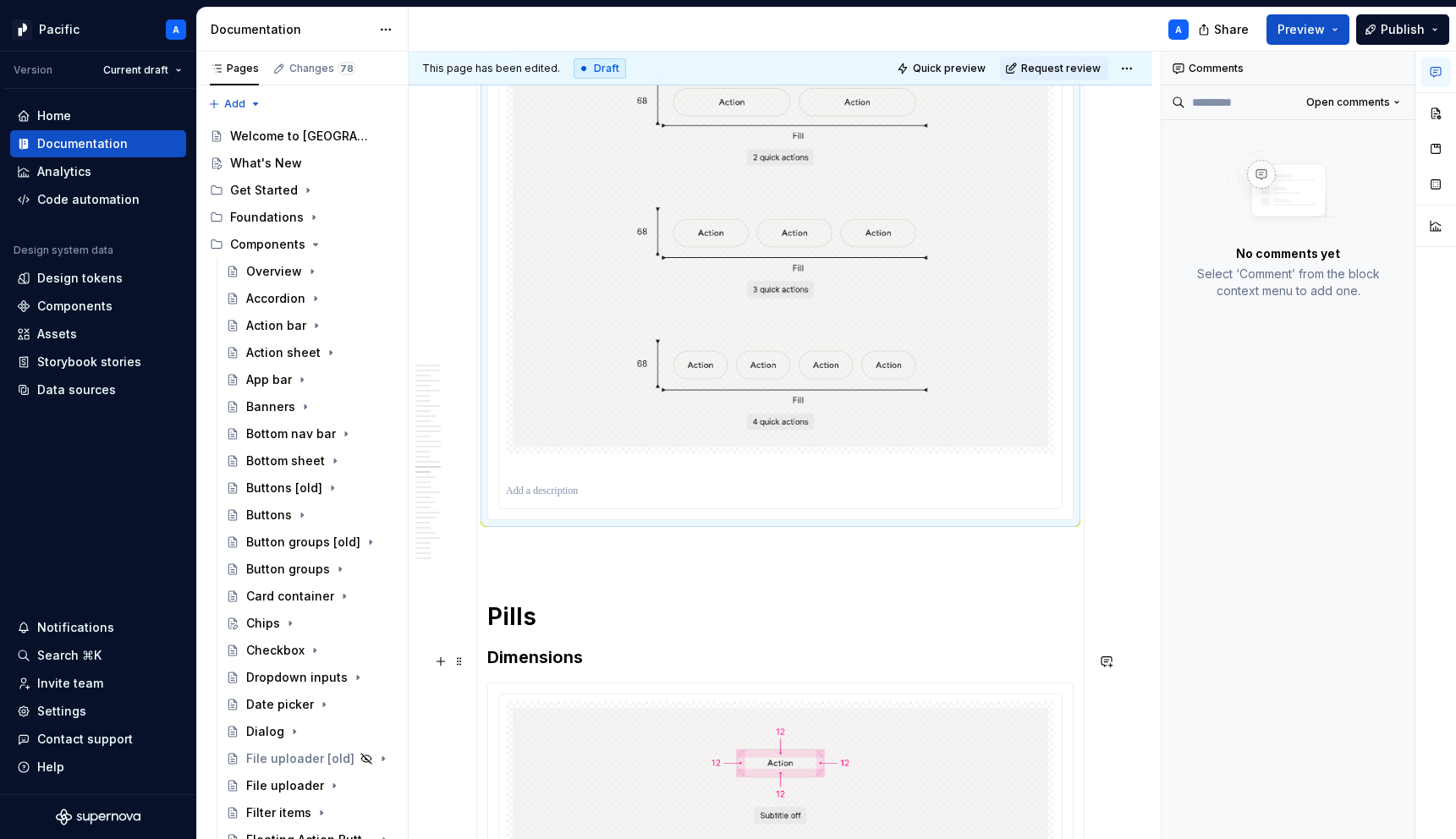
type textarea "*"
click at [567, 478] on p at bounding box center [784, 469] width 558 height 17
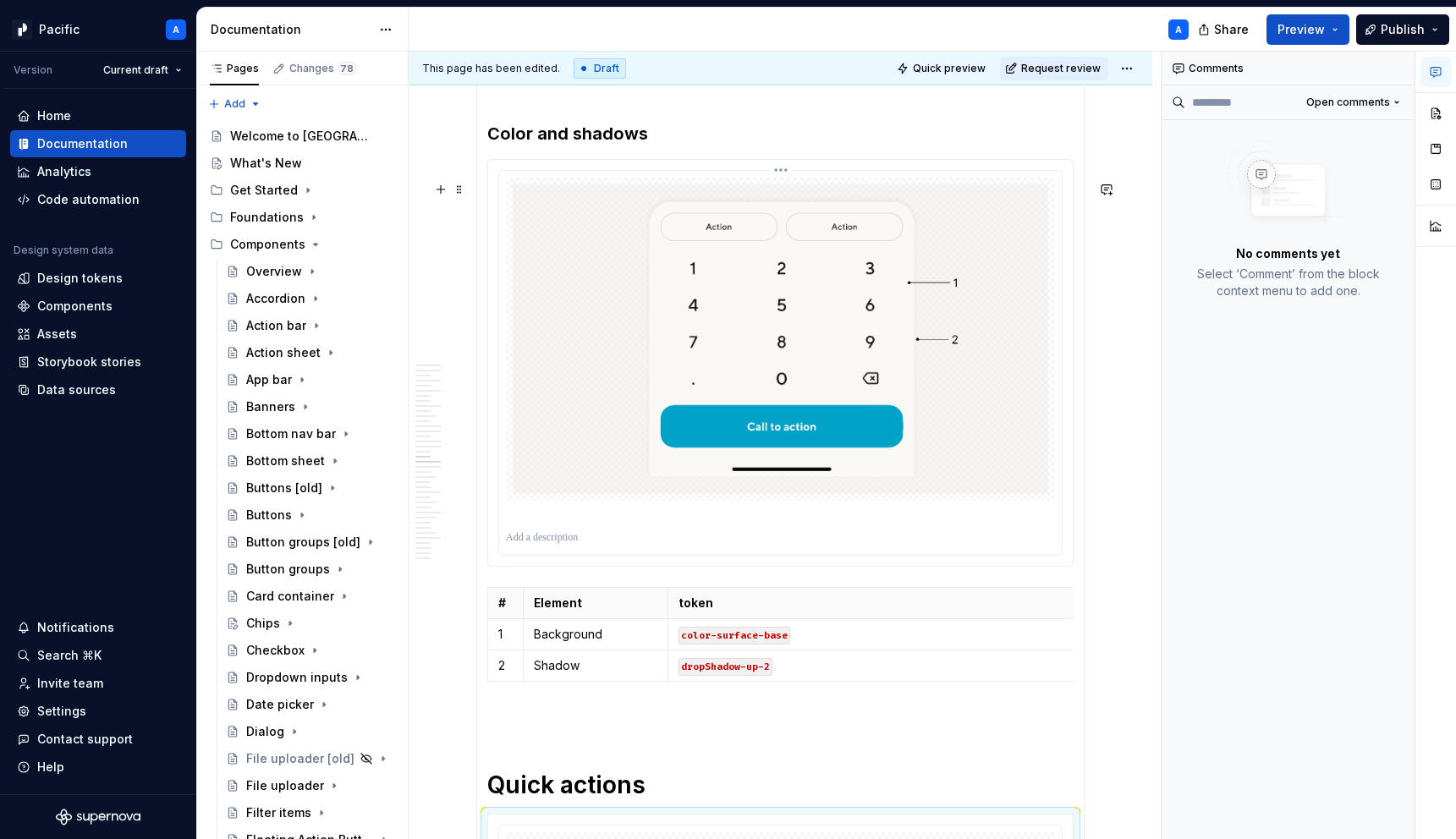
scroll to position [3505, 0]
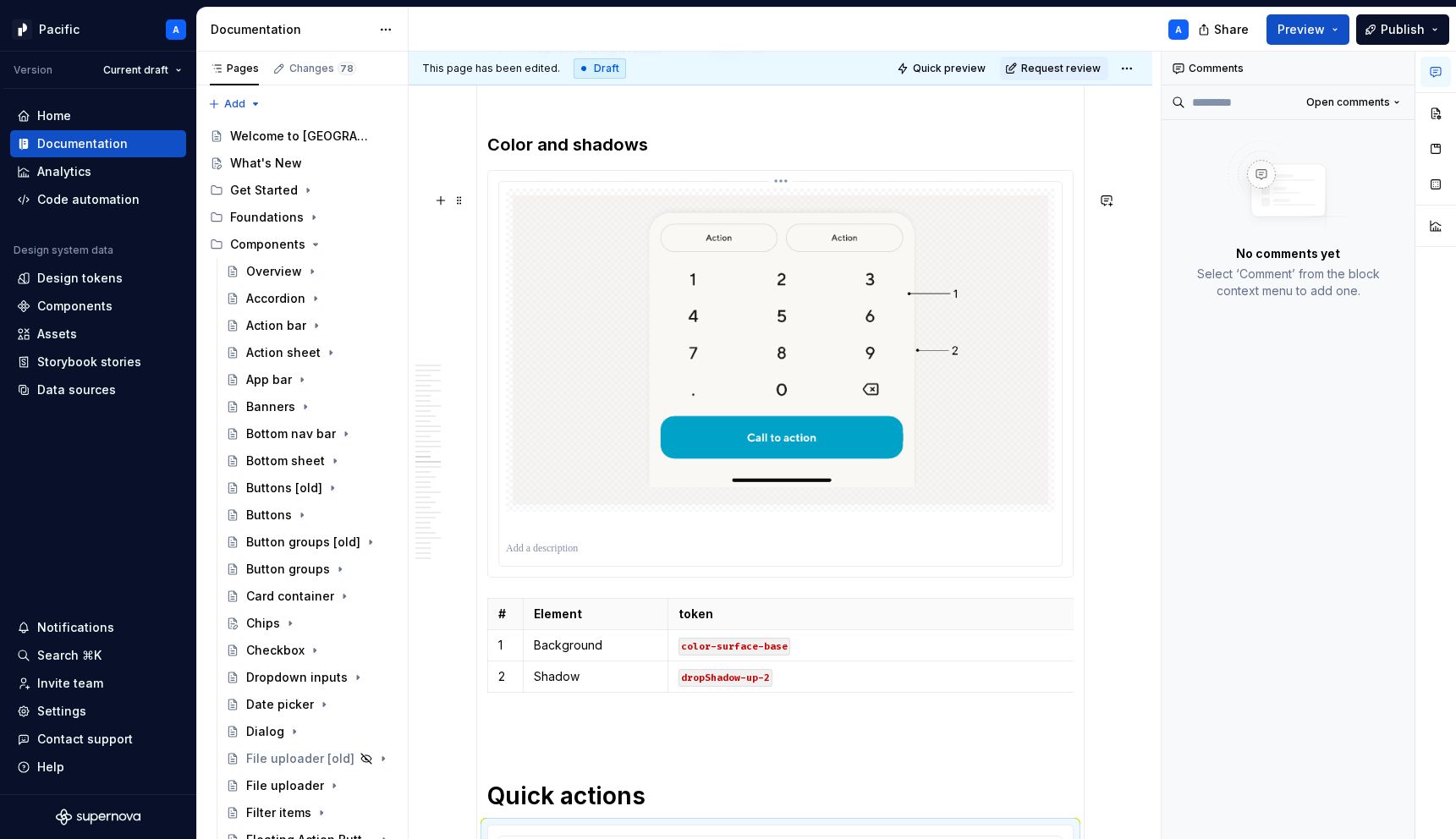
click at [545, 536] on p at bounding box center [784, 527] width 558 height 17
click at [676, 407] on img at bounding box center [781, 350] width 536 height 309
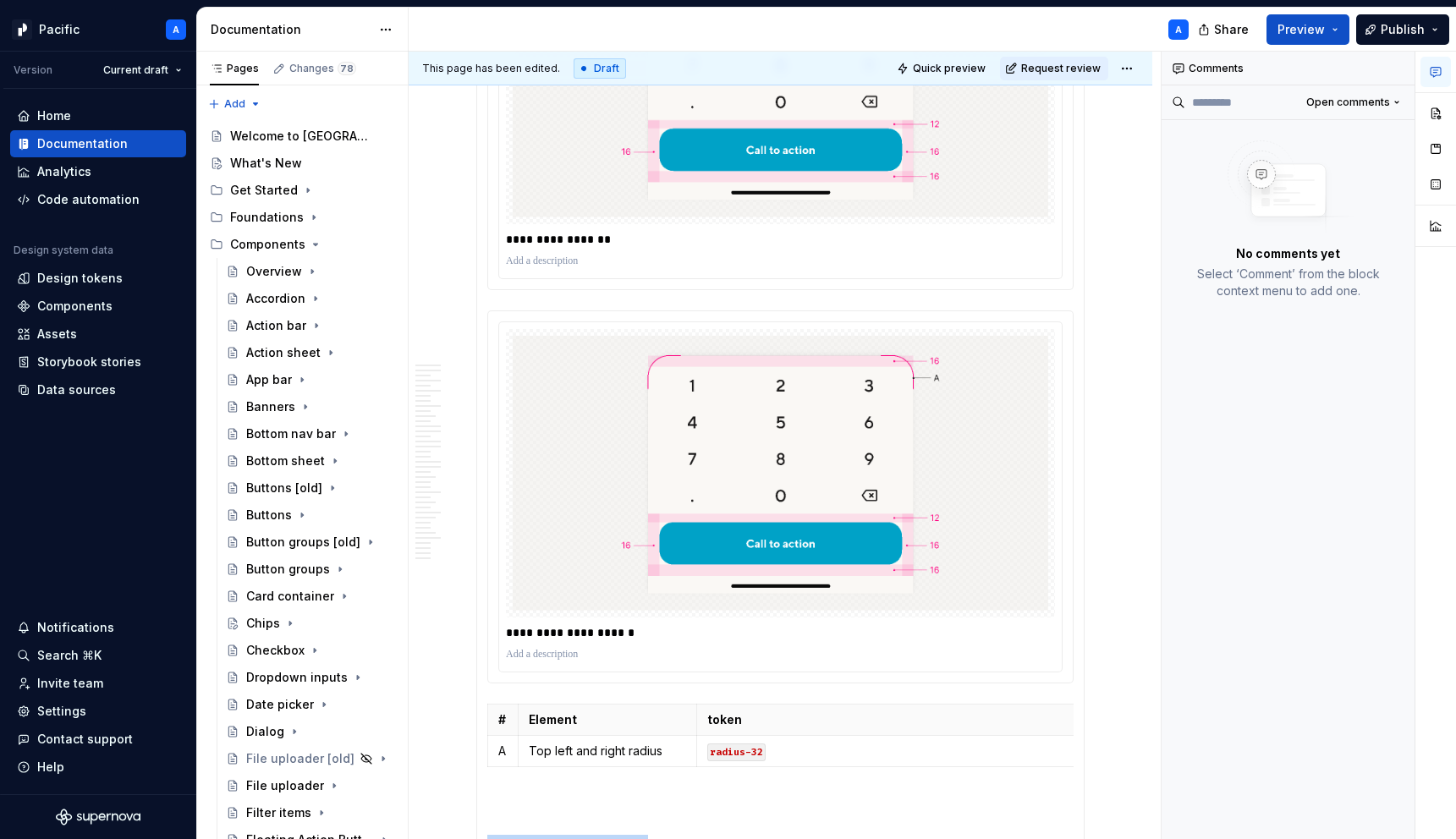
scroll to position [2804, 0]
click at [860, 368] on img at bounding box center [781, 473] width 536 height 275
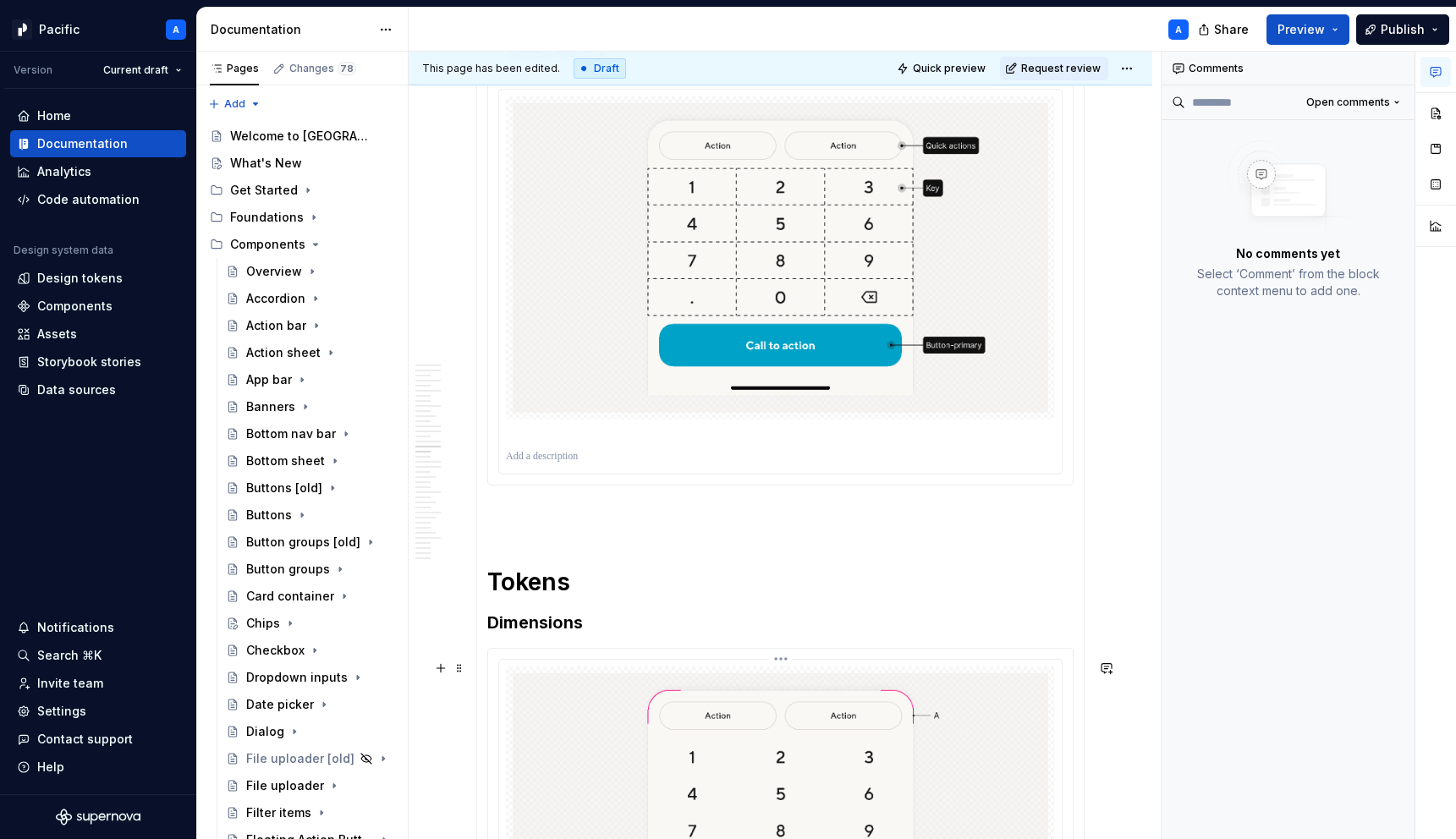
scroll to position [1791, 0]
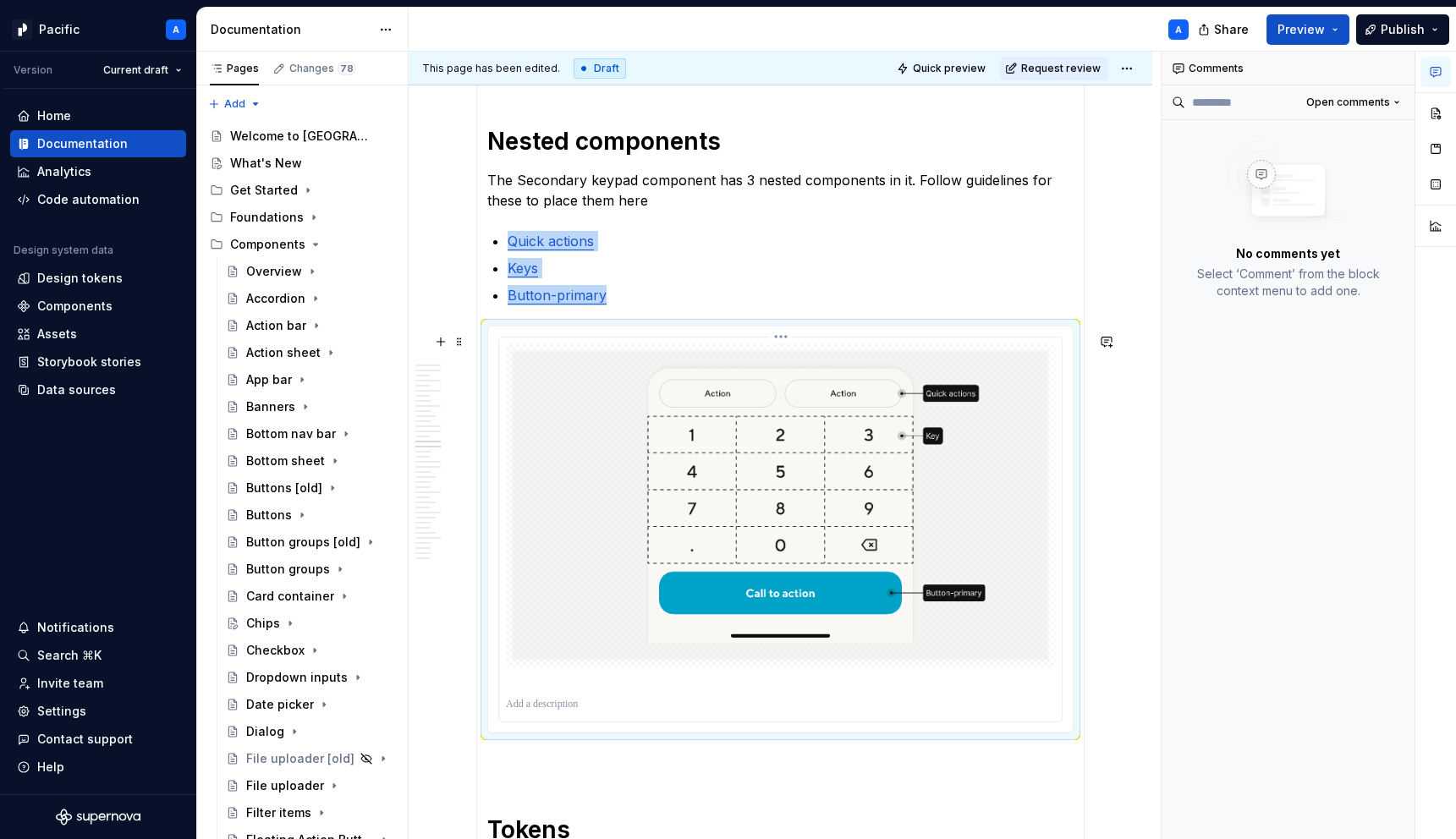
click at [902, 409] on img at bounding box center [781, 505] width 536 height 309
click at [1437, 116] on button "button" at bounding box center [1436, 114] width 31 height 31
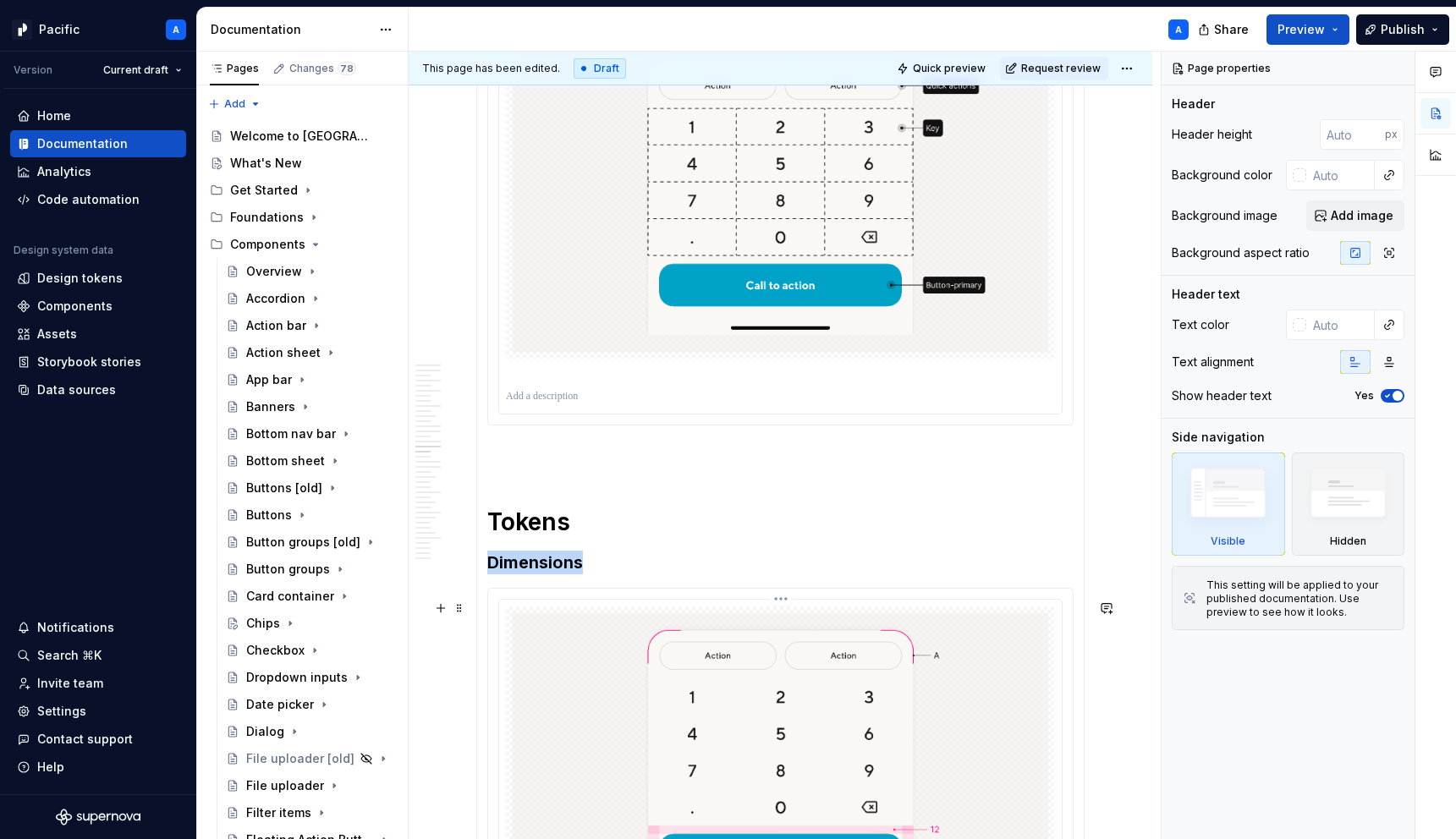
click at [942, 696] on img at bounding box center [781, 768] width 536 height 309
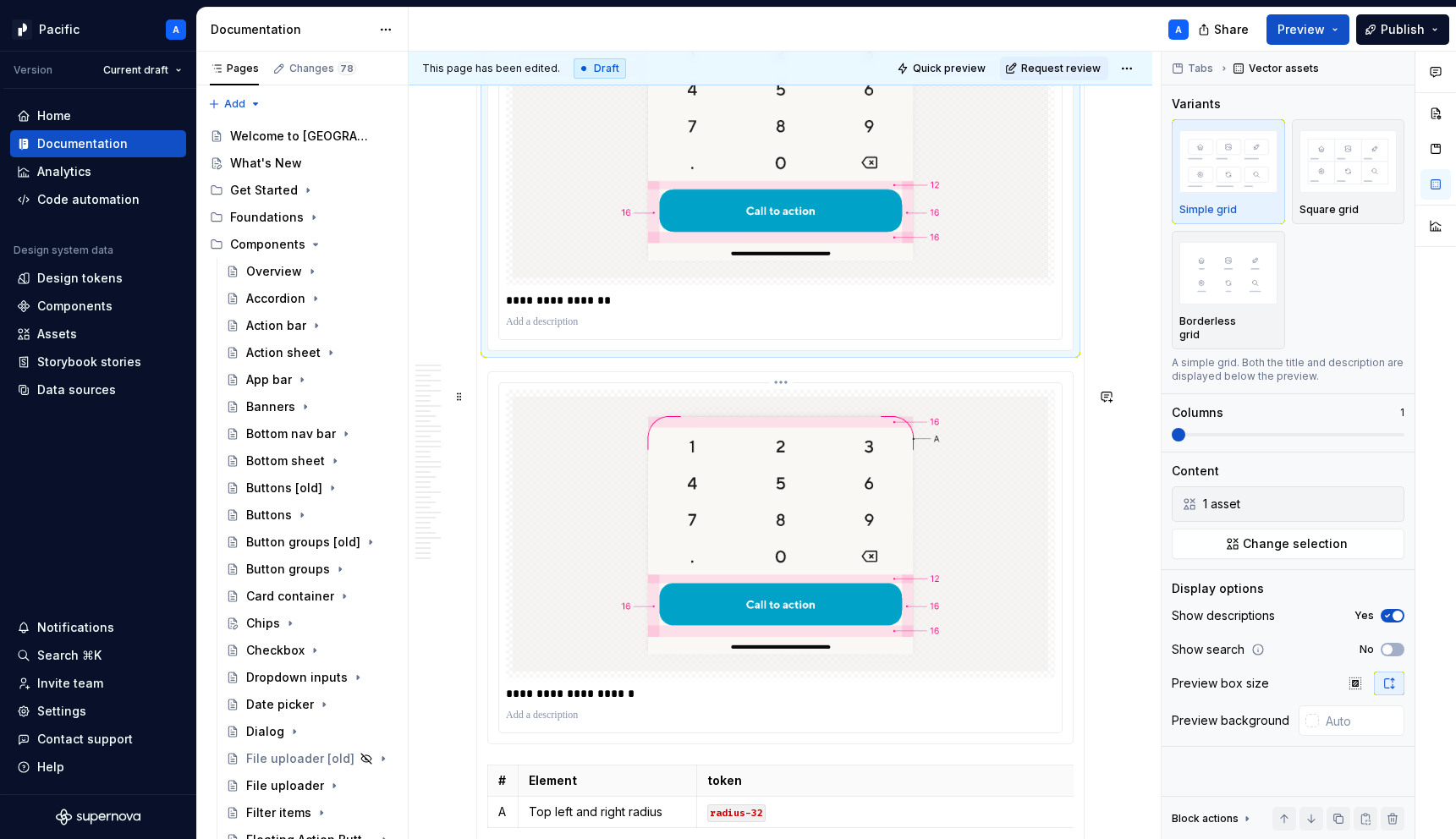
scroll to position [2790, 0]
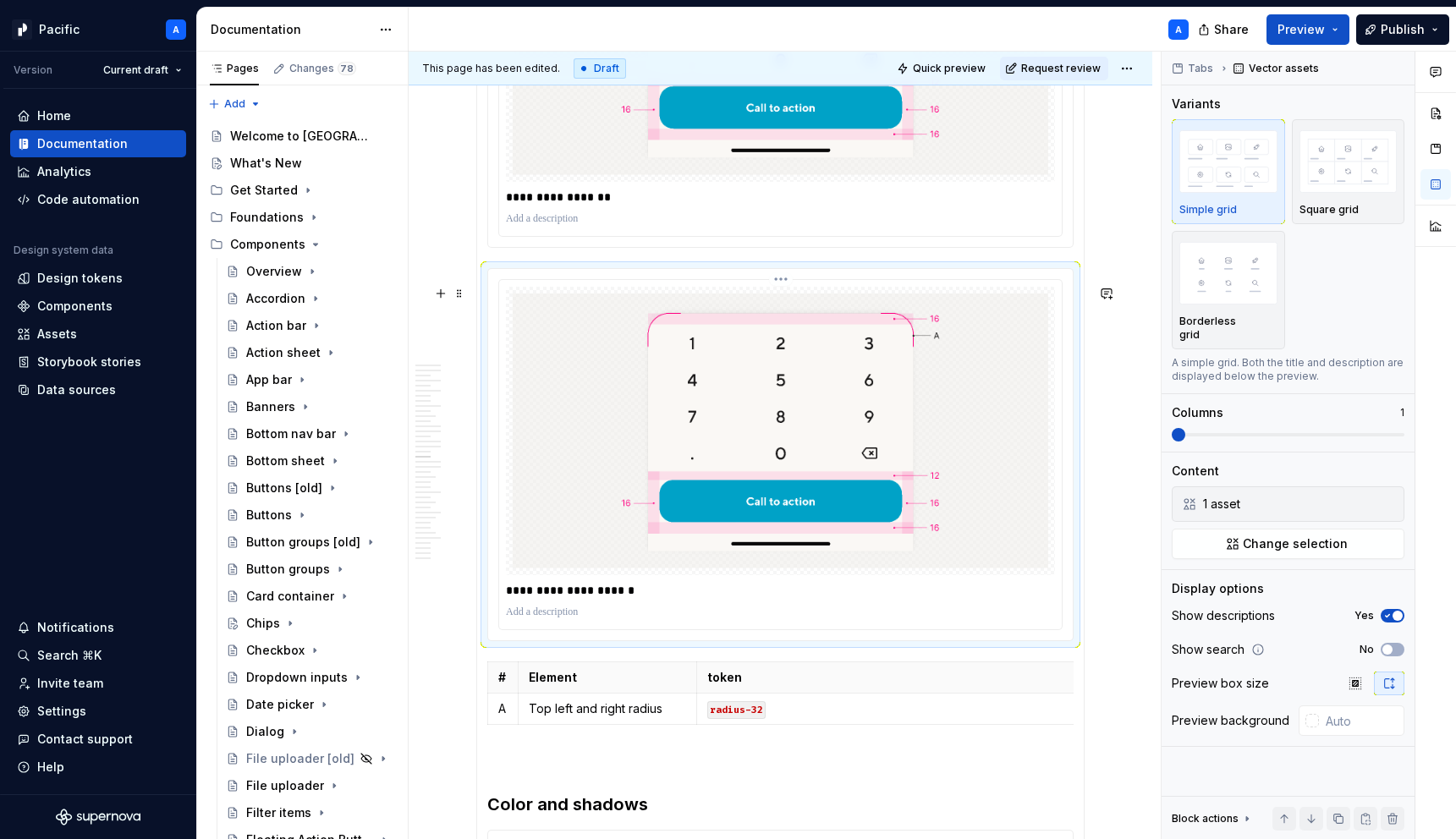
click at [919, 356] on img at bounding box center [781, 432] width 536 height 275
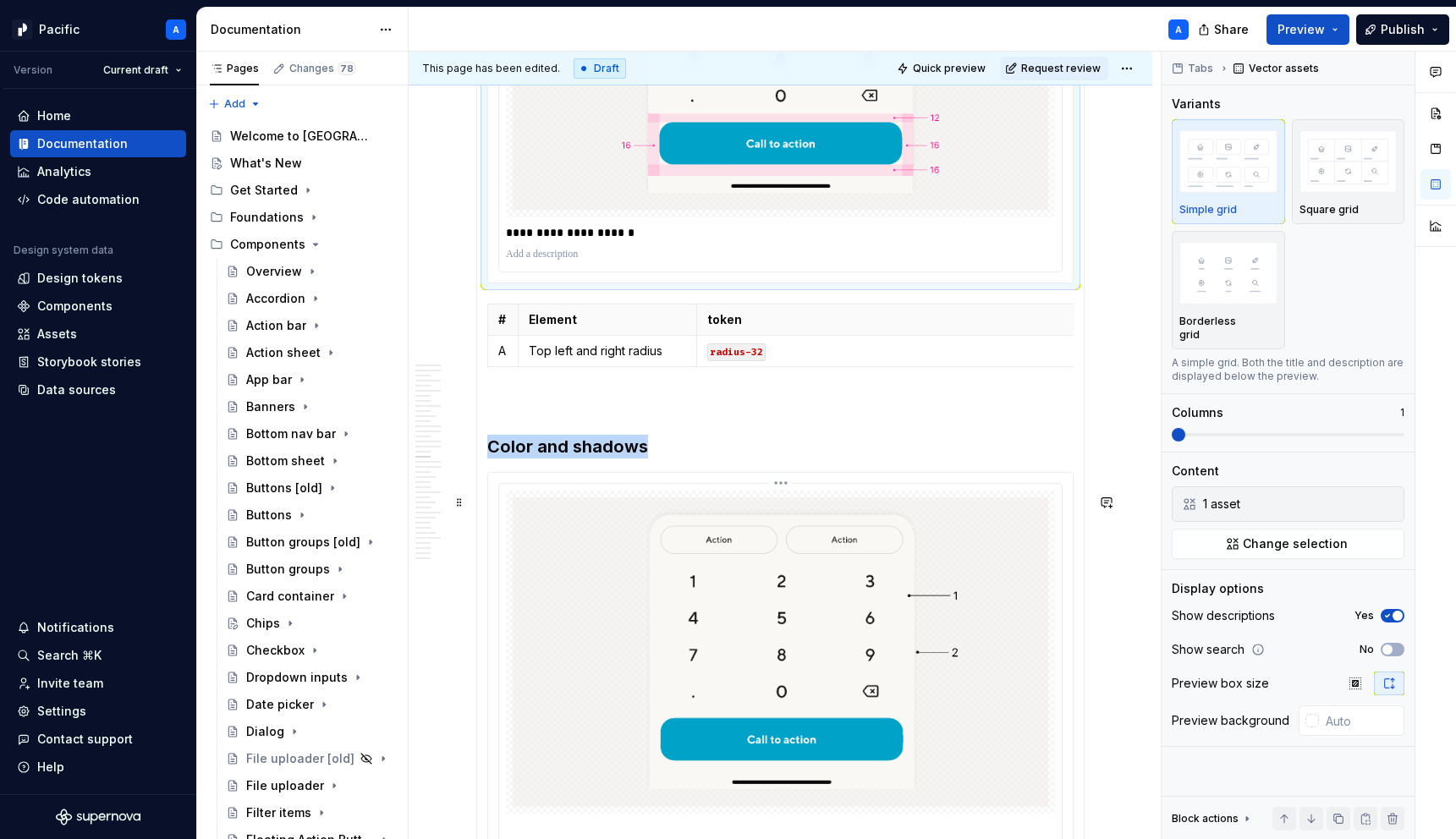
click at [944, 636] on img at bounding box center [781, 651] width 536 height 309
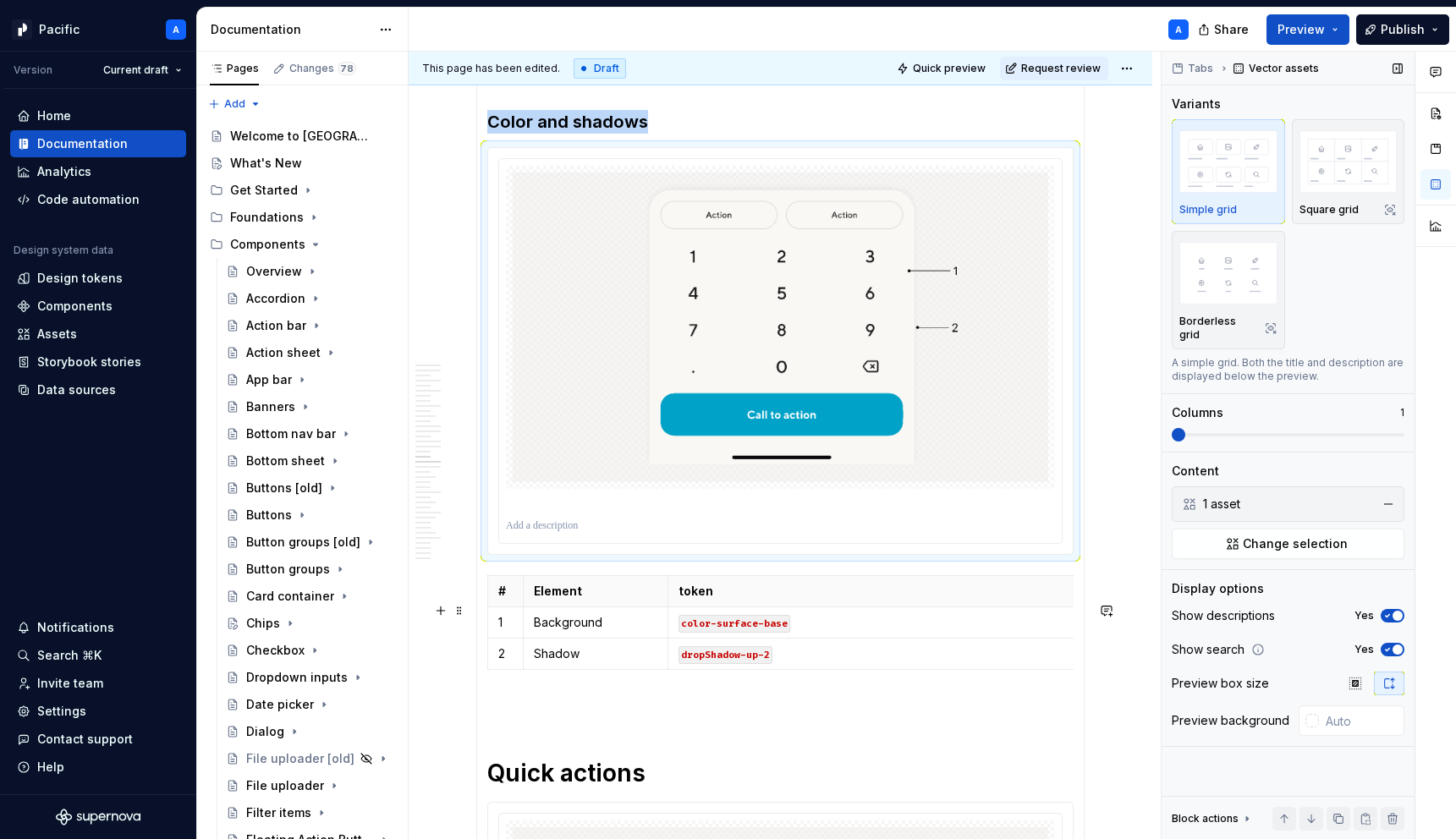
scroll to position [3530, 0]
click at [1394, 642] on button "Yes" at bounding box center [1392, 649] width 24 height 13
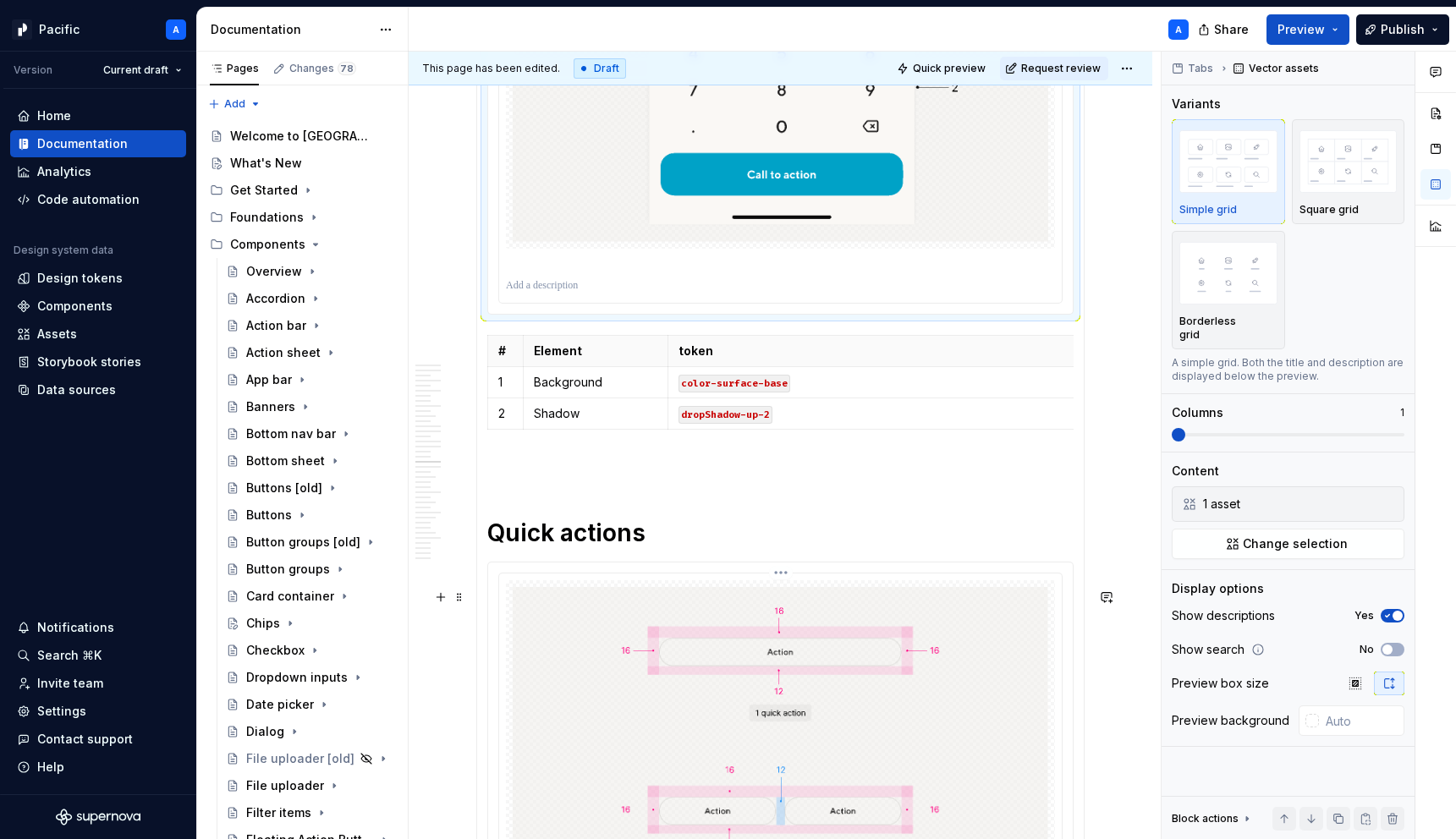
scroll to position [3786, 0]
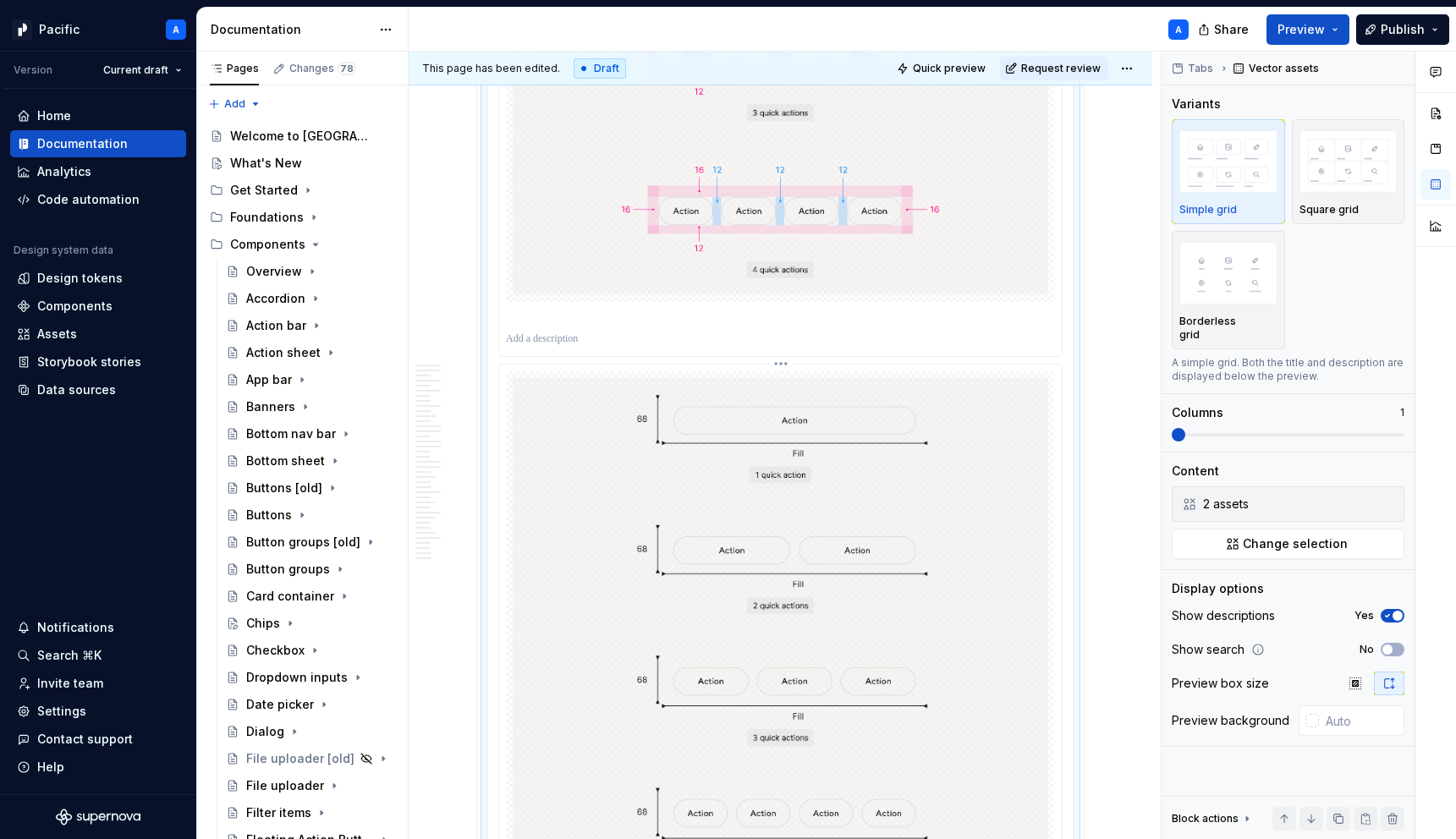
scroll to position [4762, 0]
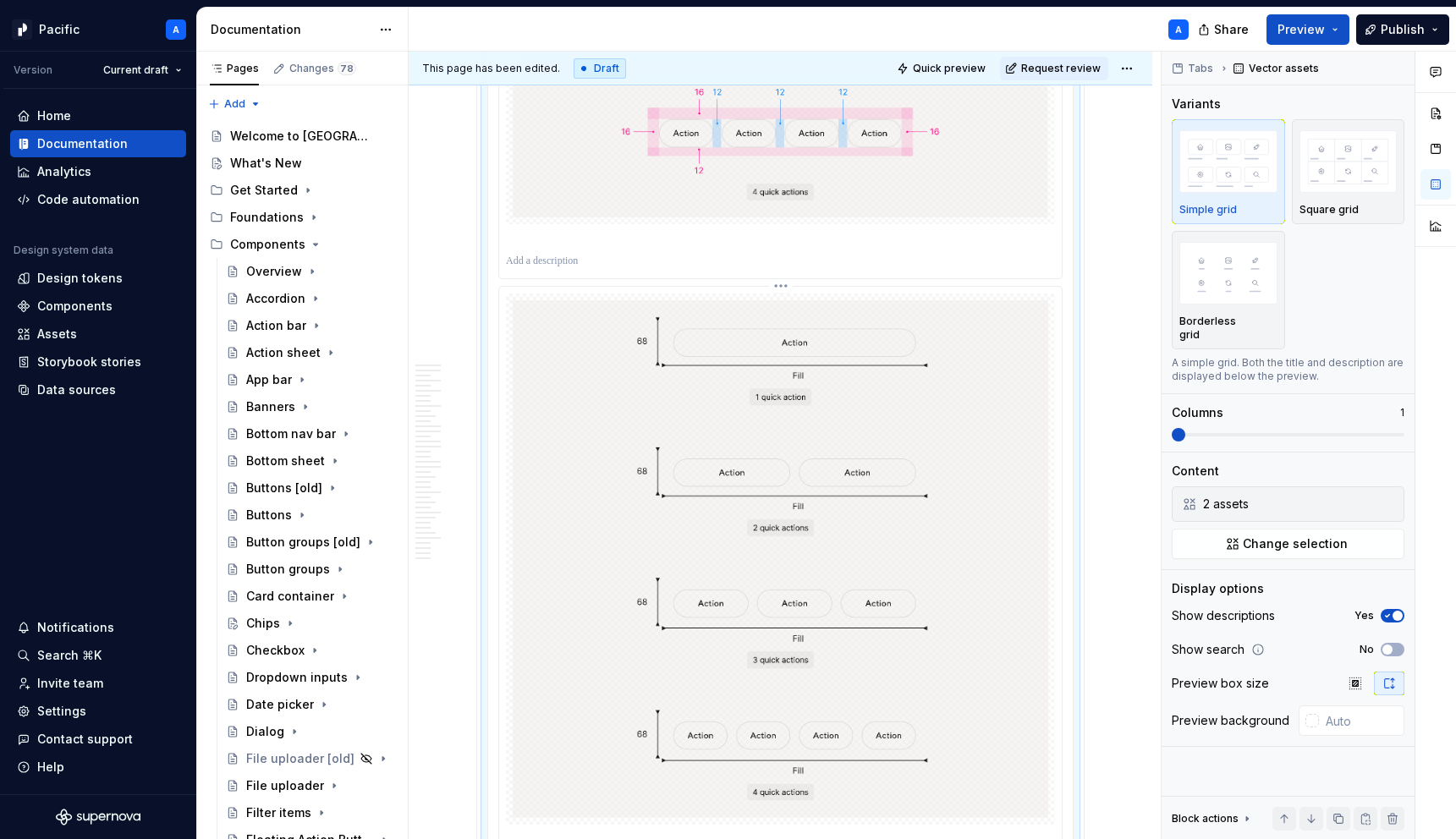
click at [896, 681] on img at bounding box center [781, 559] width 536 height 517
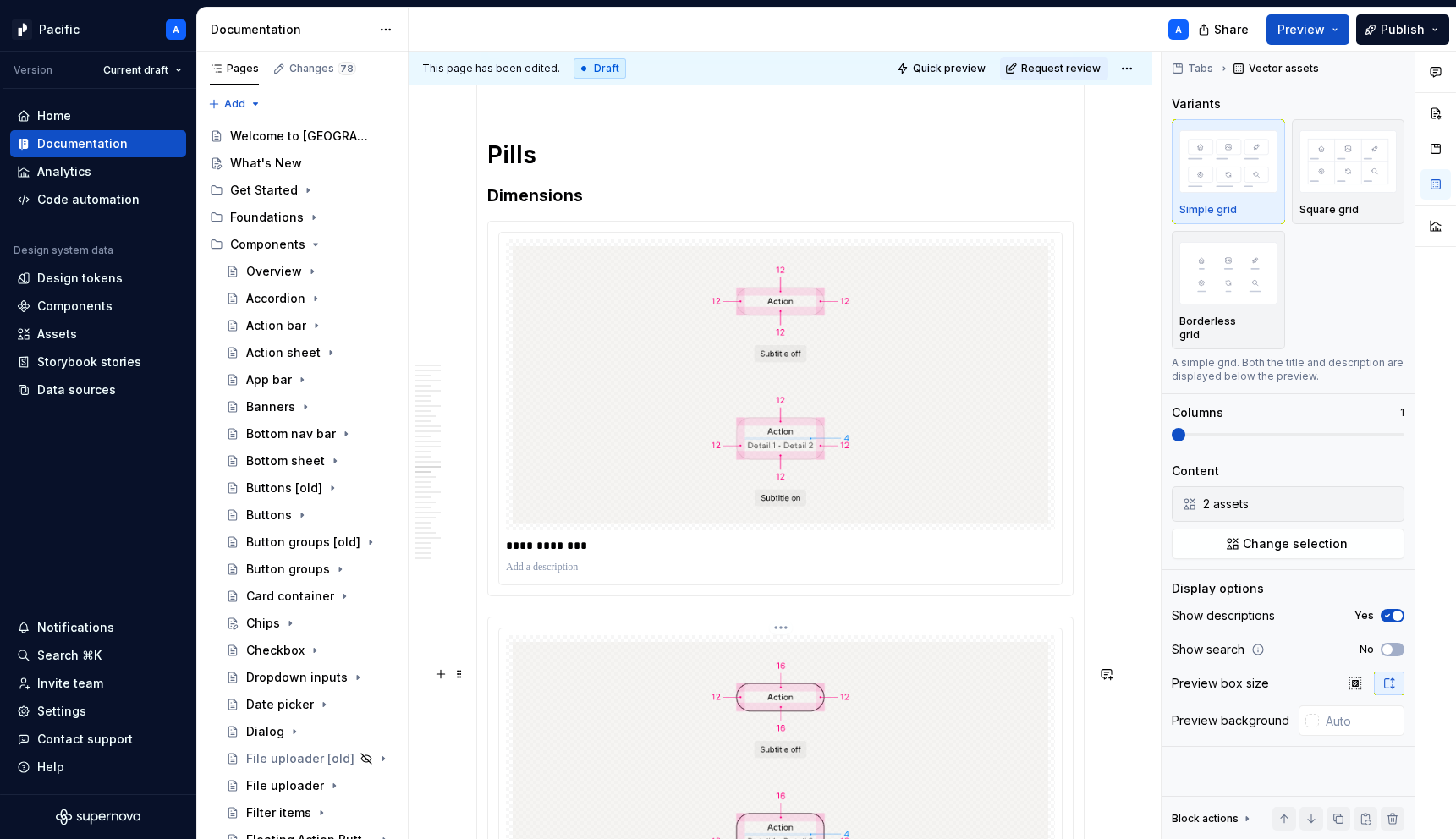
scroll to position [5592, 0]
click at [925, 526] on img at bounding box center [781, 387] width 536 height 277
click at [917, 739] on img at bounding box center [781, 783] width 536 height 277
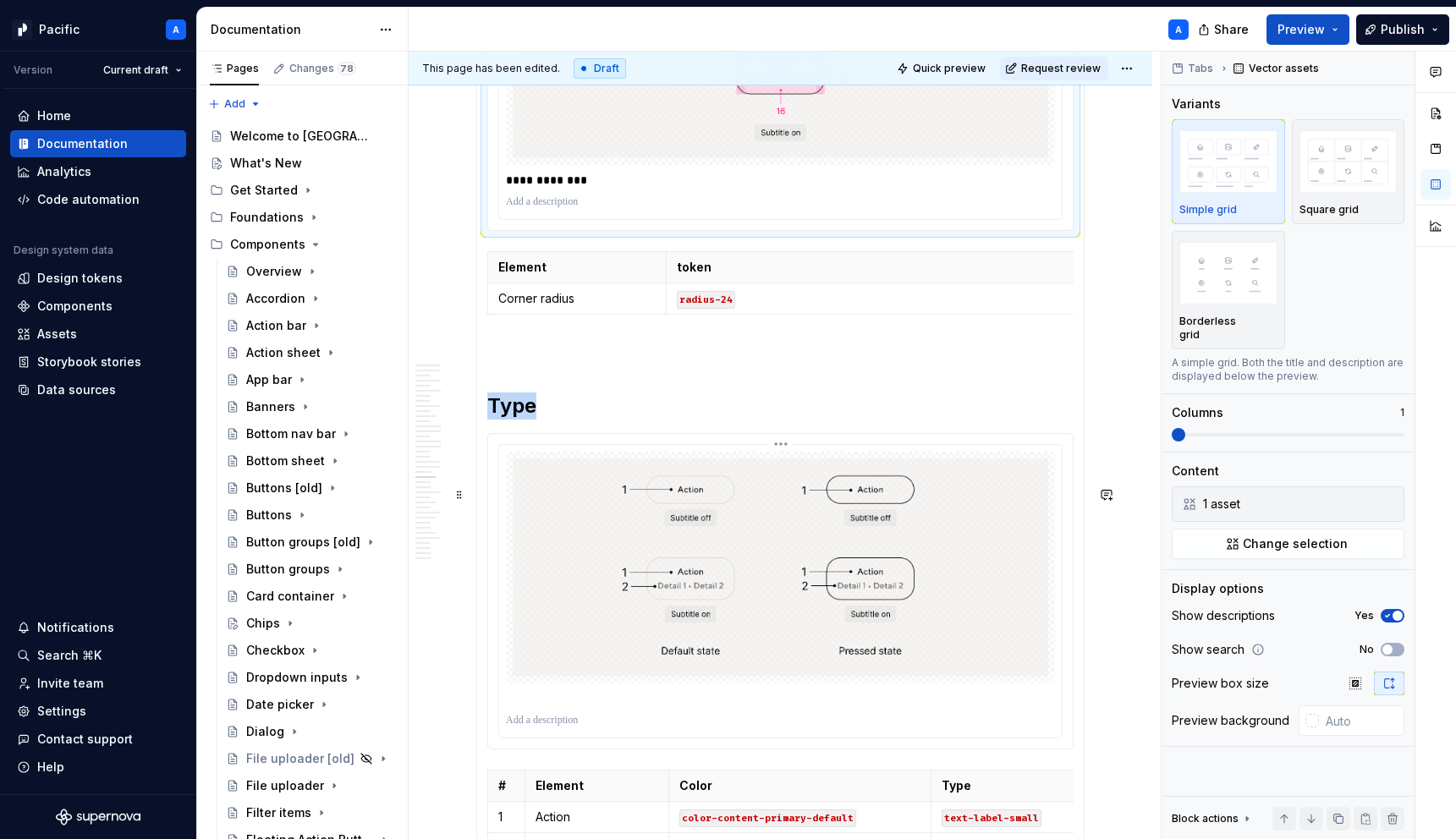
click at [933, 676] on img at bounding box center [781, 567] width 536 height 219
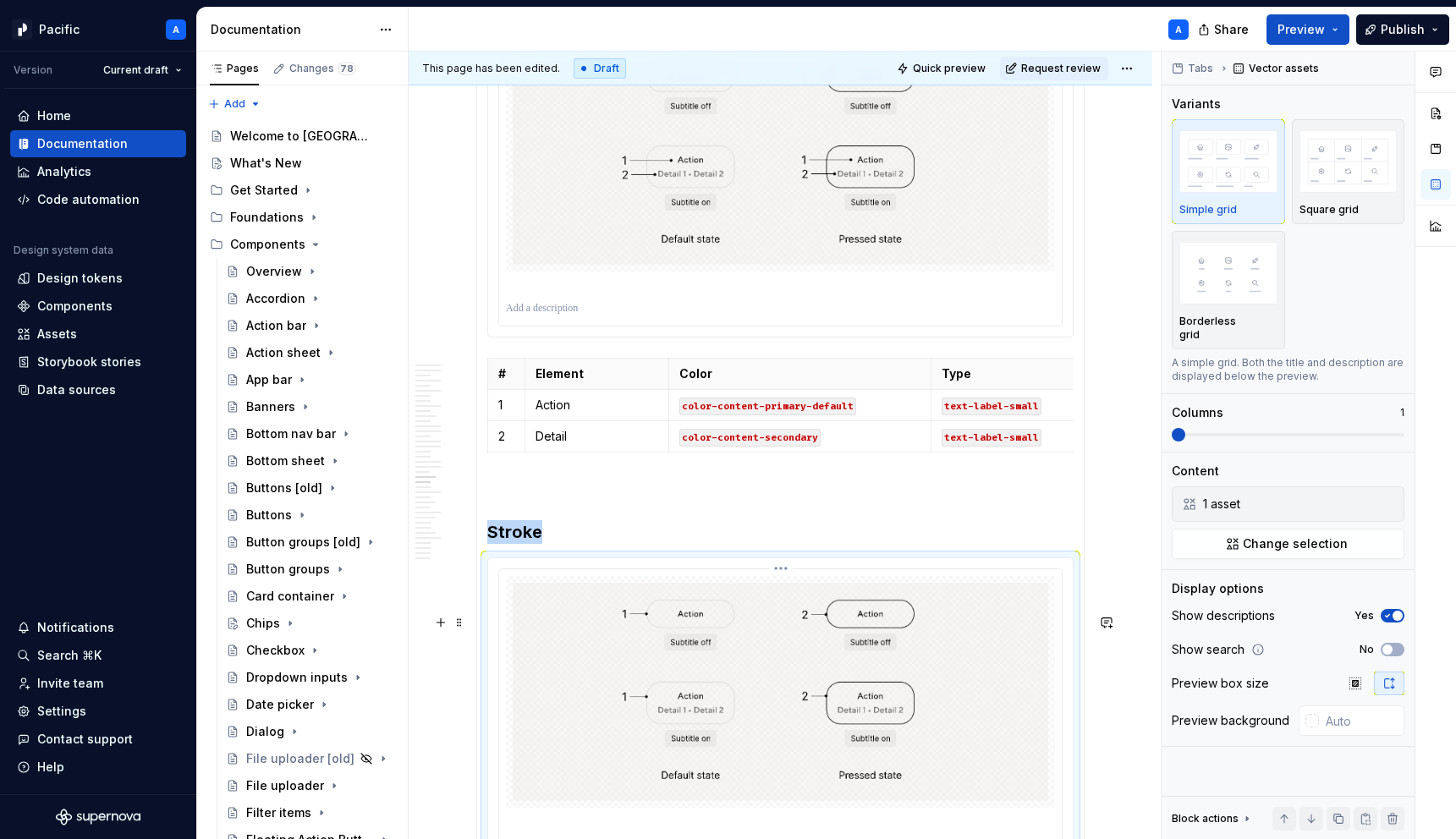
click at [933, 697] on img at bounding box center [781, 692] width 536 height 219
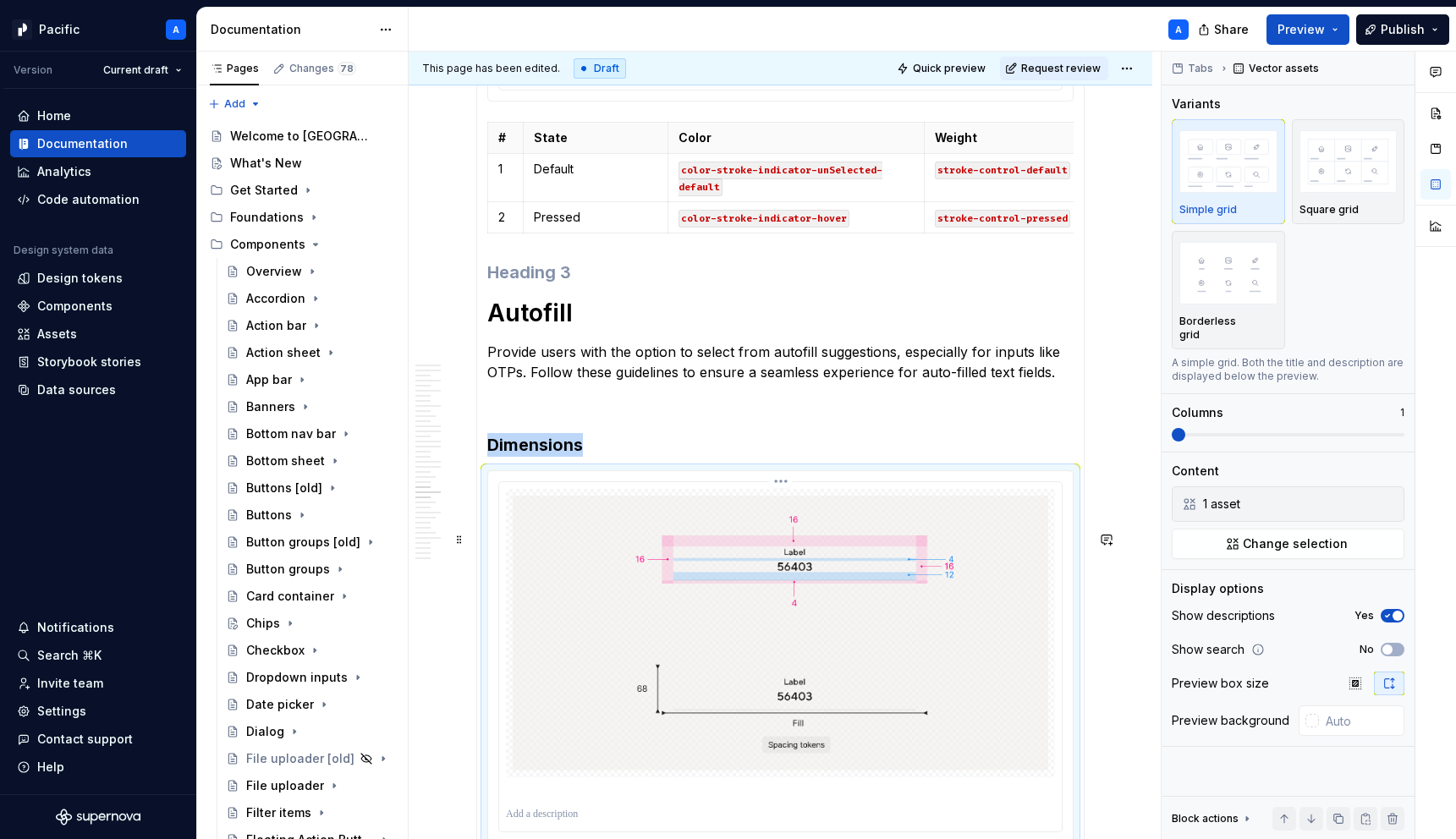
click at [933, 696] on img at bounding box center [781, 632] width 536 height 275
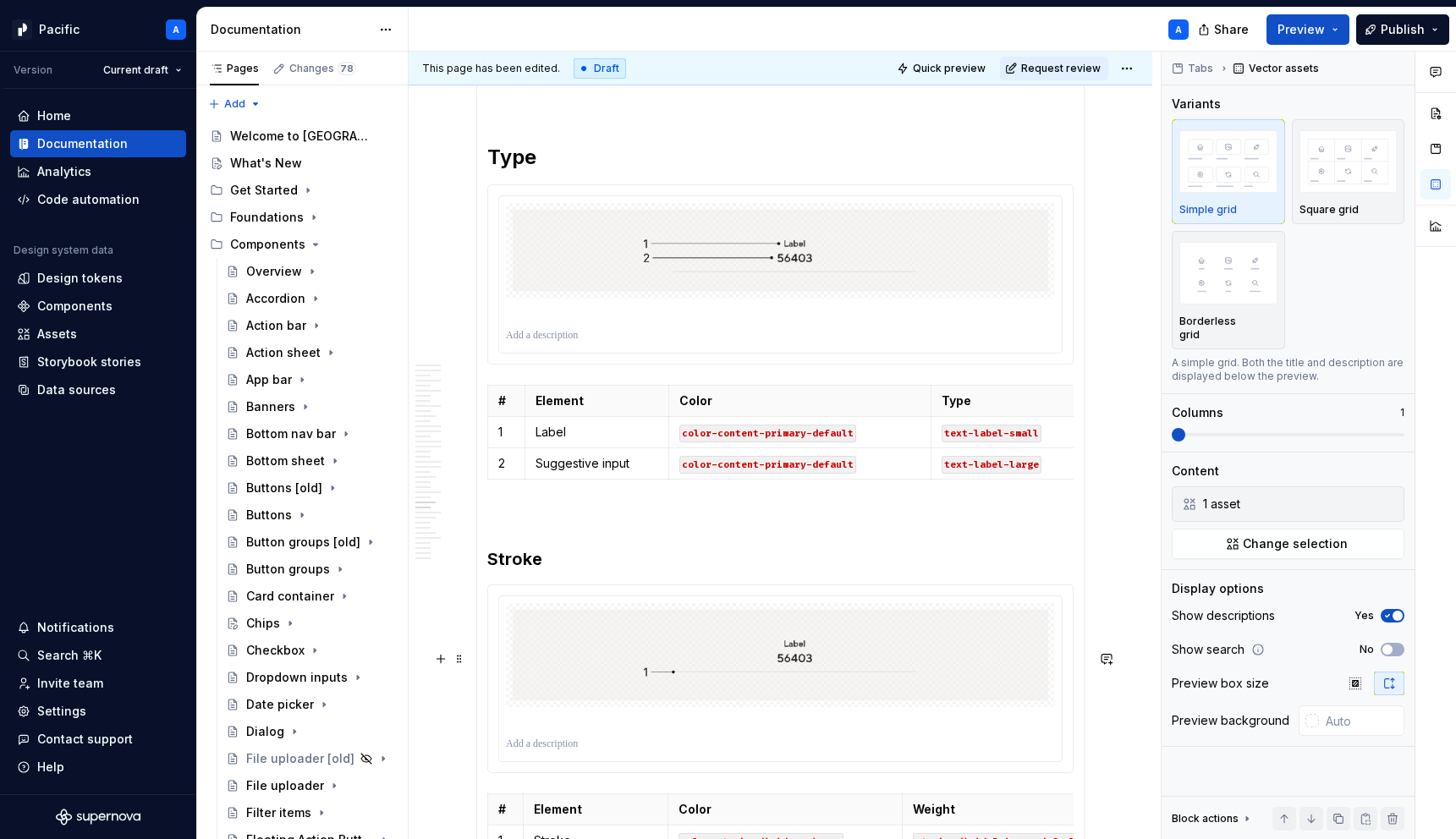
scroll to position [8334, 0]
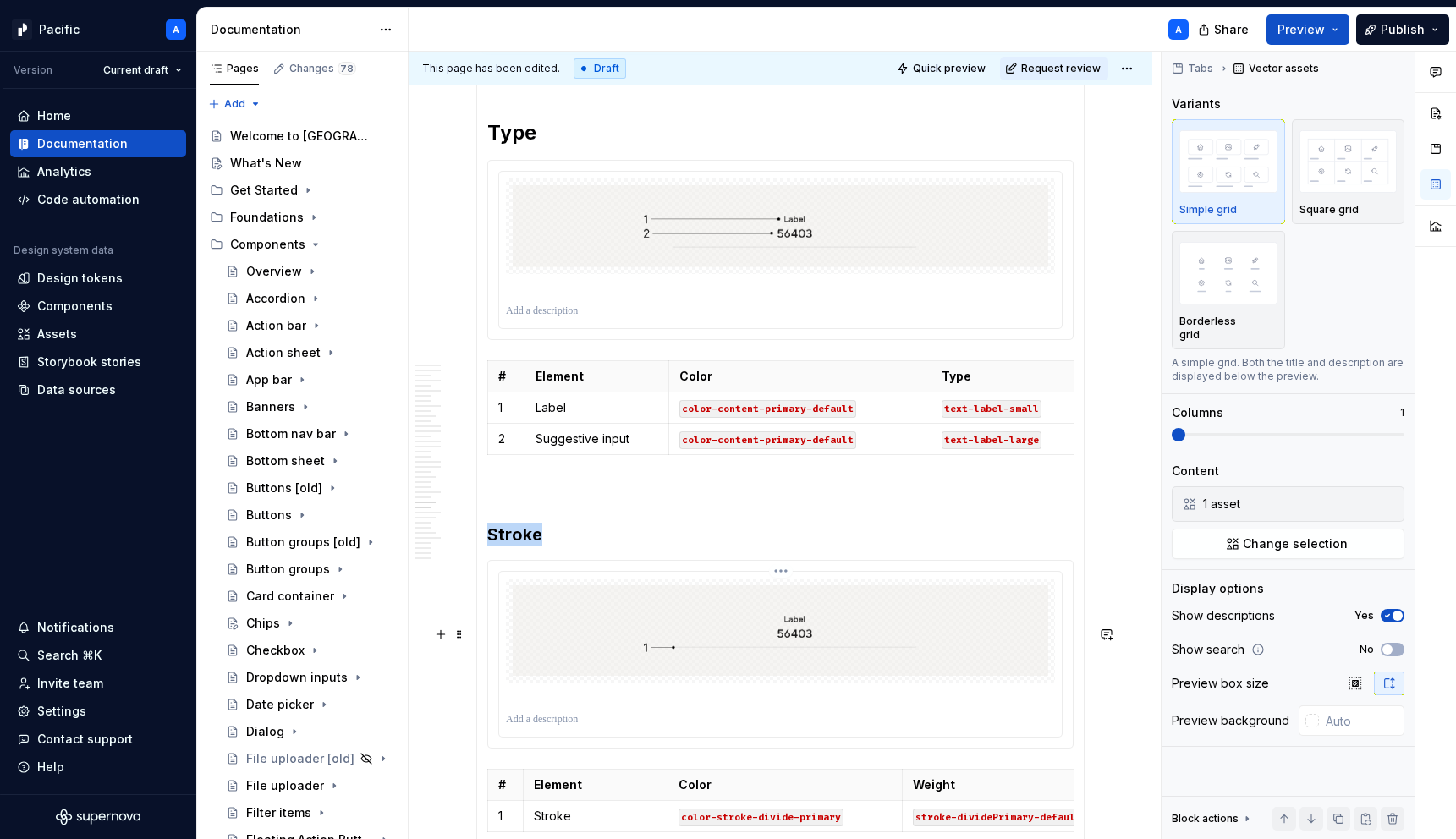
click at [933, 675] on img at bounding box center [781, 631] width 536 height 91
click at [873, 267] on img at bounding box center [781, 225] width 536 height 82
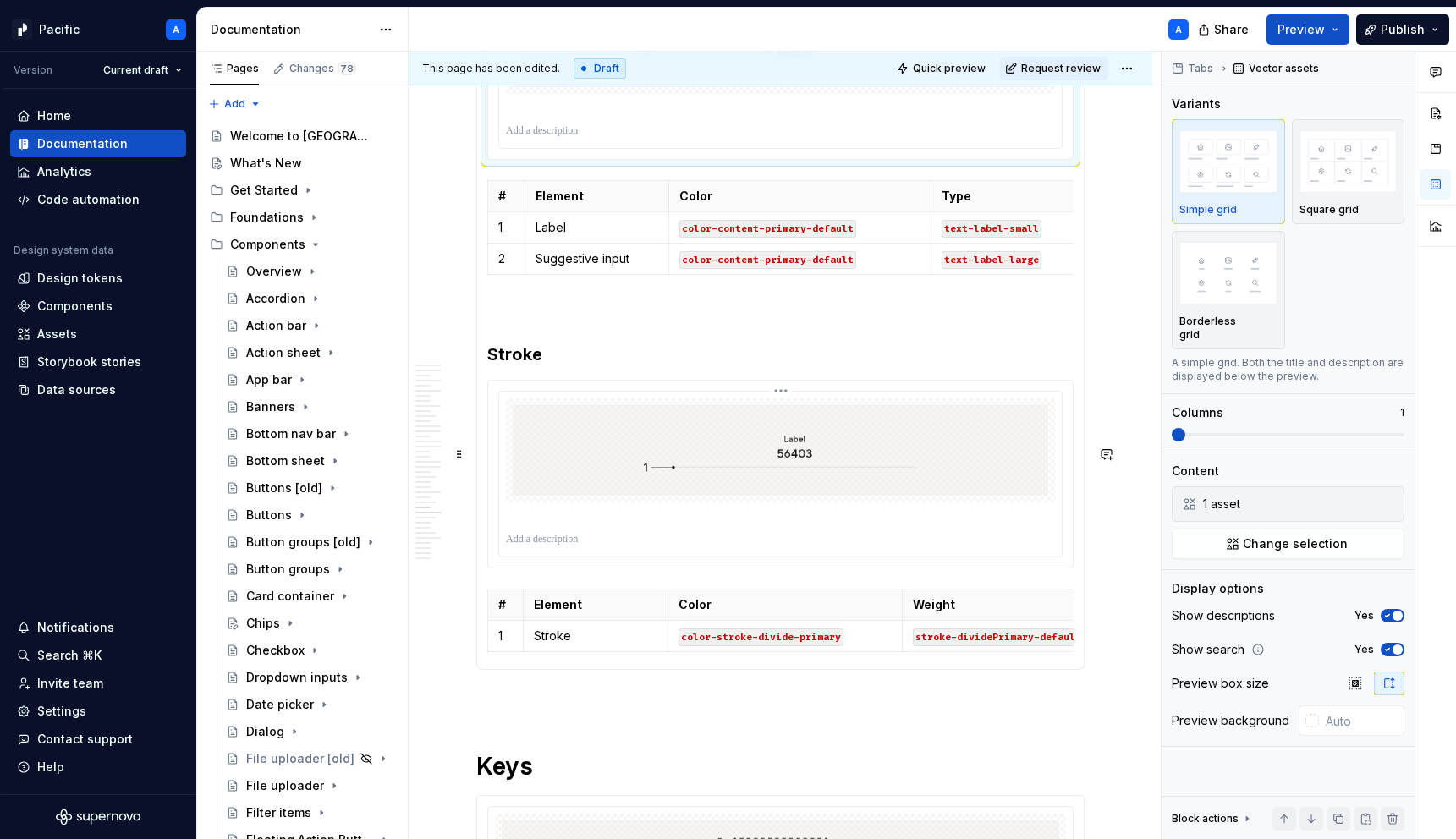
scroll to position [8529, 0]
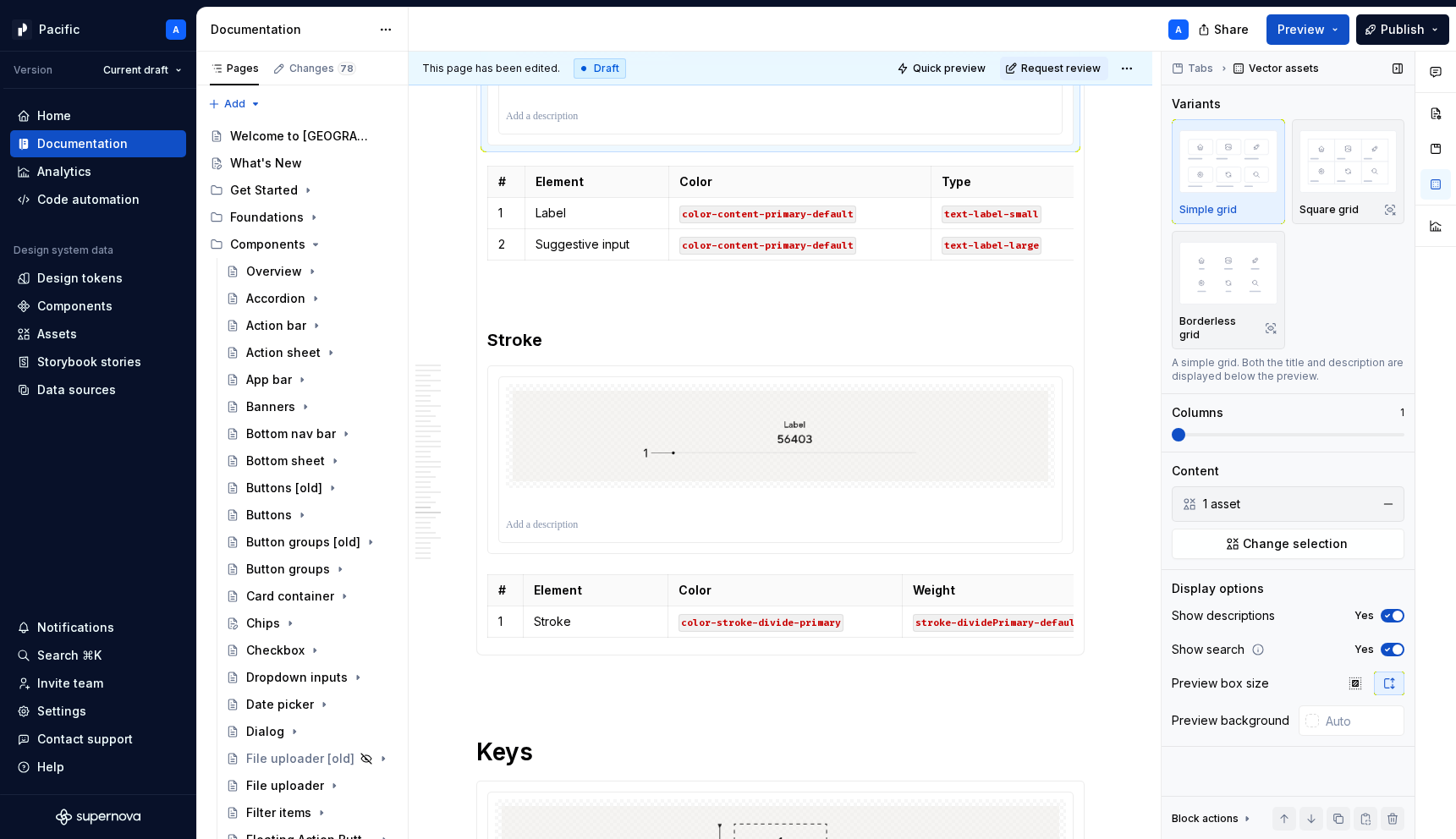
click at [1394, 644] on span "button" at bounding box center [1397, 649] width 11 height 11
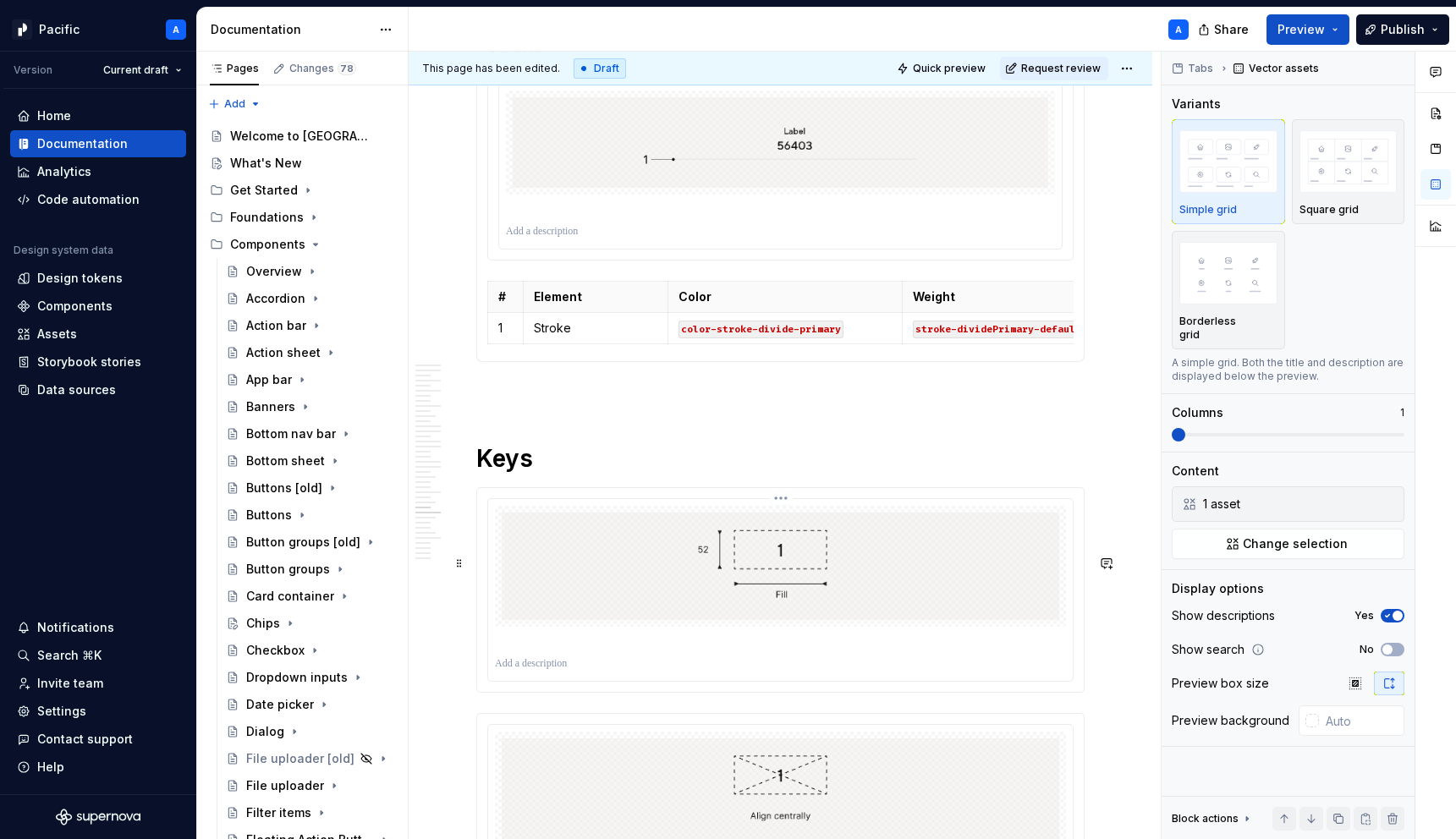
scroll to position [9070, 0]
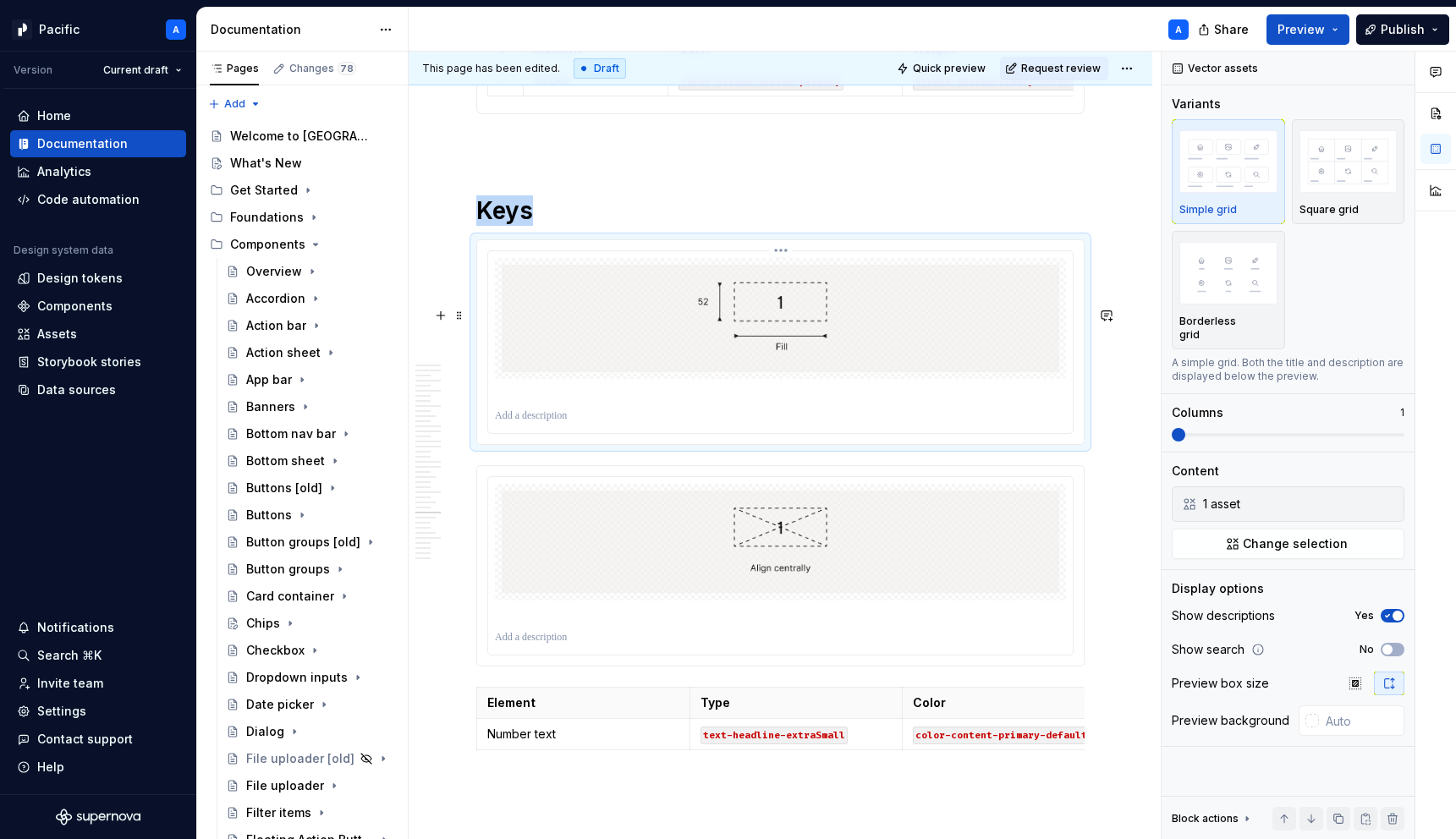
click at [951, 371] on img at bounding box center [781, 318] width 558 height 107
click at [868, 648] on div at bounding box center [781, 637] width 571 height 20
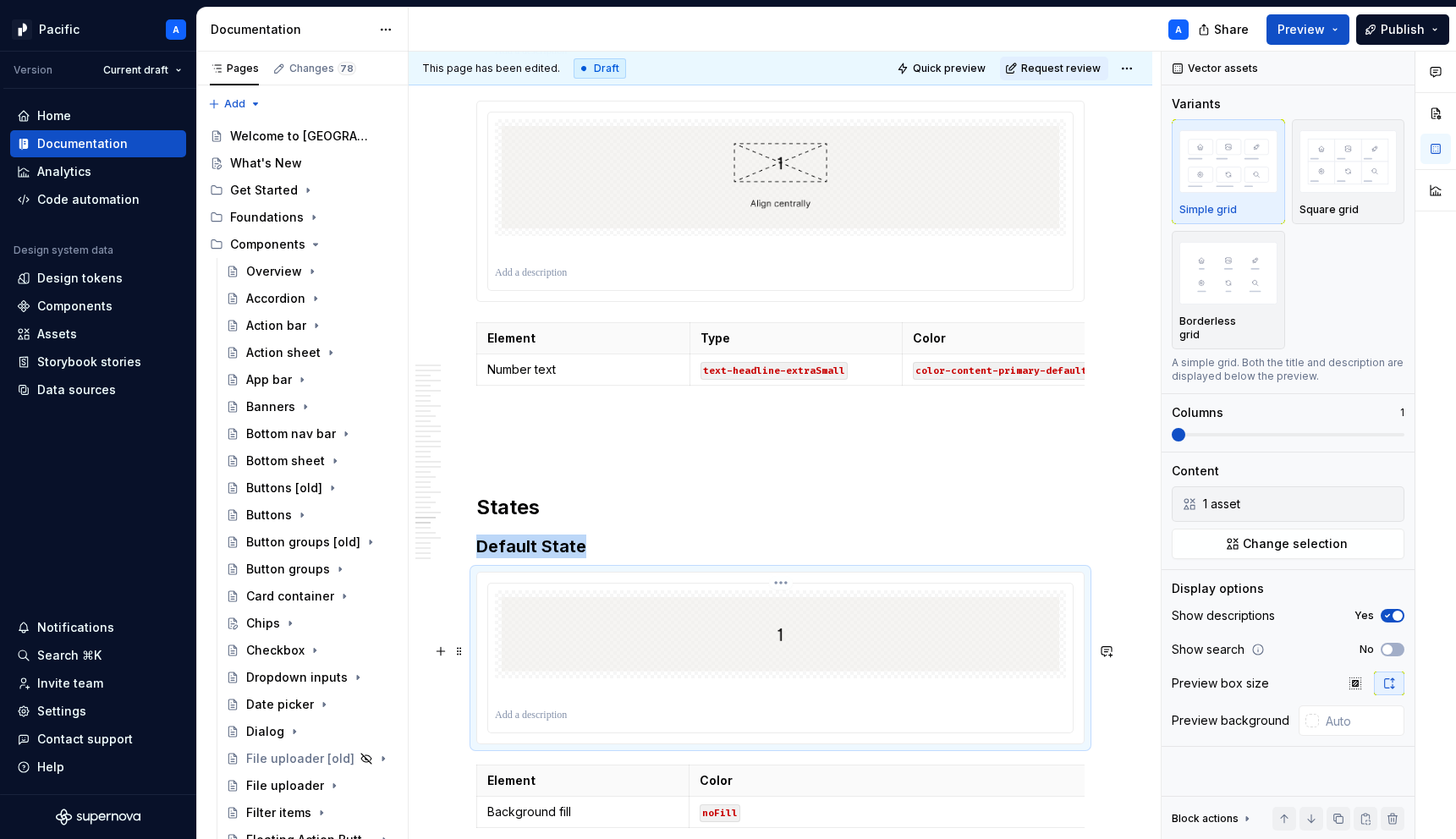
click at [1019, 671] on img at bounding box center [781, 634] width 558 height 74
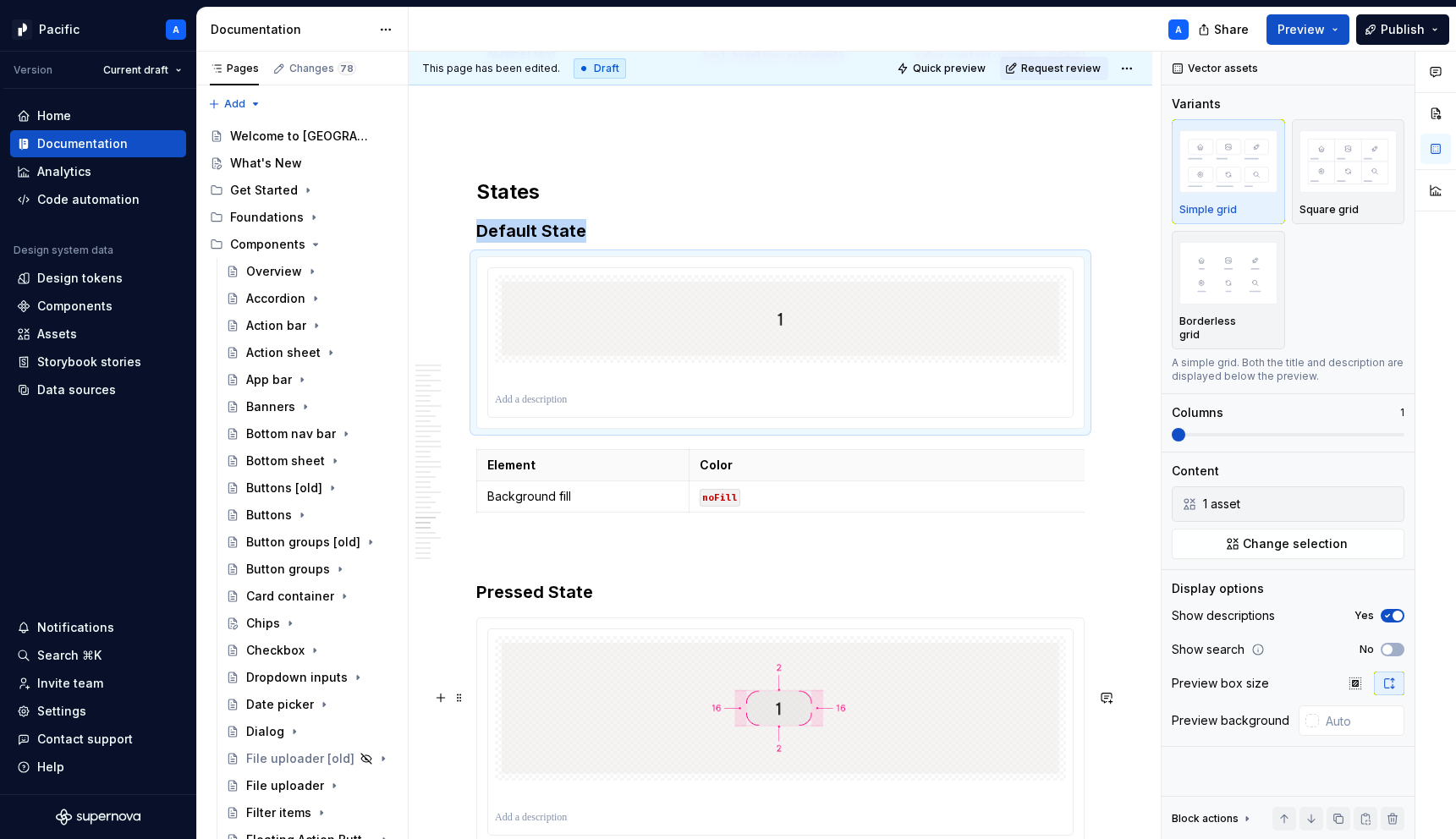
scroll to position [9767, 0]
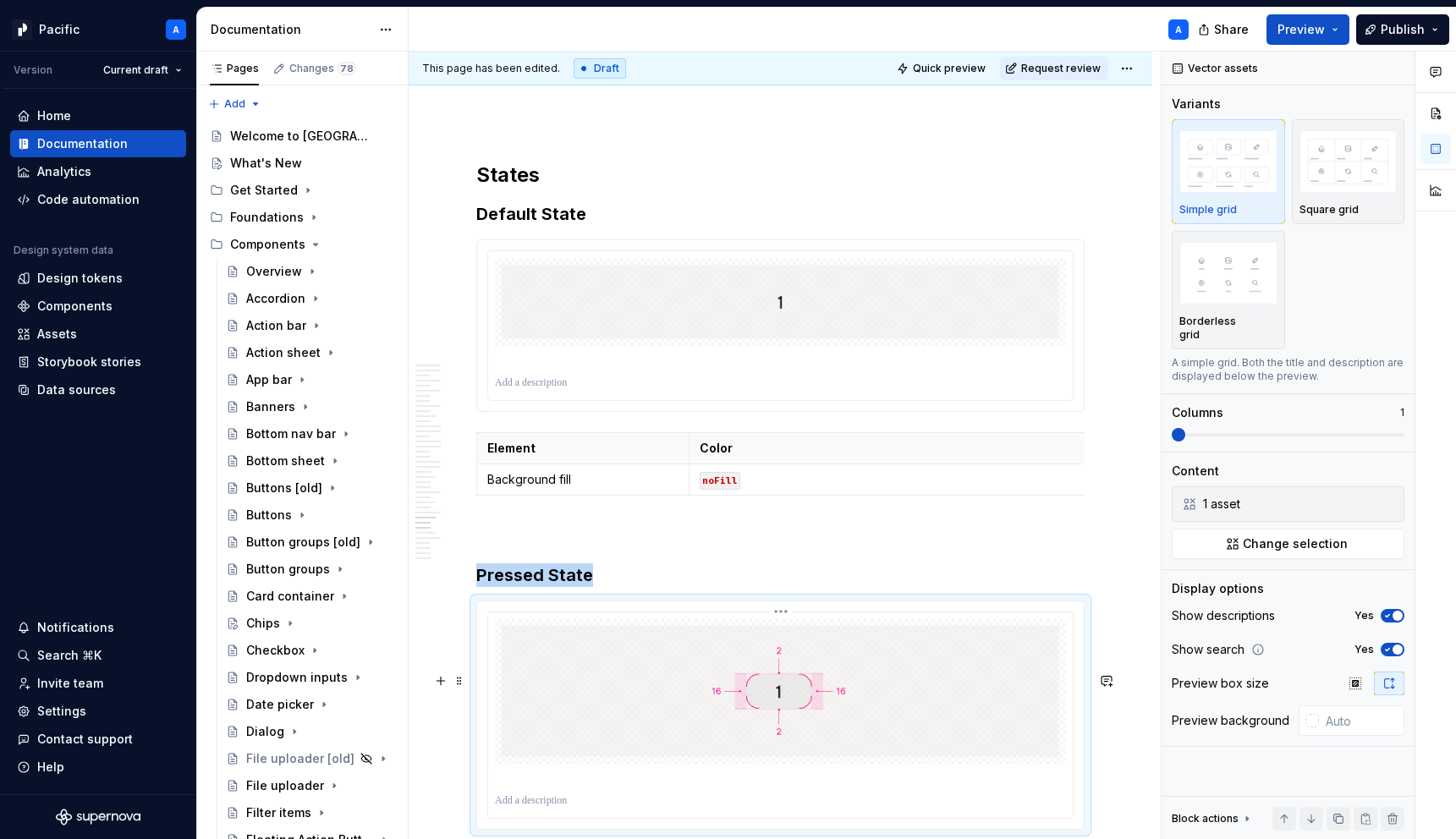
click at [1006, 757] on img at bounding box center [781, 692] width 558 height 131
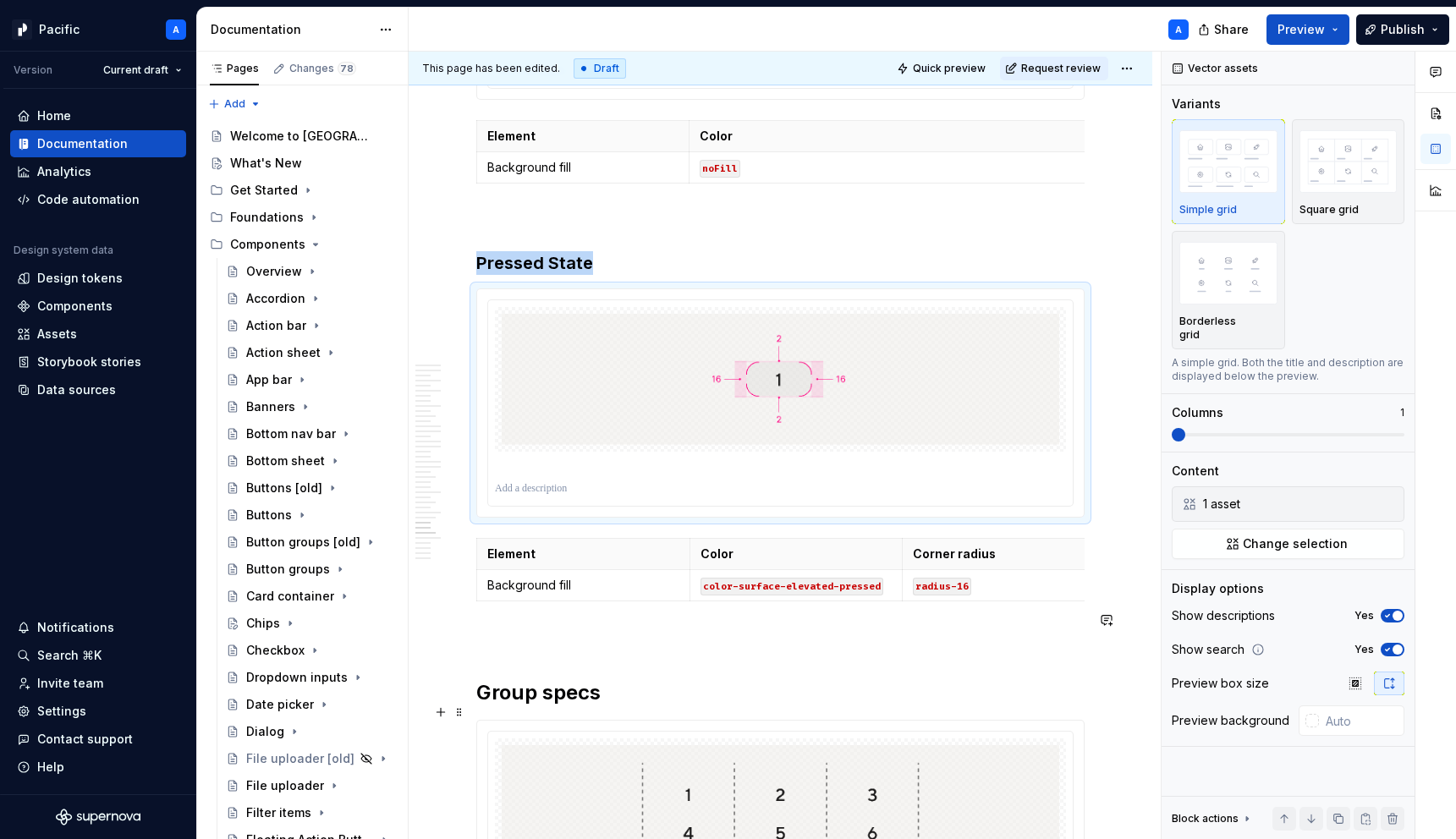
scroll to position [10085, 0]
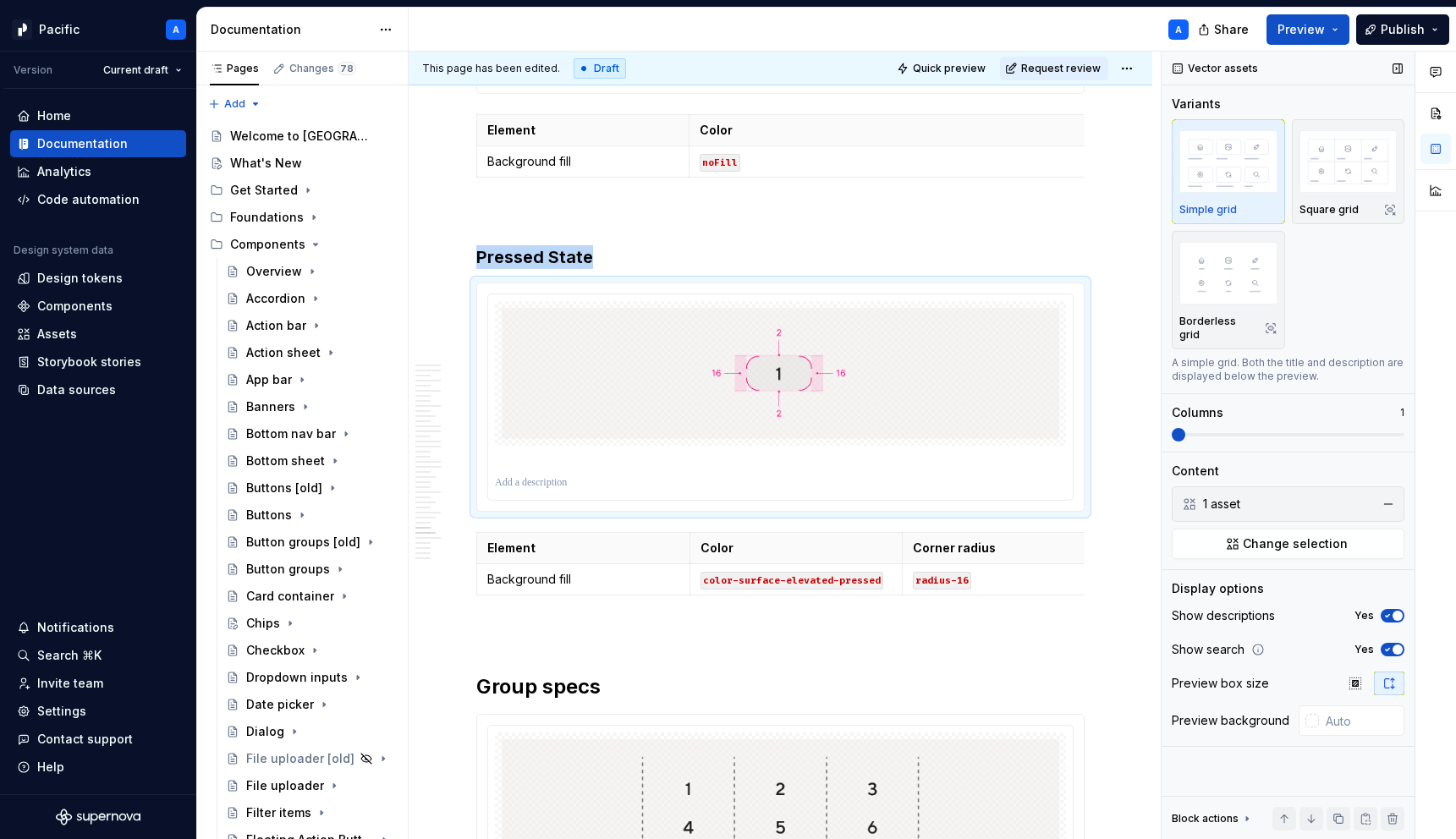
click at [1386, 644] on icon "button" at bounding box center [1388, 649] width 13 height 11
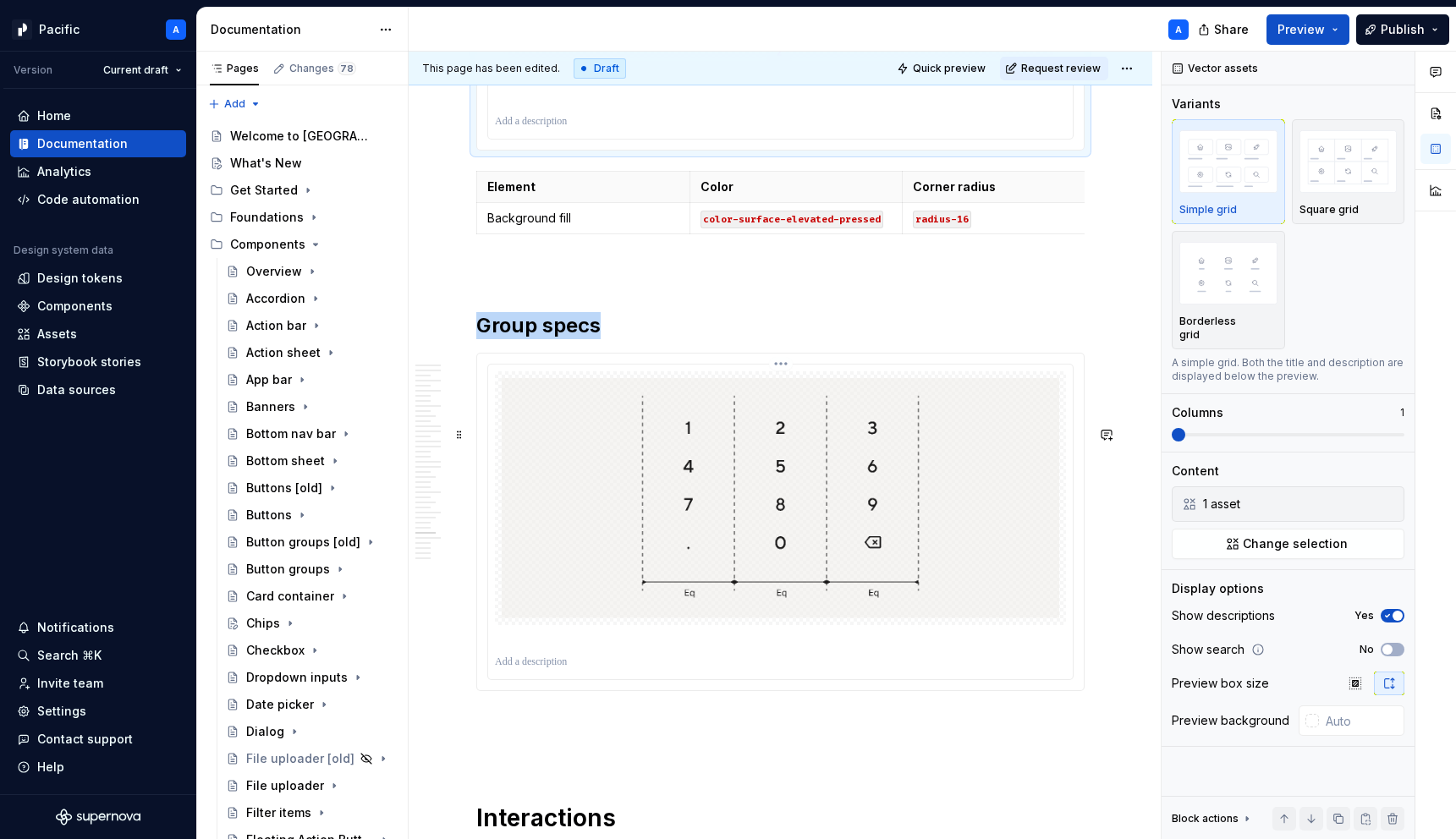
click at [955, 618] on img at bounding box center [781, 497] width 558 height 240
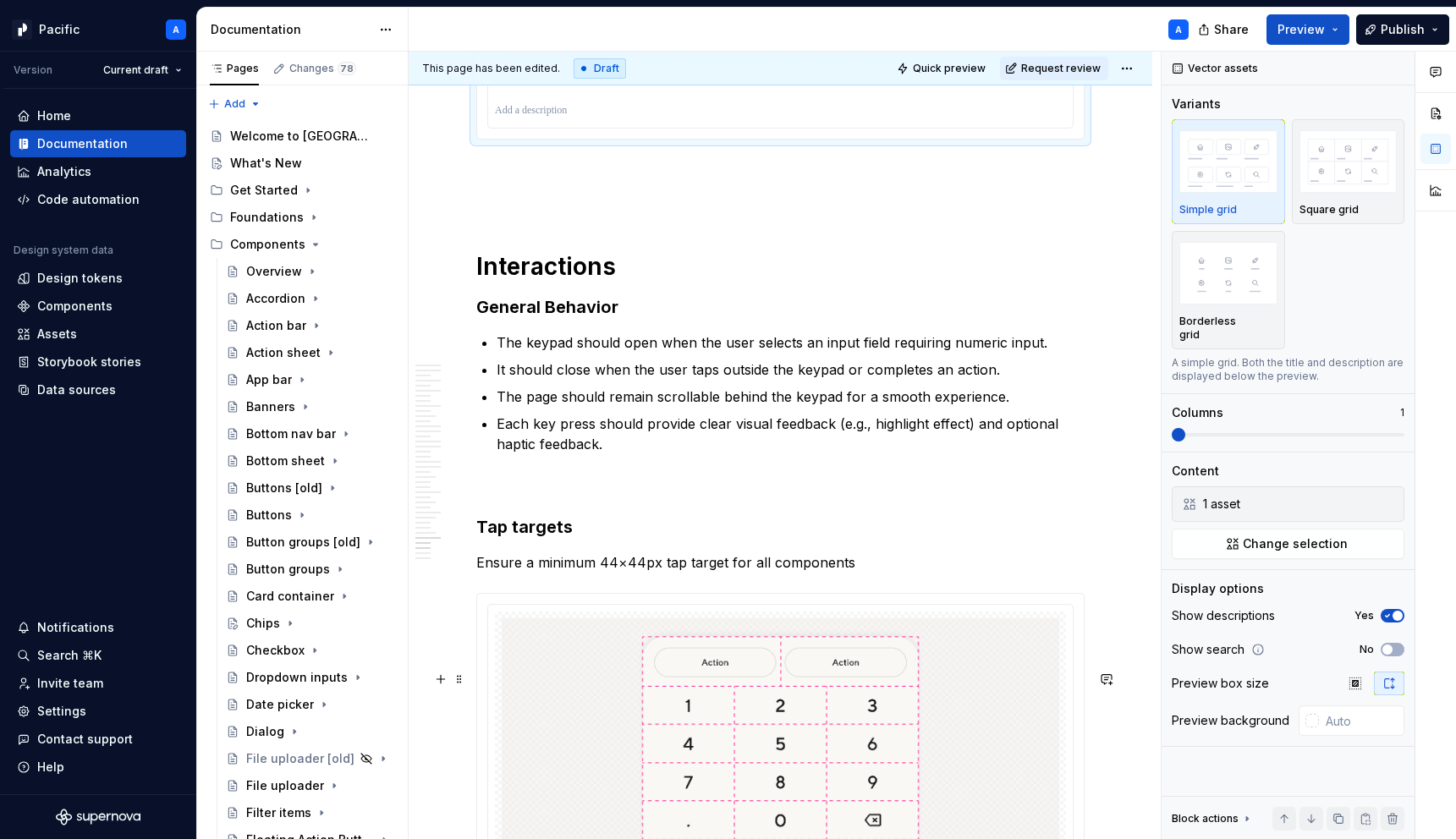
scroll to position [11044, 0]
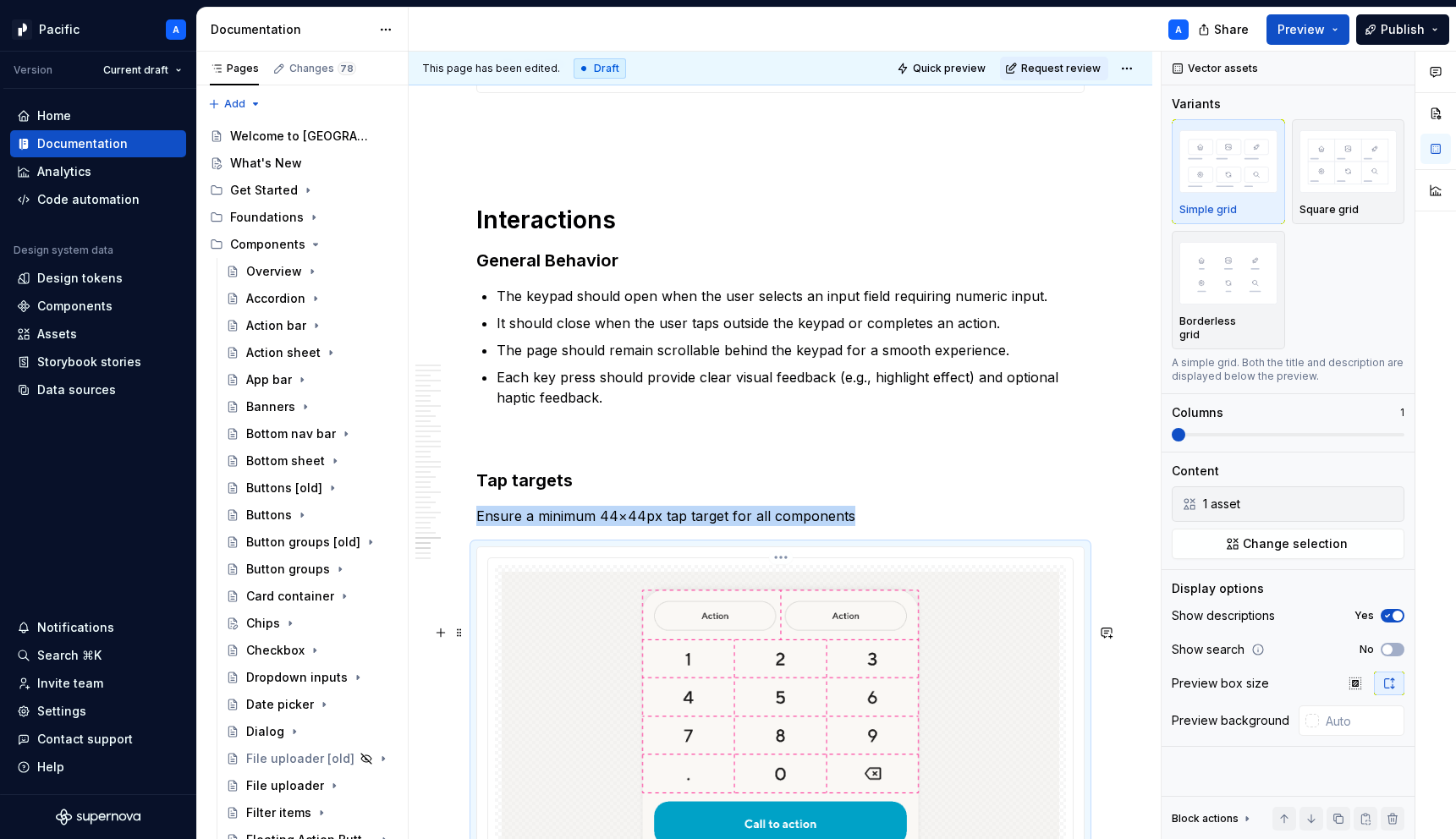
click at [1009, 716] on img at bounding box center [781, 733] width 558 height 323
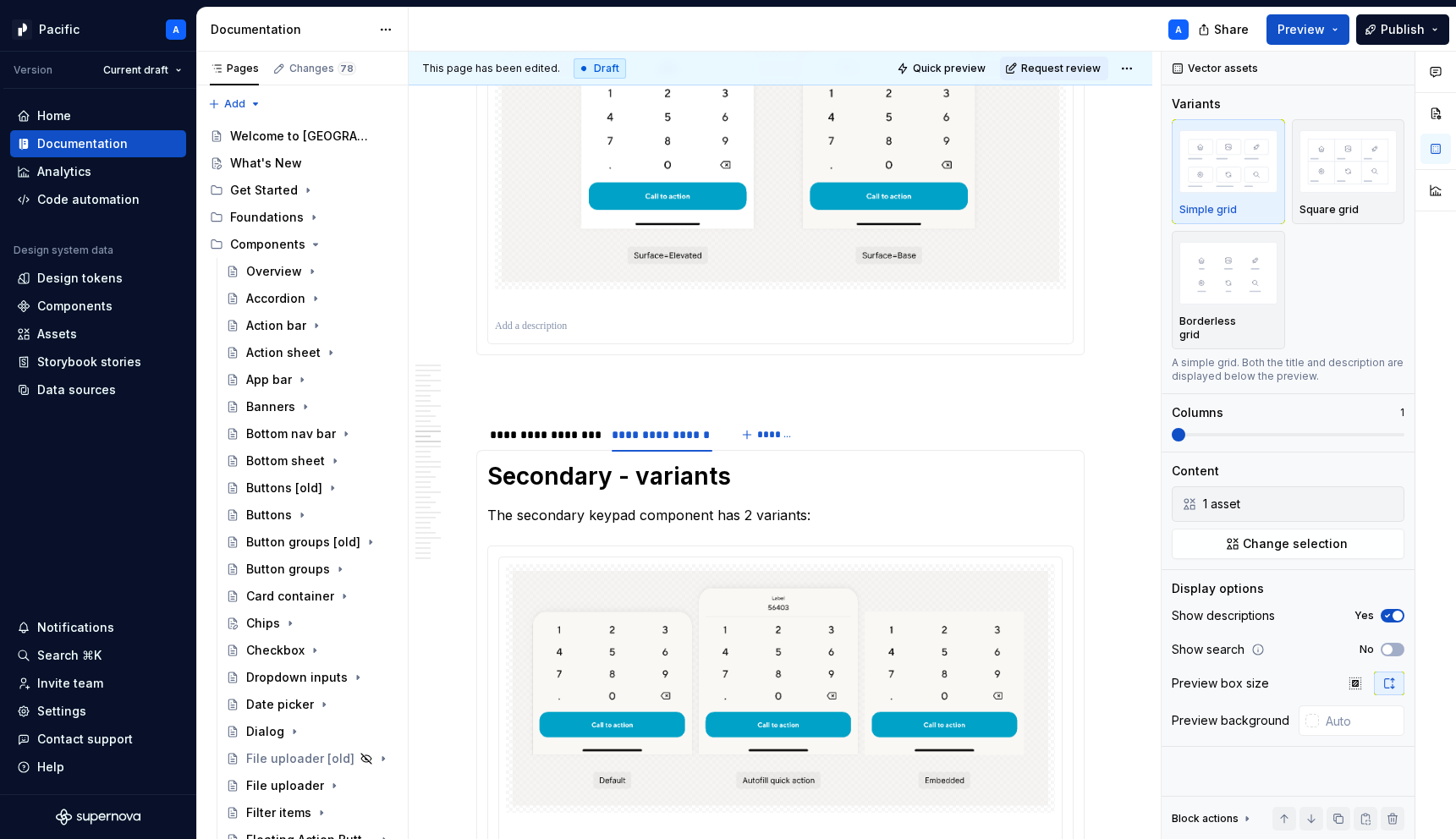
scroll to position [0, 0]
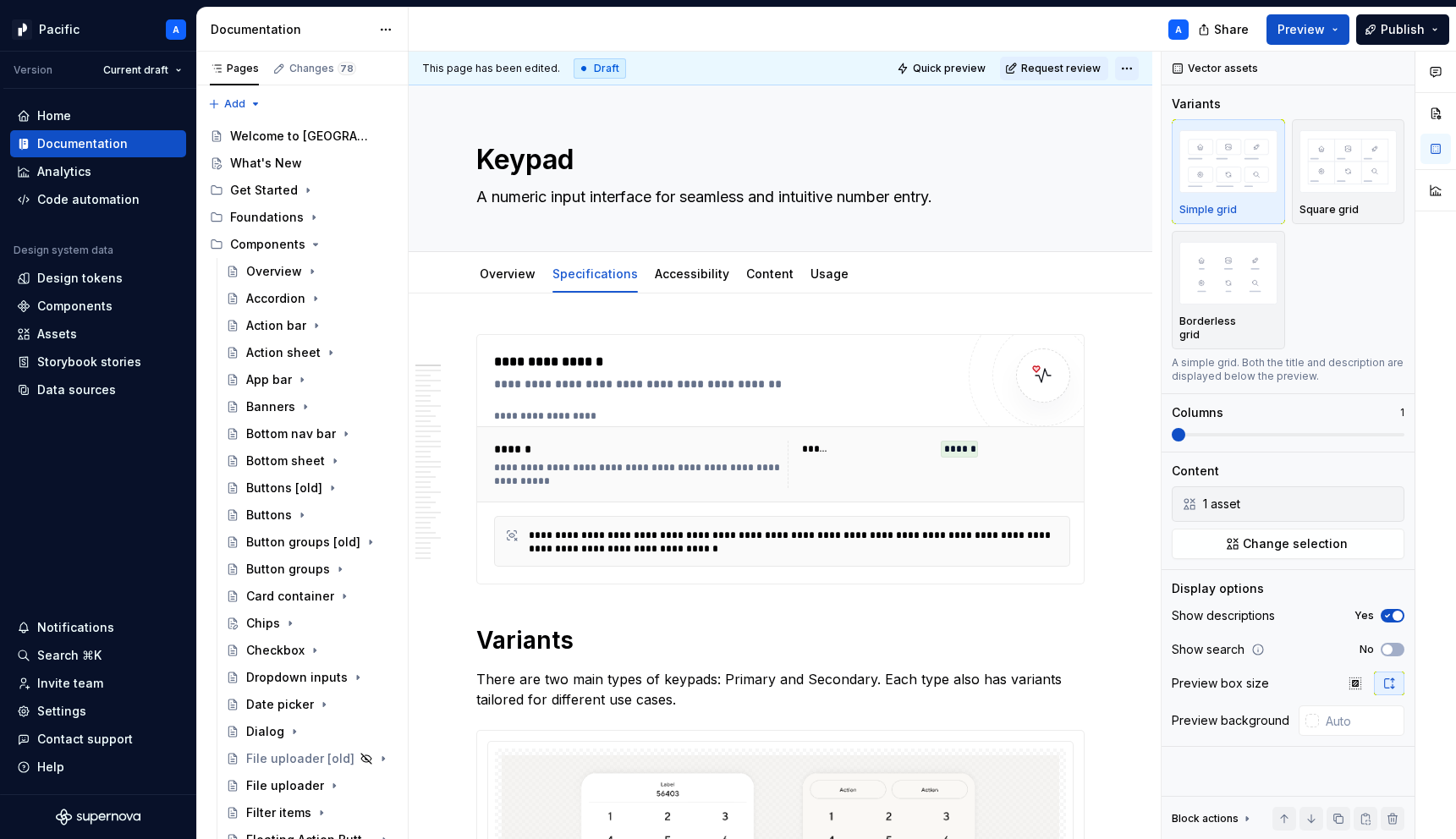
click at [1136, 67] on html "Pacific A Version Current draft Home Documentation Analytics Code automation De…" at bounding box center [728, 419] width 1456 height 839
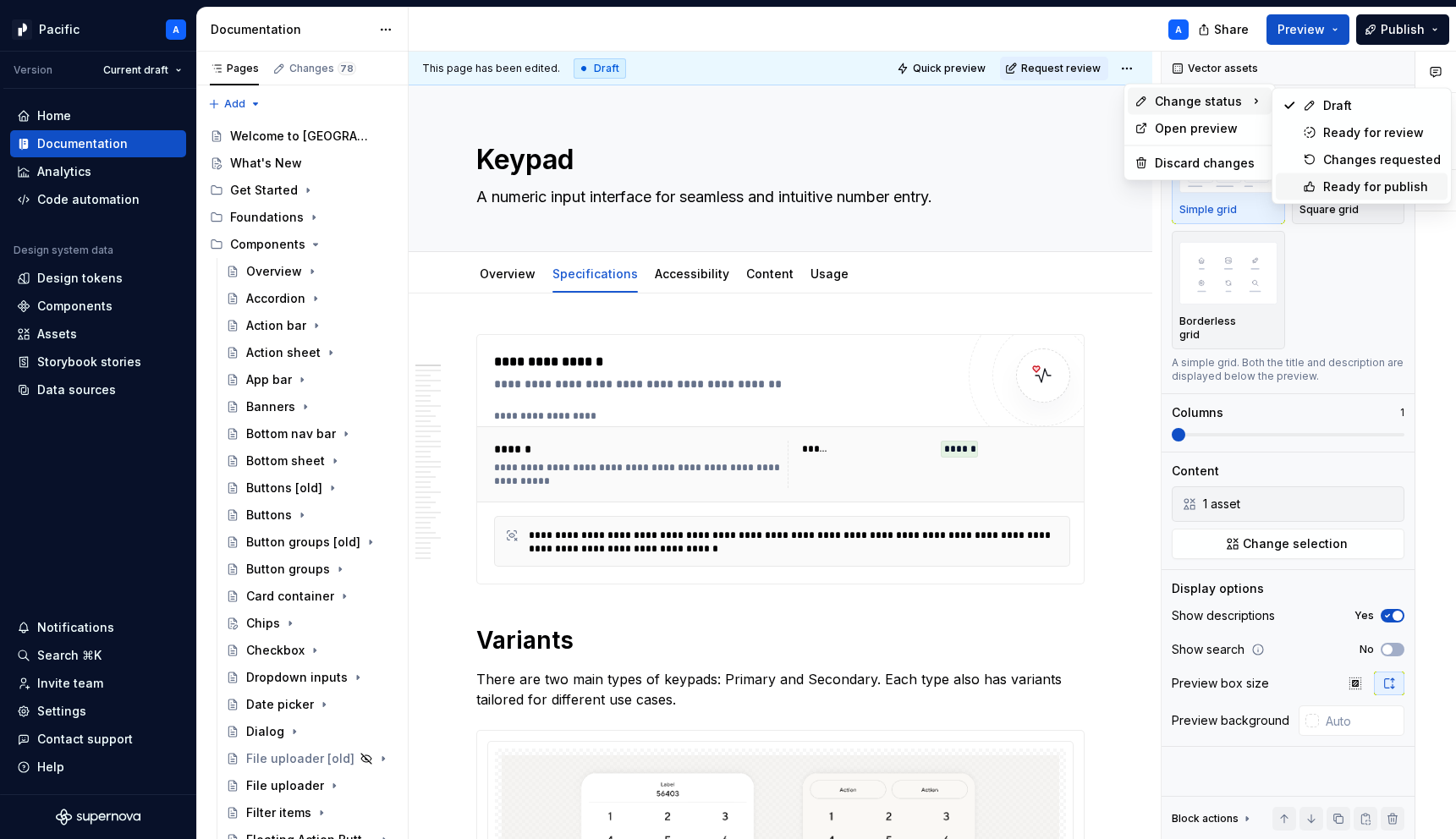
click at [1373, 183] on div "Ready for publish" at bounding box center [1382, 187] width 118 height 17
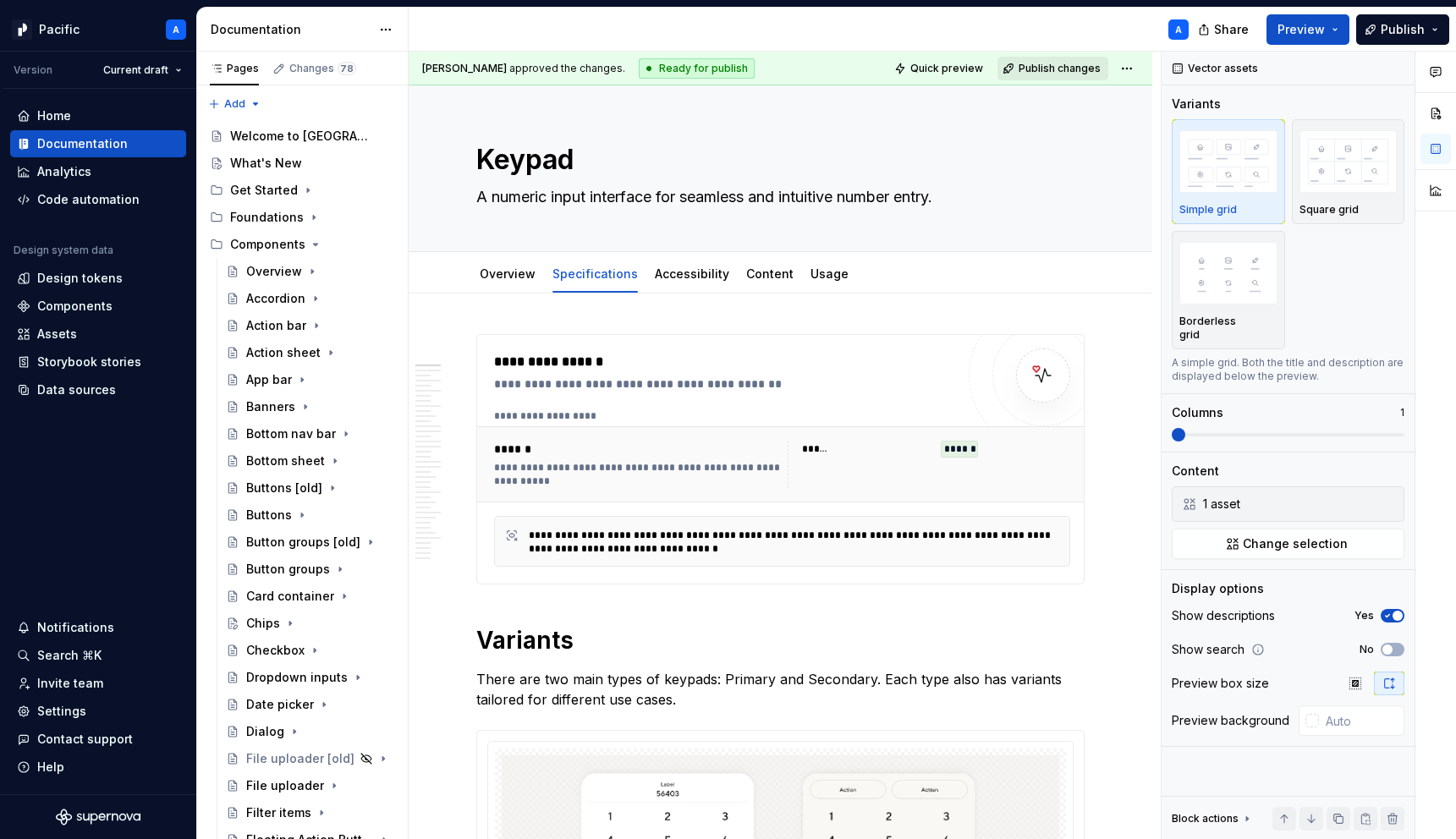
click at [1066, 76] on button "Publish changes" at bounding box center [1052, 68] width 111 height 24
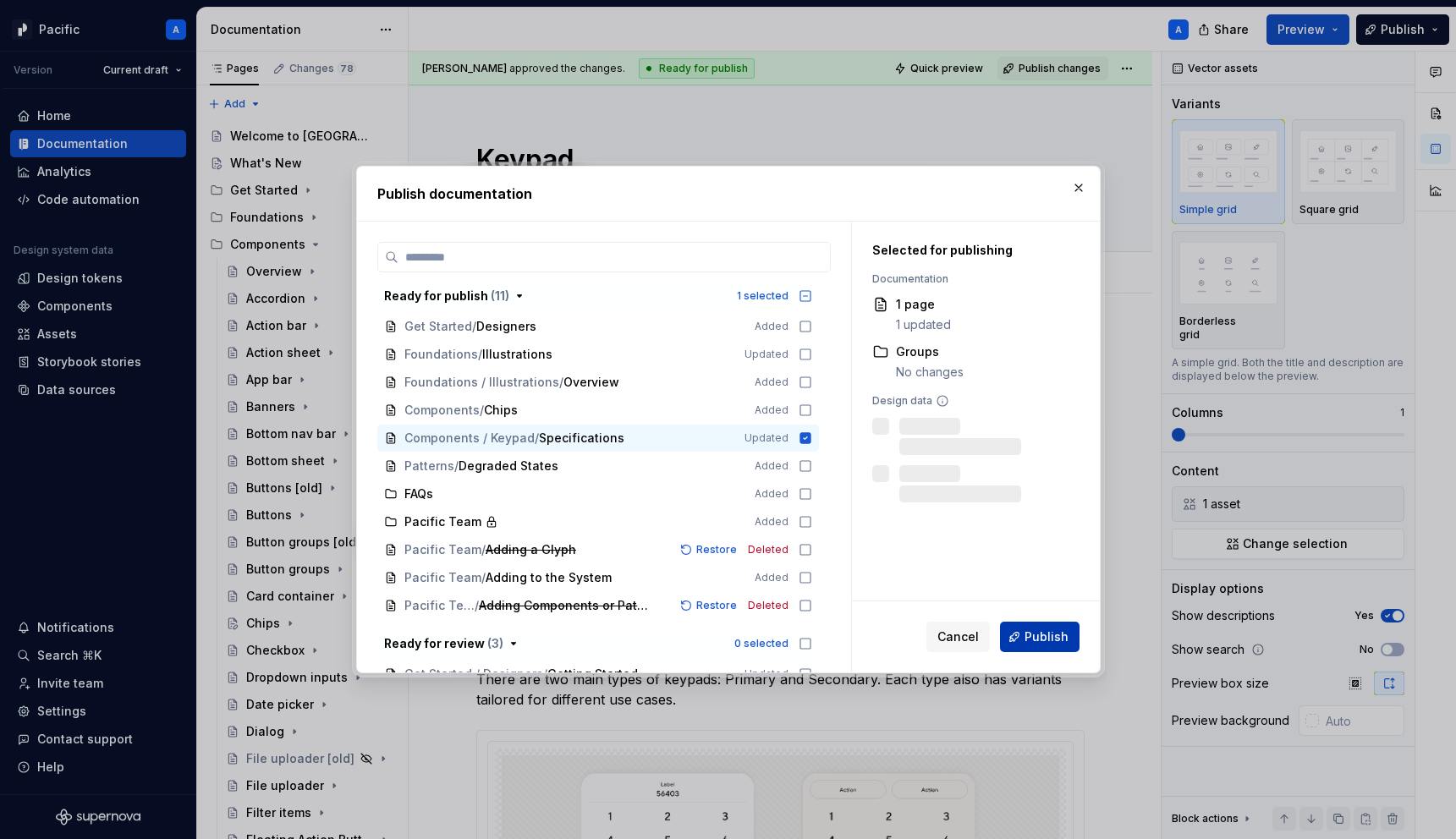
click at [1061, 636] on span "Publish" at bounding box center [1046, 637] width 44 height 17
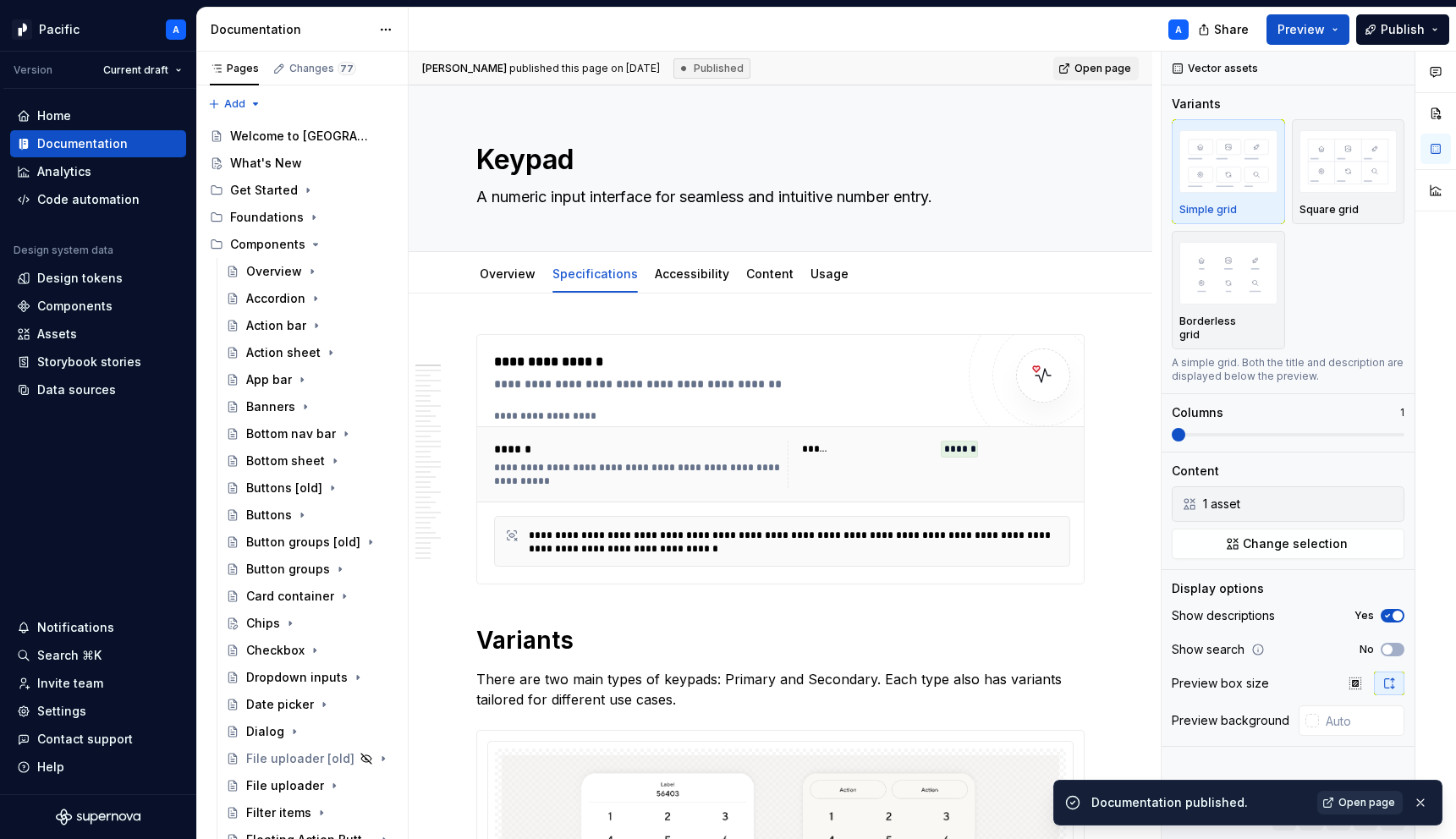
click at [1341, 800] on span "Open page" at bounding box center [1366, 802] width 57 height 13
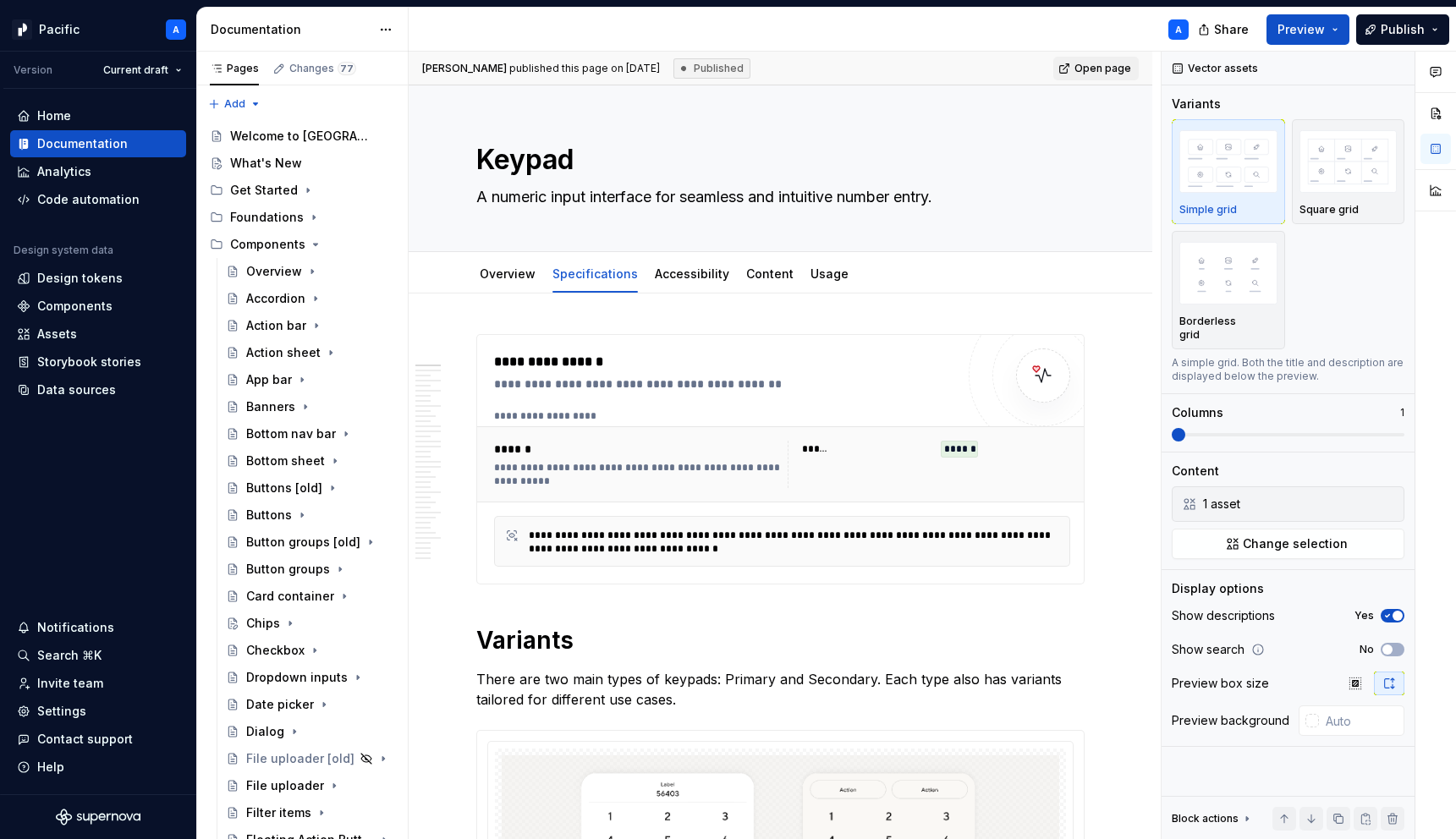
type textarea "*"
